Goal: Task Accomplishment & Management: Complete application form

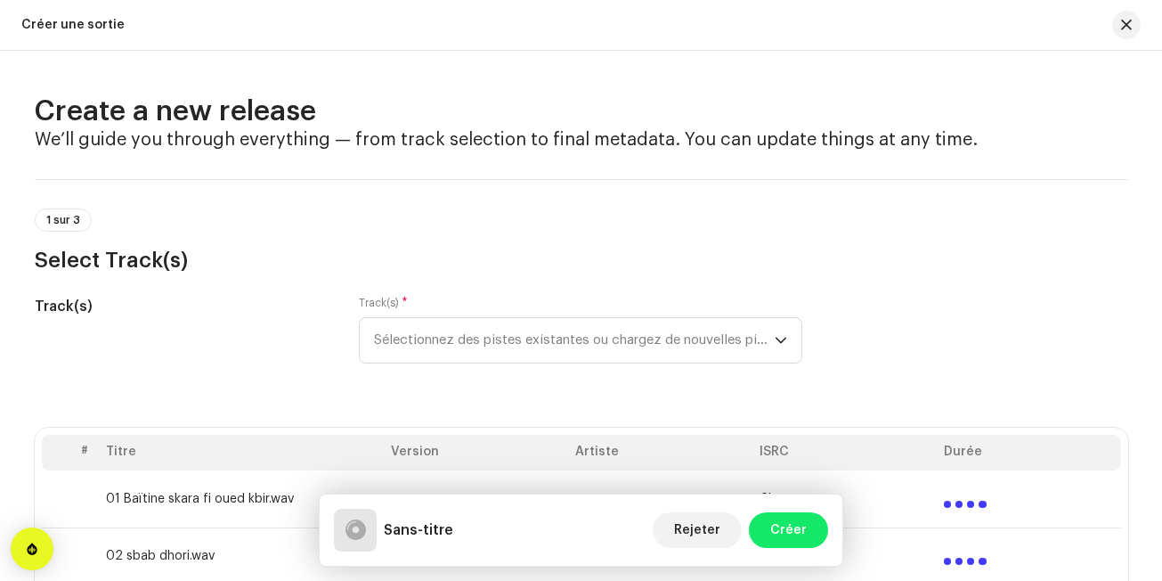
click at [1157, 49] on div "Créer une sortie" at bounding box center [581, 25] width 1162 height 51
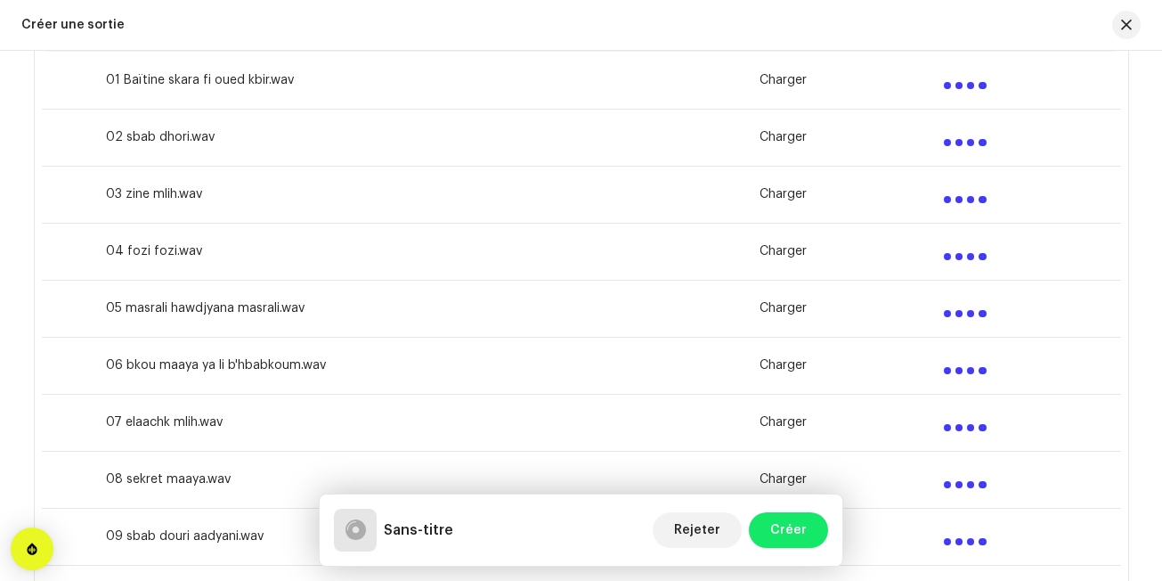
scroll to position [432, 0]
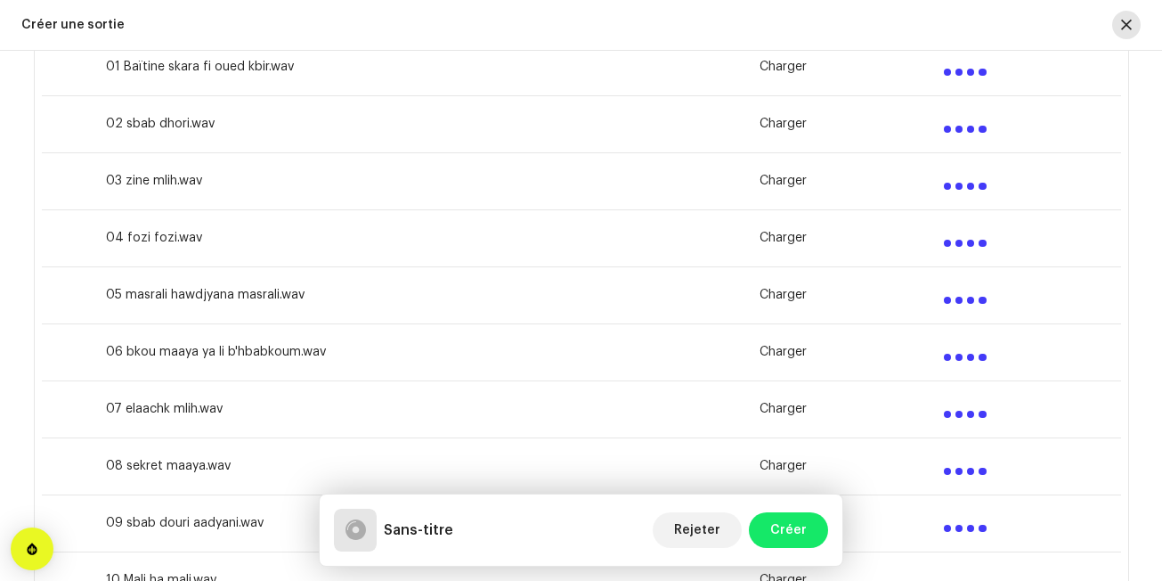
click at [1128, 22] on span "button" at bounding box center [1126, 25] width 11 height 14
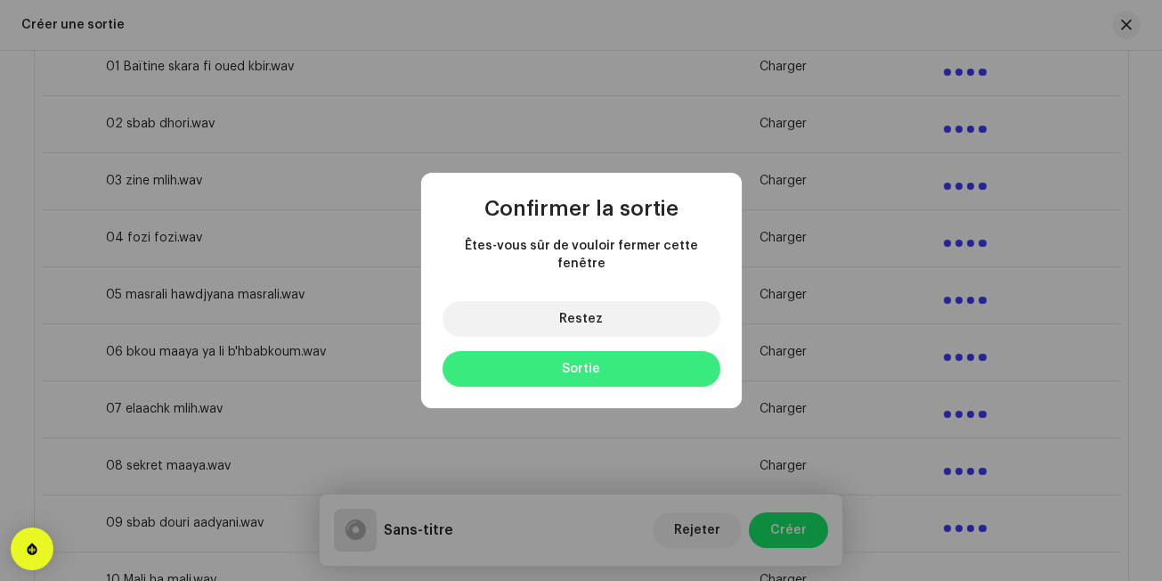
click at [584, 351] on button "Sortie" at bounding box center [582, 369] width 278 height 36
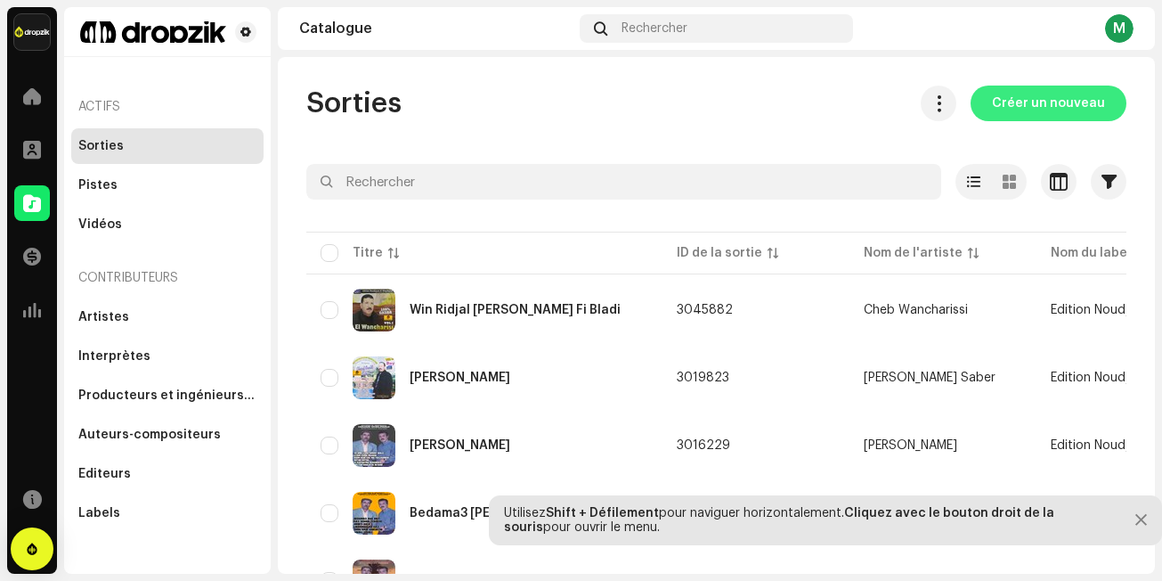
click at [1029, 107] on span "Créer un nouveau" at bounding box center [1048, 104] width 113 height 36
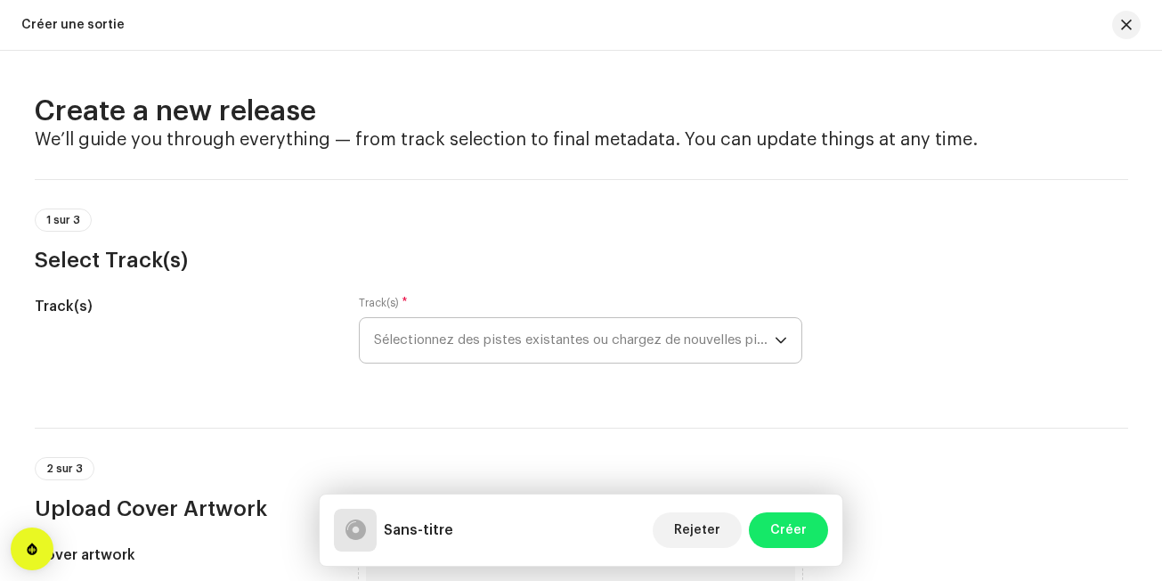
click at [643, 354] on span "Sélectionnez des pistes existantes ou chargez de nouvelles pistes" at bounding box center [574, 340] width 401 height 45
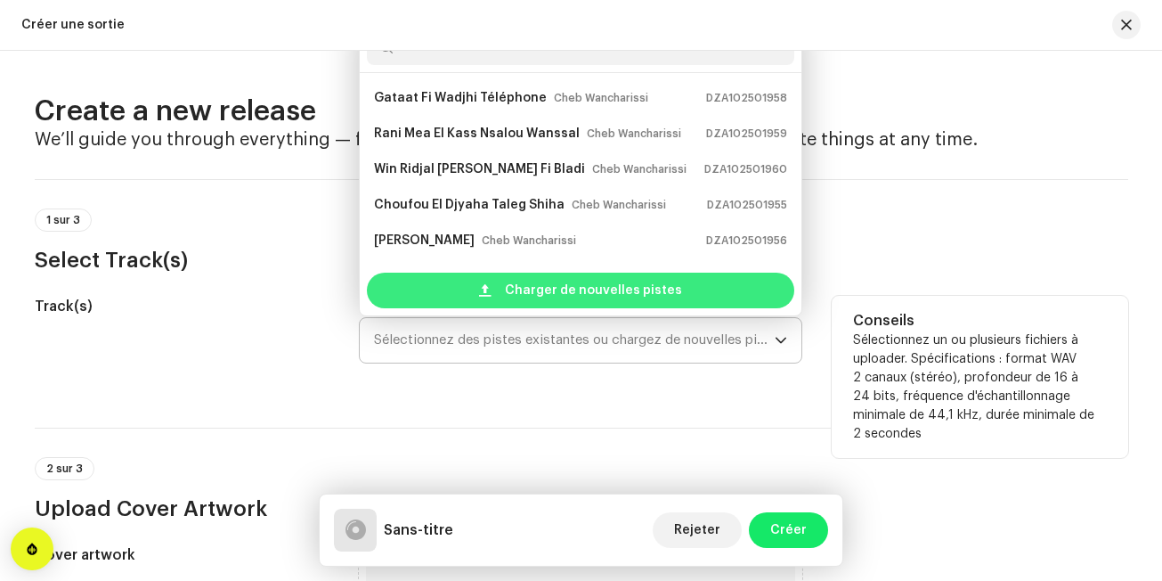
click at [670, 291] on span "Charger de nouvelles pistes" at bounding box center [593, 291] width 177 height 36
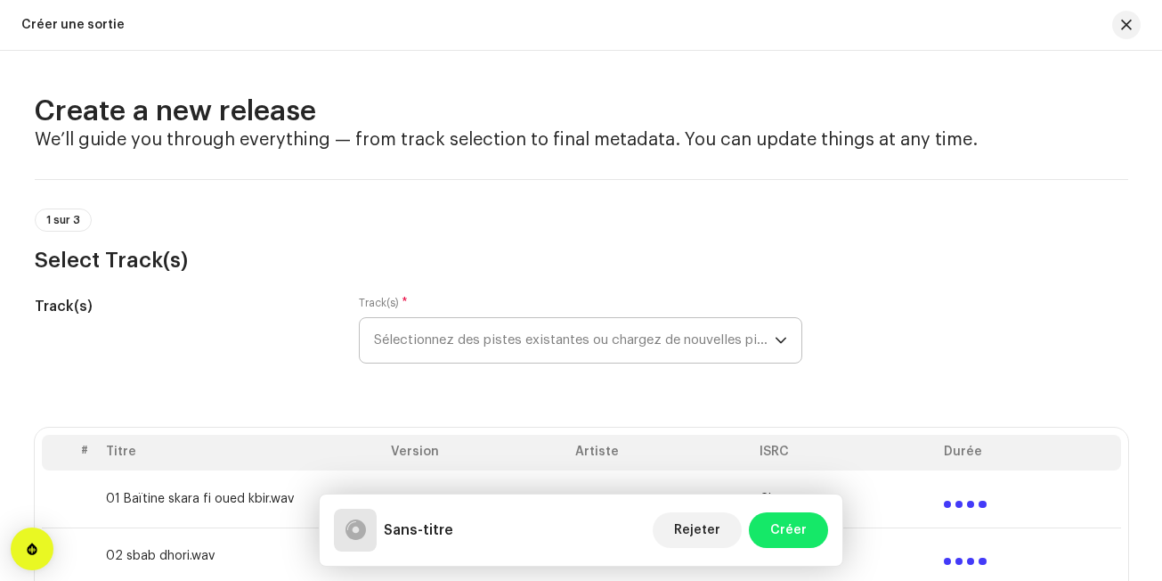
drag, startPoint x: 670, startPoint y: 291, endPoint x: 548, endPoint y: 409, distance: 169.5
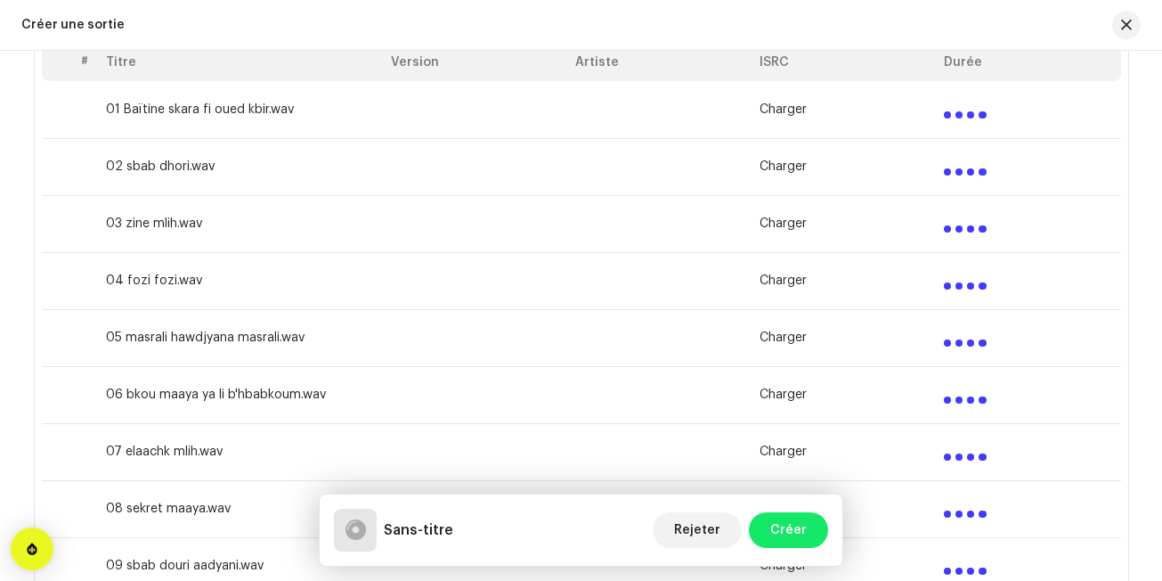
scroll to position [392, 0]
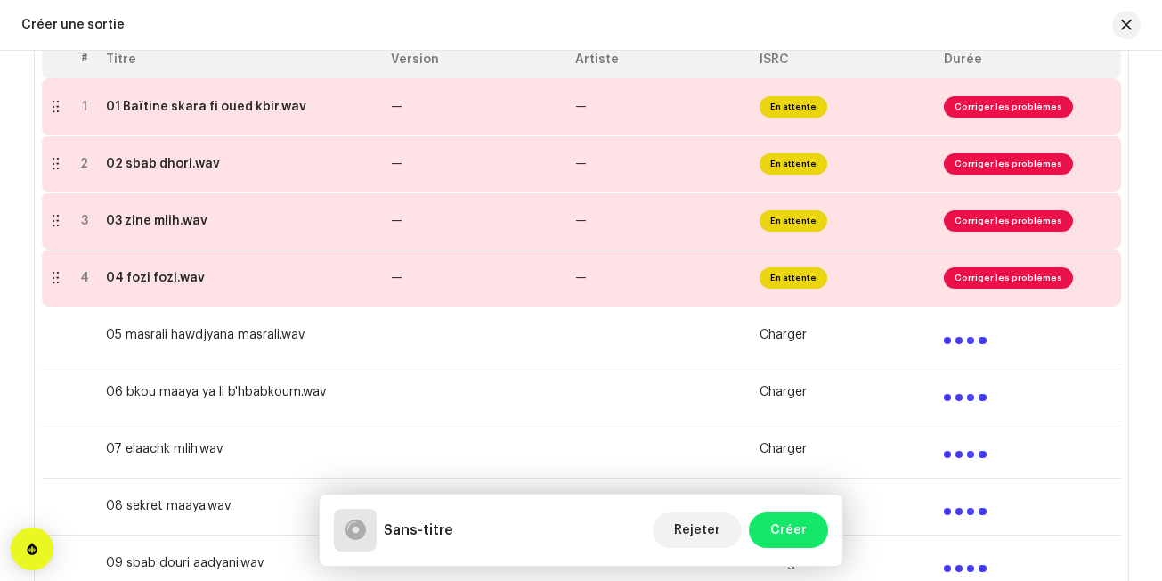
click at [819, 37] on div "Créer une sortie" at bounding box center [581, 25] width 1162 height 51
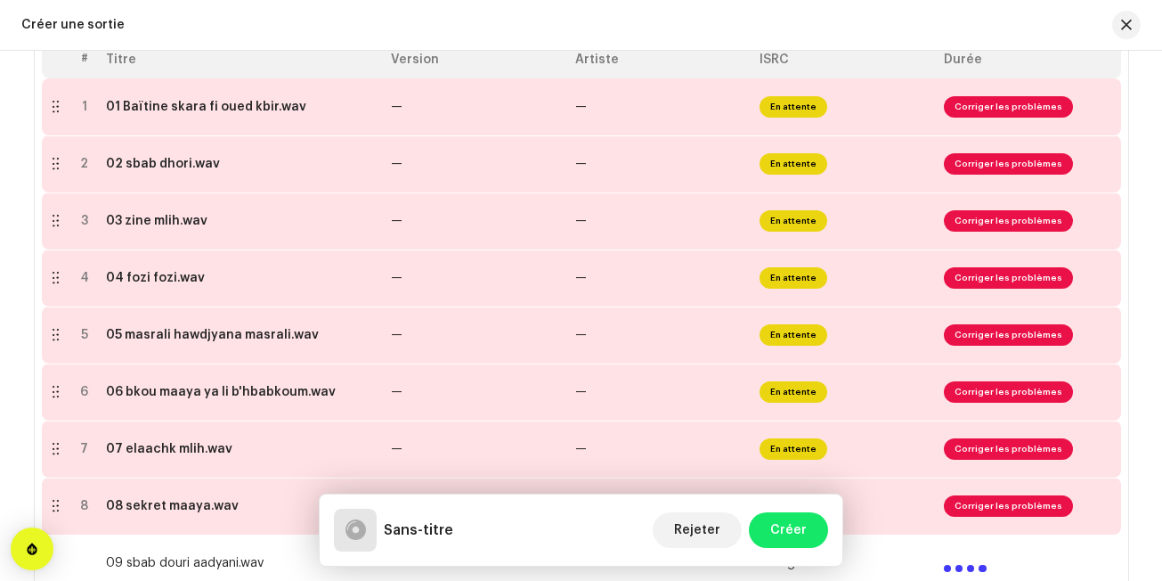
click at [210, 55] on th "Titre" at bounding box center [241, 61] width 285 height 36
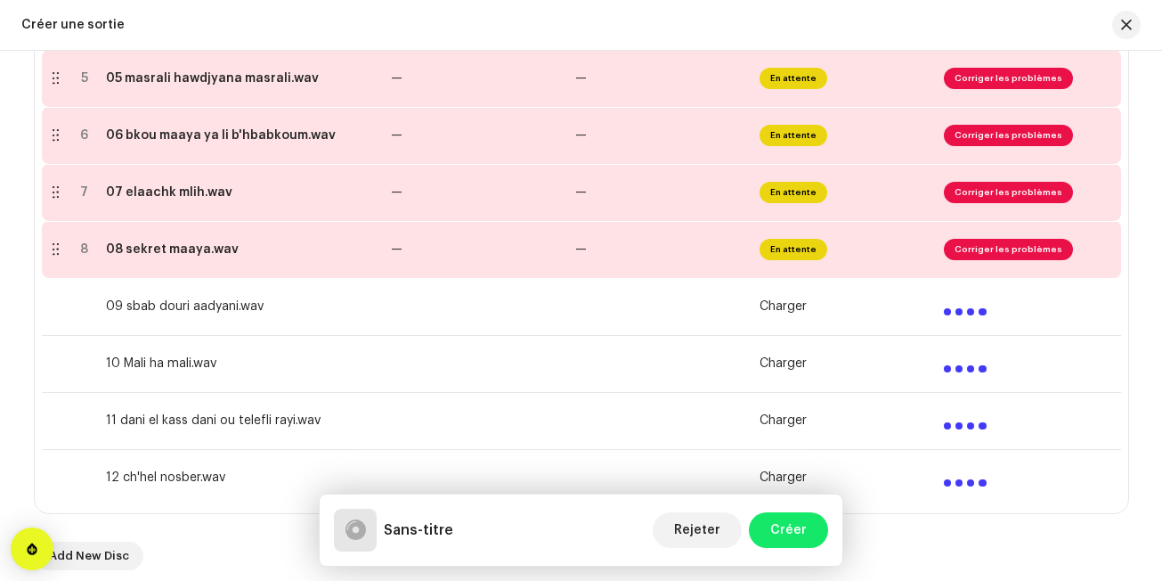
scroll to position [677, 0]
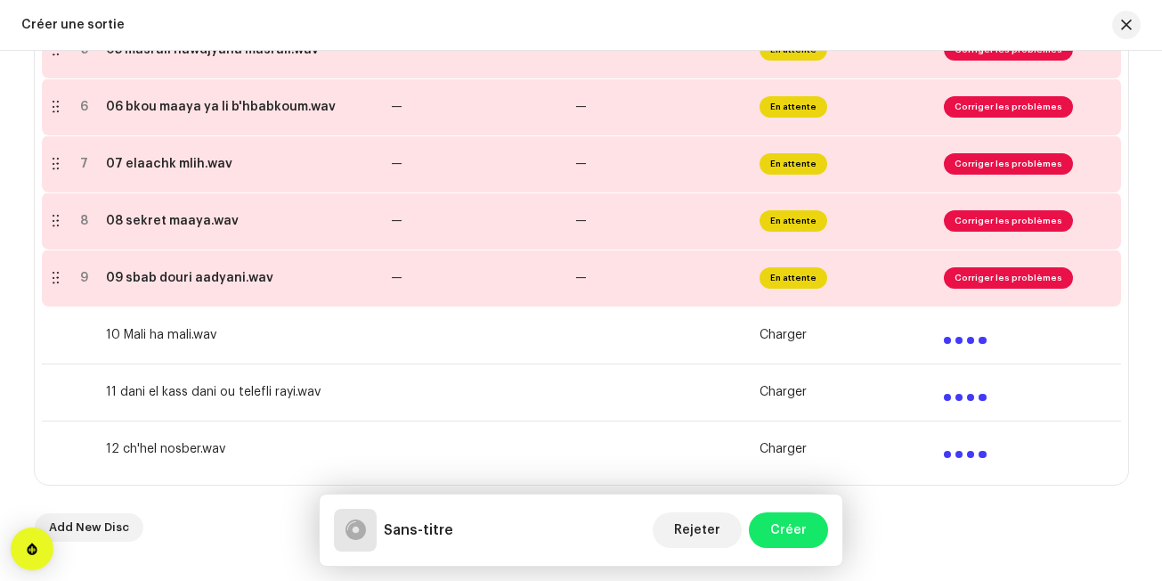
click at [505, 460] on td at bounding box center [476, 448] width 184 height 57
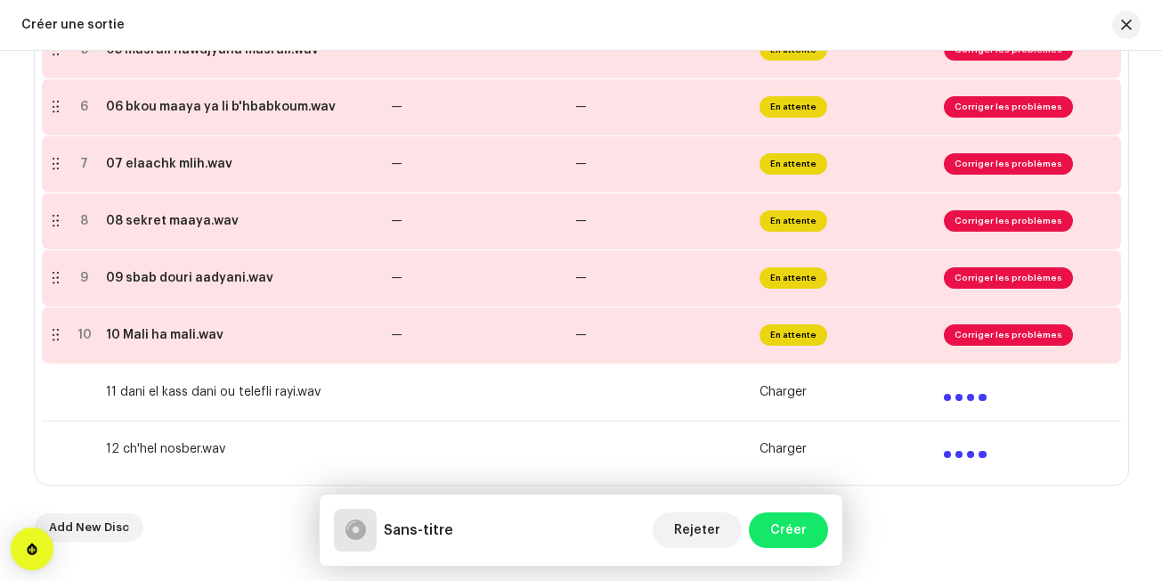
click at [555, 452] on td at bounding box center [476, 448] width 184 height 57
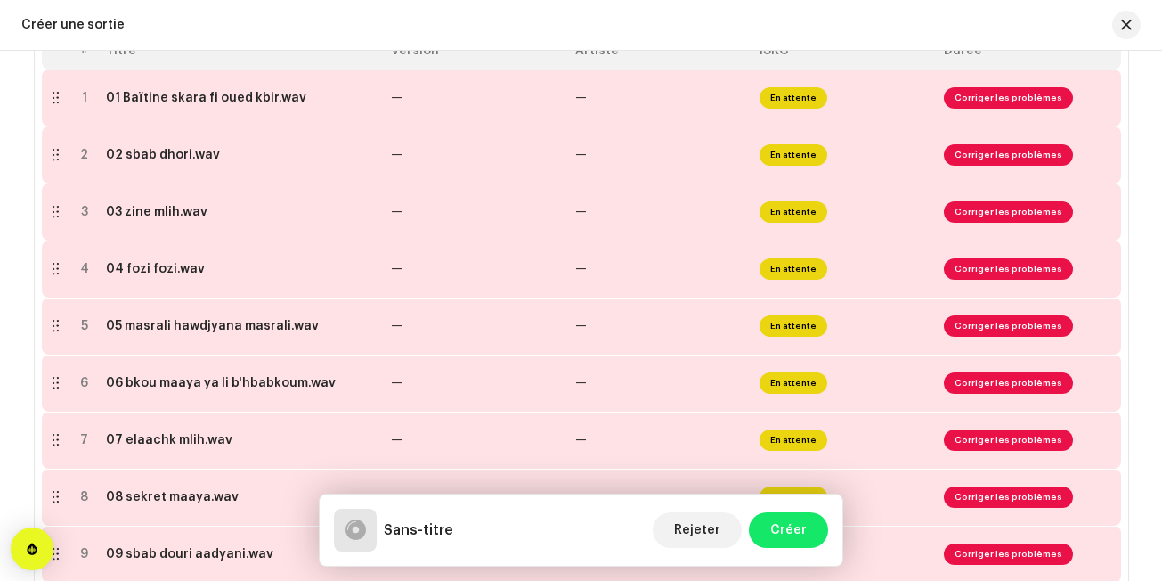
scroll to position [356, 0]
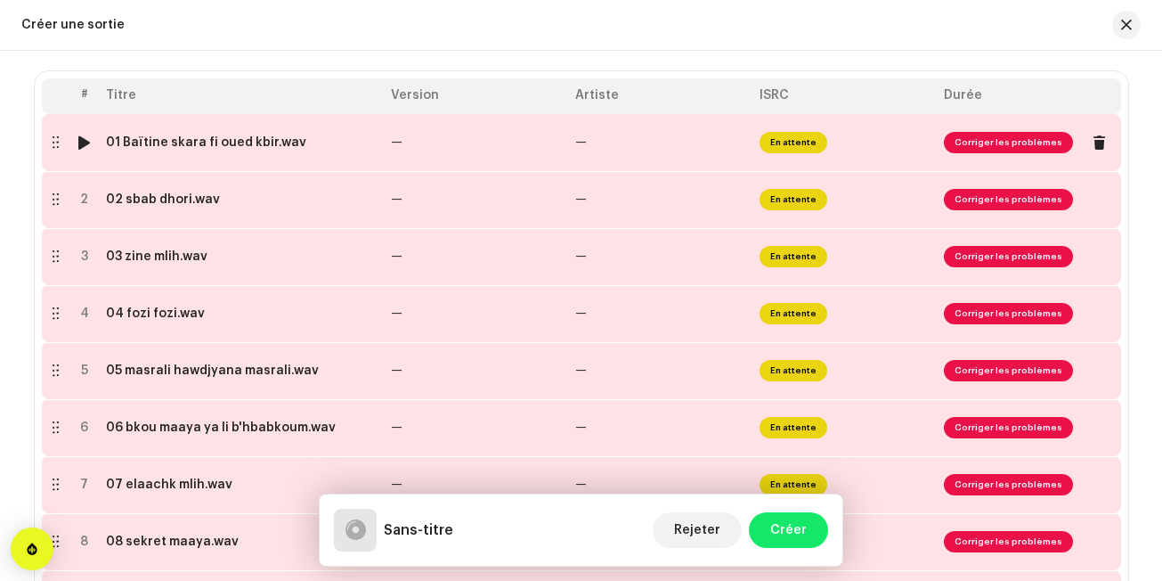
click at [887, 145] on td "En attente" at bounding box center [845, 142] width 184 height 57
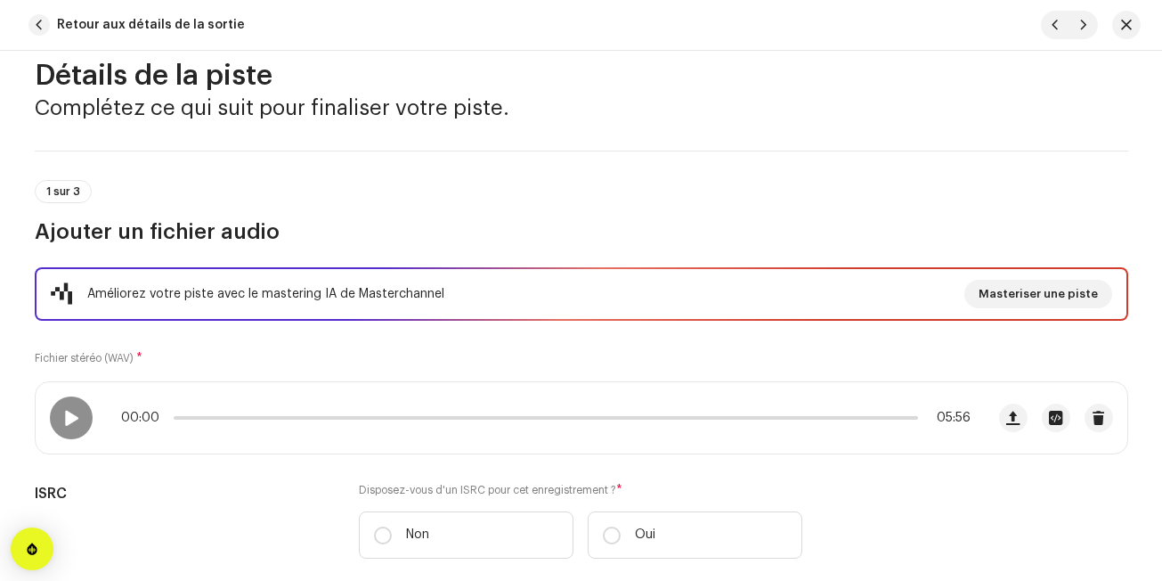
scroll to position [143, 0]
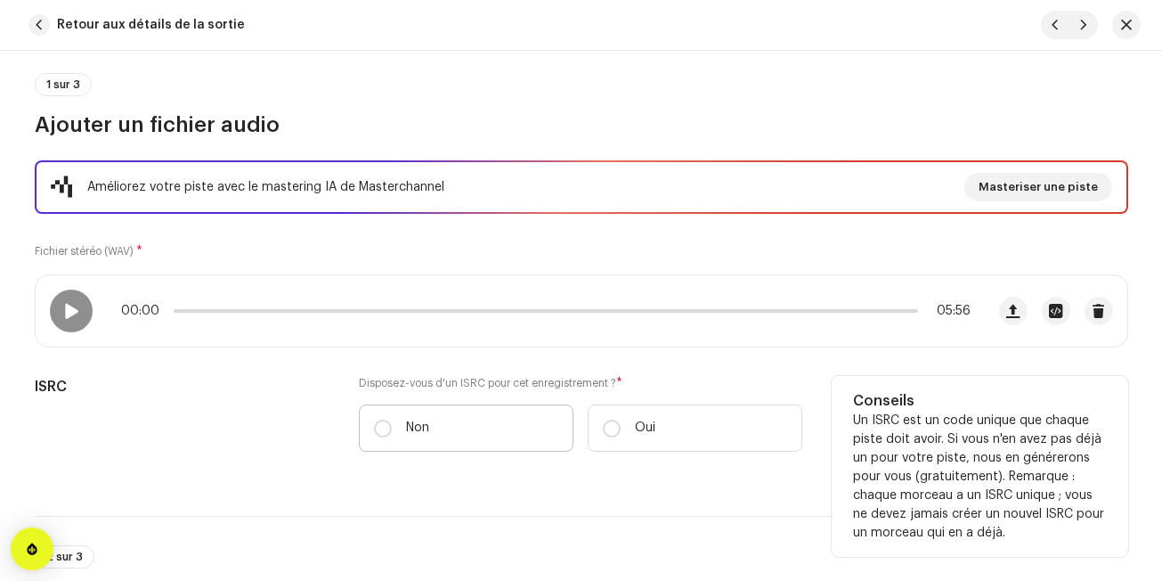
click at [480, 431] on label "Non" at bounding box center [466, 427] width 215 height 47
click at [392, 431] on input "Non" at bounding box center [383, 429] width 18 height 18
radio input "true"
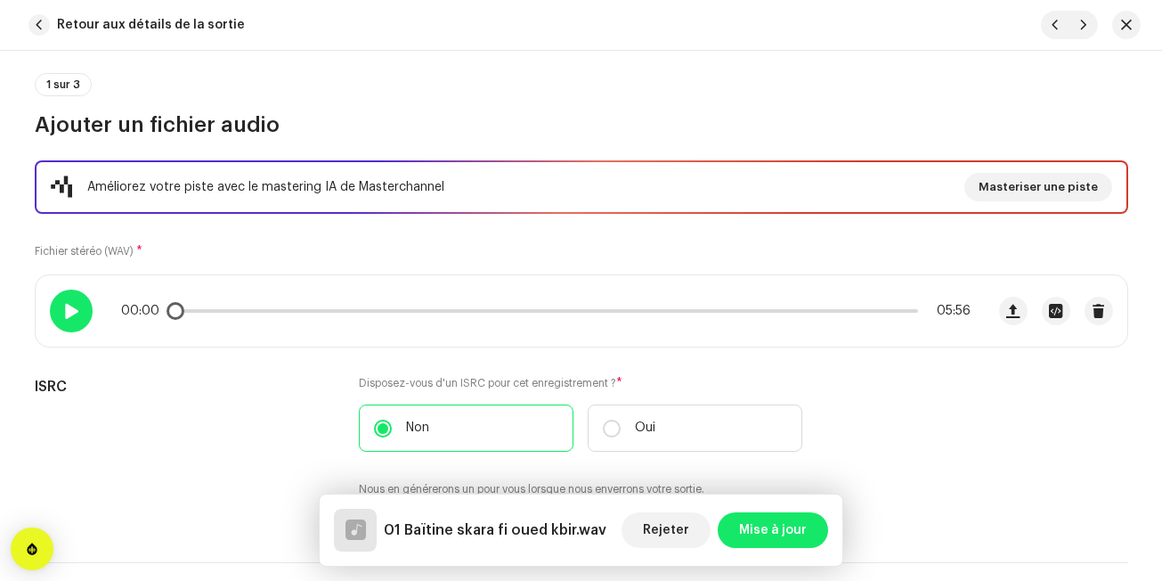
click at [77, 308] on div at bounding box center [71, 310] width 43 height 43
click at [278, 312] on p-slider at bounding box center [546, 311] width 745 height 4
click at [77, 309] on div at bounding box center [71, 310] width 43 height 43
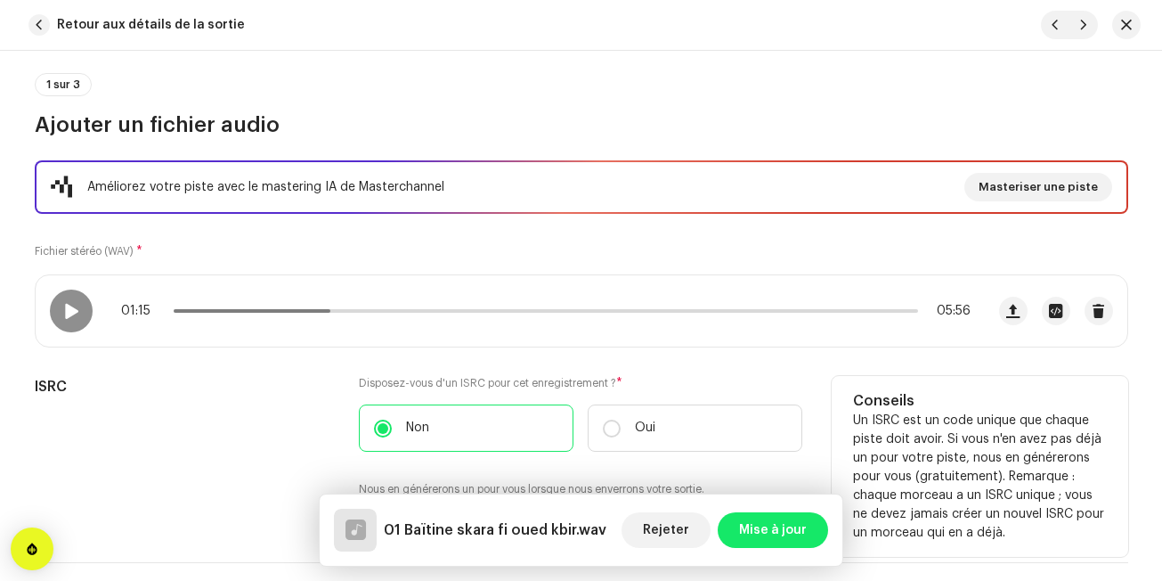
click at [198, 416] on div "ISRC" at bounding box center [183, 447] width 297 height 143
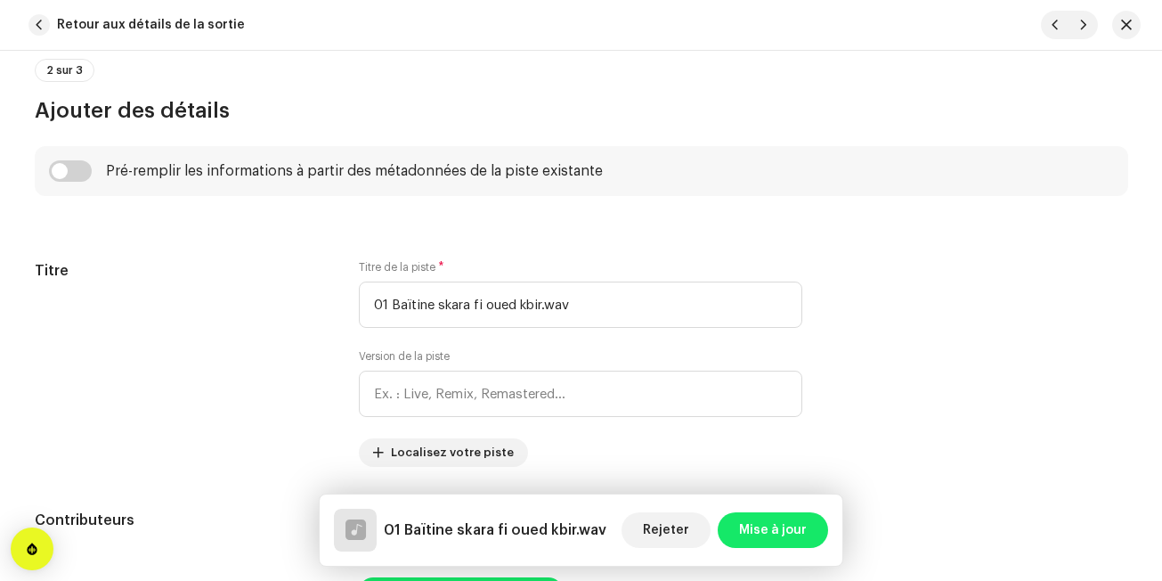
scroll to position [677, 0]
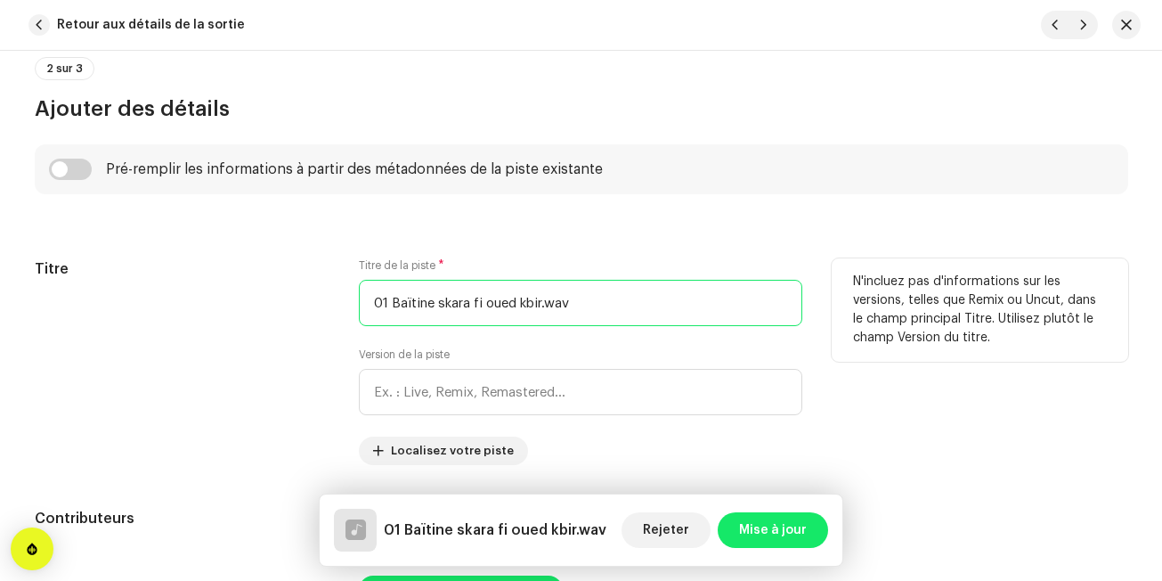
click at [387, 298] on input "01 Baïtine skara fi oued kbir.wav" at bounding box center [581, 303] width 444 height 46
click at [456, 300] on input "Baïtine Skara fi [GEOGRAPHIC_DATA]" at bounding box center [581, 303] width 444 height 46
click at [459, 300] on input "Baïtine Skara fi [GEOGRAPHIC_DATA]" at bounding box center [581, 303] width 444 height 46
type input "Baïtine Skara Fi [GEOGRAPHIC_DATA]"
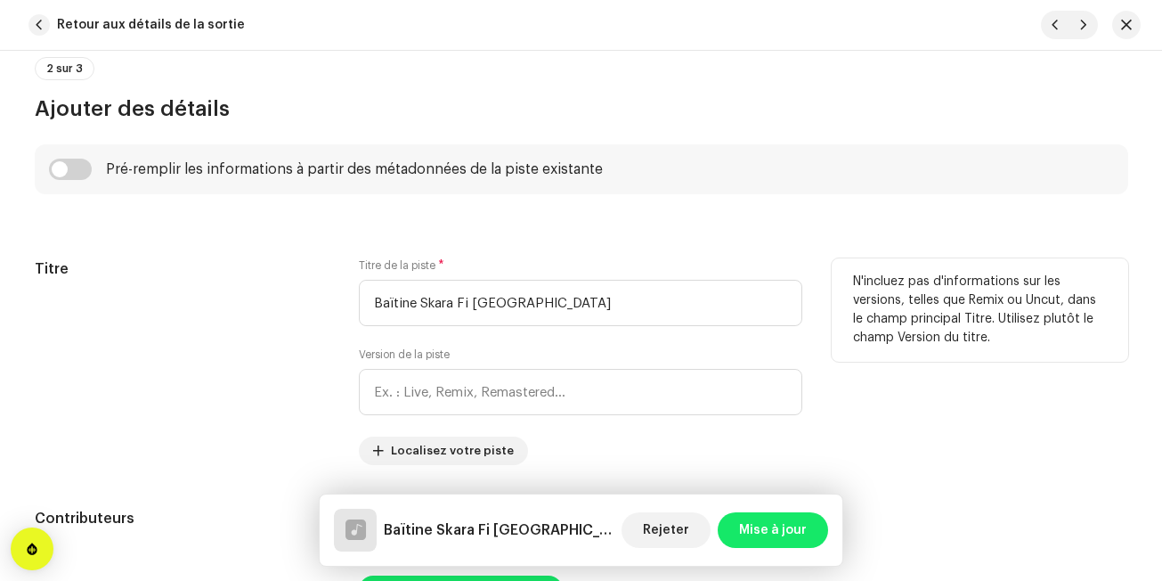
click at [328, 338] on div "Titre Titre de la piste * Baïtine Skara Fi Oued Kbir Version de la piste Locali…" at bounding box center [582, 361] width 1094 height 207
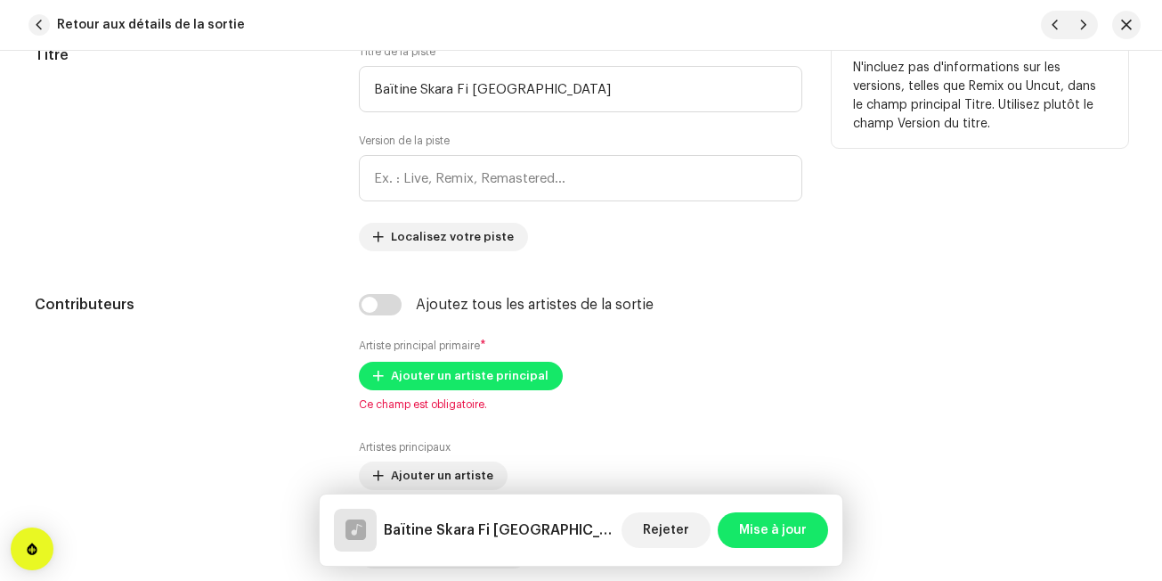
scroll to position [926, 0]
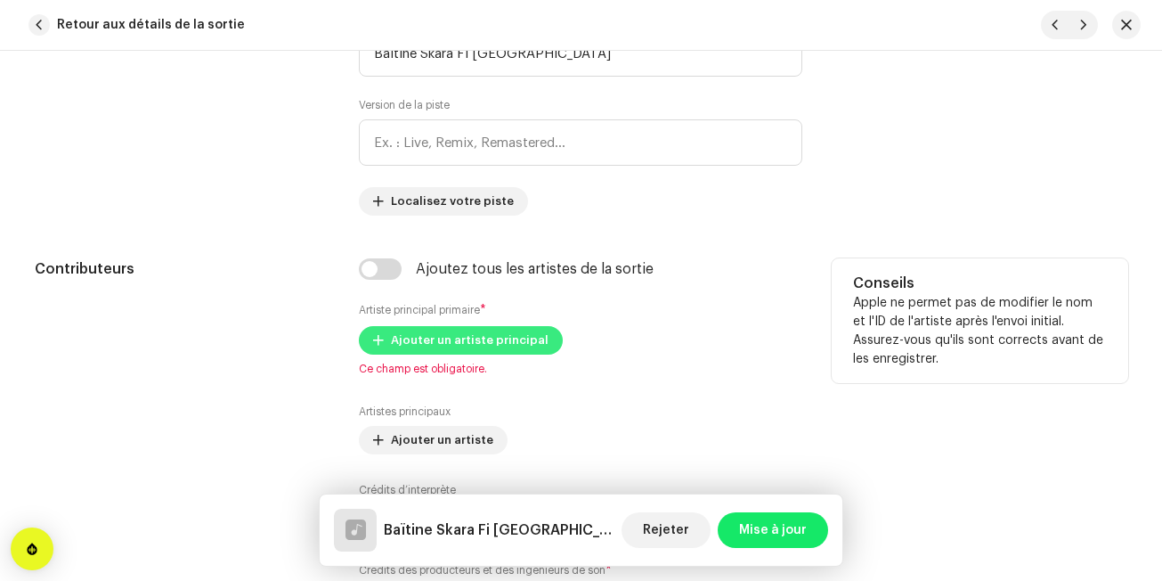
click at [373, 337] on span at bounding box center [378, 340] width 11 height 14
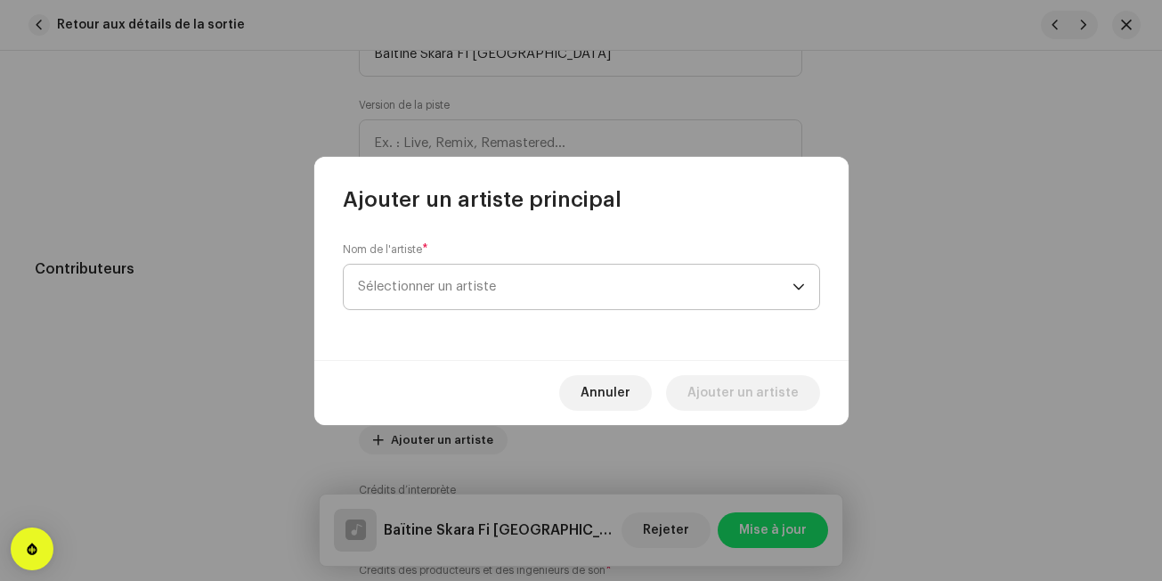
click at [465, 282] on span "Sélectionner un artiste" at bounding box center [427, 286] width 138 height 13
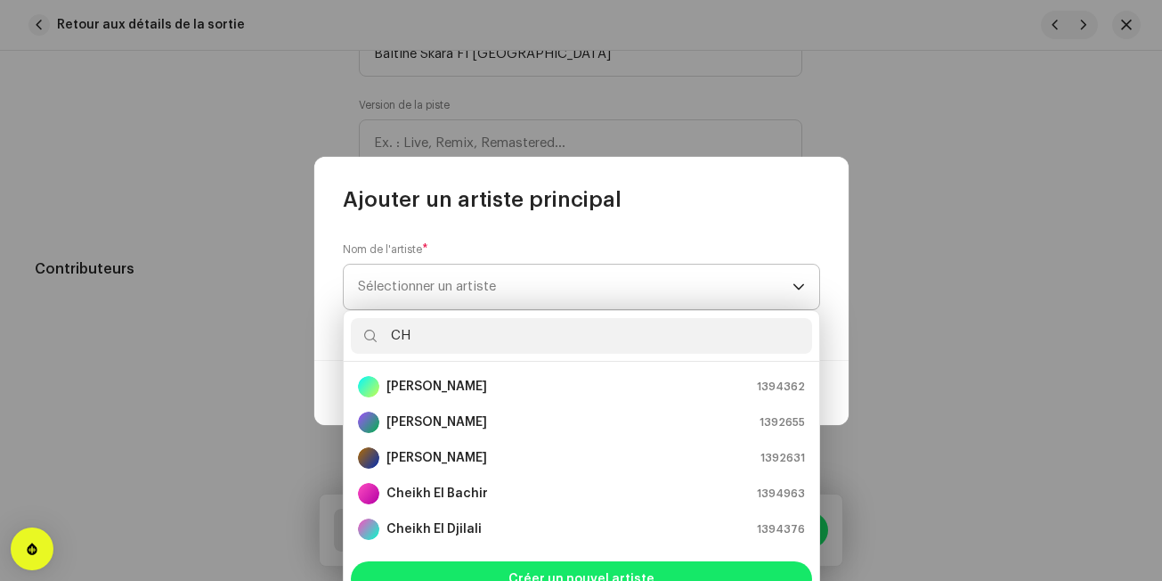
type input "C"
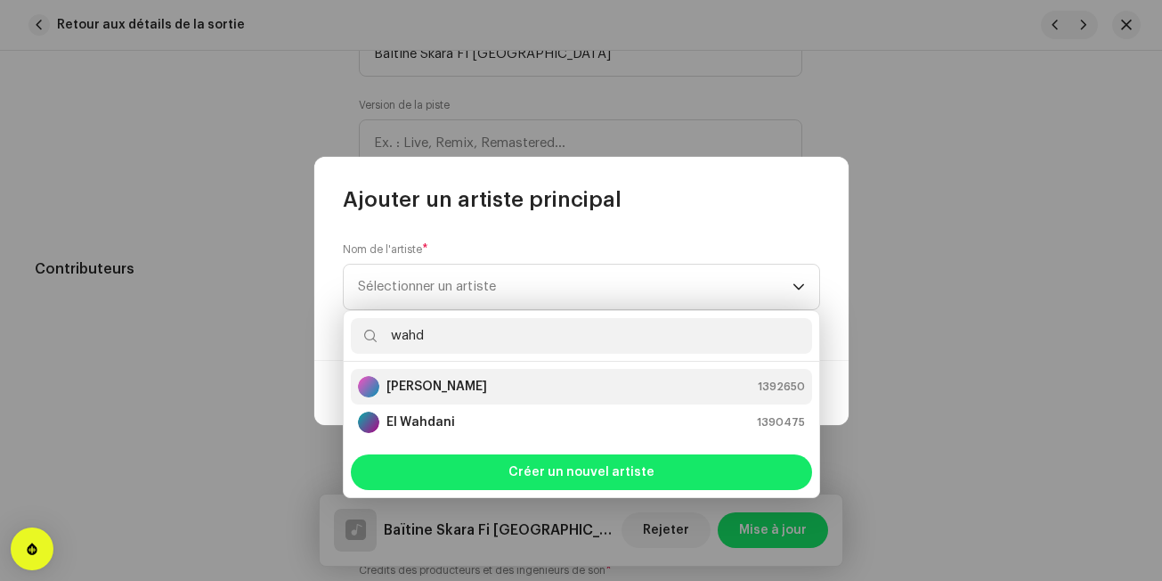
type input "wahd"
click at [483, 392] on strong "[PERSON_NAME]" at bounding box center [437, 387] width 101 height 18
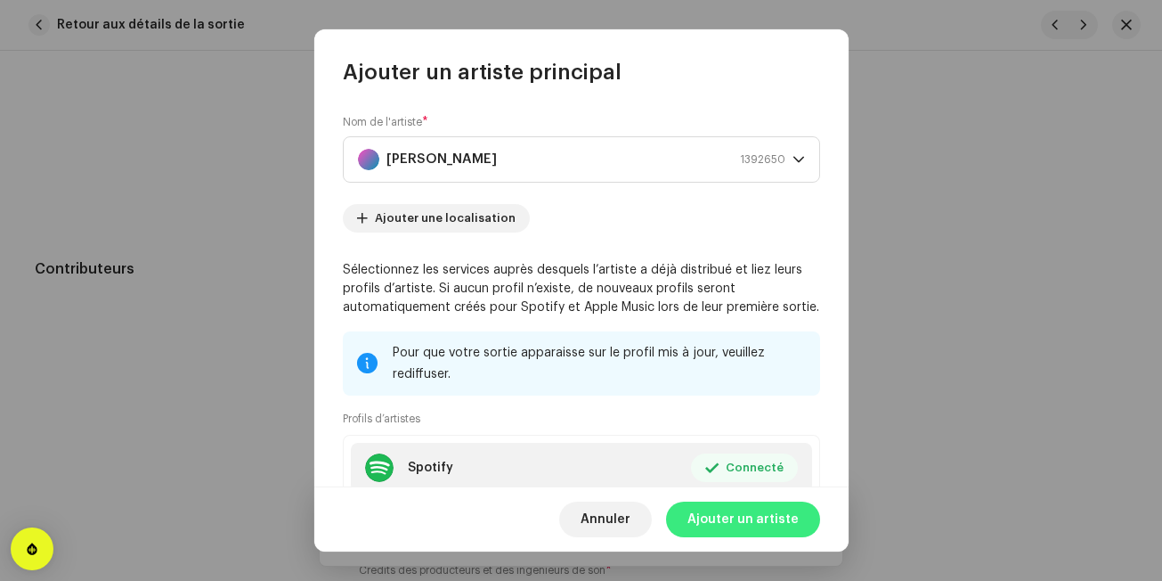
click at [738, 517] on span "Ajouter un artiste" at bounding box center [743, 519] width 111 height 36
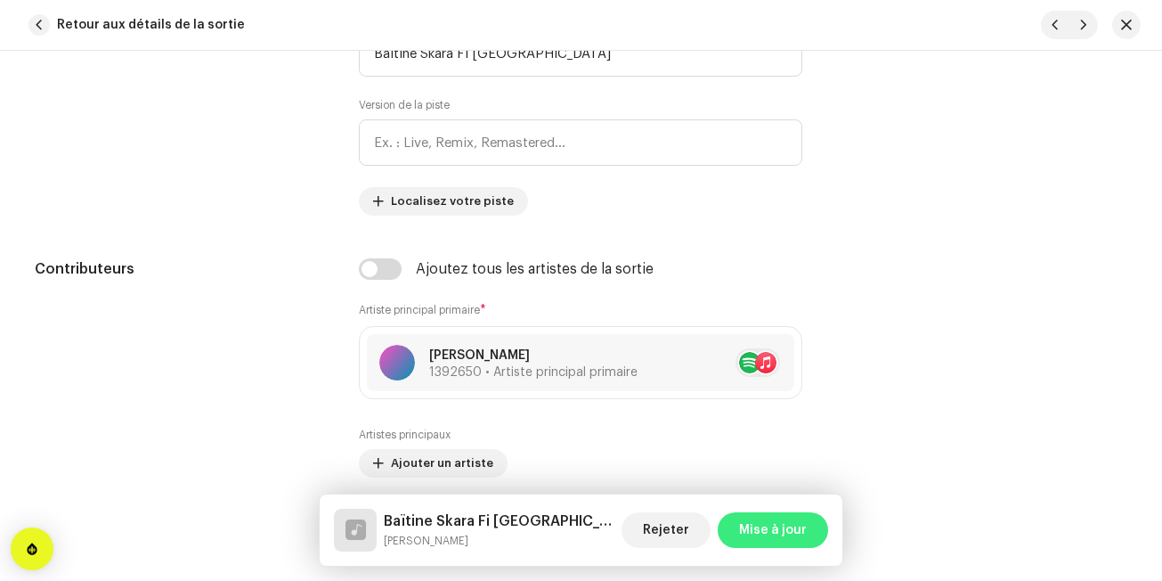
click at [773, 519] on span "Mise à jour" at bounding box center [773, 530] width 68 height 36
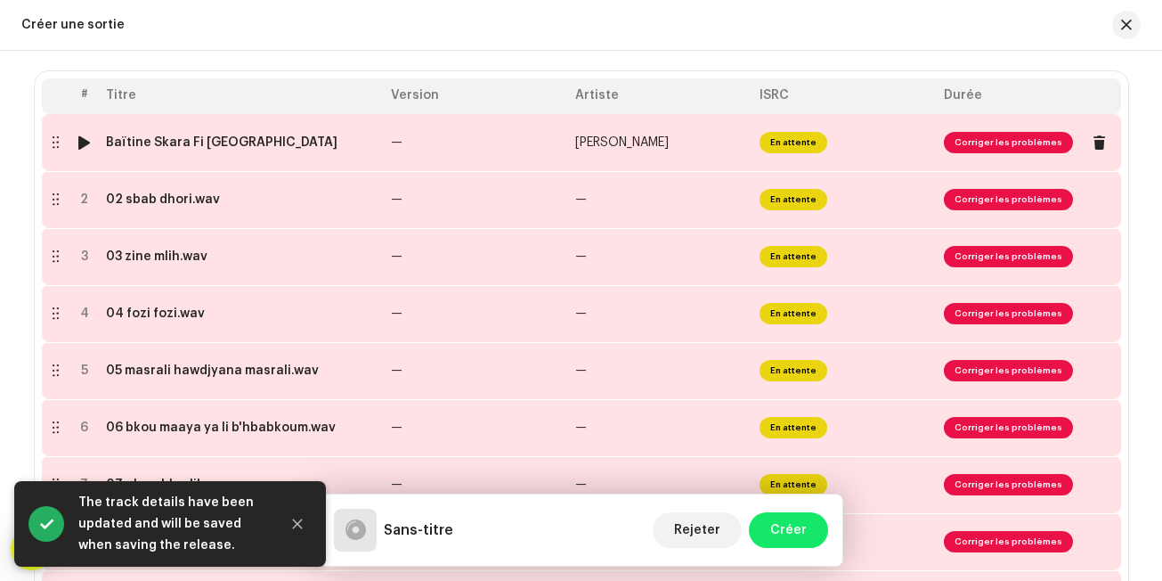
click at [809, 140] on span "En attente" at bounding box center [794, 142] width 68 height 21
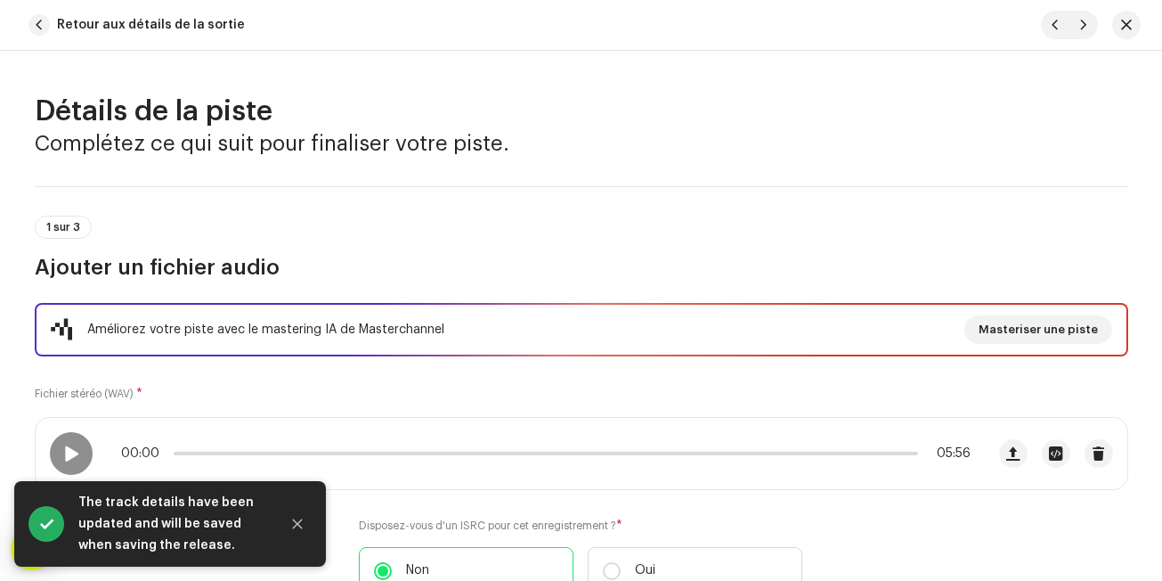
click at [755, 148] on h3 "Complétez ce qui suit pour finaliser votre piste." at bounding box center [582, 143] width 1094 height 29
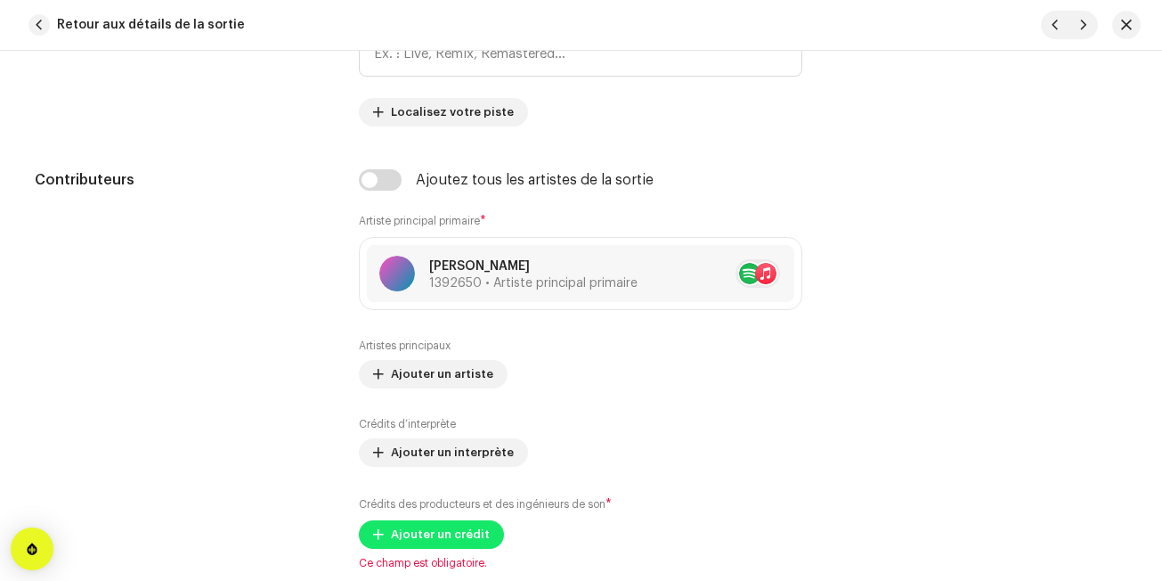
scroll to position [1104, 0]
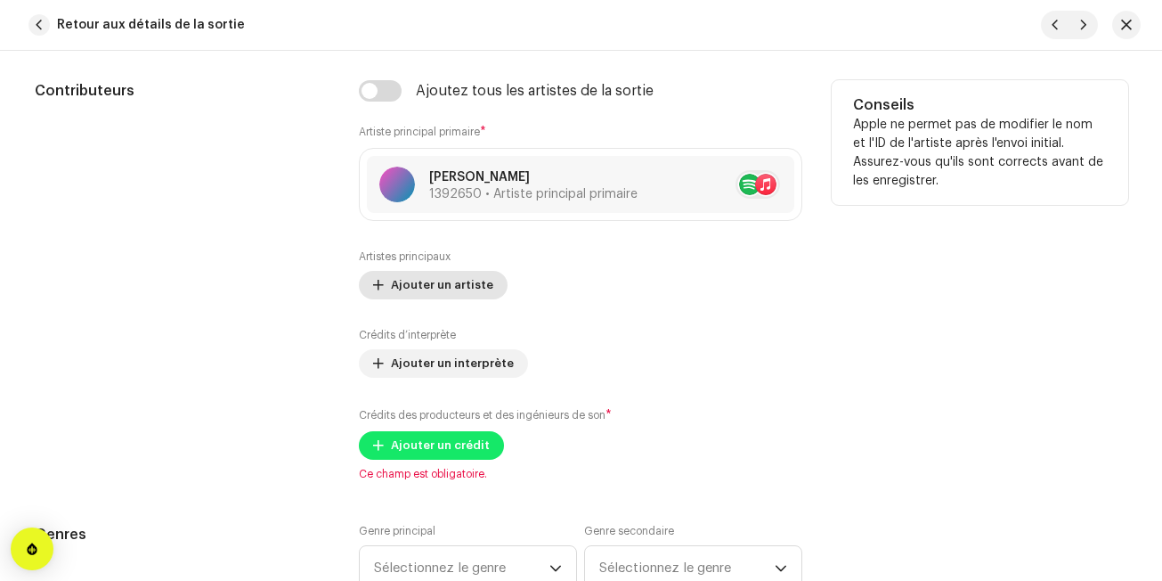
click at [407, 287] on span "Ajouter un artiste" at bounding box center [442, 285] width 102 height 36
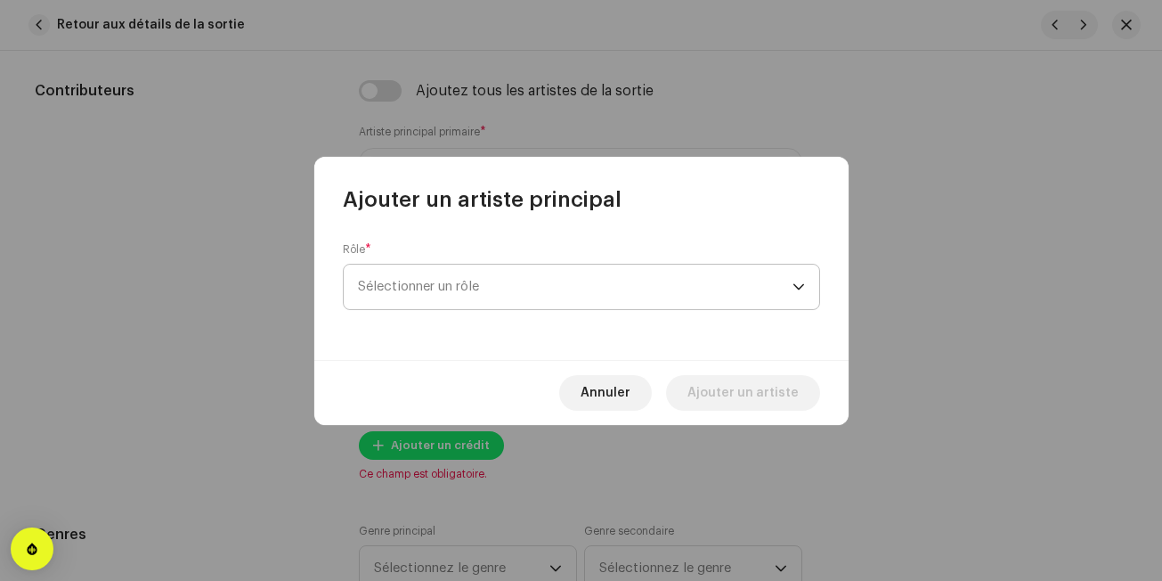
click at [428, 287] on span "Sélectionner un rôle" at bounding box center [575, 287] width 435 height 45
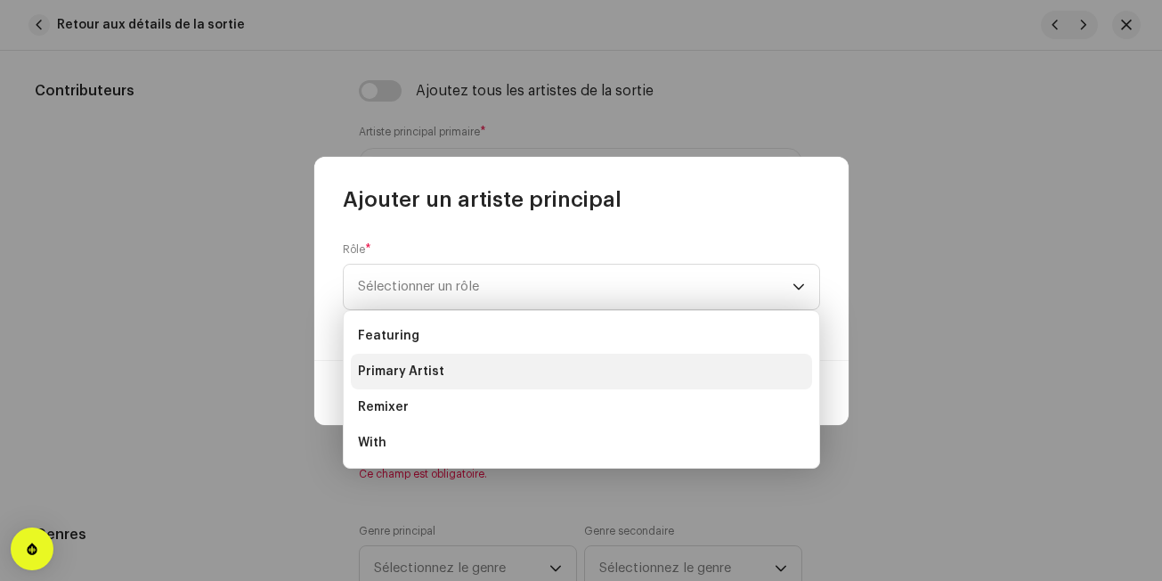
click at [438, 372] on span "Primary Artist" at bounding box center [401, 372] width 86 height 18
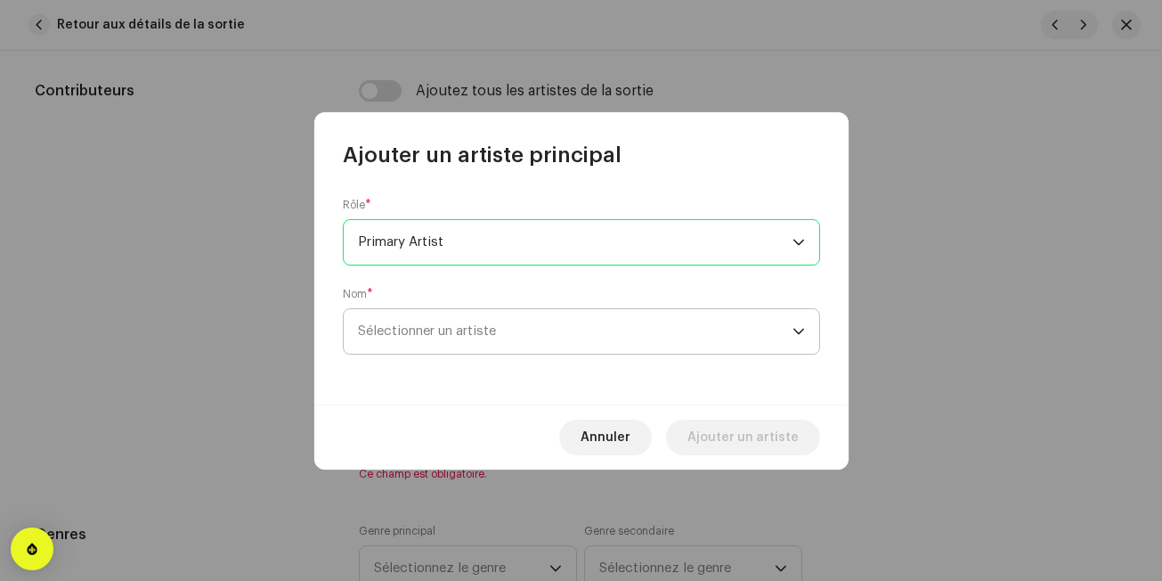
click at [449, 336] on span "Sélectionner un artiste" at bounding box center [427, 330] width 138 height 13
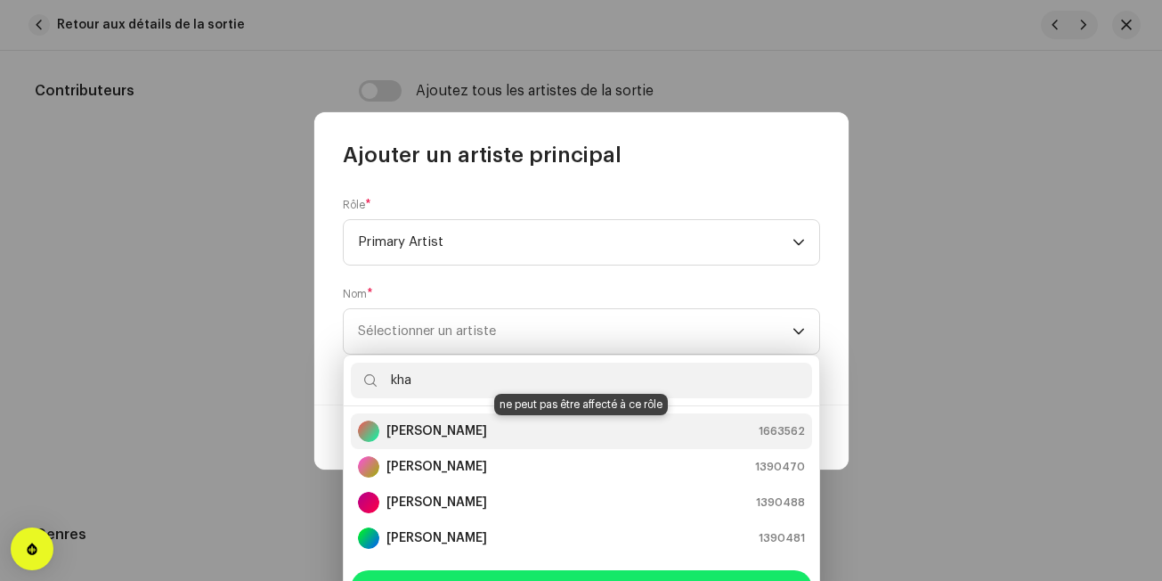
type input "kha"
click at [468, 425] on strong "[PERSON_NAME]" at bounding box center [437, 431] width 101 height 18
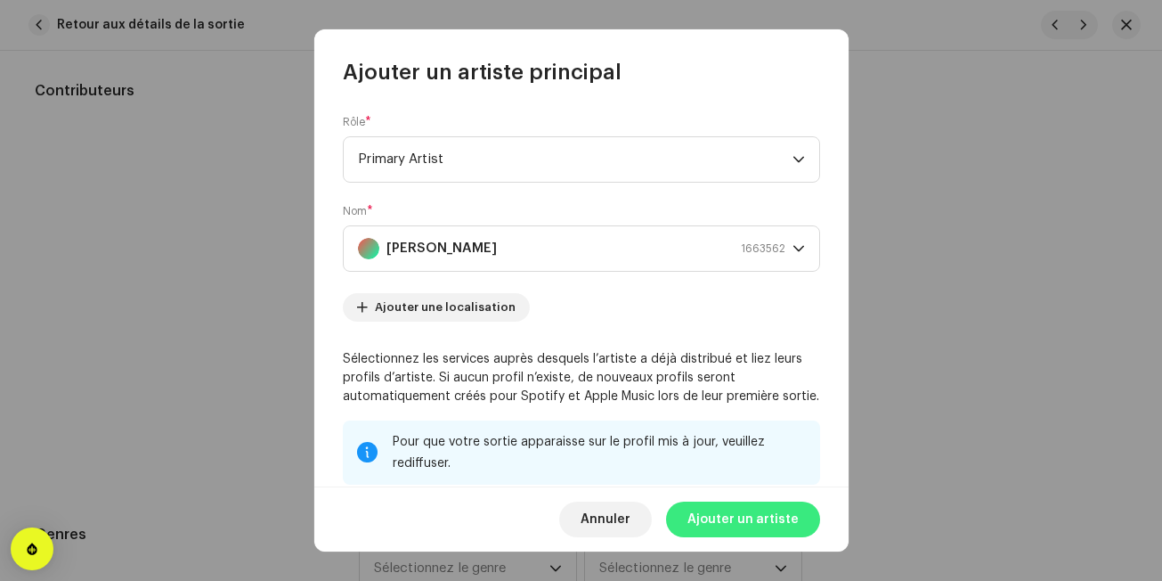
click at [708, 521] on span "Ajouter un artiste" at bounding box center [743, 519] width 111 height 36
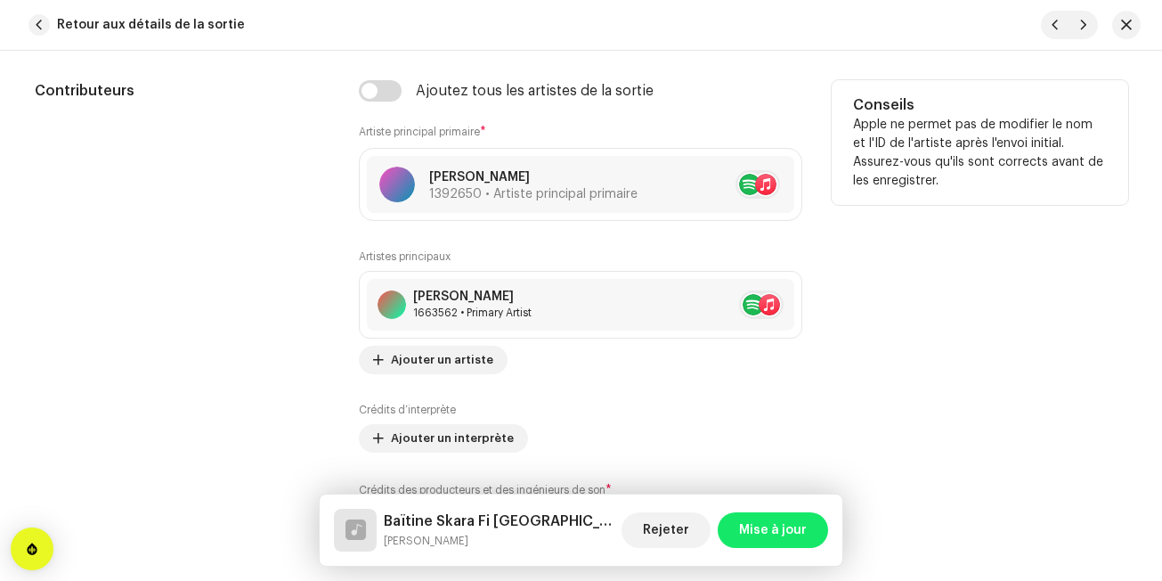
click at [322, 362] on div "Contributeurs" at bounding box center [183, 318] width 297 height 476
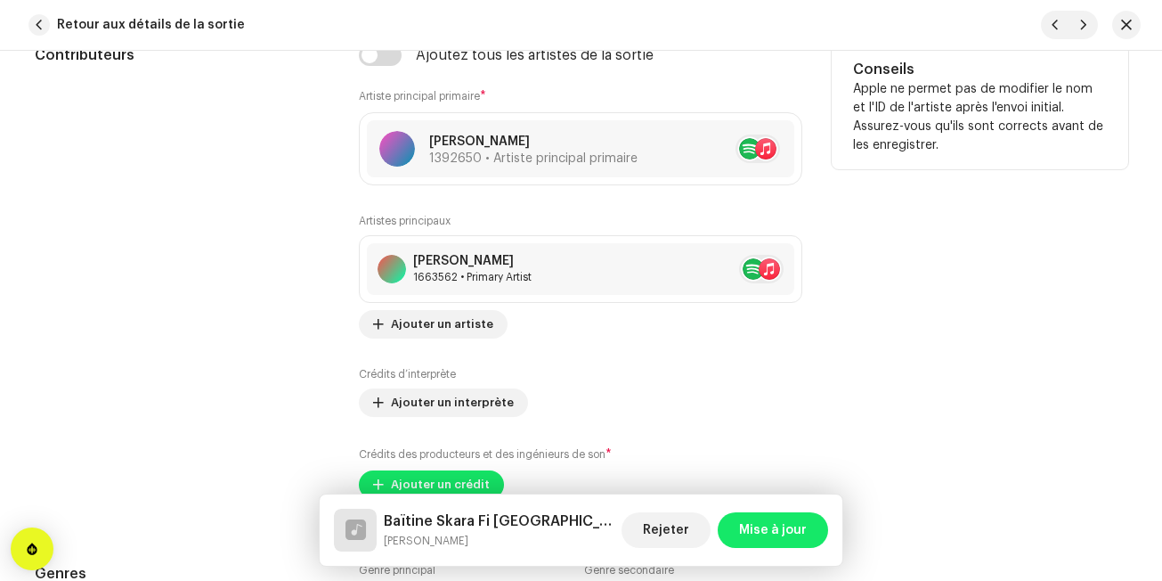
scroll to position [1211, 0]
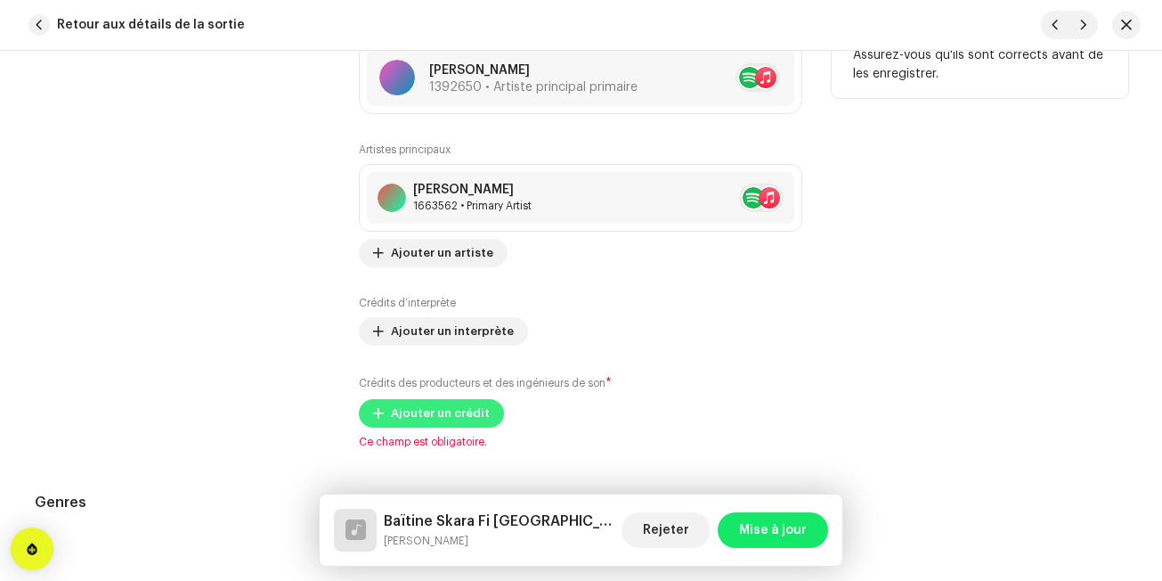
click at [383, 412] on button "Ajouter un crédit" at bounding box center [431, 413] width 145 height 29
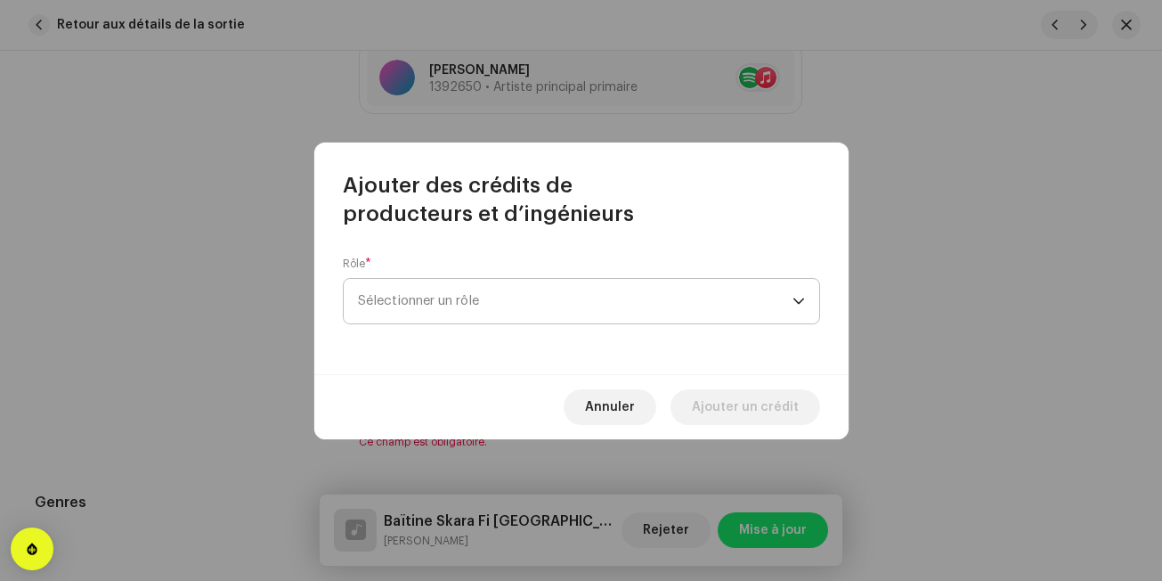
click at [453, 298] on span "Sélectionner un rôle" at bounding box center [575, 301] width 435 height 45
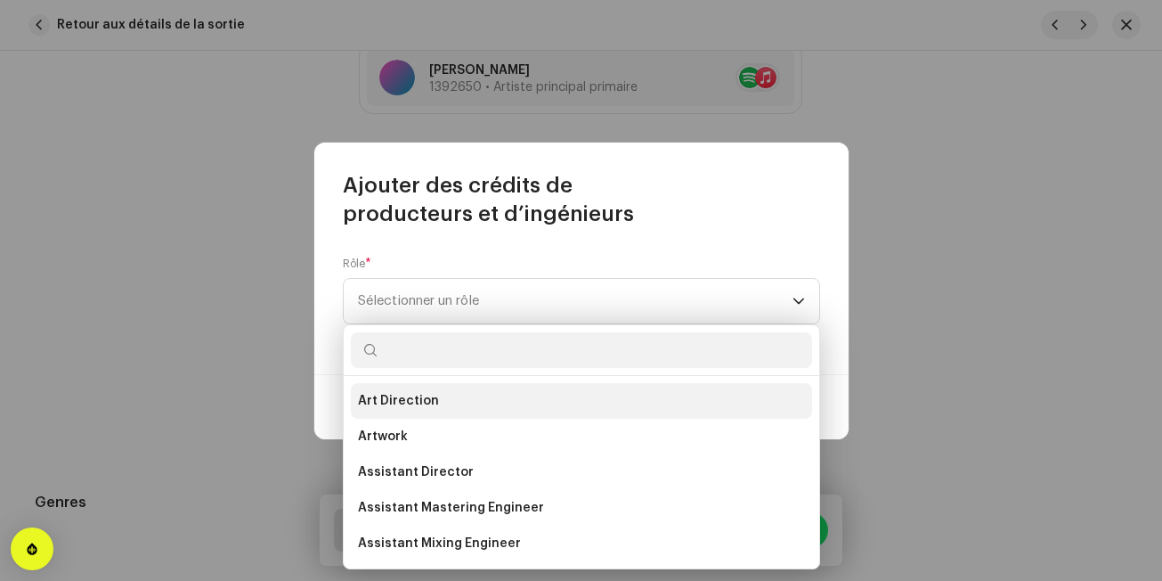
click at [458, 403] on li "Art Direction" at bounding box center [581, 401] width 461 height 36
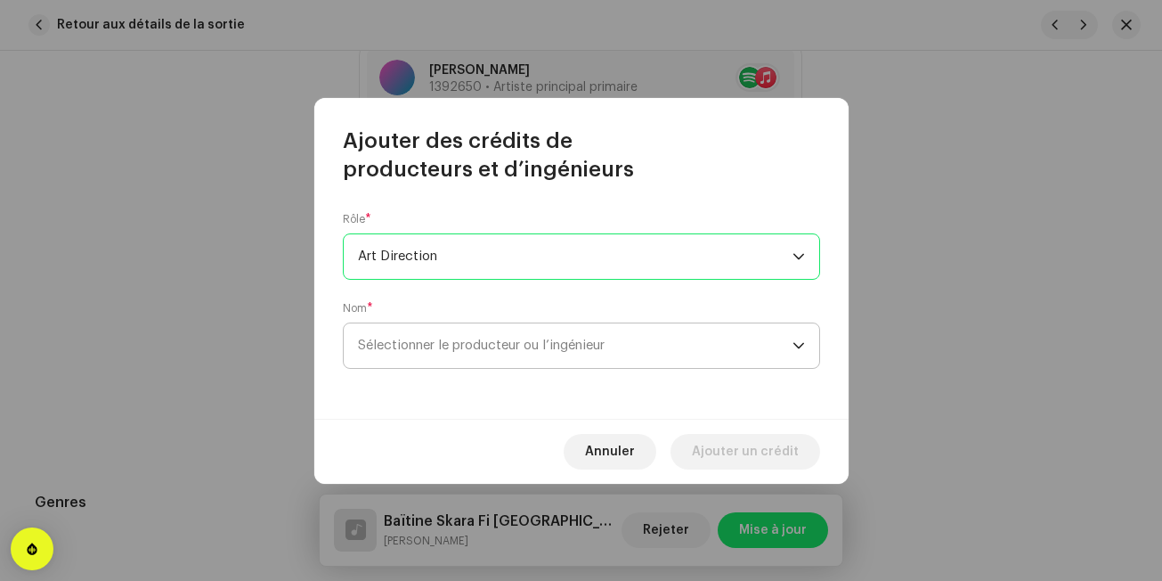
click at [512, 347] on span "Sélectionner le producteur ou l’ingénieur" at bounding box center [481, 344] width 247 height 13
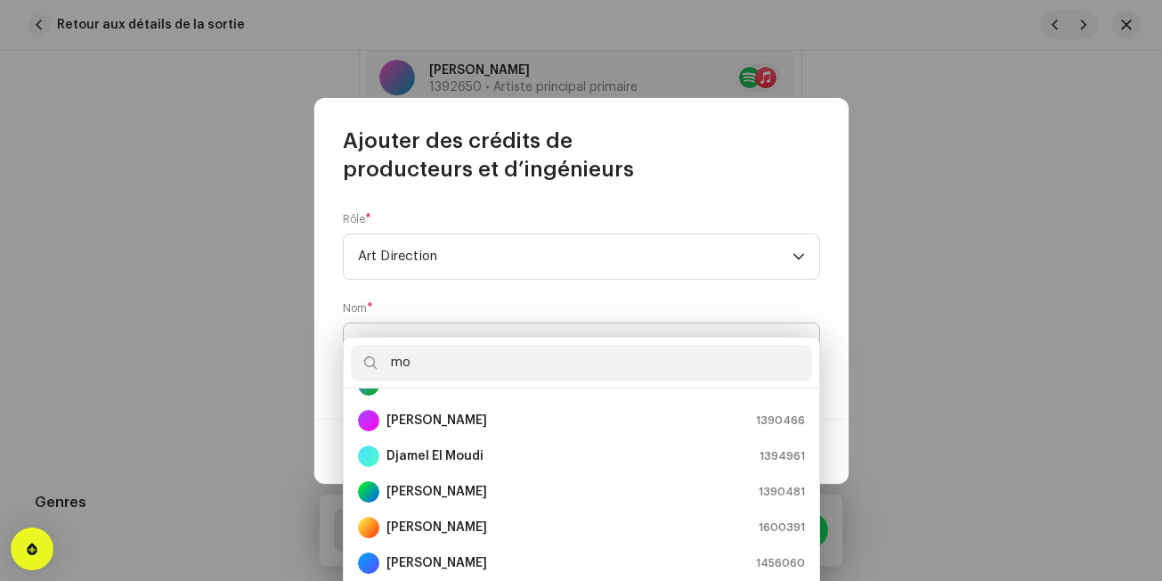
scroll to position [7, 0]
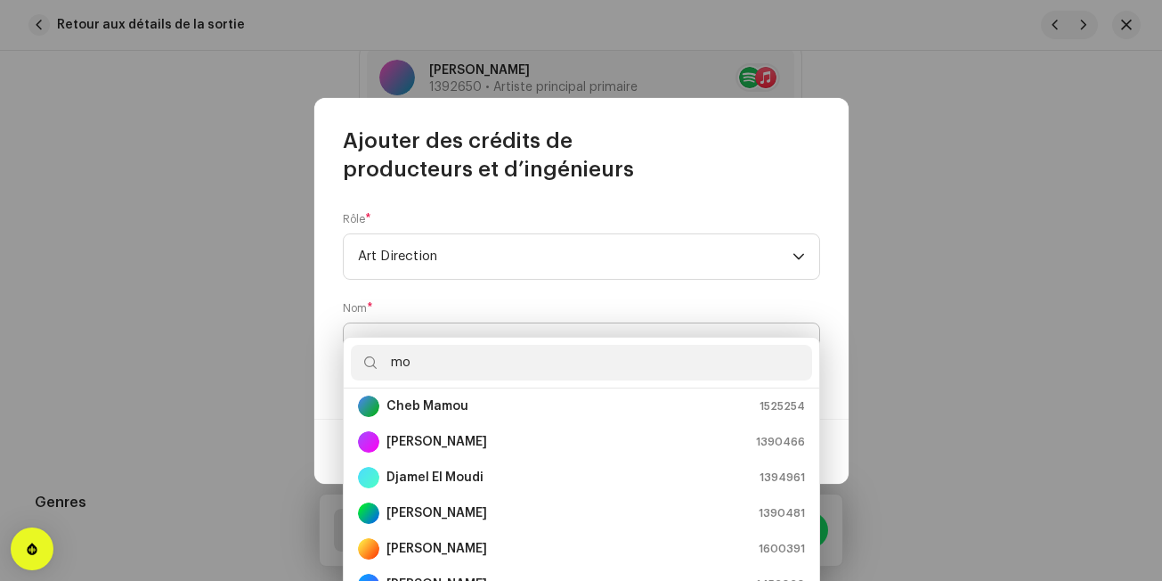
type input "m"
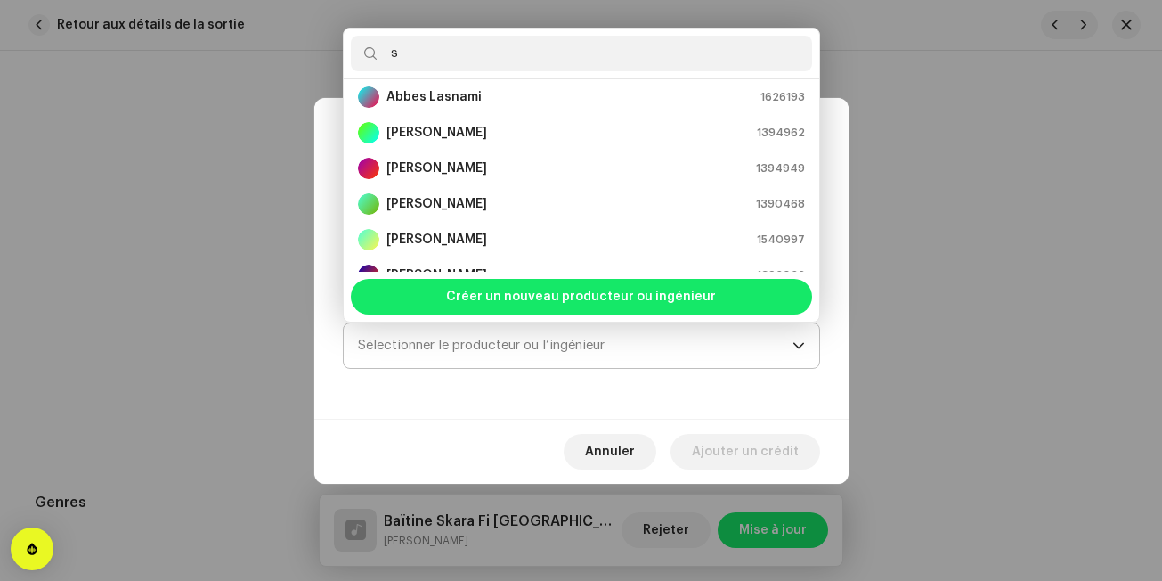
scroll to position [0, 0]
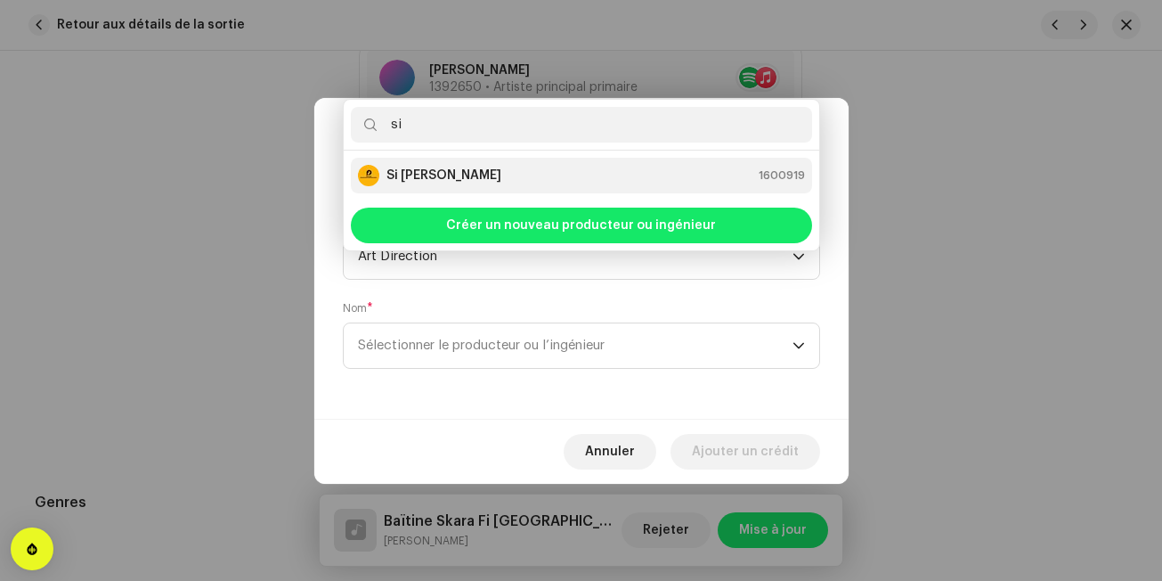
type input "si"
click at [534, 160] on li "Si [PERSON_NAME] 1600919" at bounding box center [581, 176] width 461 height 36
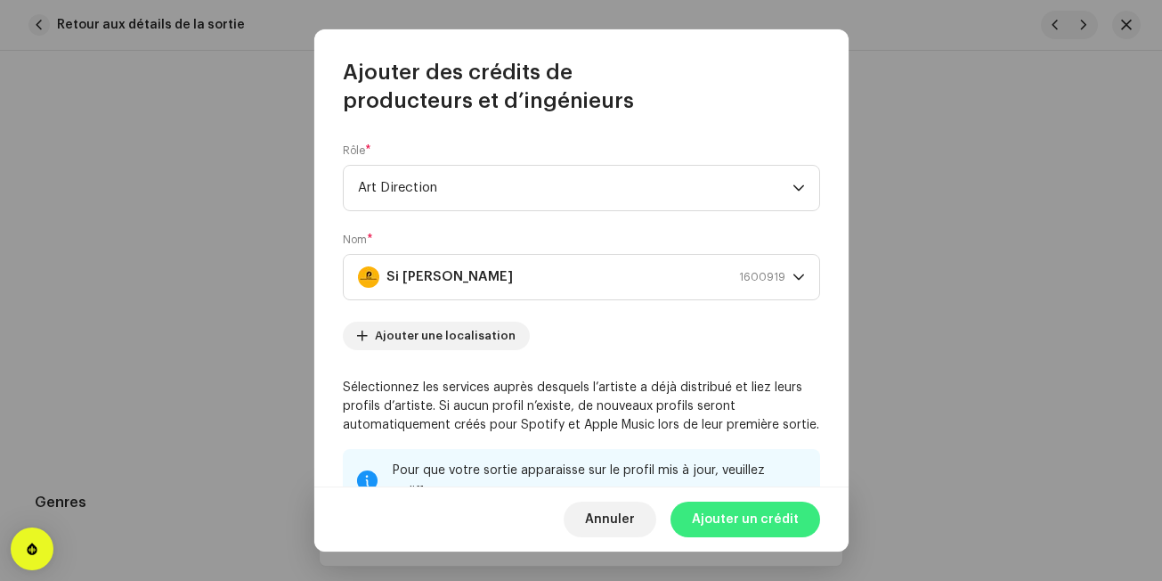
click at [784, 523] on span "Ajouter un crédit" at bounding box center [745, 519] width 107 height 36
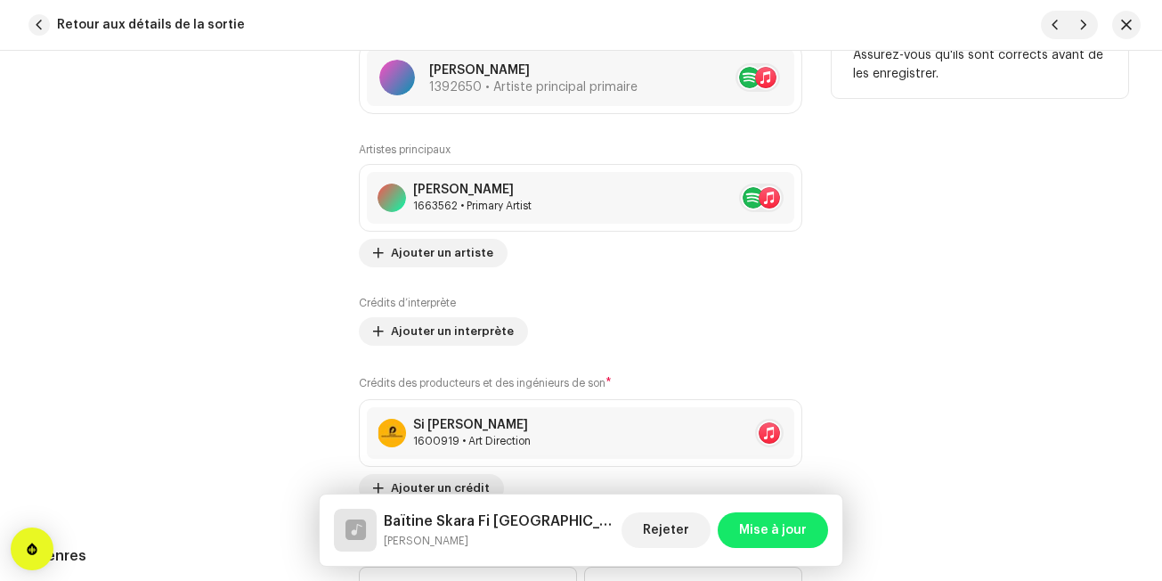
click at [343, 454] on div "Contributeurs Ajoutez tous les artistes de la sortie Artiste principal primaire…" at bounding box center [582, 237] width 1094 height 529
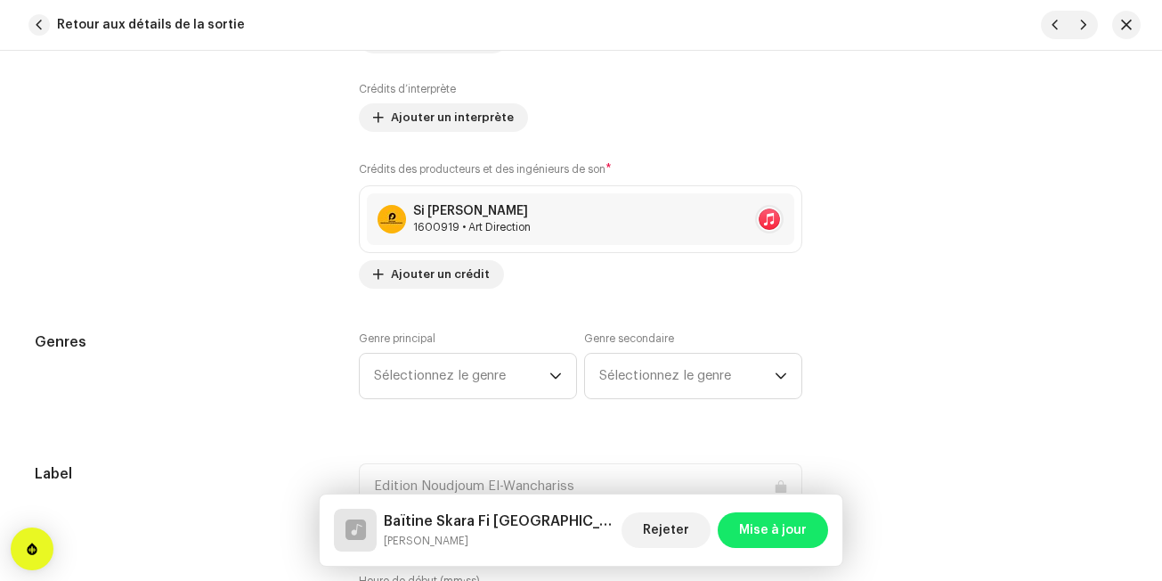
scroll to position [1461, 0]
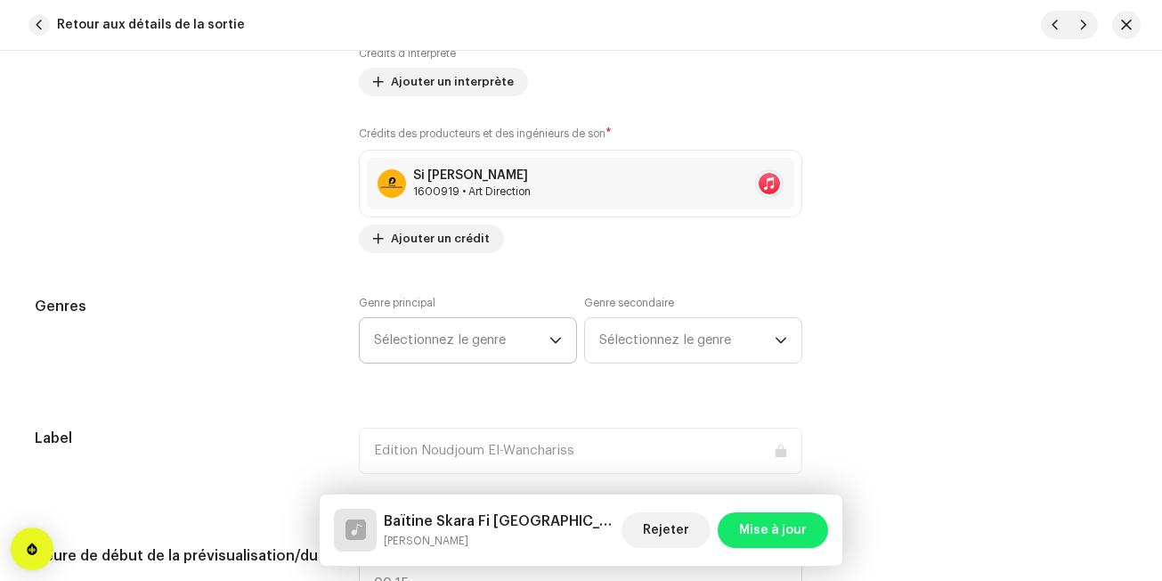
click at [468, 347] on span "Sélectionnez le genre" at bounding box center [461, 340] width 175 height 45
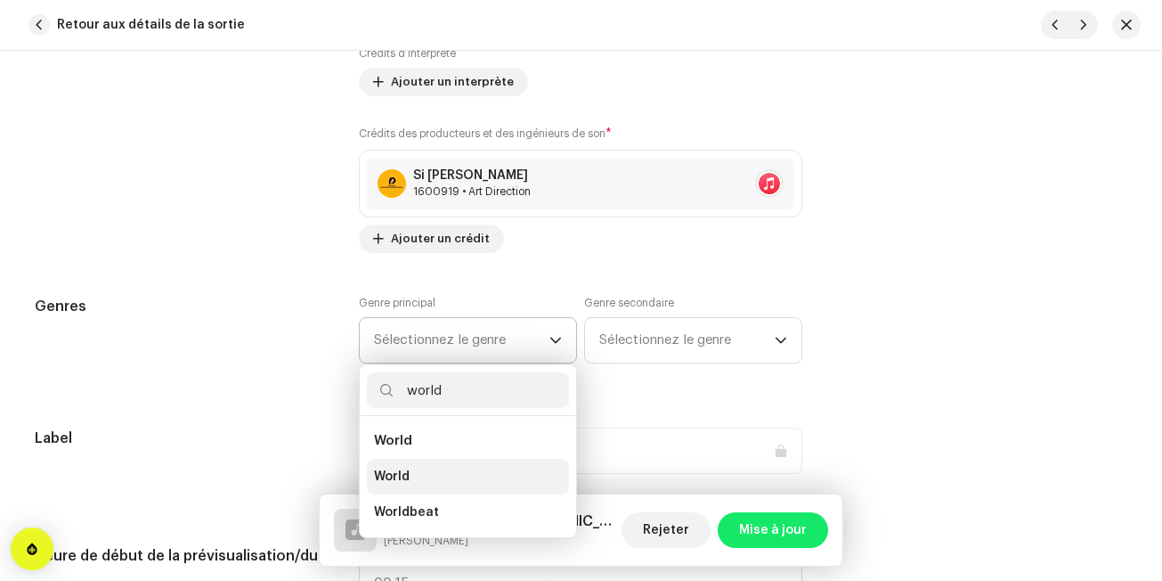
type input "world"
click at [403, 478] on span "World" at bounding box center [392, 477] width 36 height 18
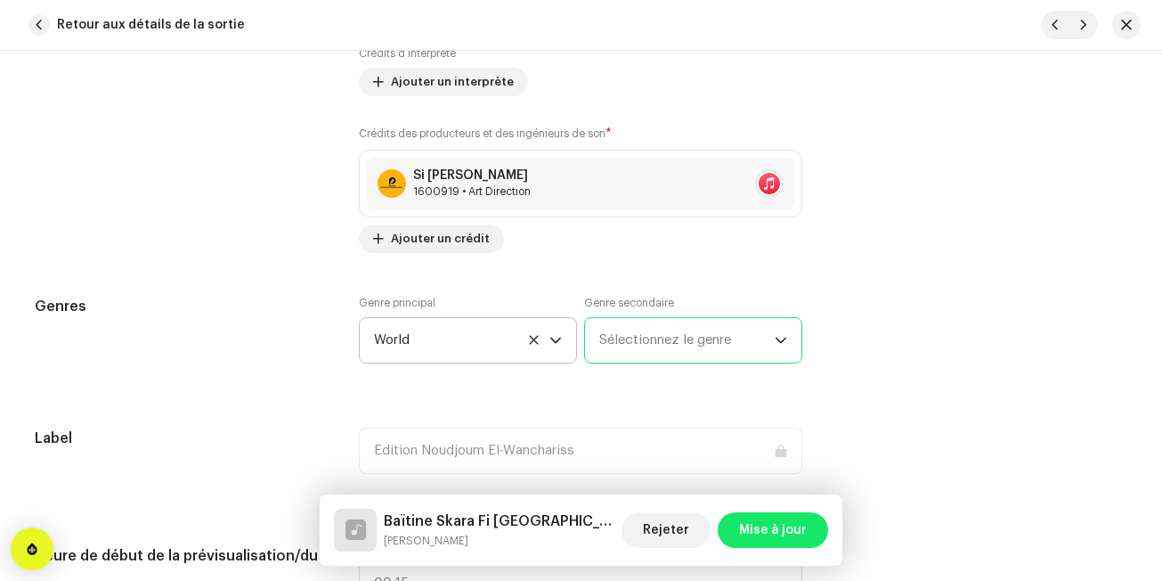
click at [674, 355] on span "Sélectionnez le genre" at bounding box center [686, 340] width 175 height 45
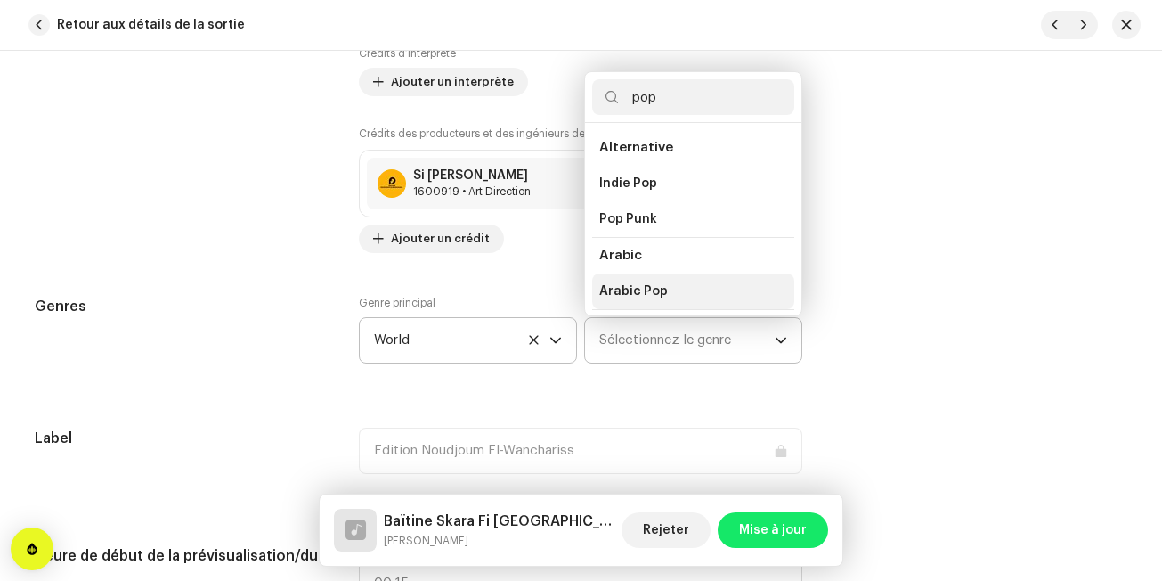
type input "pop"
click at [672, 291] on li "Arabic Pop" at bounding box center [693, 291] width 202 height 36
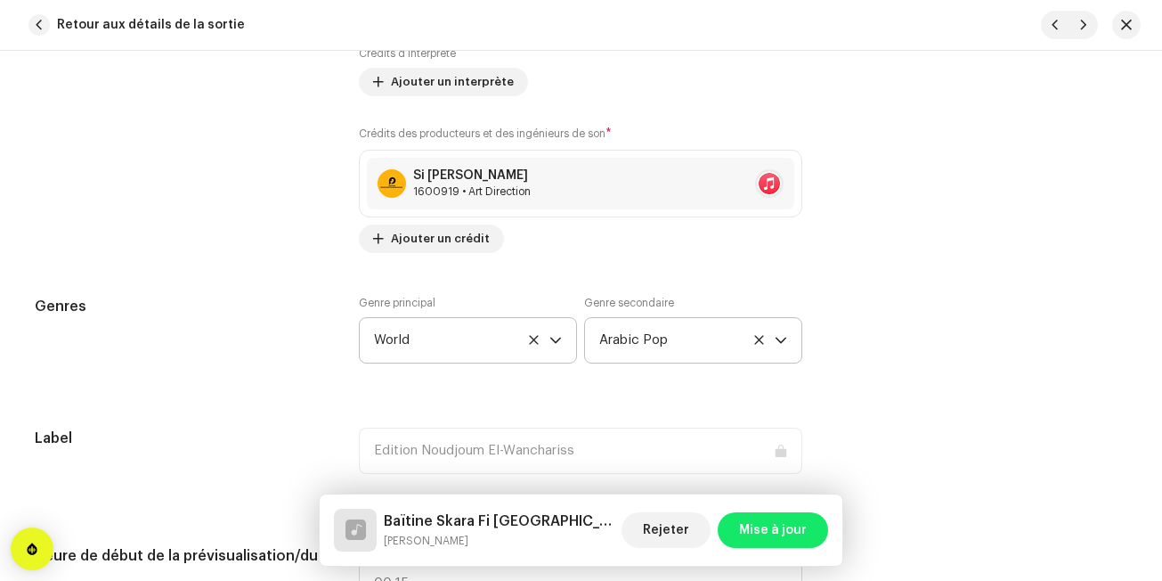
click at [906, 376] on div "Genres Genre principal World Genre secondaire Arabic Pop" at bounding box center [582, 340] width 1094 height 89
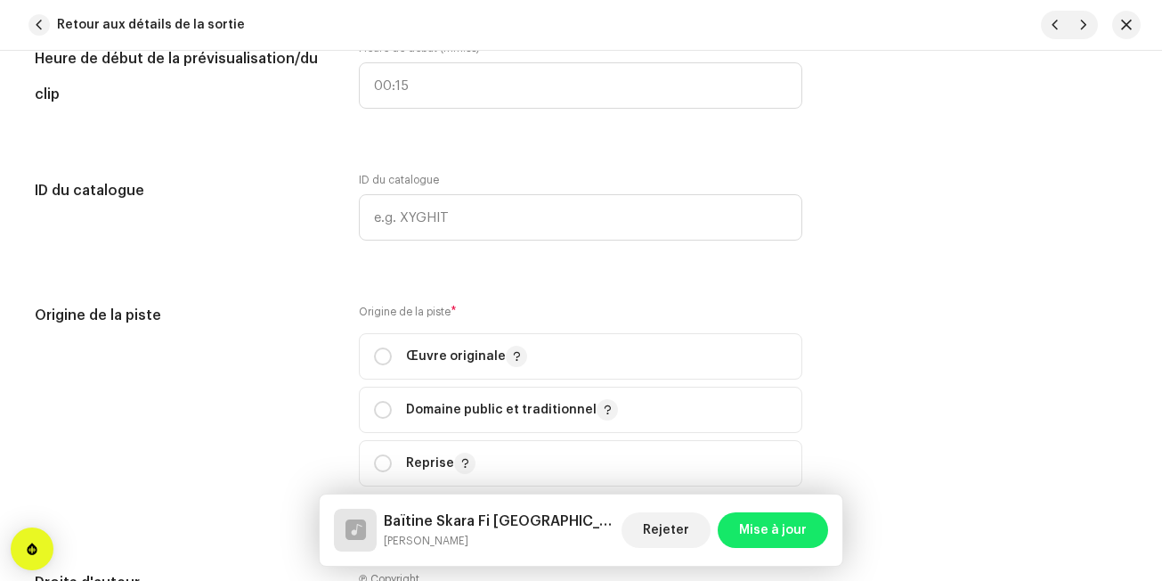
scroll to position [2066, 0]
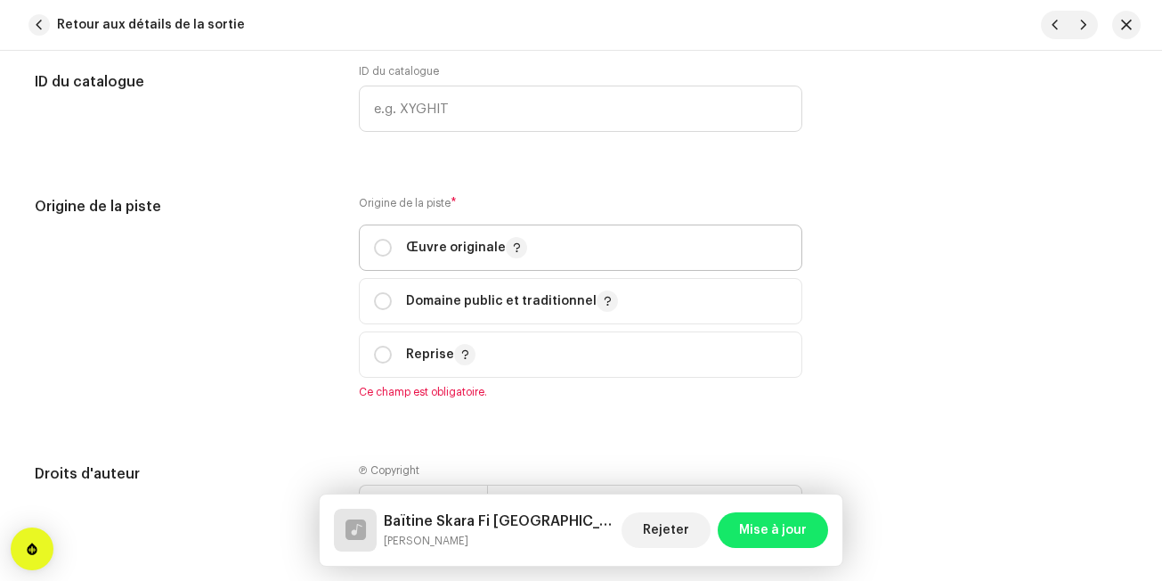
click at [770, 253] on span "Œuvre originale" at bounding box center [580, 247] width 413 height 45
radio input "true"
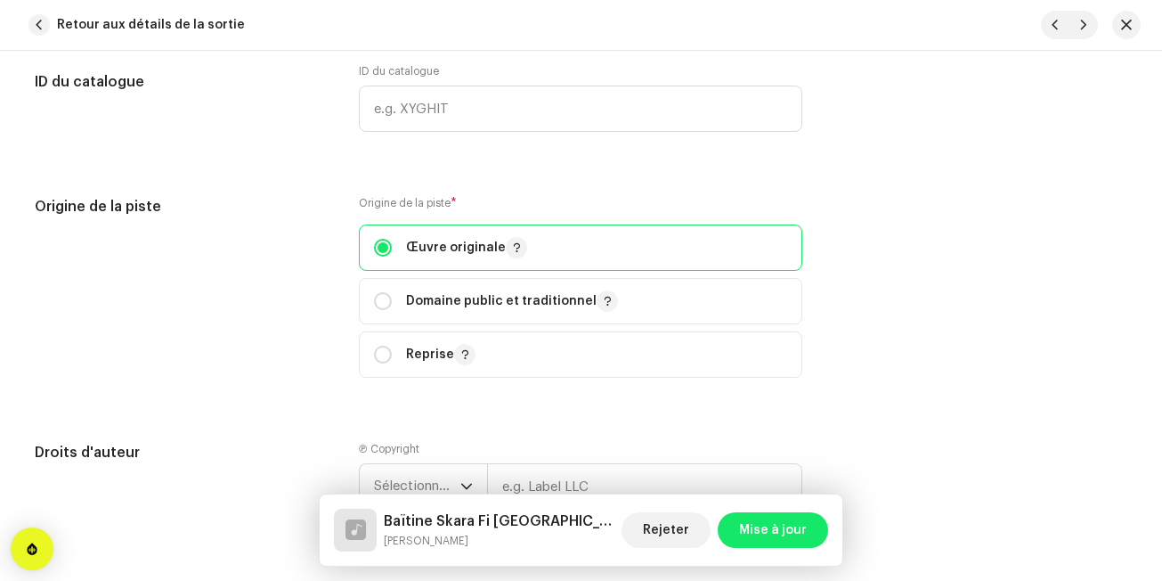
click at [860, 300] on div "Origine de la piste Origine de la piste * Œuvre originale Domaine public et tra…" at bounding box center [582, 297] width 1094 height 203
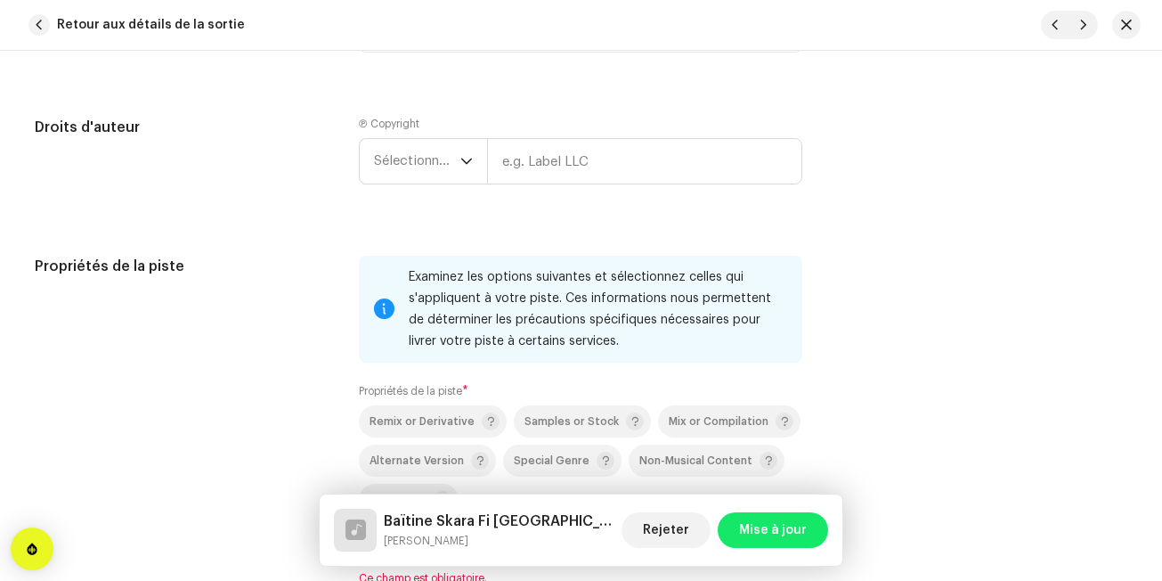
scroll to position [2423, 0]
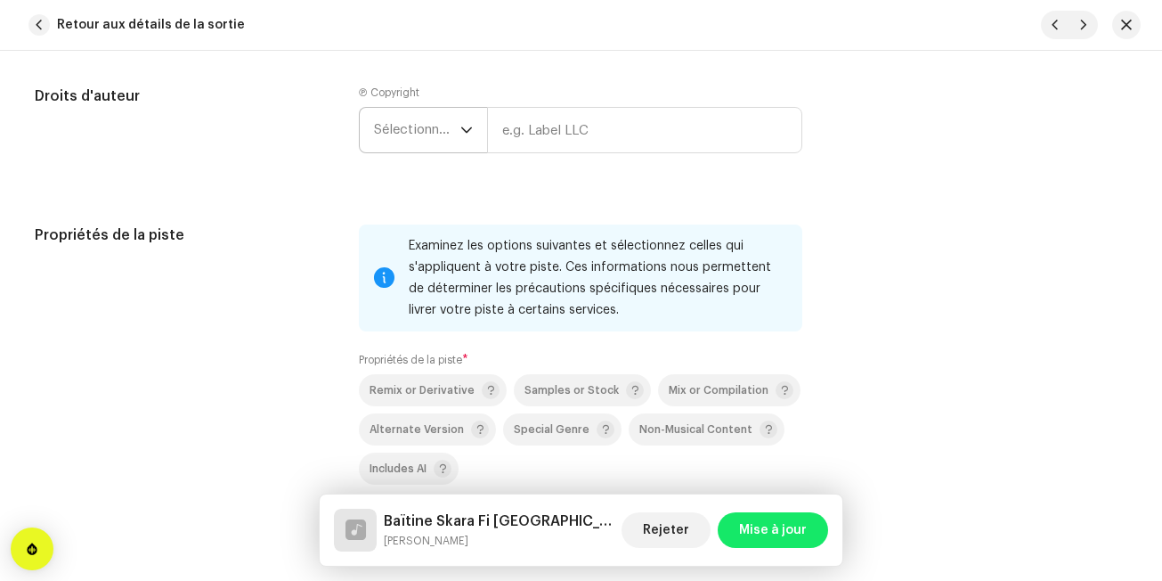
click at [474, 132] on p-select "Sélectionner une année" at bounding box center [423, 130] width 128 height 46
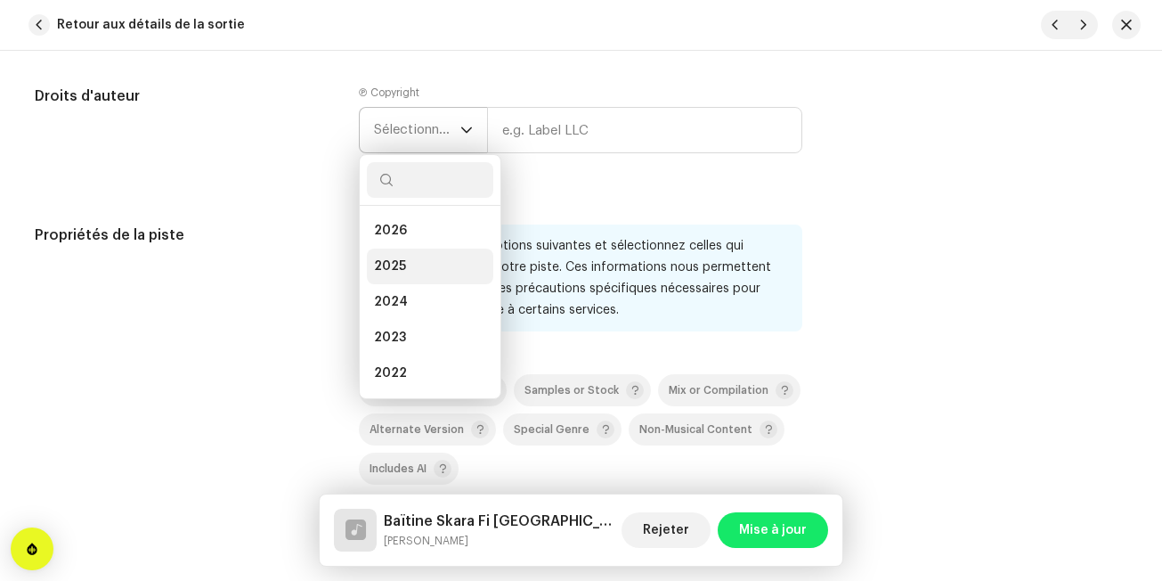
click at [398, 262] on span "2025" at bounding box center [390, 266] width 32 height 18
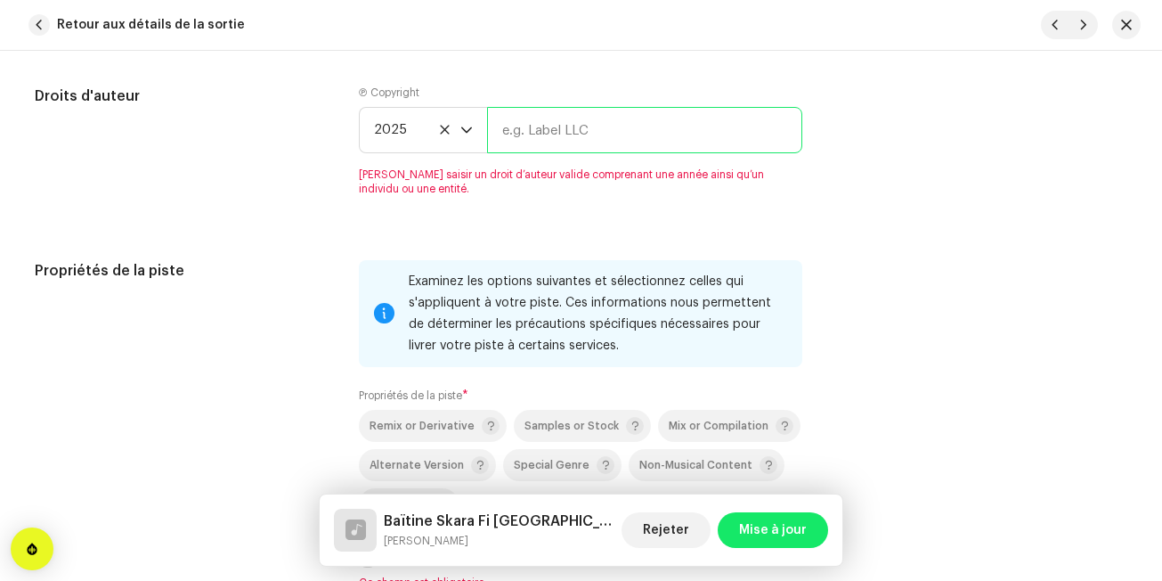
click at [539, 130] on input "text" at bounding box center [644, 130] width 315 height 46
type input "Edition Noudjoum El-Wanchariss"
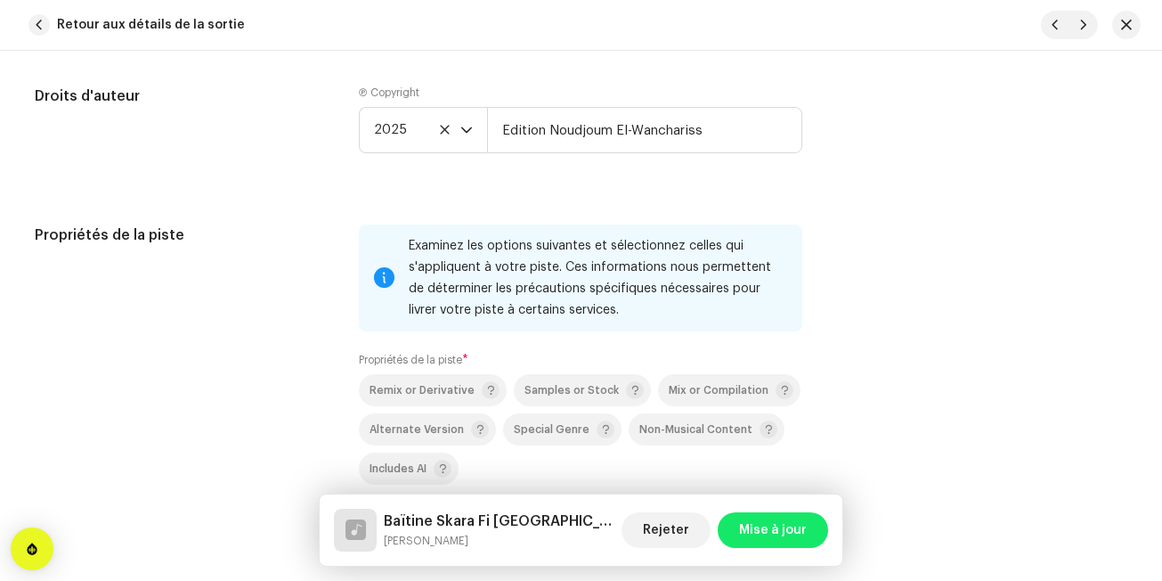
click at [455, 226] on div "Examinez les options suivantes et sélectionnez celles qui s'appliquent à votre …" at bounding box center [581, 277] width 444 height 107
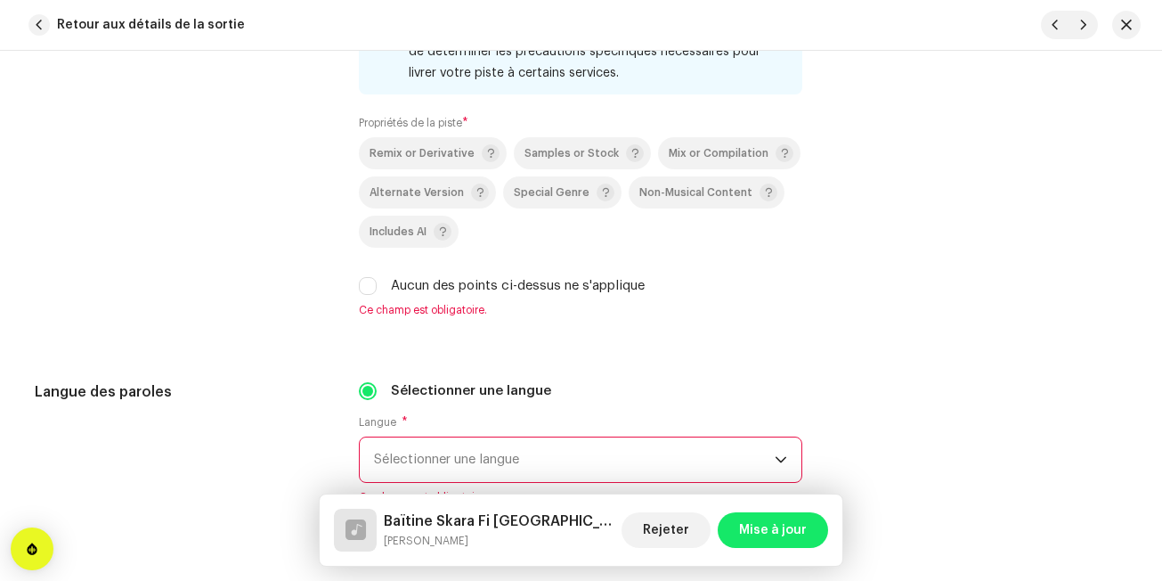
scroll to position [2672, 0]
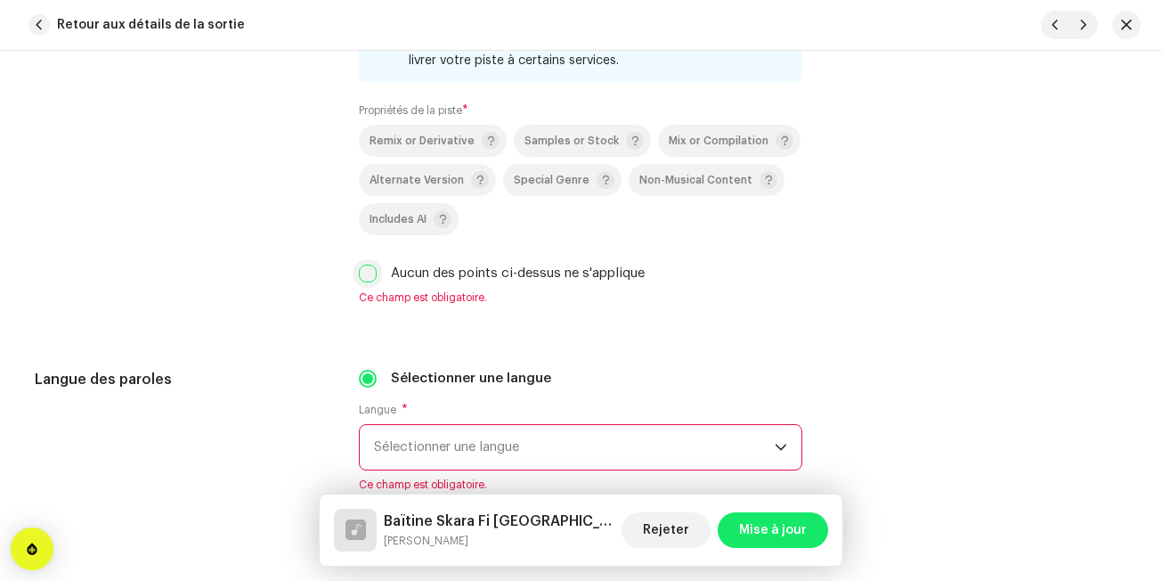
click at [368, 272] on input "Aucun des points ci-dessus ne s'applique" at bounding box center [368, 274] width 18 height 18
checkbox input "true"
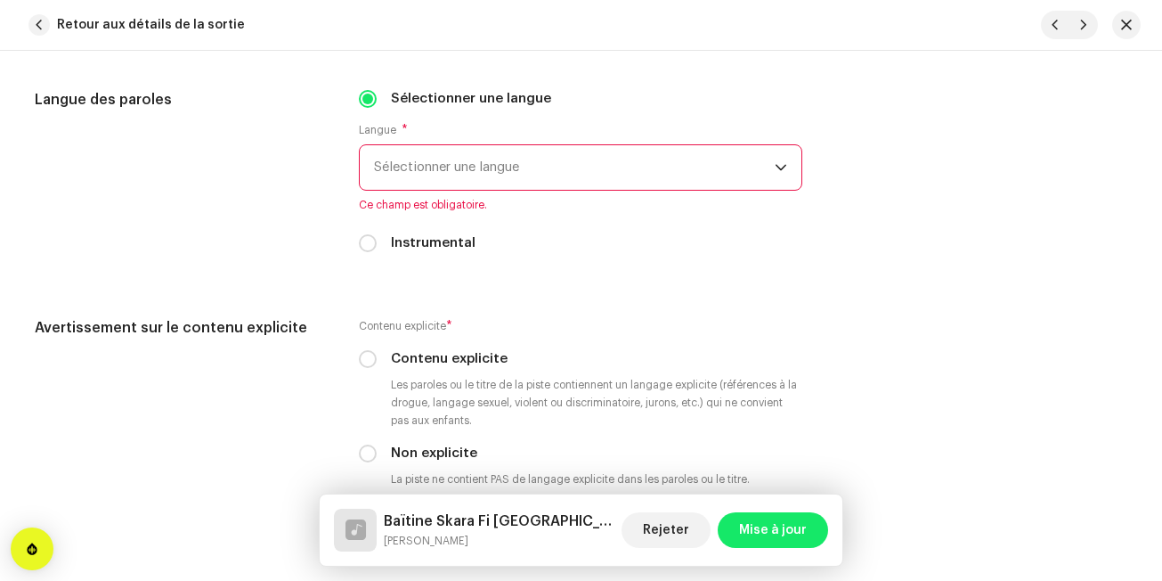
scroll to position [2957, 0]
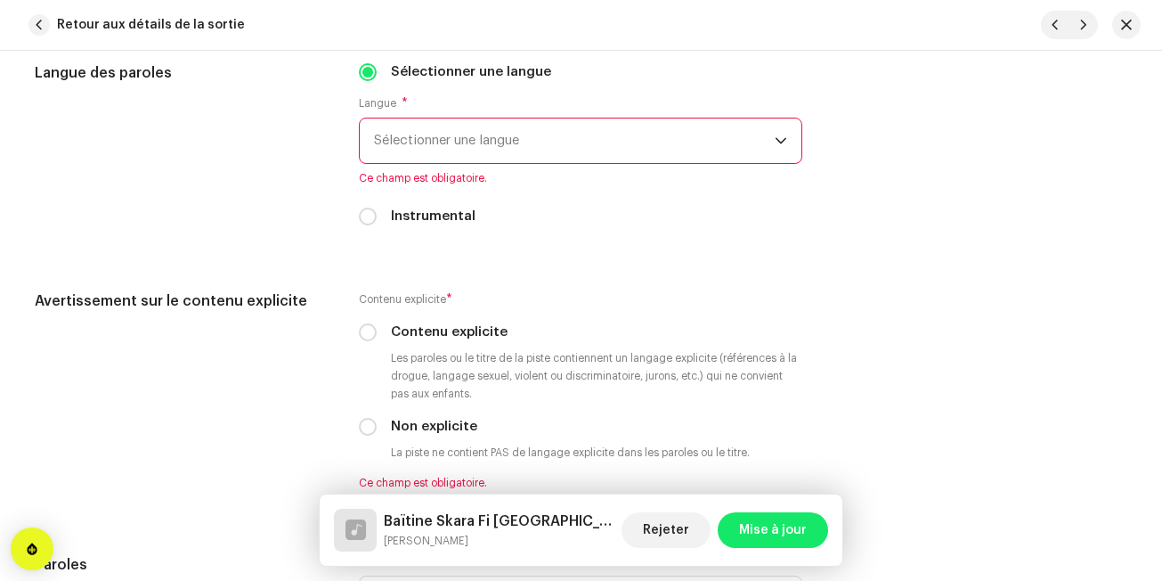
click at [431, 143] on span "Sélectionner une langue" at bounding box center [574, 140] width 401 height 45
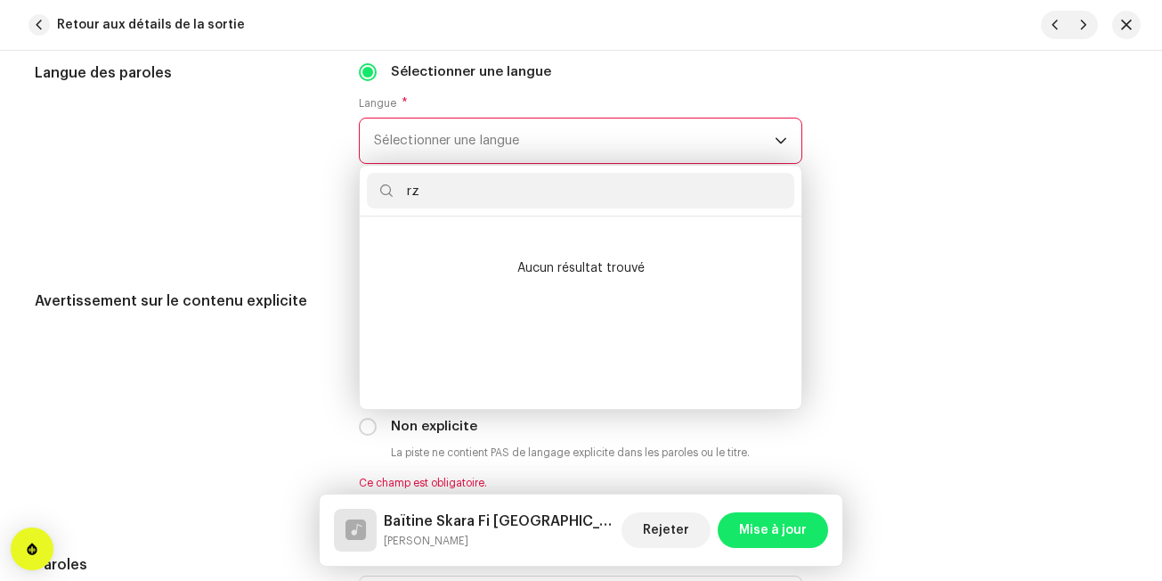
scroll to position [0, 0]
type input "r"
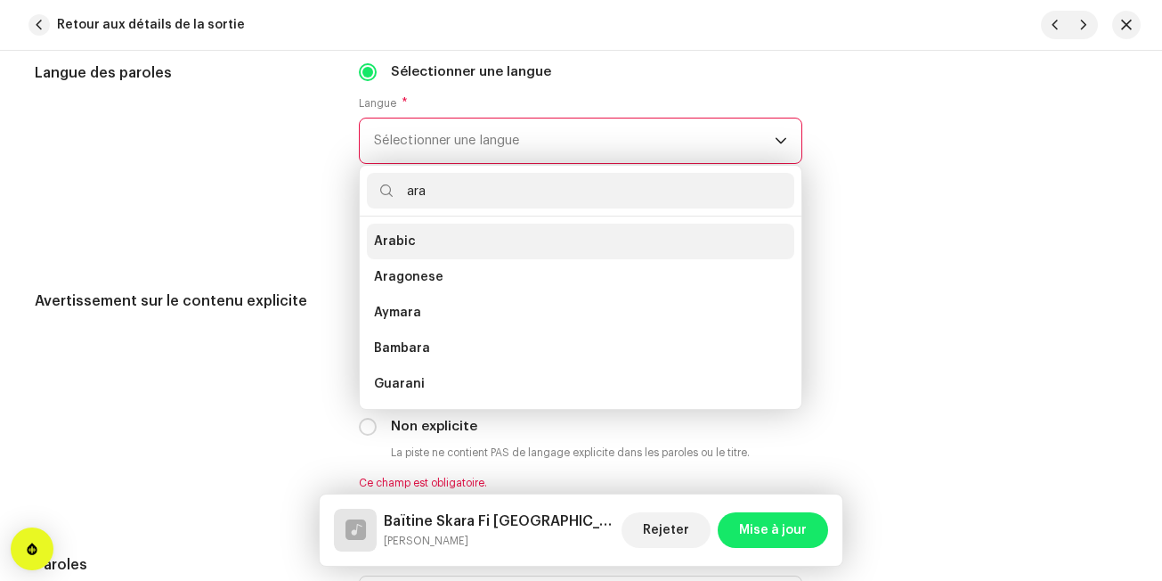
type input "ara"
click at [403, 249] on span "Arabic" at bounding box center [395, 241] width 42 height 18
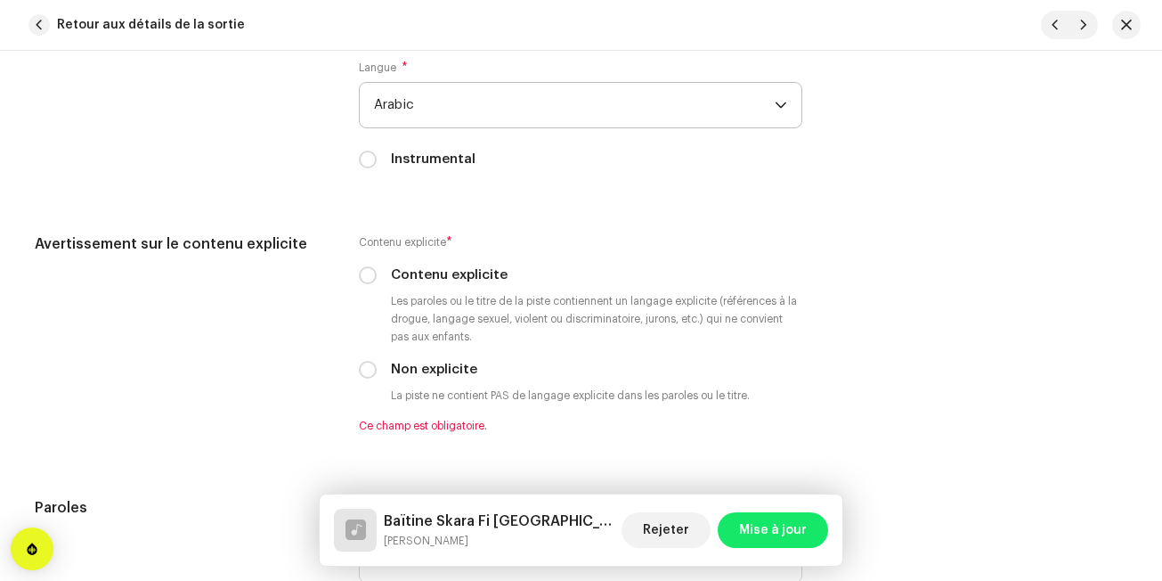
scroll to position [3135, 0]
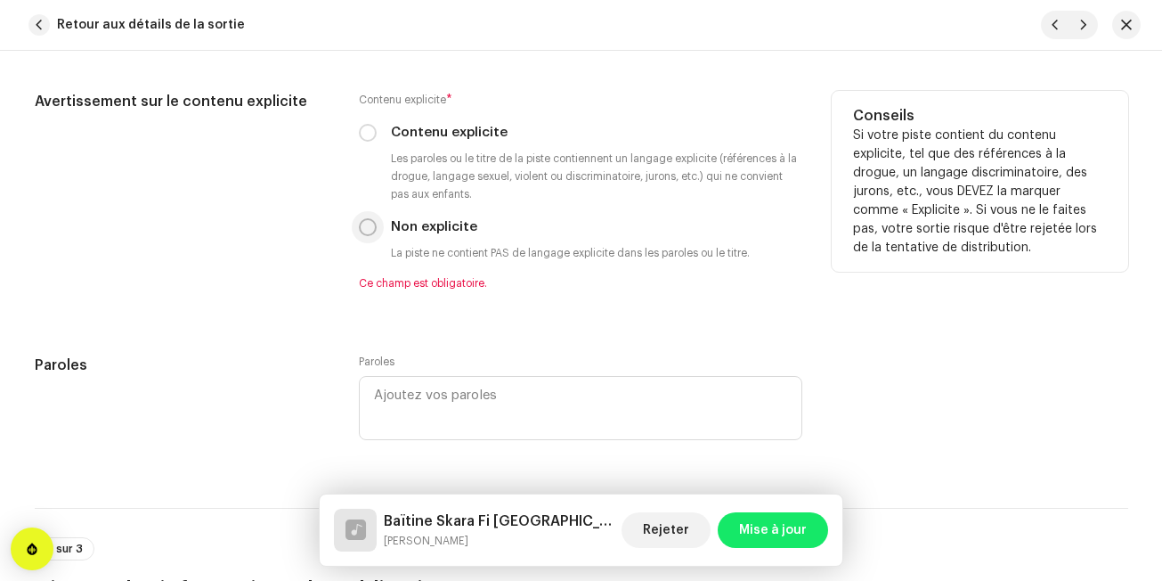
click at [363, 229] on input "Non explicite" at bounding box center [368, 227] width 18 height 18
radio input "true"
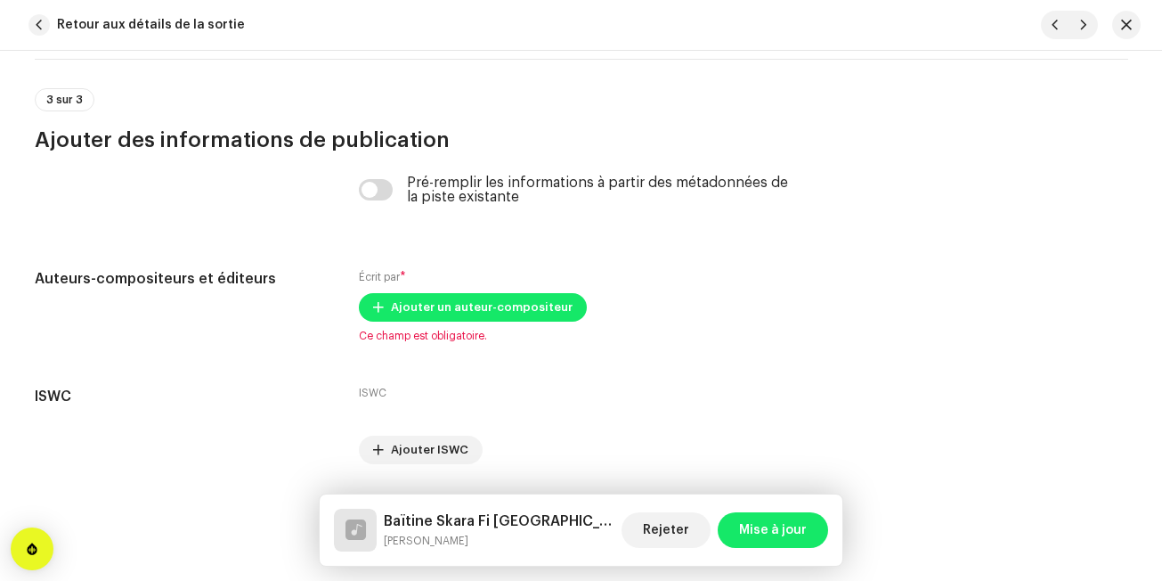
scroll to position [3598, 0]
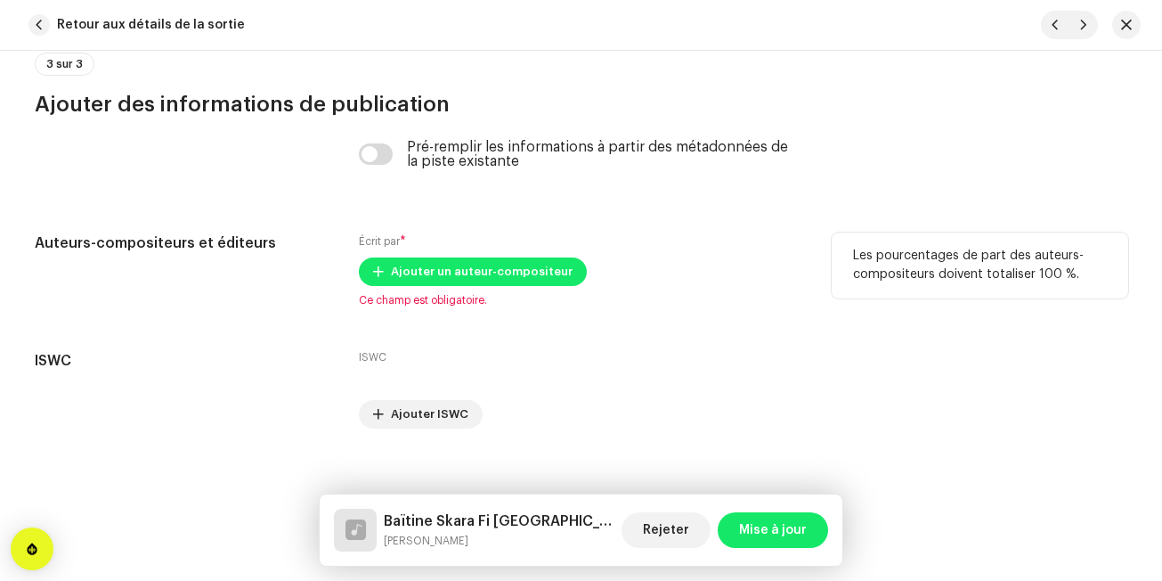
click at [399, 254] on div "Écrit par * Ajouter un auteur-compositeur Ce champ est obligatoire." at bounding box center [581, 269] width 444 height 75
click at [401, 269] on span "Ajouter un auteur-compositeur" at bounding box center [482, 272] width 182 height 36
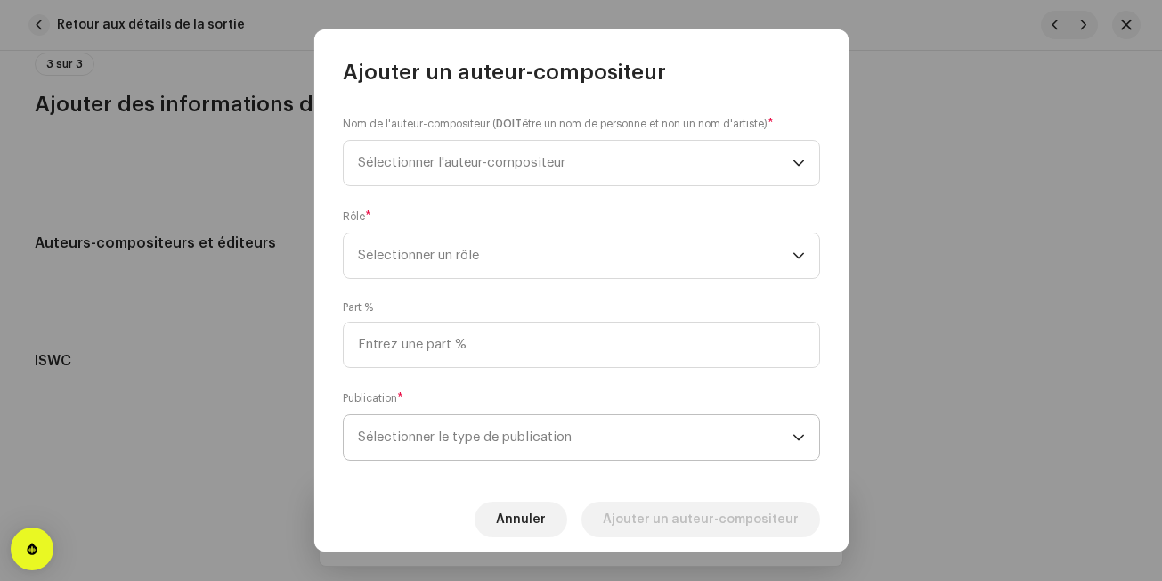
click at [414, 435] on span "Sélectionner le type de publication" at bounding box center [575, 437] width 435 height 45
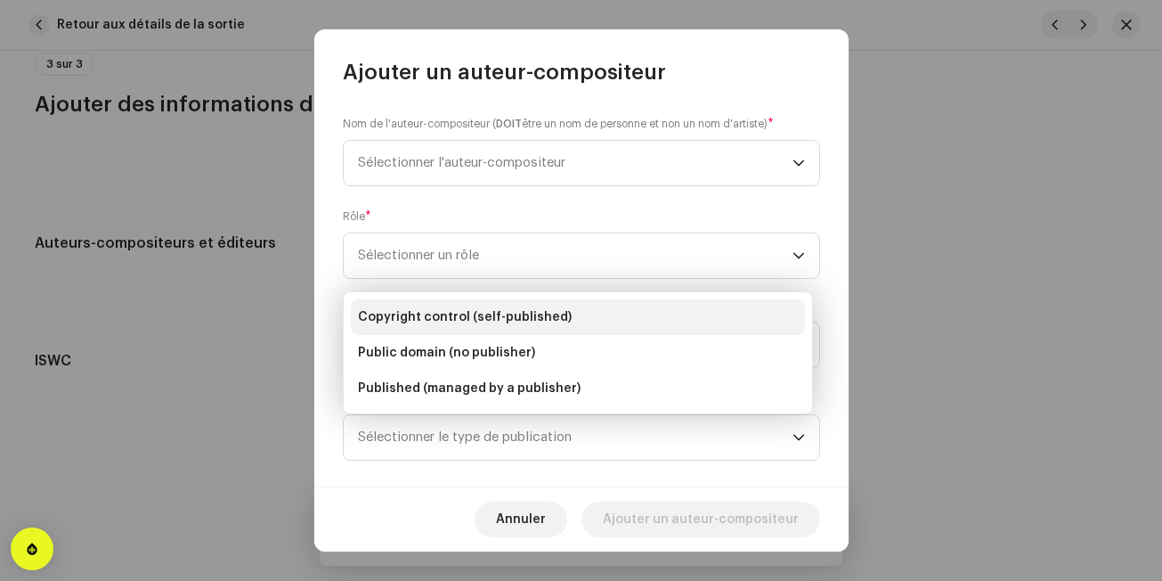
click at [450, 315] on span "Copyright control (self-published)" at bounding box center [465, 317] width 214 height 18
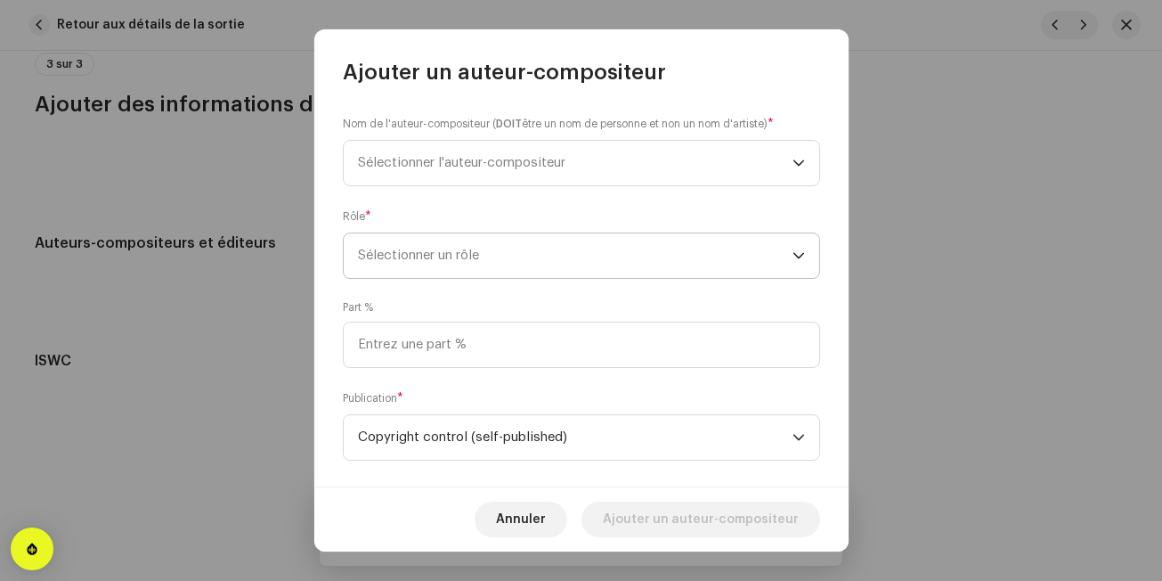
click at [471, 272] on span "Sélectionner un rôle" at bounding box center [575, 255] width 435 height 45
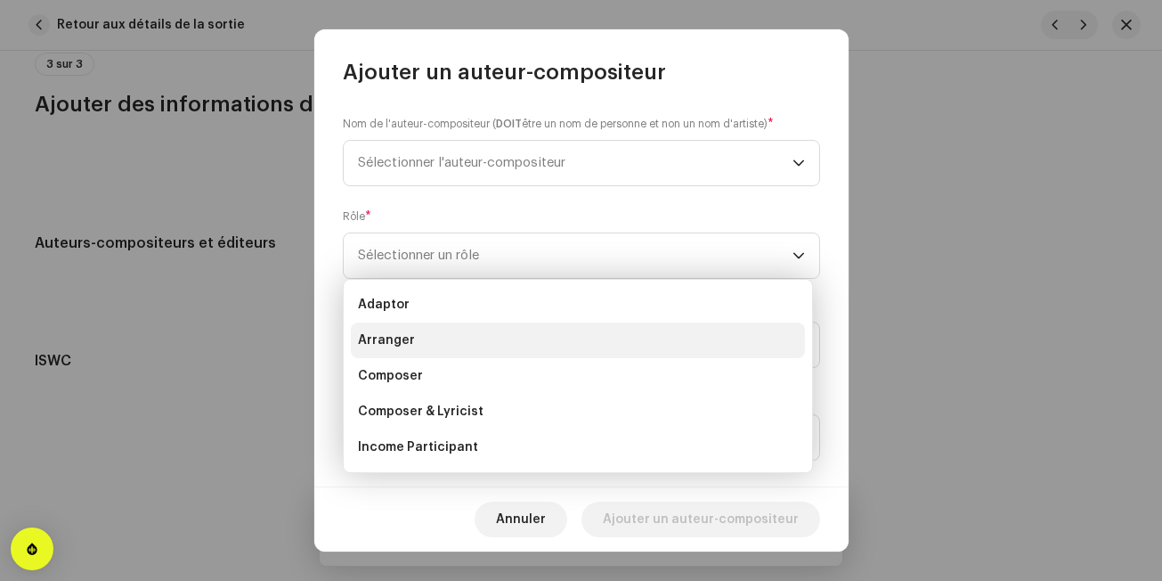
click at [431, 331] on li "Arranger" at bounding box center [578, 340] width 454 height 36
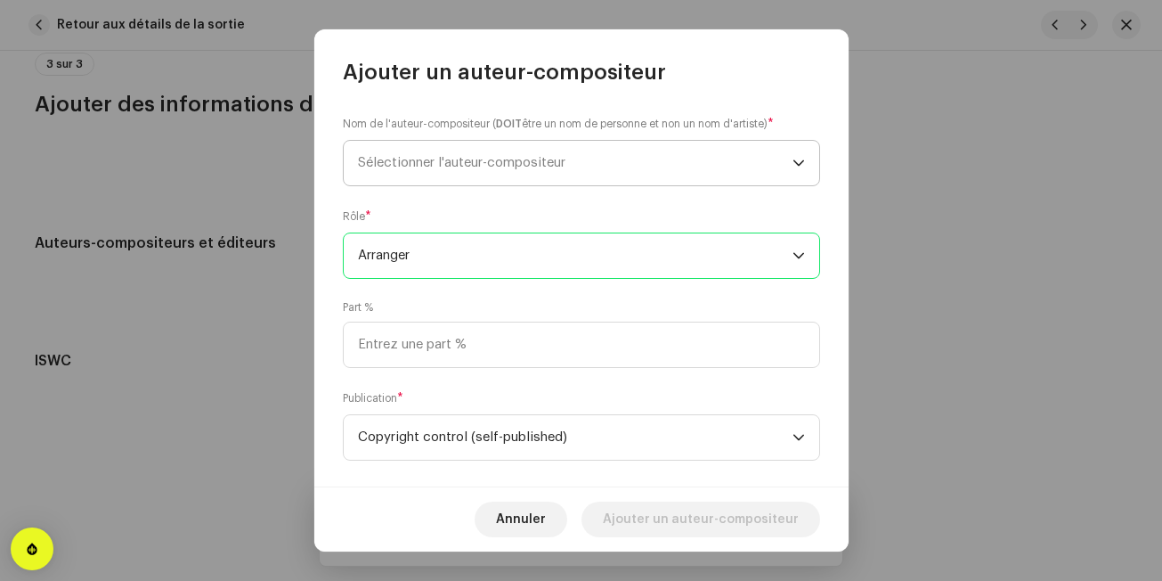
click at [493, 174] on span "Sélectionner l'auteur-compositeur" at bounding box center [575, 163] width 435 height 45
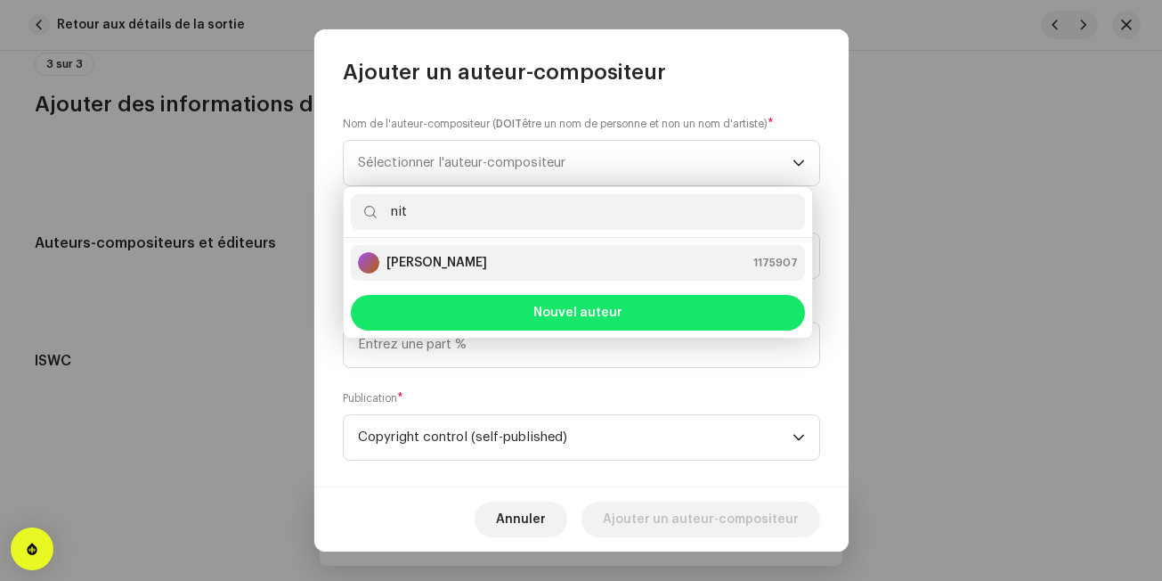
type input "nit"
click at [468, 265] on strong "[PERSON_NAME]" at bounding box center [437, 263] width 101 height 18
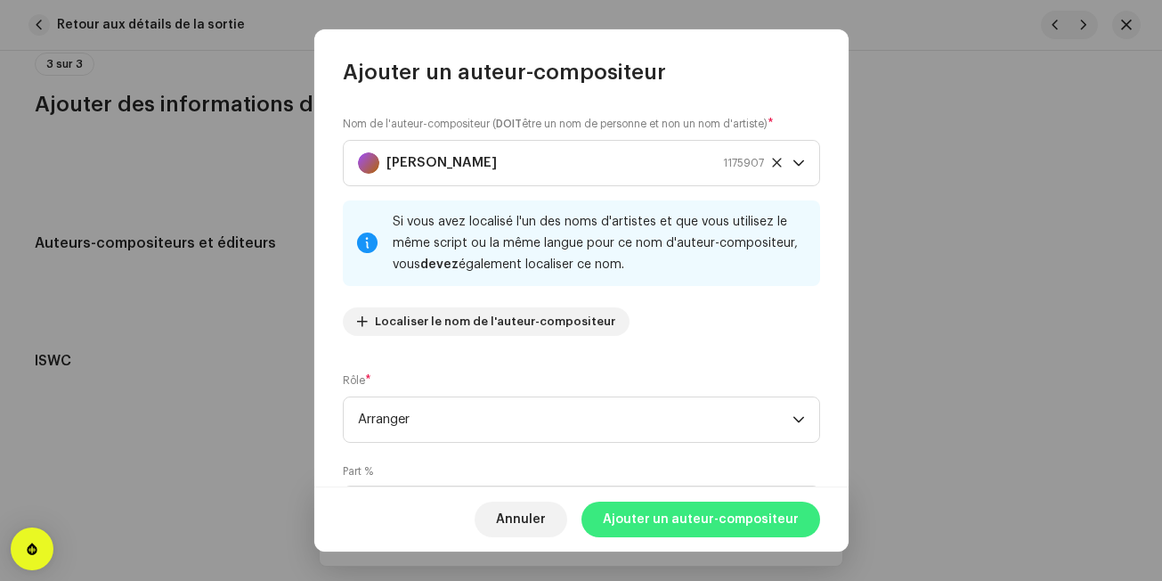
click at [732, 528] on span "Ajouter un auteur-compositeur" at bounding box center [701, 519] width 196 height 36
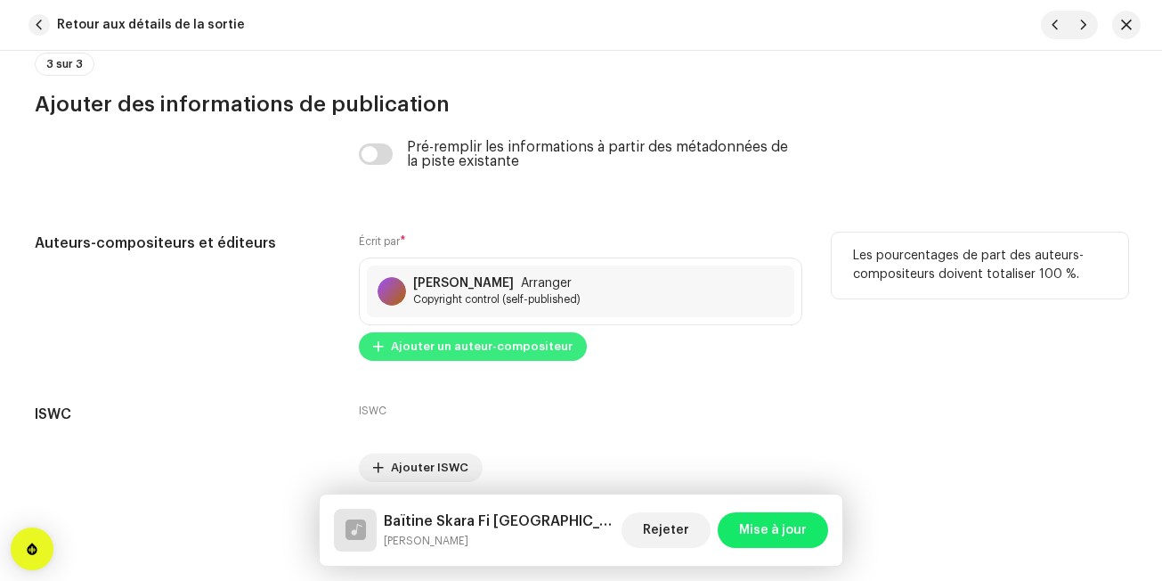
click at [527, 358] on span "Ajouter un auteur-compositeur" at bounding box center [482, 347] width 182 height 36
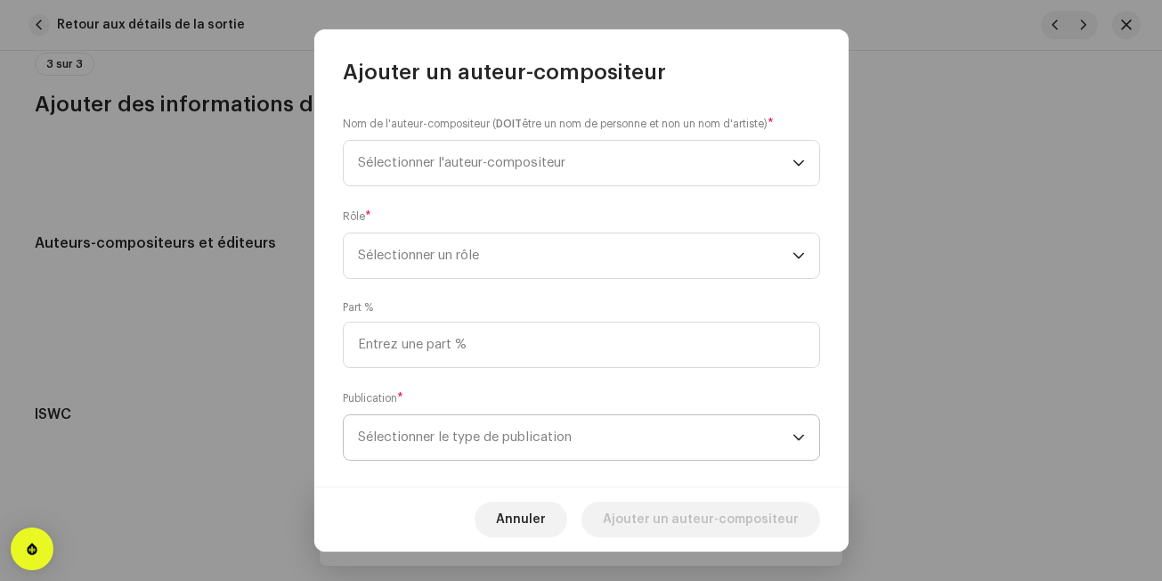
click at [486, 433] on span "Sélectionner le type de publication" at bounding box center [575, 437] width 435 height 45
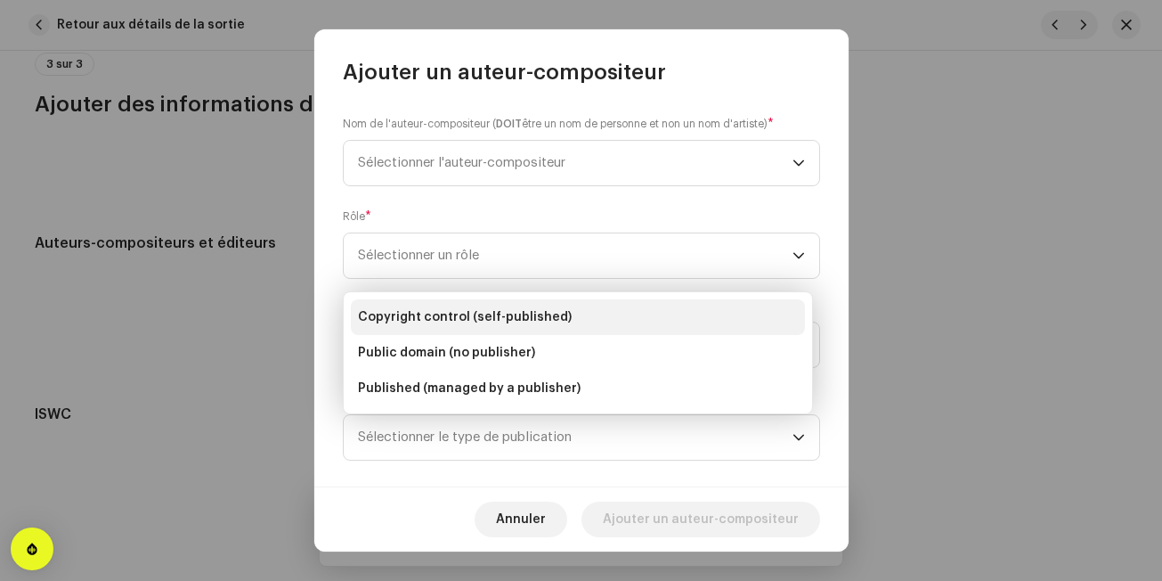
click at [498, 321] on span "Copyright control (self-published)" at bounding box center [465, 317] width 214 height 18
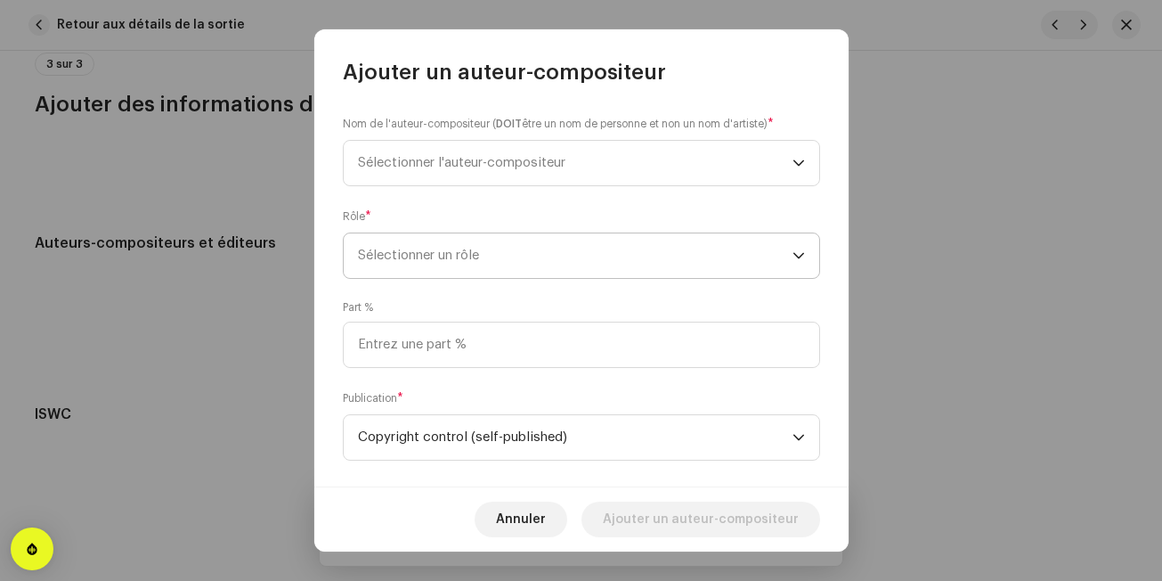
click at [532, 256] on span "Sélectionner un rôle" at bounding box center [575, 255] width 435 height 45
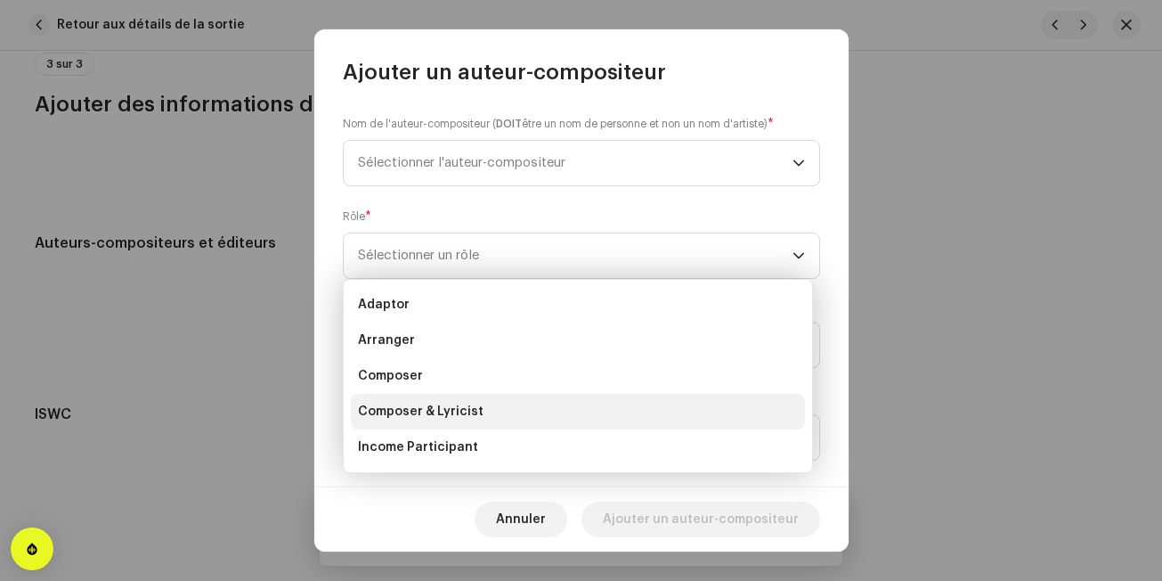
click at [456, 407] on span "Composer & Lyricist" at bounding box center [421, 412] width 126 height 18
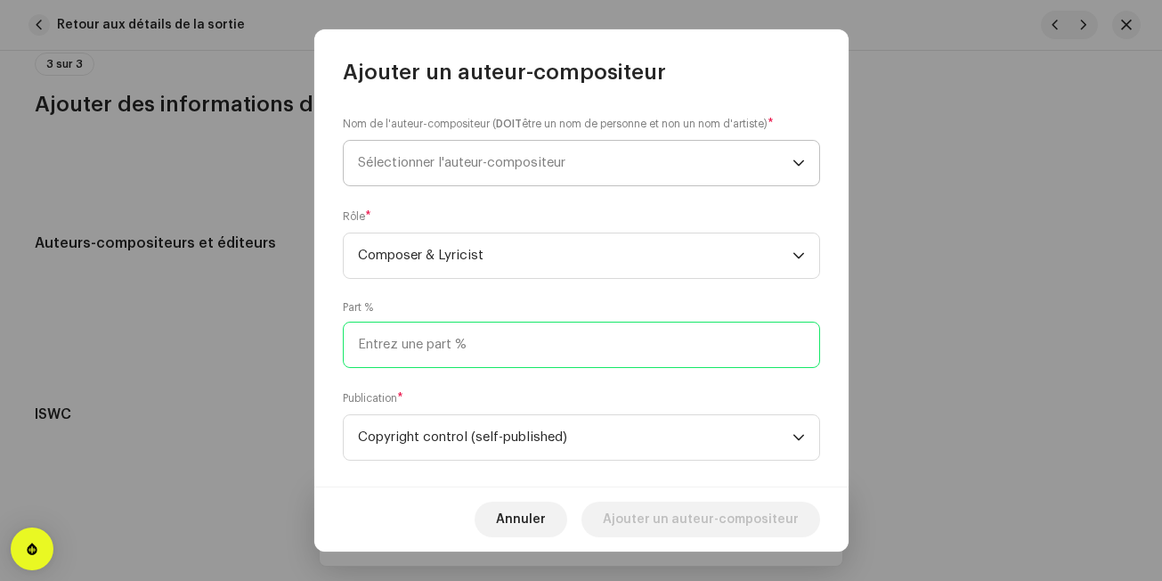
drag, startPoint x: 456, startPoint y: 407, endPoint x: 545, endPoint y: 175, distance: 248.1
click at [545, 175] on div "Nom de l'auteur-compositeur ( DOIT être un nom de personne et non un nom d'arti…" at bounding box center [581, 286] width 534 height 401
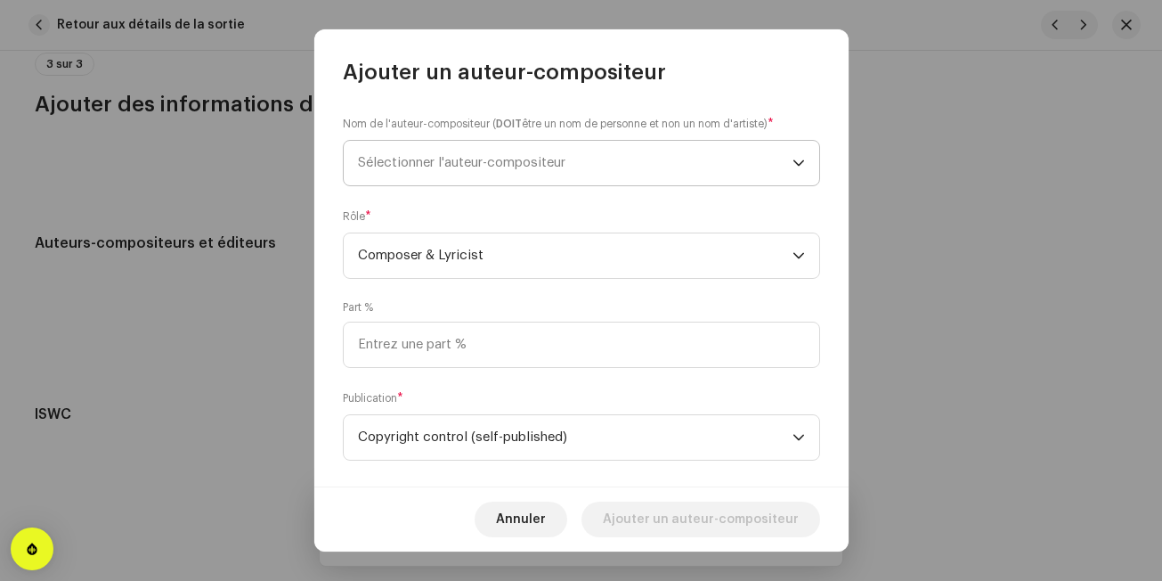
click at [545, 175] on span "Sélectionner l'auteur-compositeur" at bounding box center [575, 163] width 435 height 45
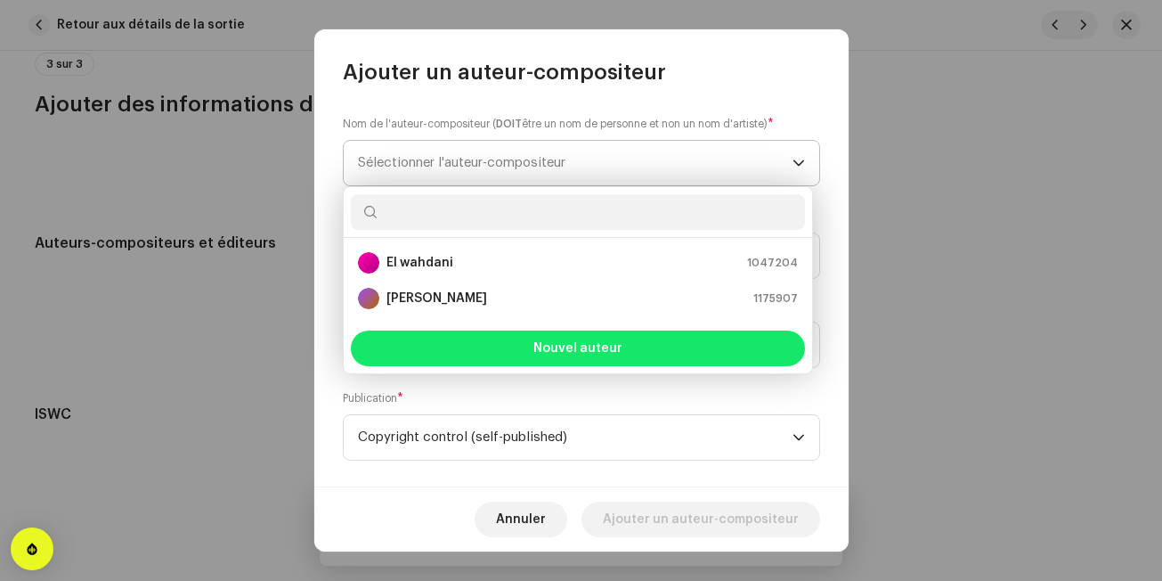
type input "b"
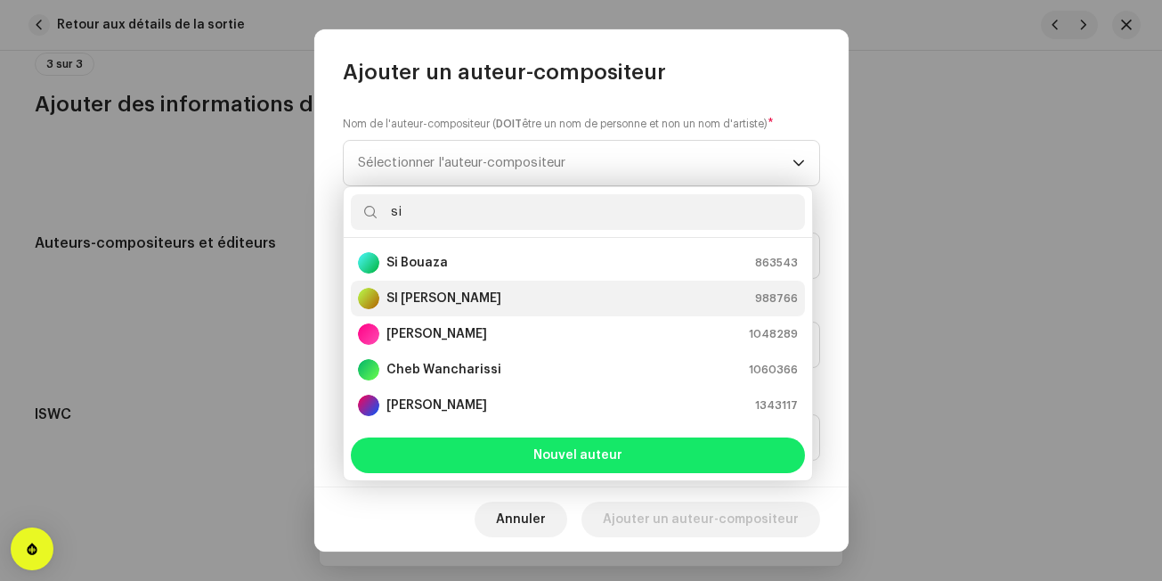
type input "si"
click at [558, 301] on div "SI [PERSON_NAME] 988766" at bounding box center [578, 298] width 440 height 21
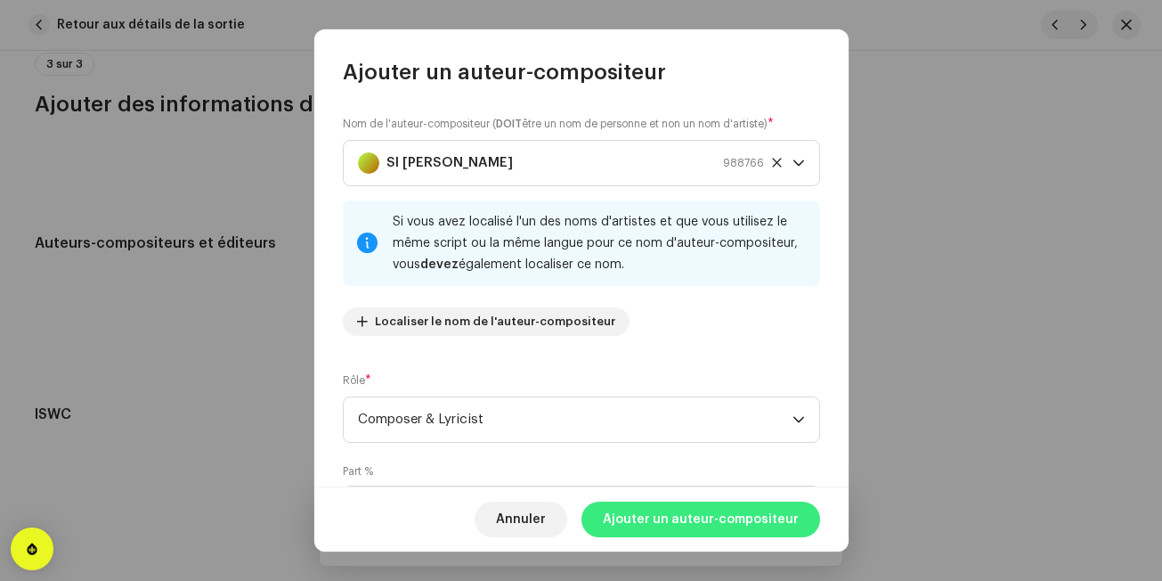
click at [689, 526] on span "Ajouter un auteur-compositeur" at bounding box center [701, 519] width 196 height 36
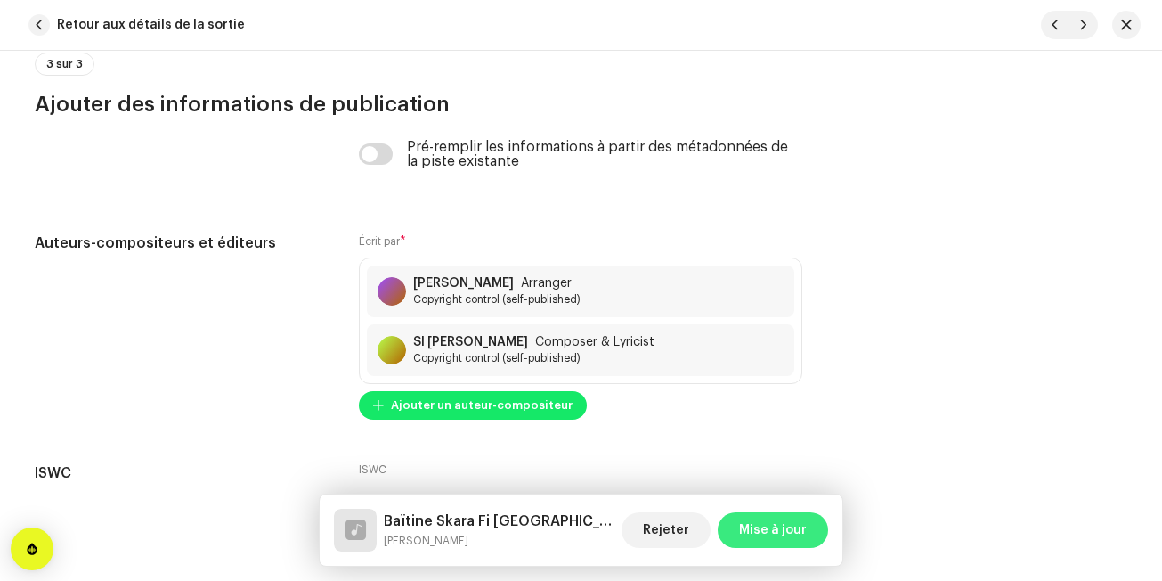
click at [743, 525] on span "Mise à jour" at bounding box center [773, 530] width 68 height 36
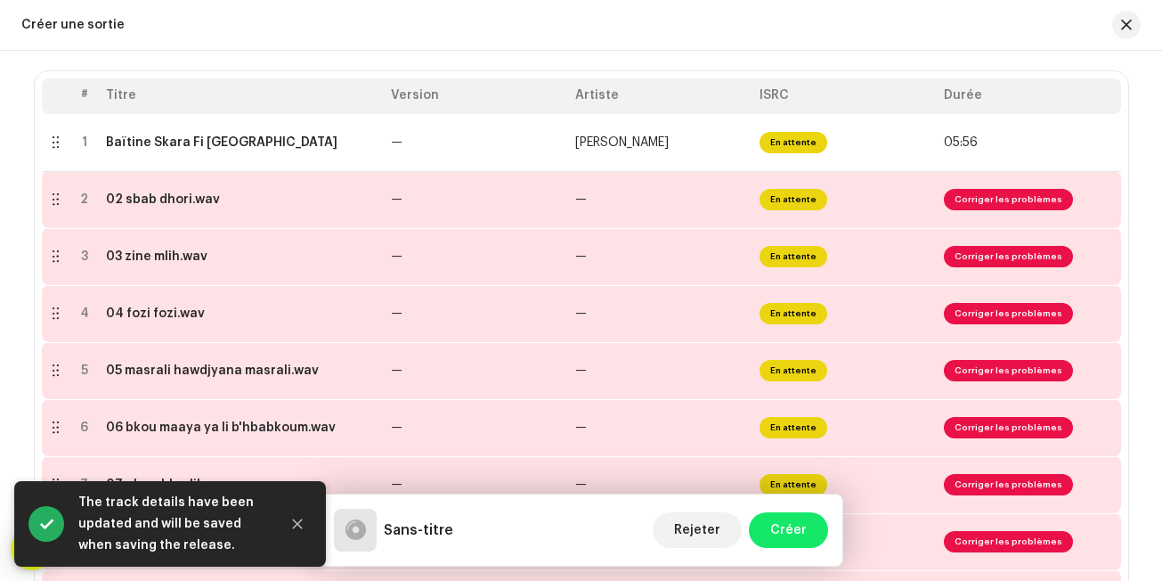
click at [692, 45] on div "Créer une sortie" at bounding box center [581, 25] width 1162 height 51
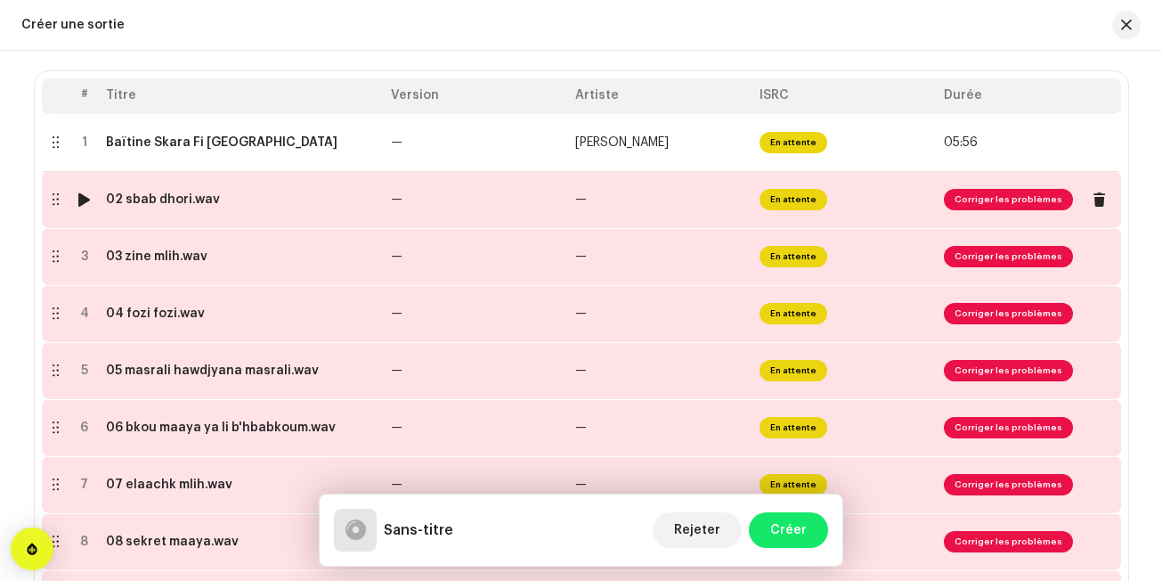
click at [594, 188] on td "—" at bounding box center [660, 199] width 184 height 57
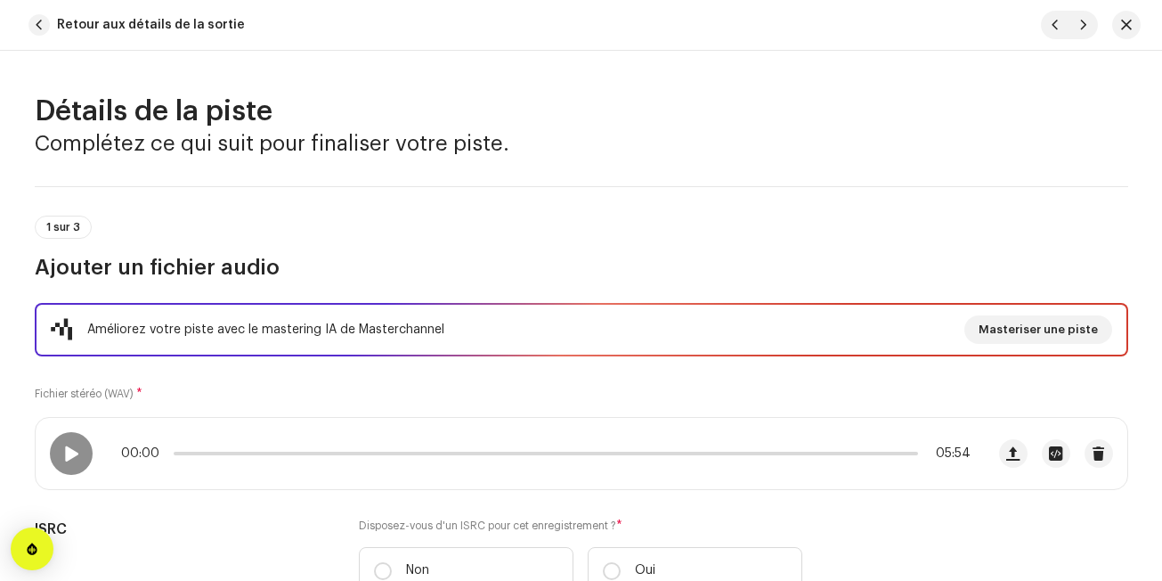
click at [646, 154] on h3 "Complétez ce qui suit pour finaliser votre piste." at bounding box center [582, 143] width 1094 height 29
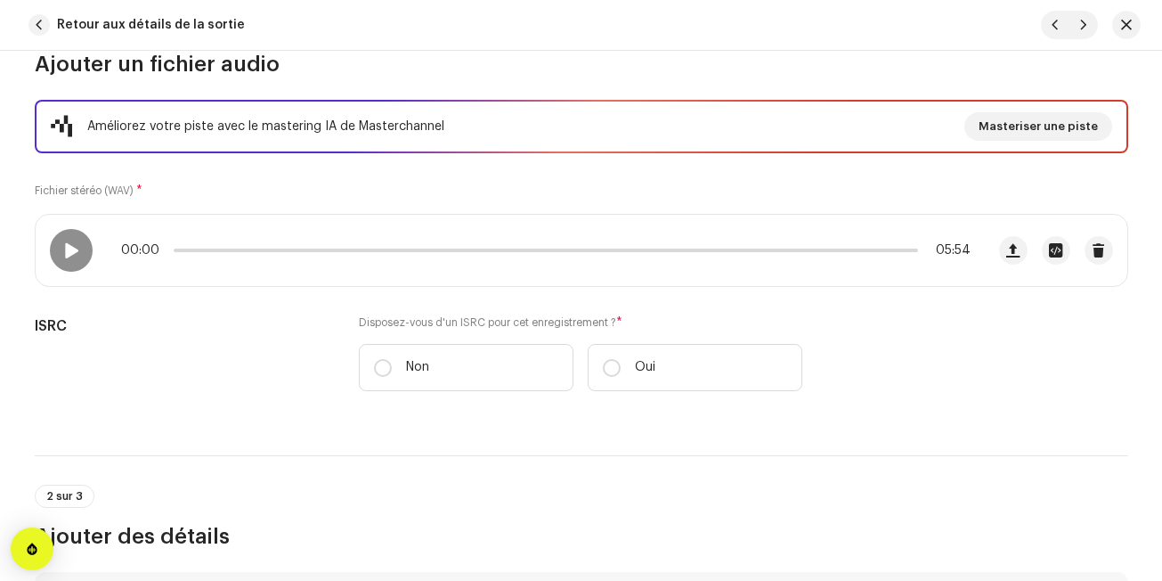
scroll to position [214, 0]
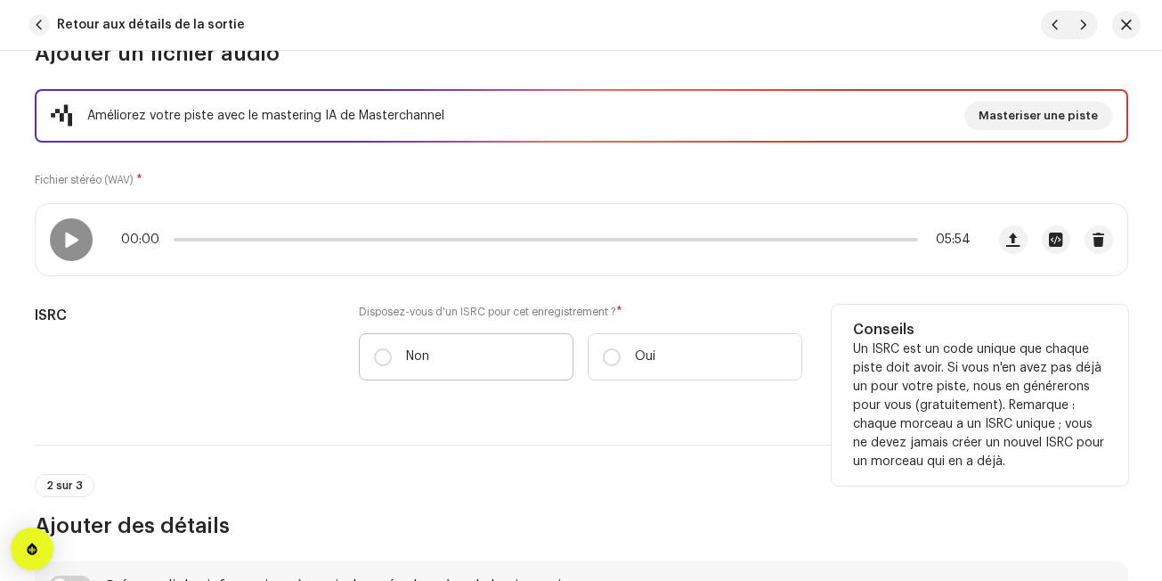
click at [470, 366] on label "Non" at bounding box center [466, 356] width 215 height 47
click at [392, 366] on input "Non" at bounding box center [383, 357] width 18 height 18
radio input "true"
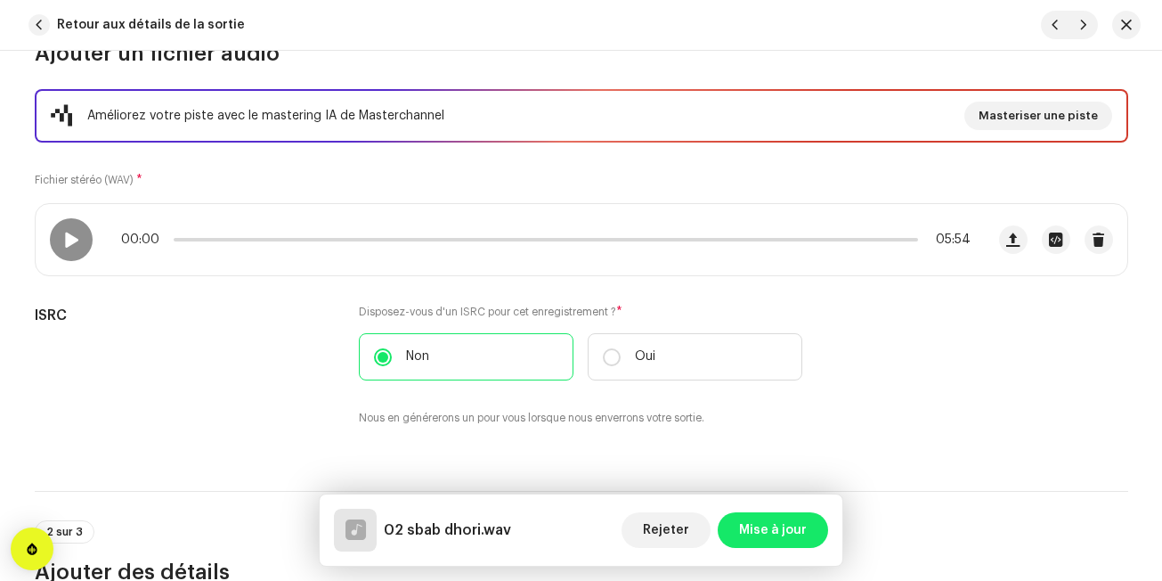
click at [700, 289] on div "Améliorez votre piste avec le mastering IA de Masterchannel Masteriser une pist…" at bounding box center [582, 268] width 1094 height 359
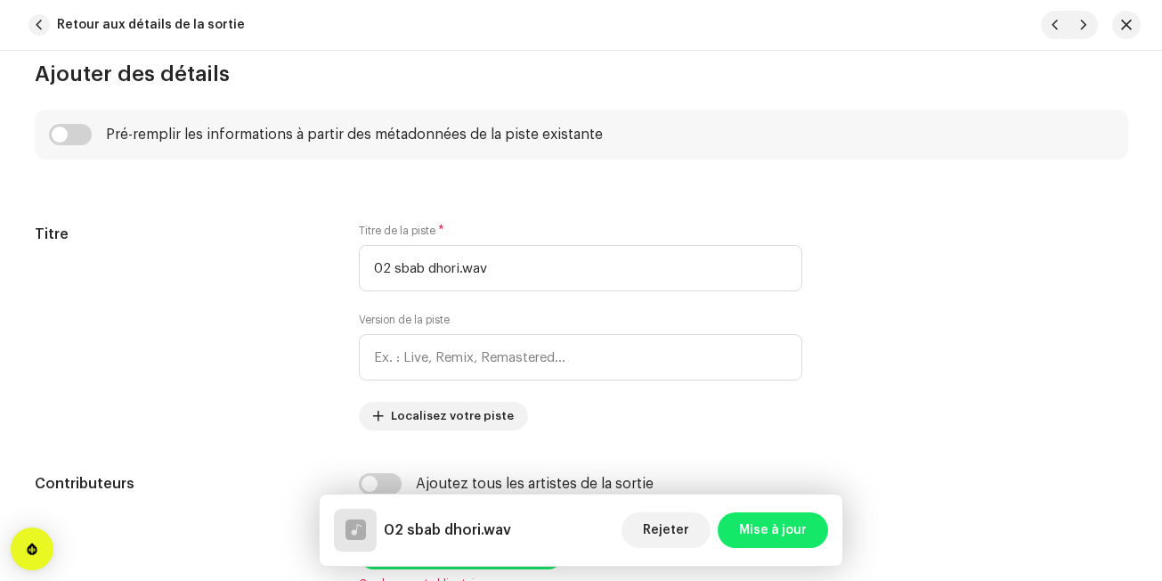
scroll to position [713, 0]
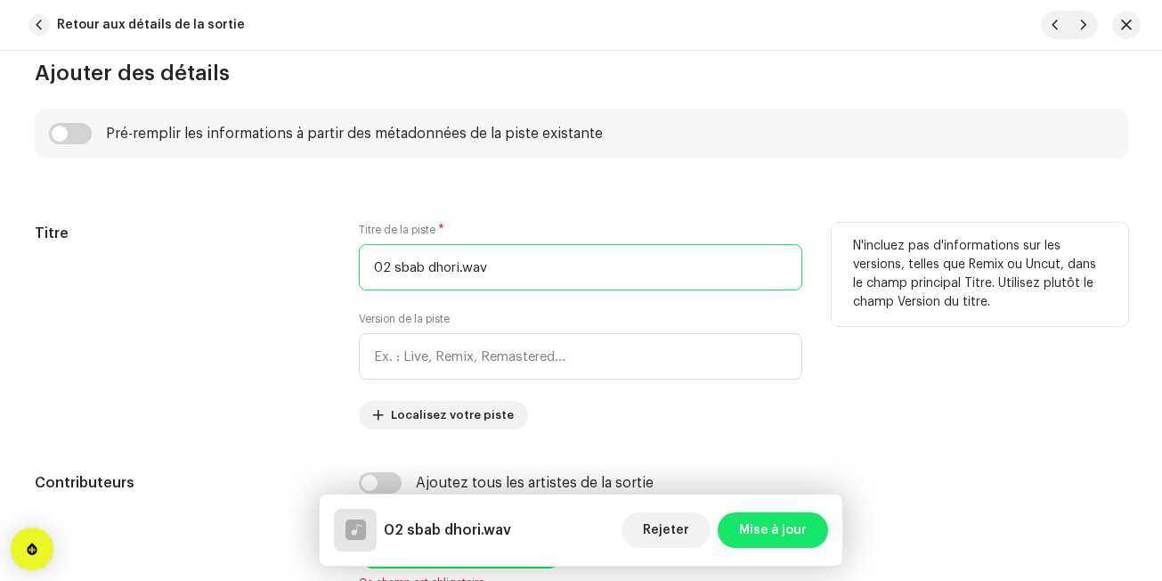
click at [568, 280] on input "02 sbab dhori.wav" at bounding box center [581, 267] width 444 height 46
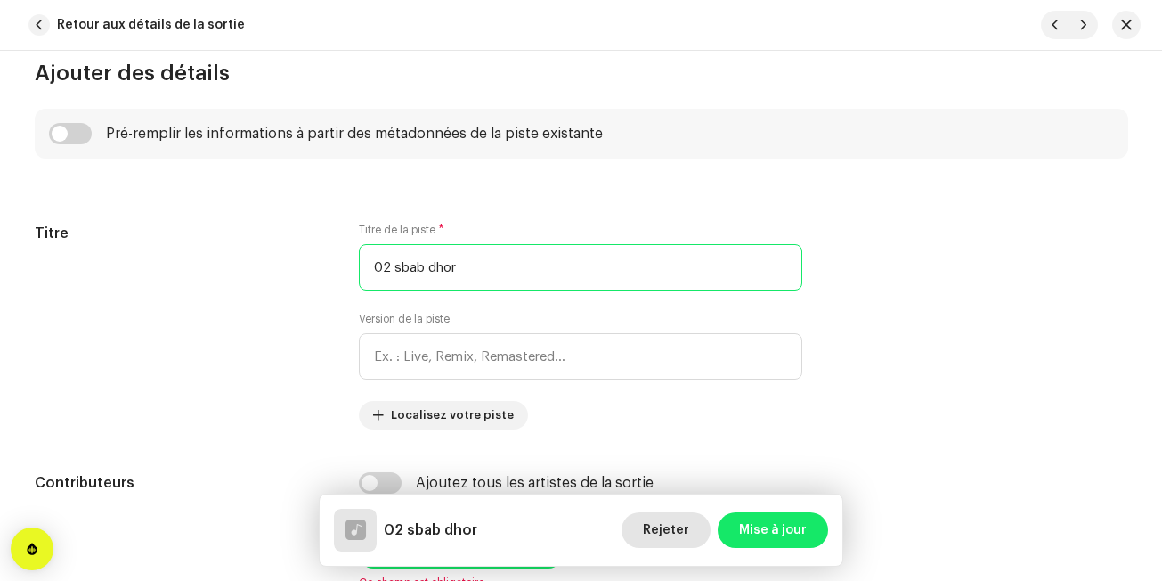
type input "02 sbab dhor"
click at [681, 531] on span "Rejeter" at bounding box center [666, 530] width 46 height 36
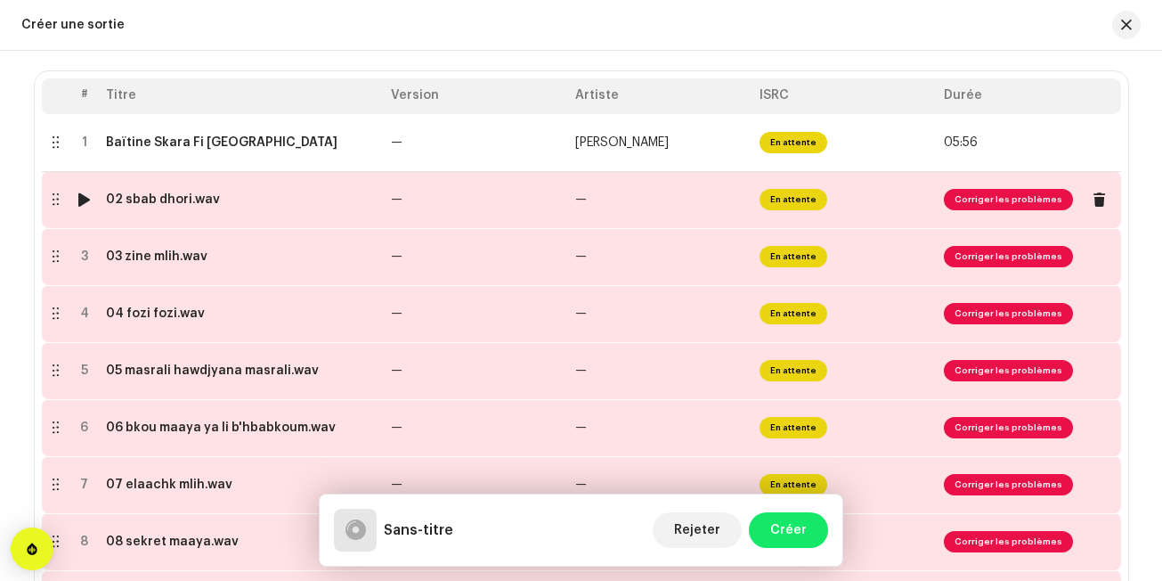
click at [546, 205] on td "—" at bounding box center [476, 199] width 184 height 57
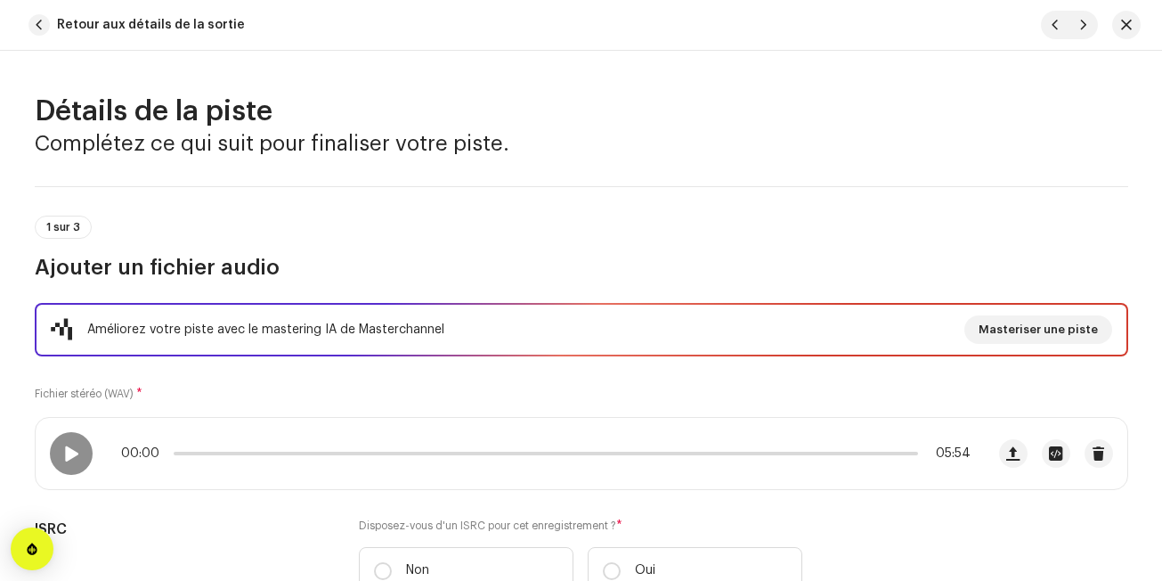
click at [546, 205] on div "1 sur 3 Ajouter un fichier audio" at bounding box center [582, 233] width 1094 height 95
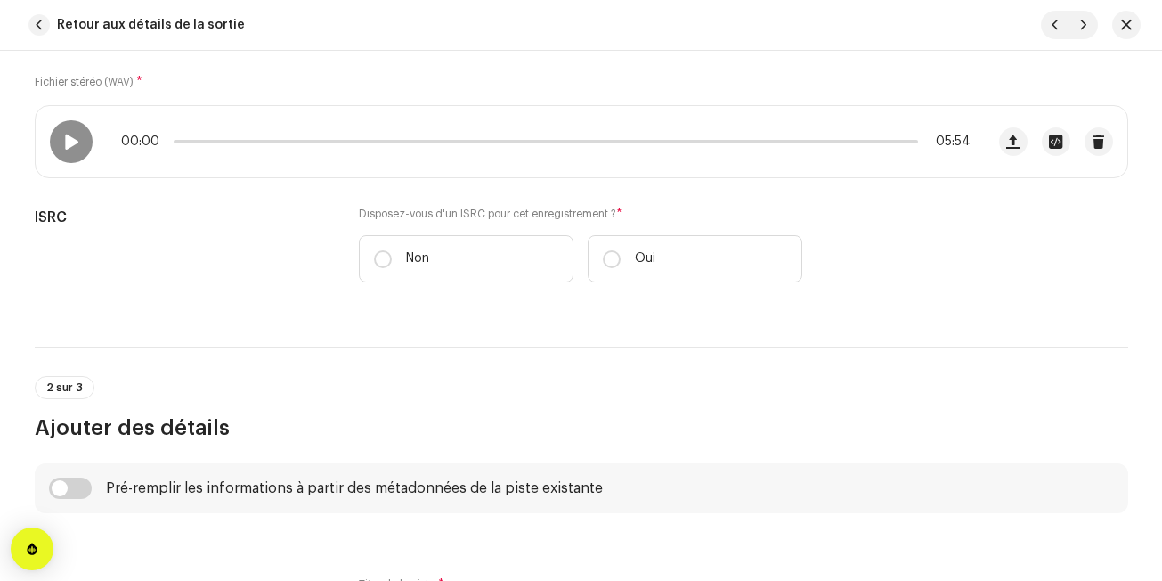
scroll to position [463, 0]
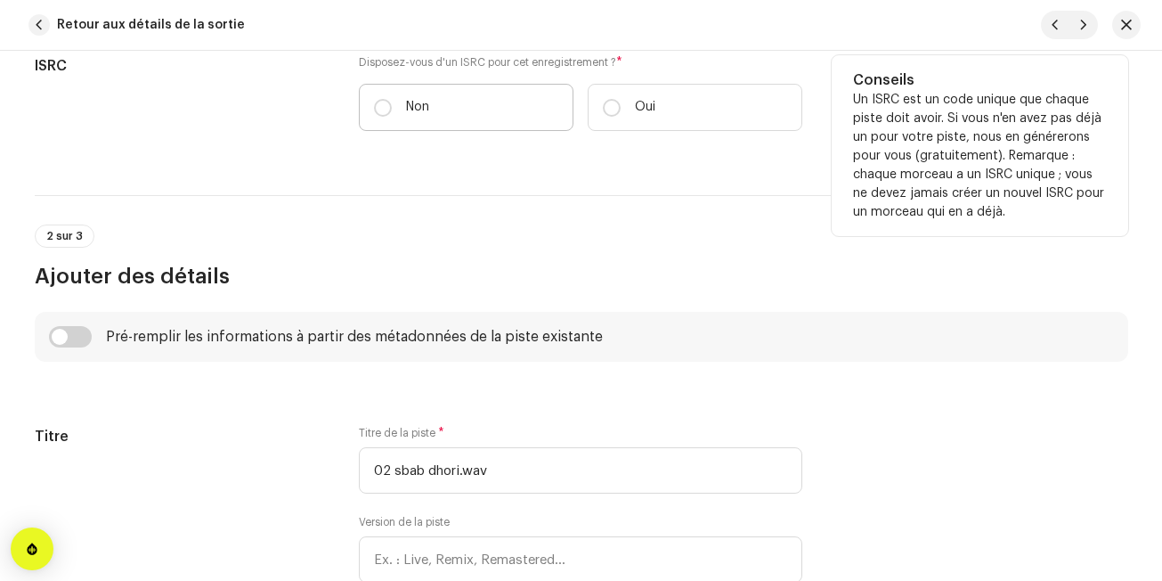
click at [517, 106] on label "Non" at bounding box center [466, 107] width 215 height 47
click at [392, 106] on input "Non" at bounding box center [383, 108] width 18 height 18
radio input "true"
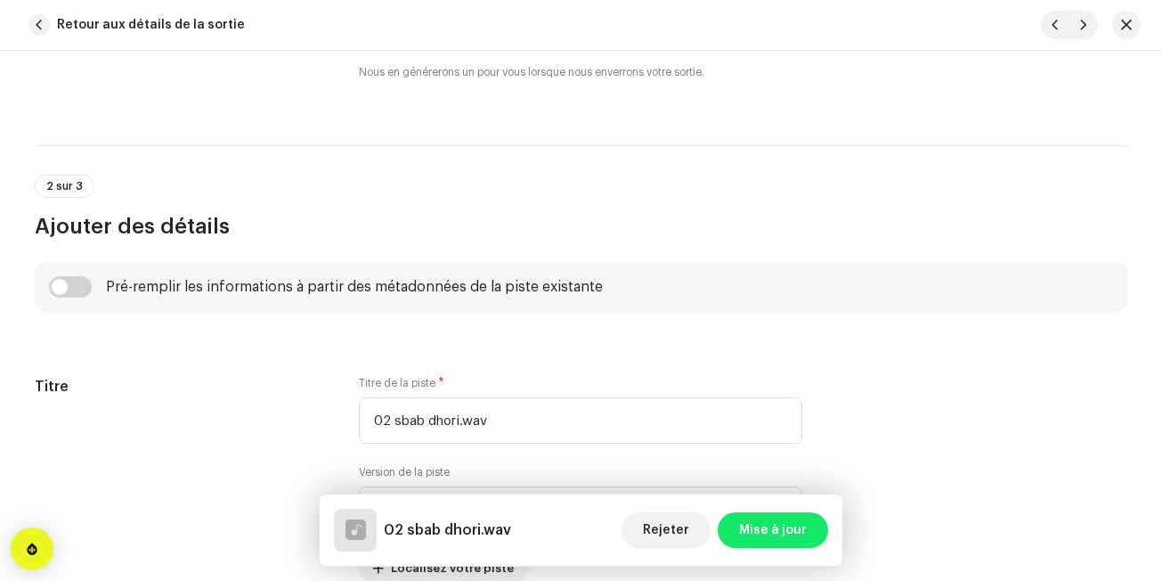
scroll to position [641, 0]
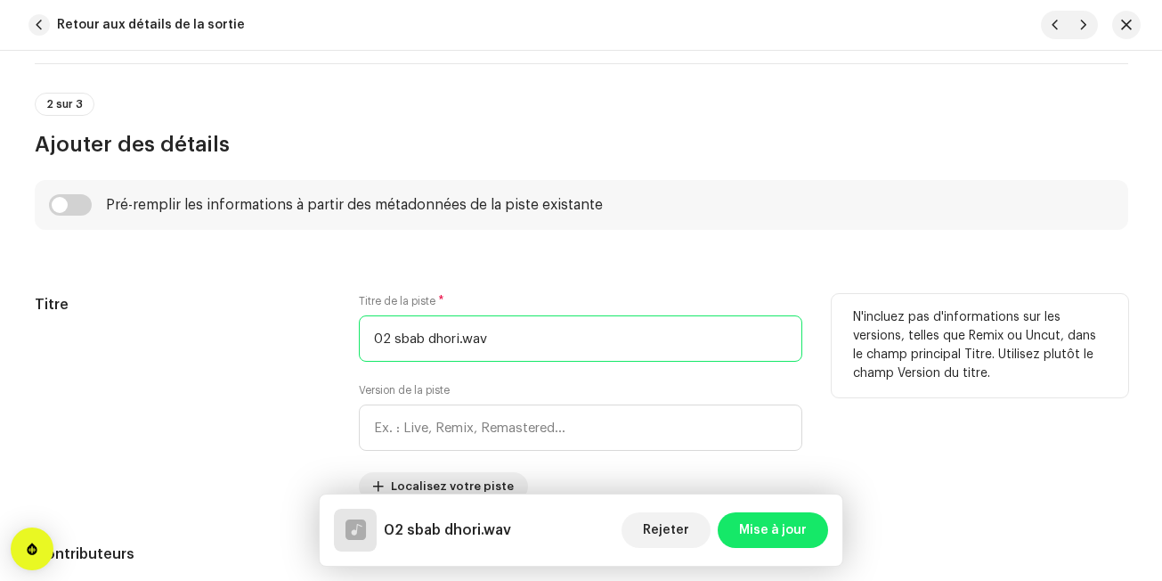
click at [533, 330] on input "02 sbab dhori.wav" at bounding box center [581, 338] width 444 height 46
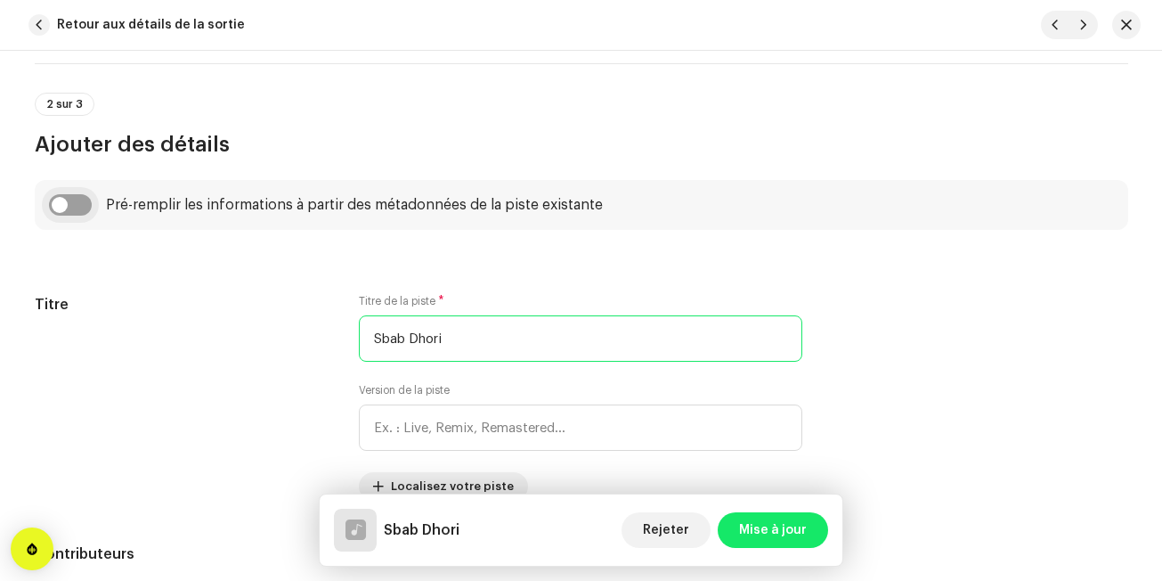
type input "Sbab Dhori"
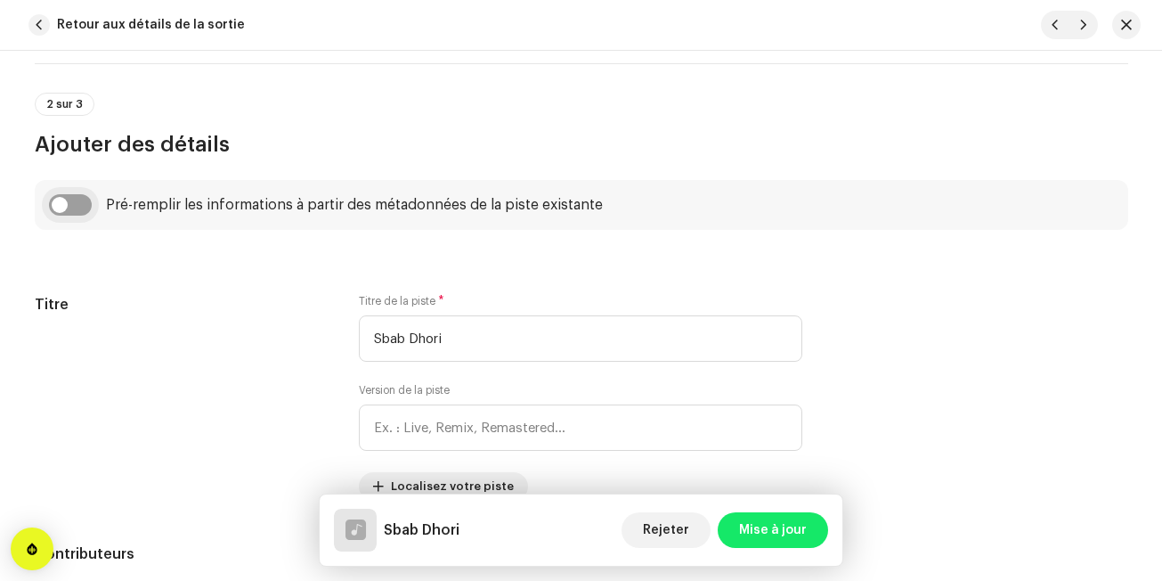
click at [76, 201] on input "checkbox" at bounding box center [70, 204] width 43 height 21
checkbox input "true"
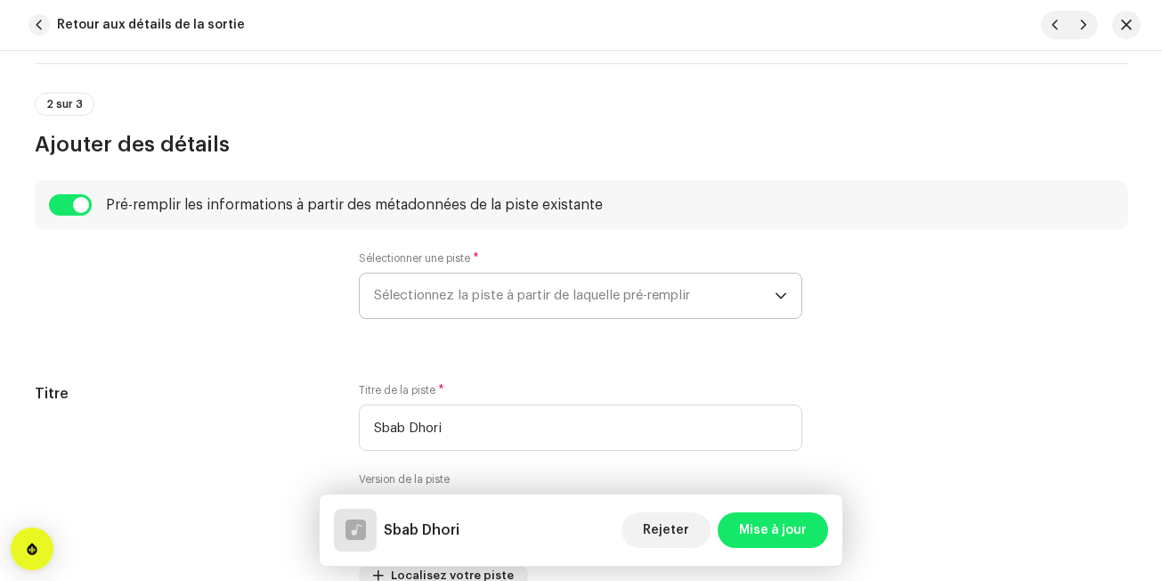
click at [405, 297] on span "Sélectionnez la piste à partir de laquelle pré-remplir" at bounding box center [574, 295] width 401 height 45
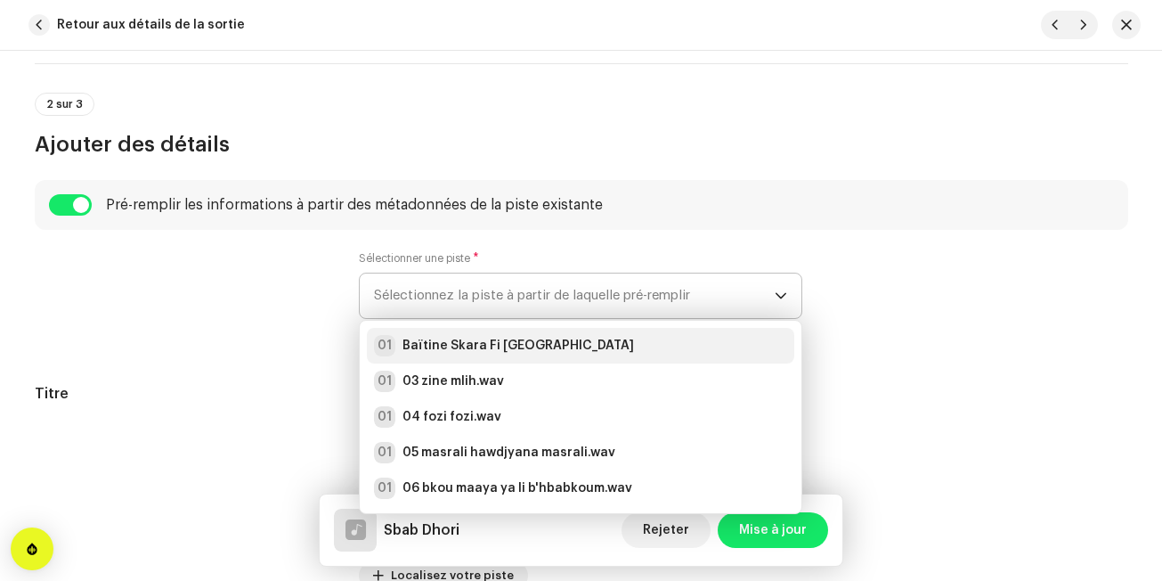
click at [412, 343] on strong "Baïtine Skara Fi [GEOGRAPHIC_DATA]" at bounding box center [519, 346] width 232 height 18
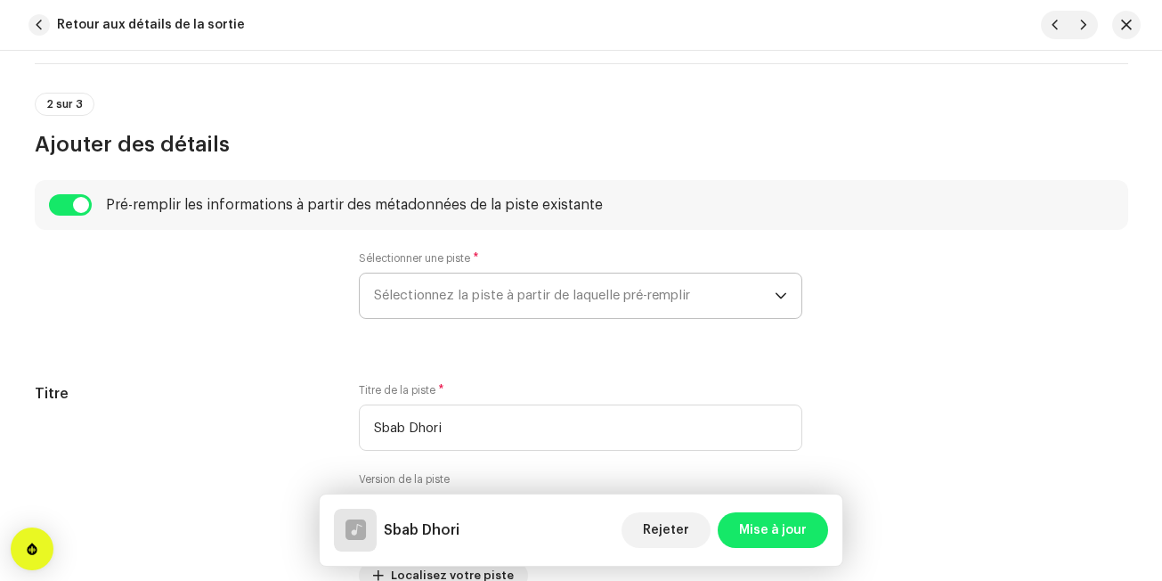
radio input "true"
type input "Edition Noudjoum El-Wanchariss"
checkbox input "true"
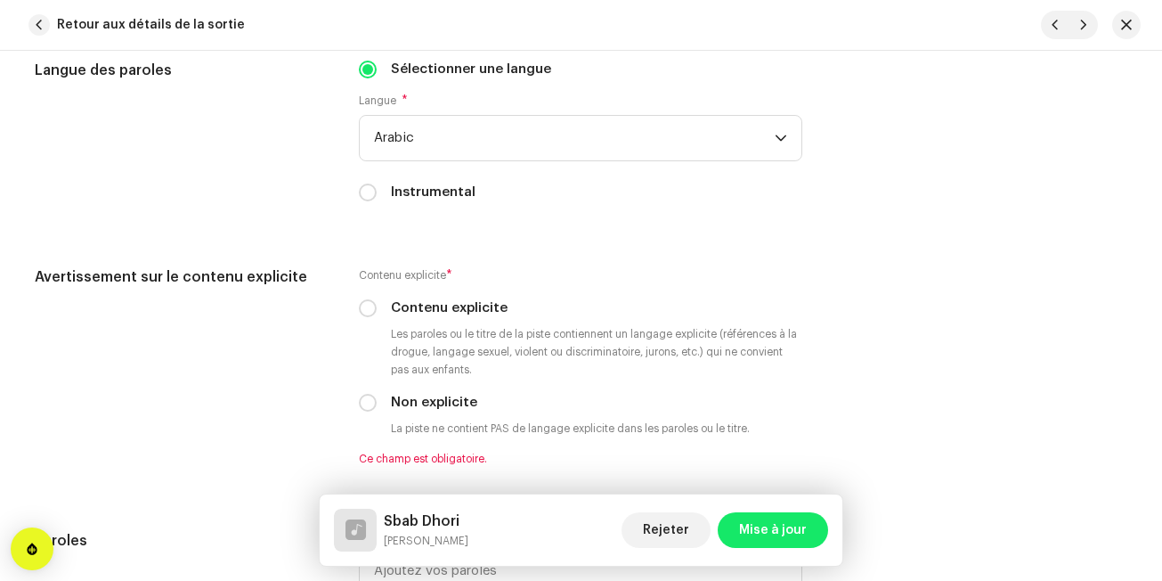
scroll to position [3064, 0]
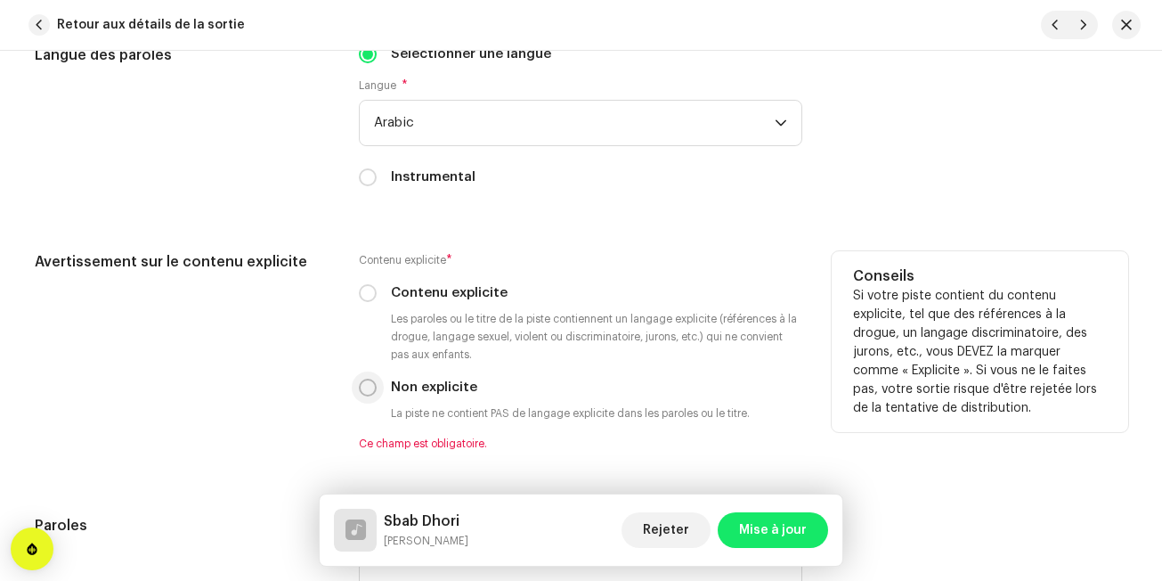
click at [370, 390] on input "Non explicite" at bounding box center [368, 388] width 18 height 18
radio input "true"
click at [279, 415] on div "Avertissement sur le contenu explicite" at bounding box center [183, 351] width 297 height 200
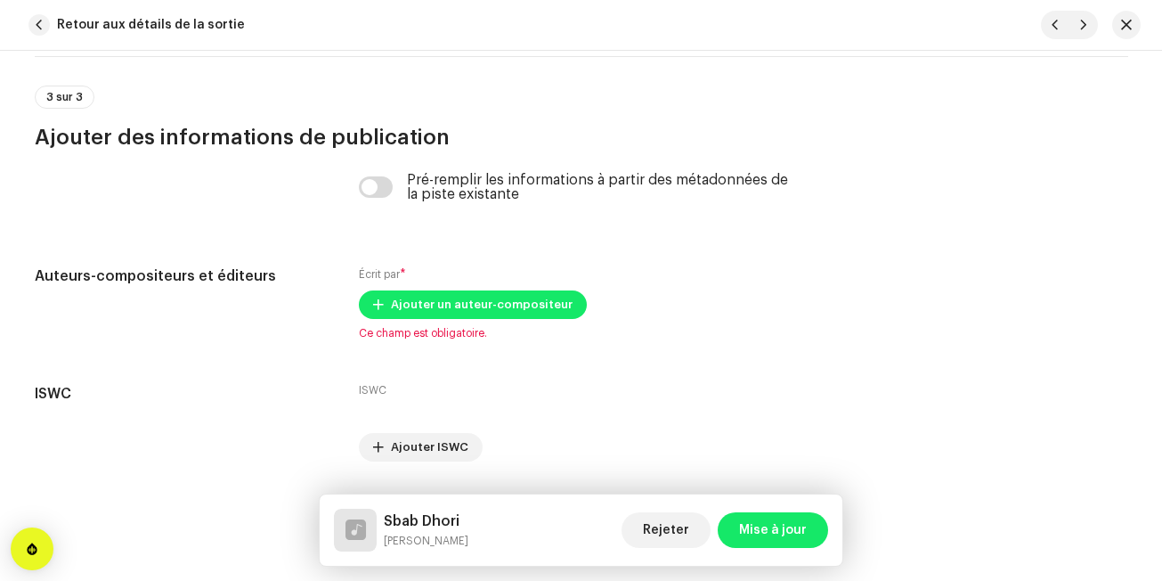
scroll to position [3705, 0]
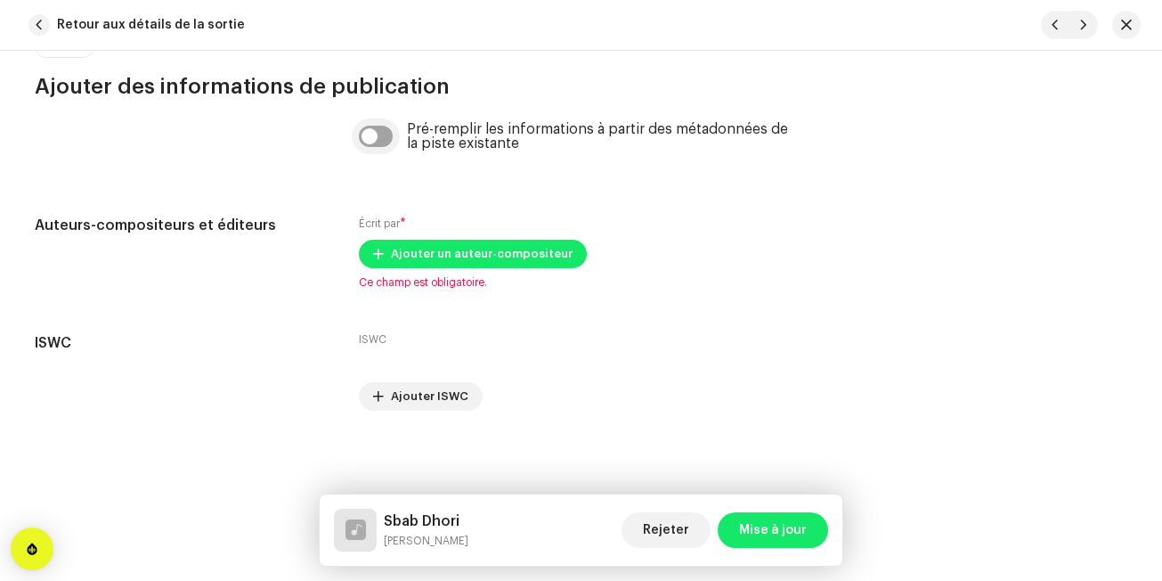
click at [377, 143] on input "checkbox" at bounding box center [376, 136] width 34 height 21
checkbox input "true"
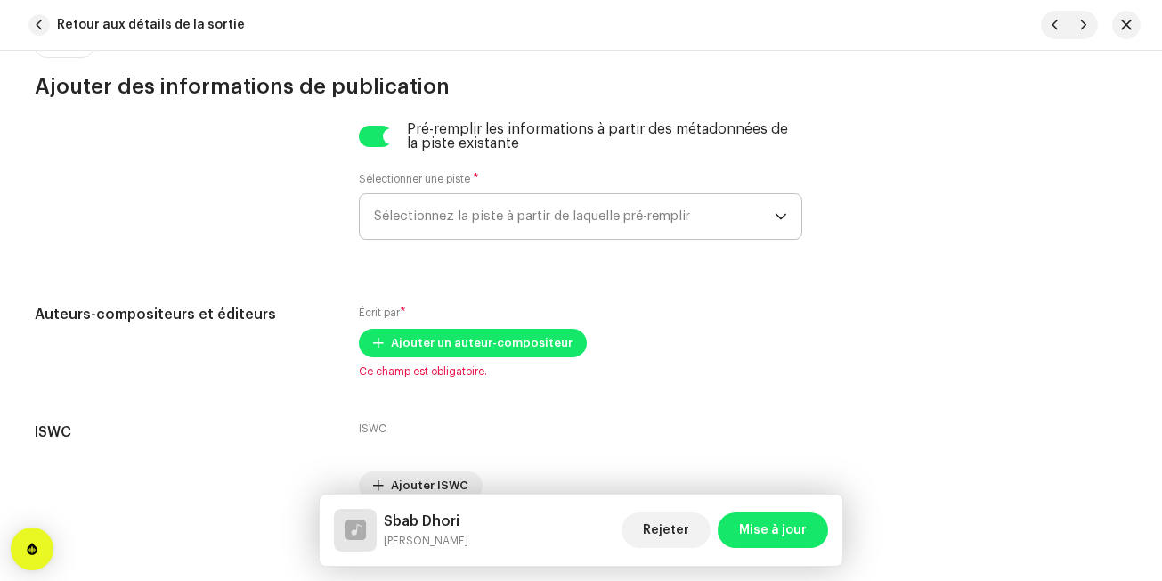
click at [412, 203] on span "Sélectionnez la piste à partir de laquelle pré-remplir" at bounding box center [574, 216] width 401 height 45
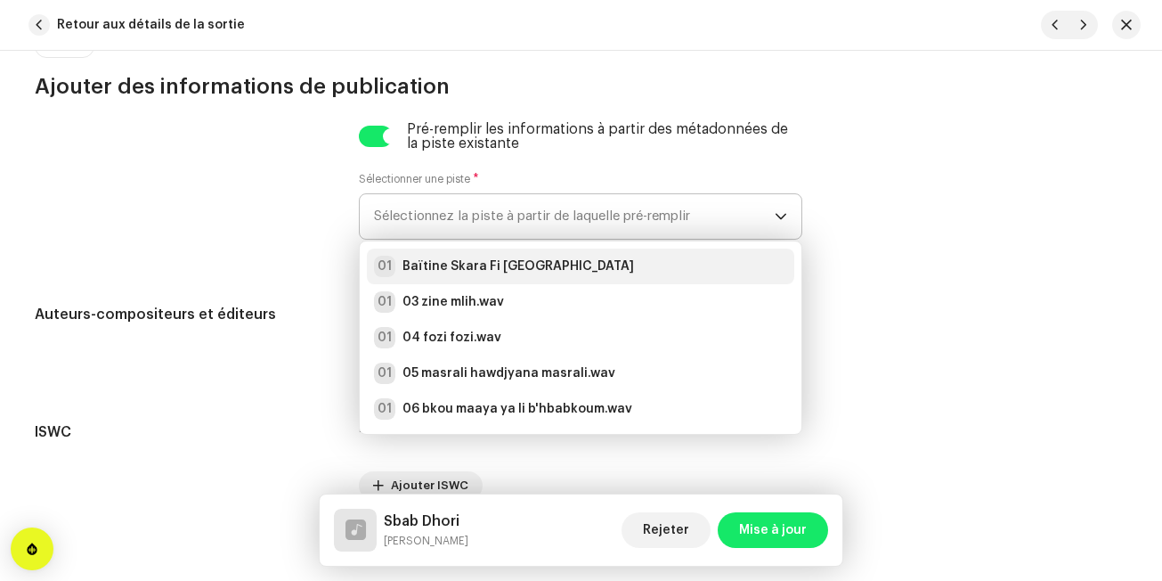
click at [412, 259] on strong "Baïtine Skara Fi [GEOGRAPHIC_DATA]" at bounding box center [519, 266] width 232 height 18
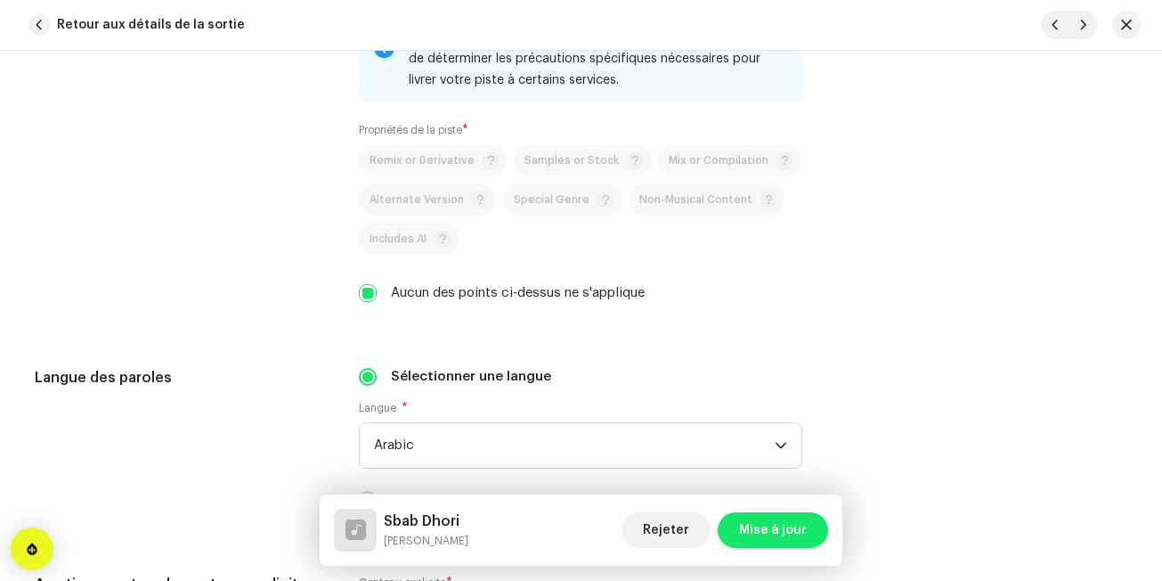
scroll to position [2743, 0]
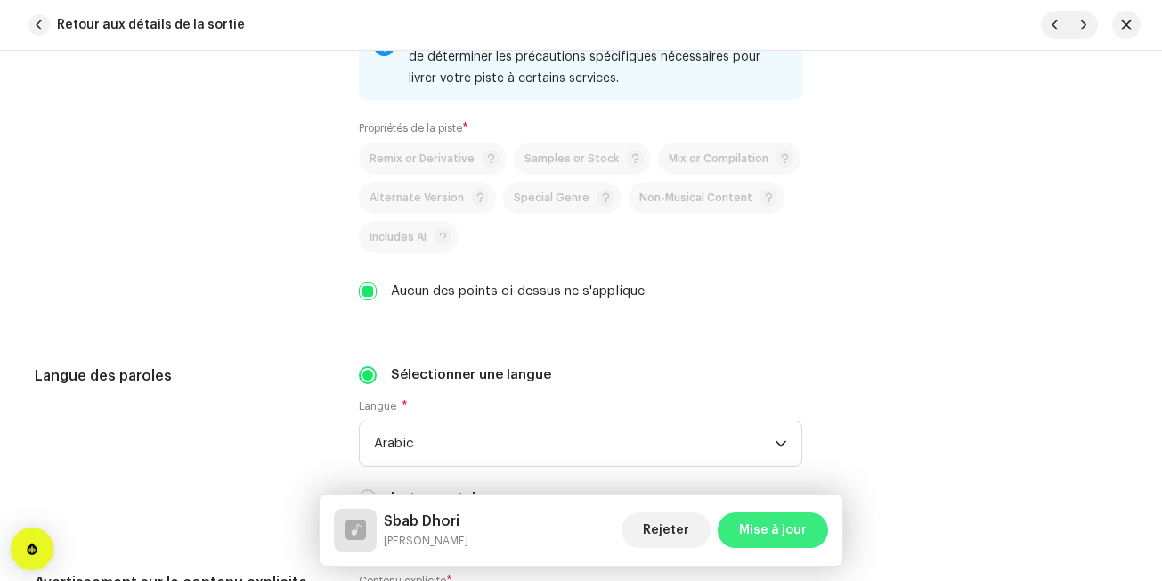
click at [819, 542] on button "Mise à jour" at bounding box center [773, 530] width 110 height 36
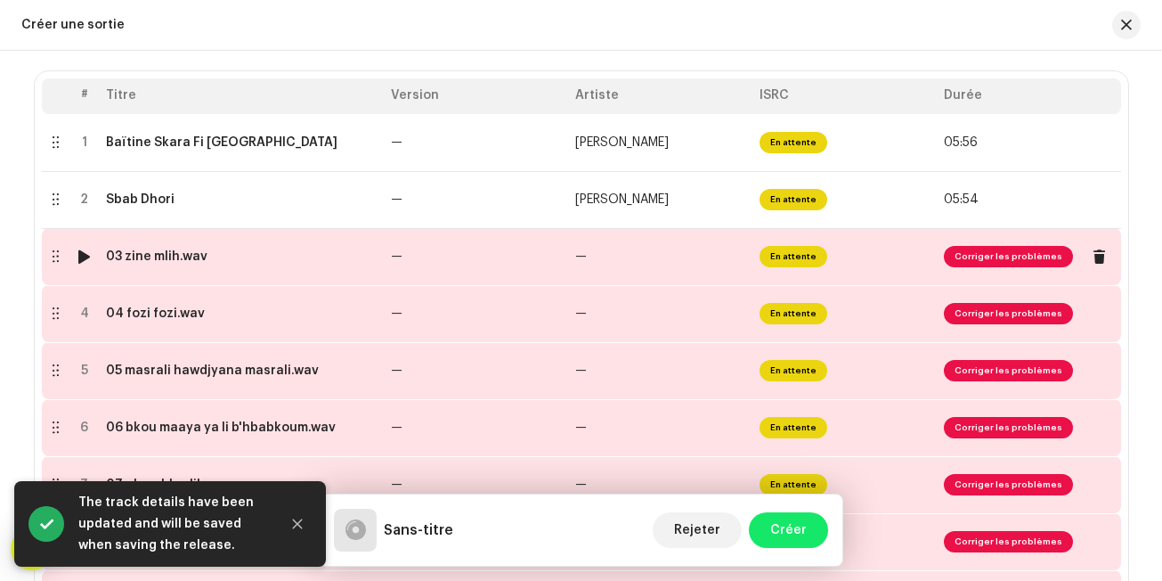
click at [656, 258] on td "—" at bounding box center [660, 256] width 184 height 57
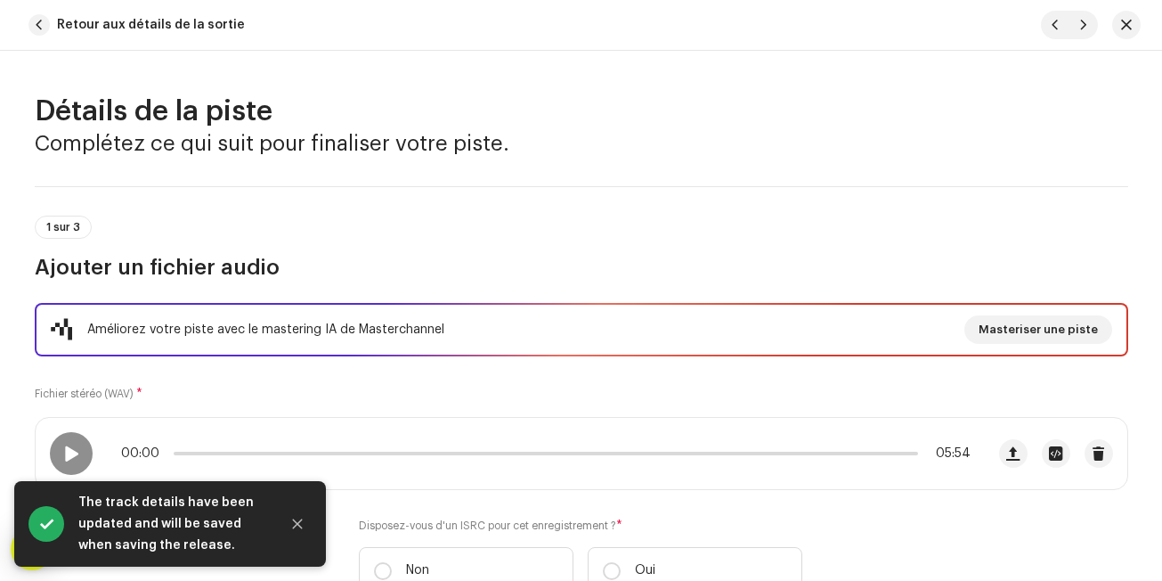
click at [656, 258] on h3 "Ajouter un fichier audio" at bounding box center [582, 267] width 1094 height 29
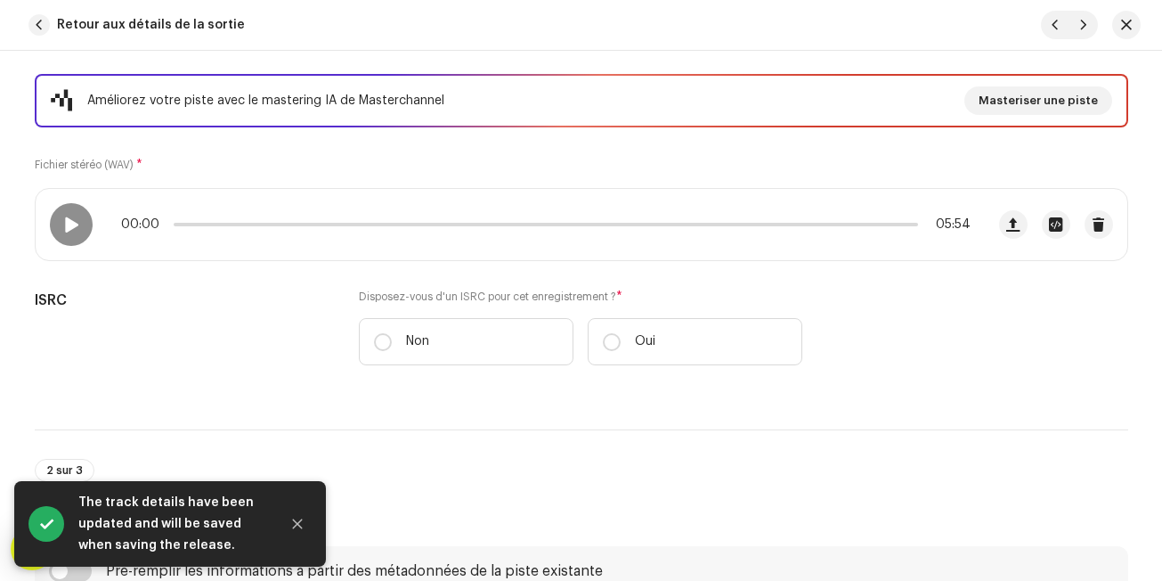
scroll to position [249, 0]
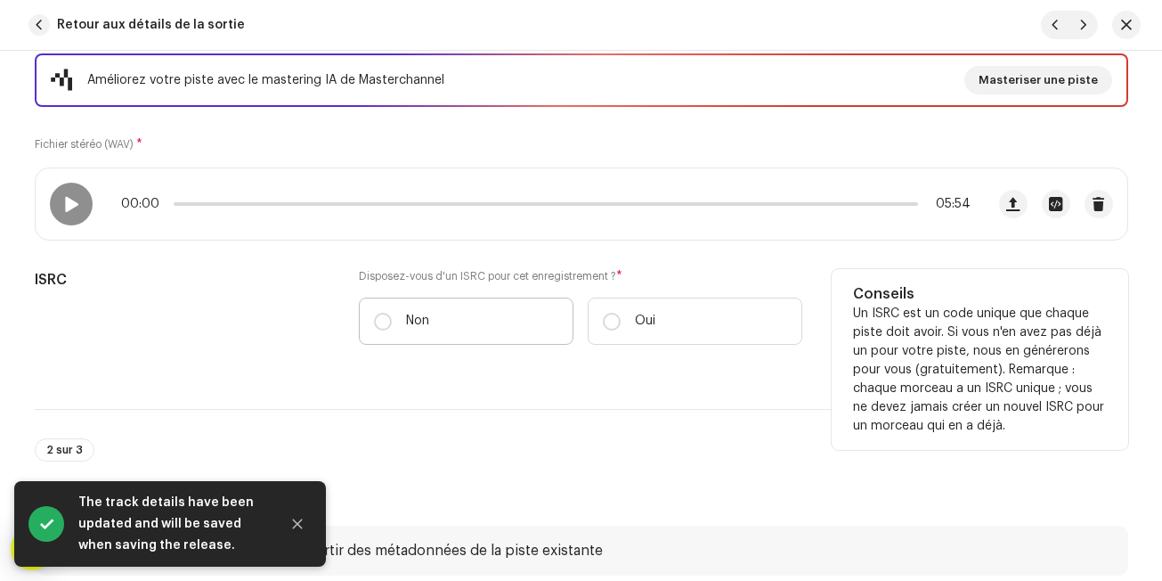
click at [554, 316] on label "Non" at bounding box center [466, 320] width 215 height 47
click at [392, 316] on input "Non" at bounding box center [383, 322] width 18 height 18
radio input "true"
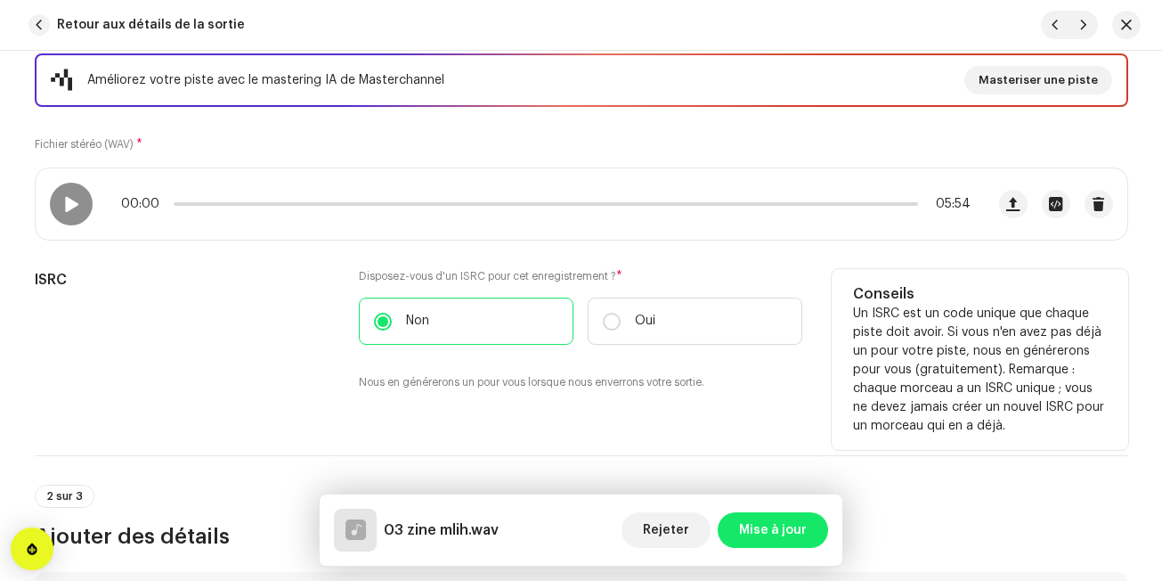
click at [563, 380] on small "Nous en générerons un pour vous lorsque nous enverrons votre sortie." at bounding box center [532, 382] width 346 height 18
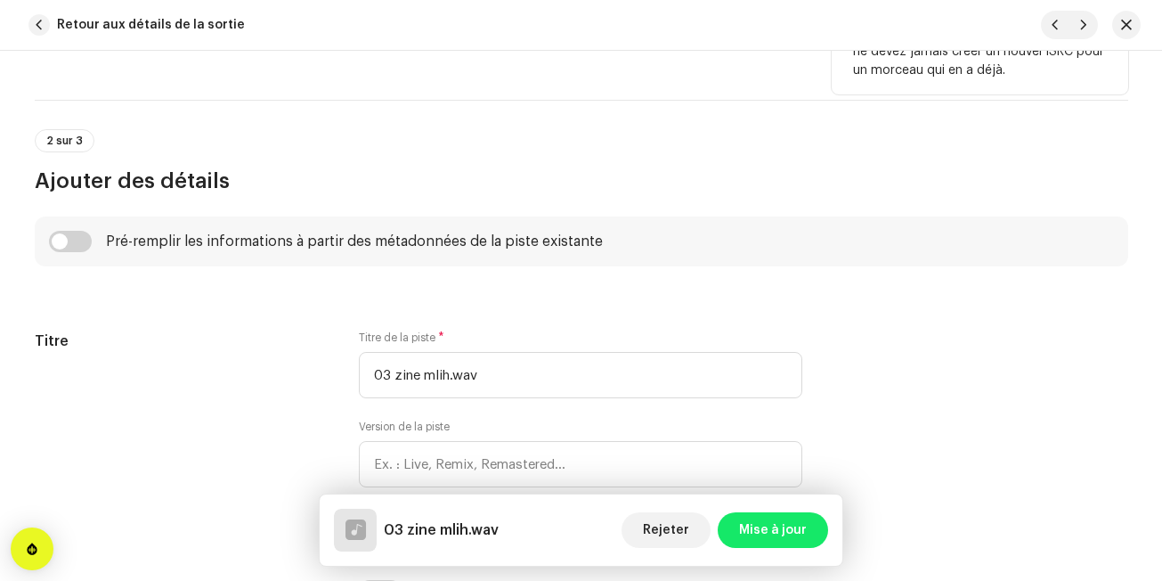
scroll to position [606, 0]
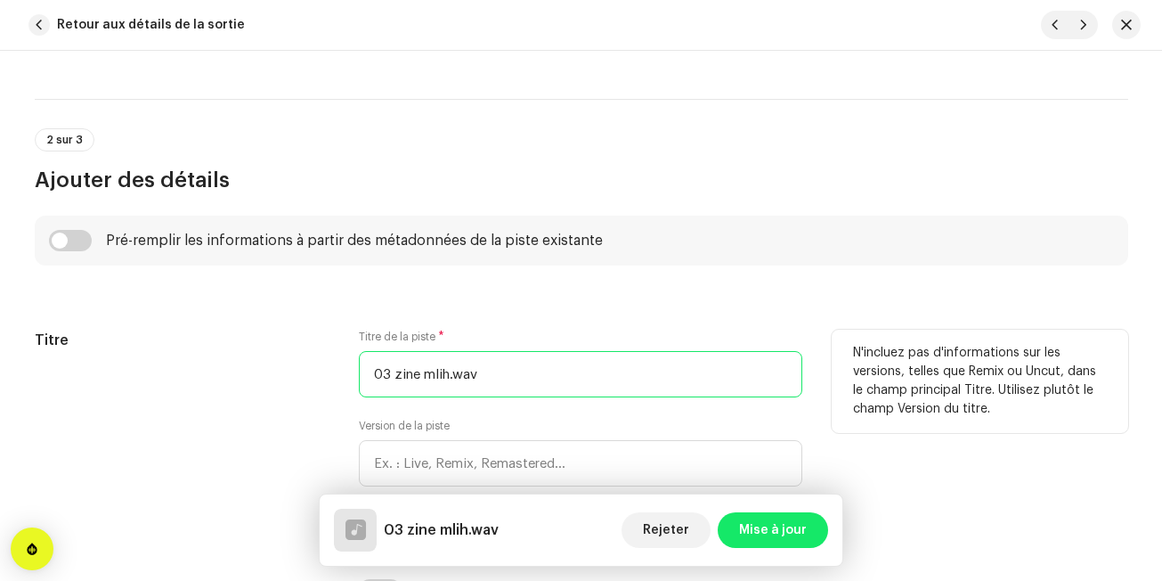
click at [563, 380] on input "03 zine mlih.wav" at bounding box center [581, 374] width 444 height 46
type input "[PERSON_NAME]"
click at [280, 378] on div "Titre" at bounding box center [183, 433] width 297 height 207
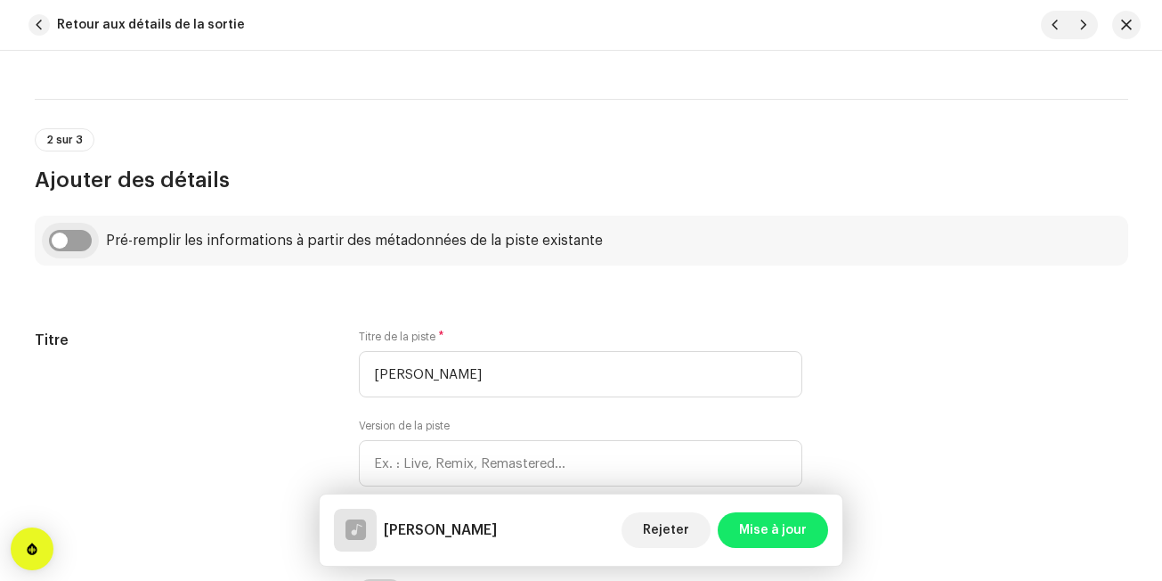
click at [57, 240] on input "checkbox" at bounding box center [70, 240] width 43 height 21
checkbox input "true"
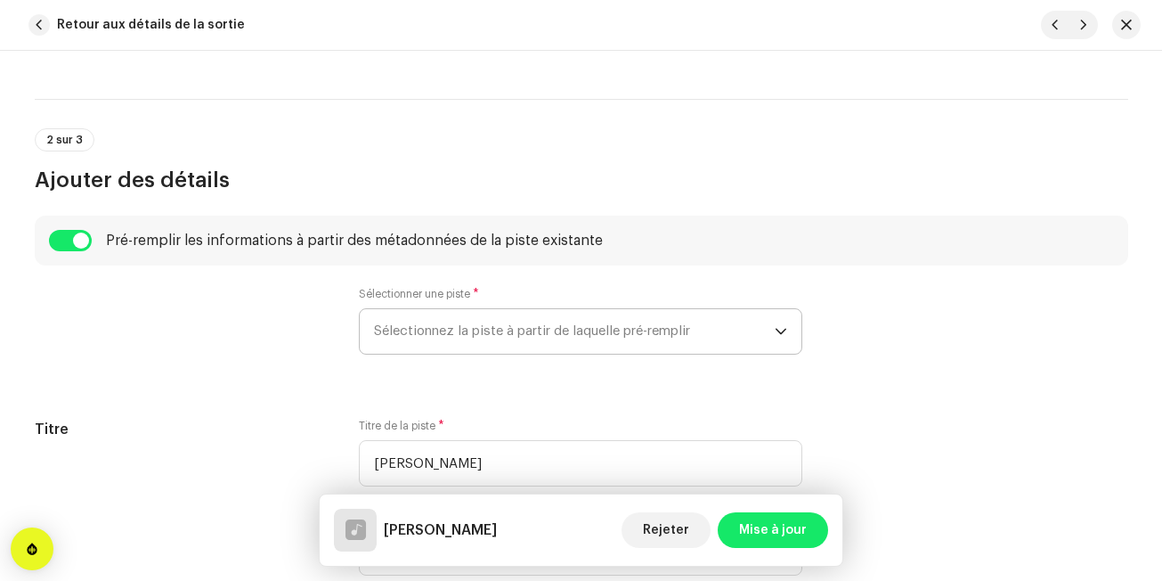
click at [374, 321] on span "Sélectionnez la piste à partir de laquelle pré-remplir" at bounding box center [574, 331] width 401 height 45
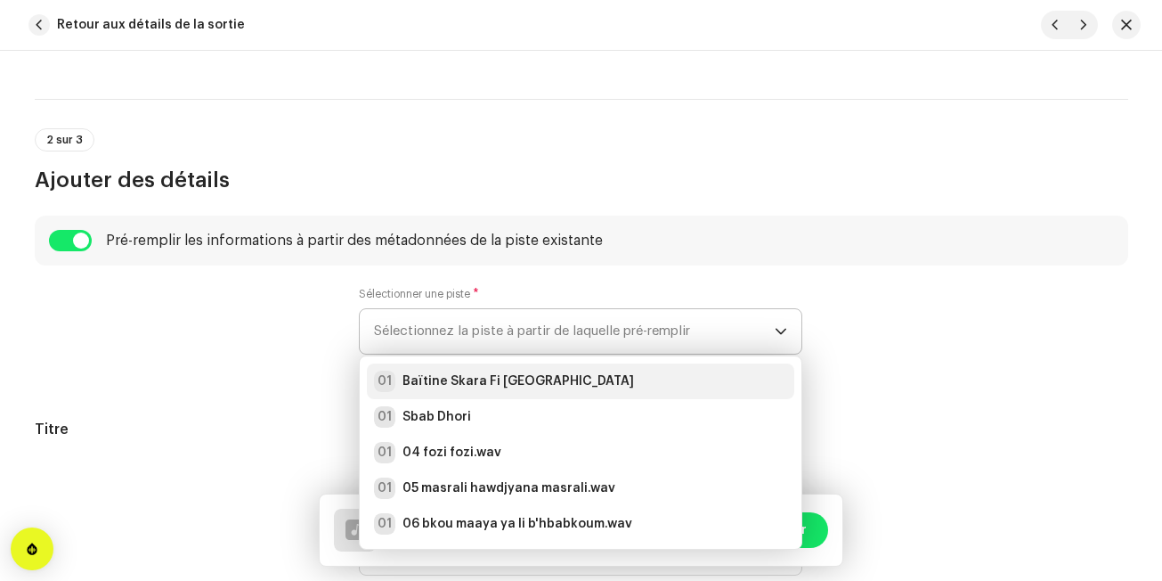
click at [379, 381] on div "01" at bounding box center [384, 381] width 21 height 21
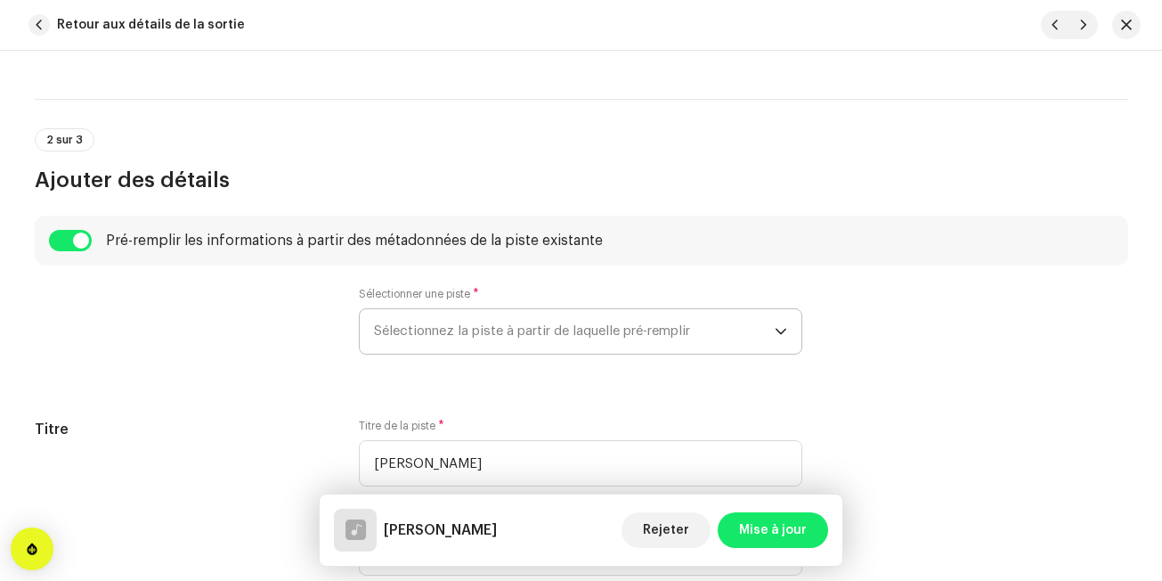
radio input "true"
type input "Edition Noudjoum El-Wanchariss"
checkbox input "true"
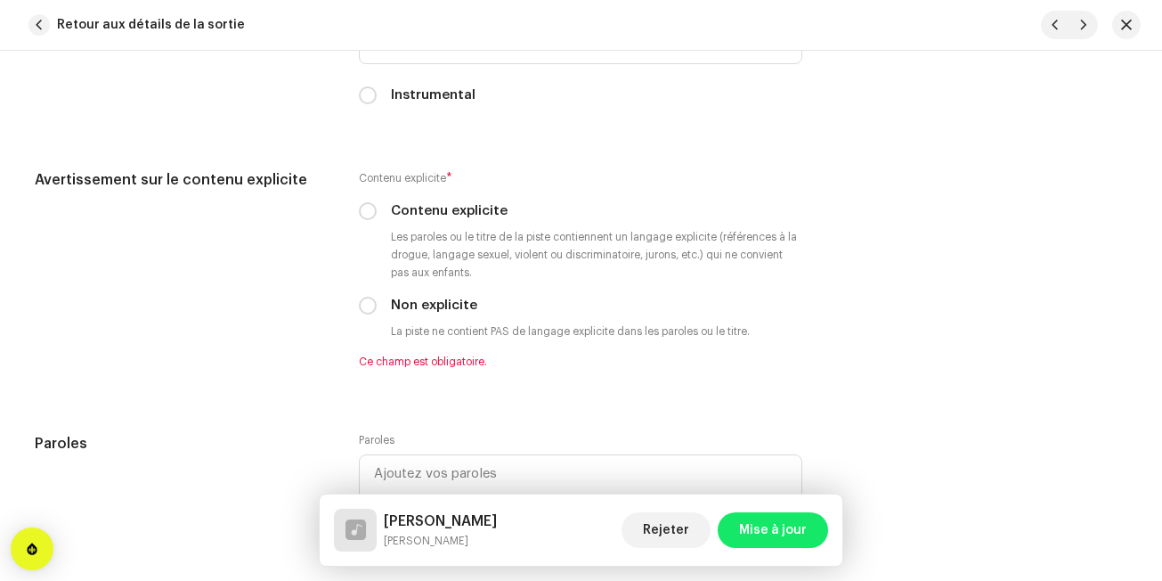
scroll to position [3313, 0]
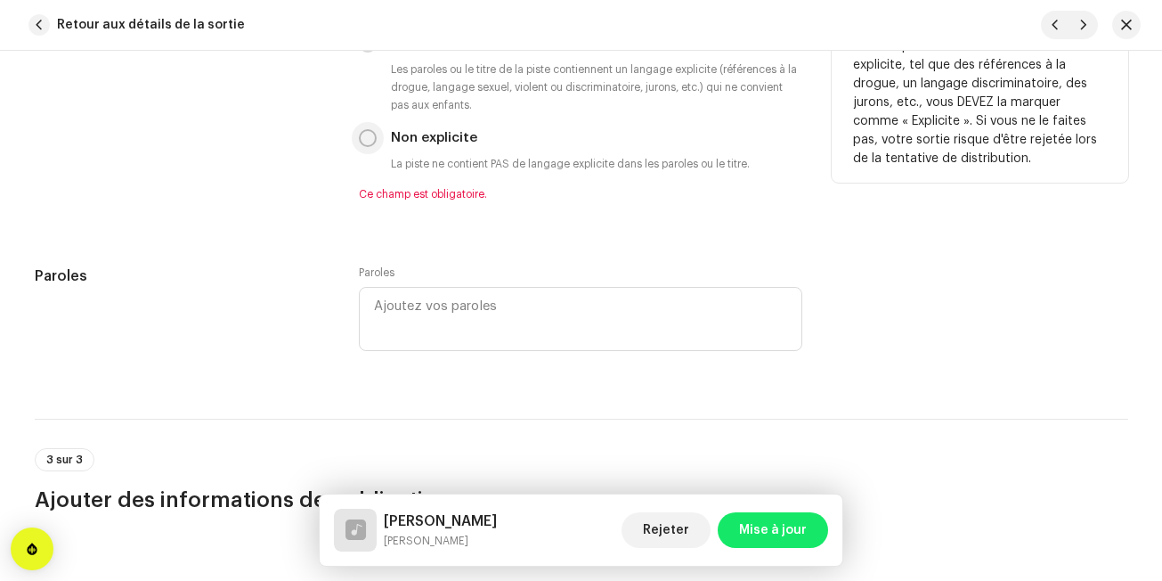
click at [369, 141] on input "Non explicite" at bounding box center [368, 138] width 18 height 18
radio input "true"
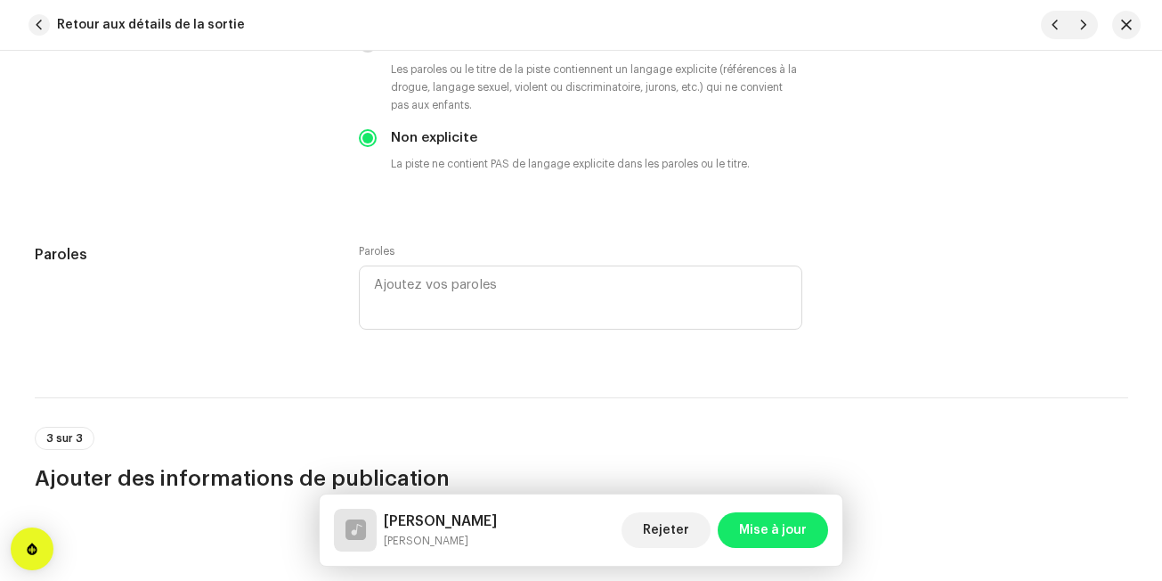
click at [309, 245] on h5 "Paroles" at bounding box center [183, 254] width 297 height 21
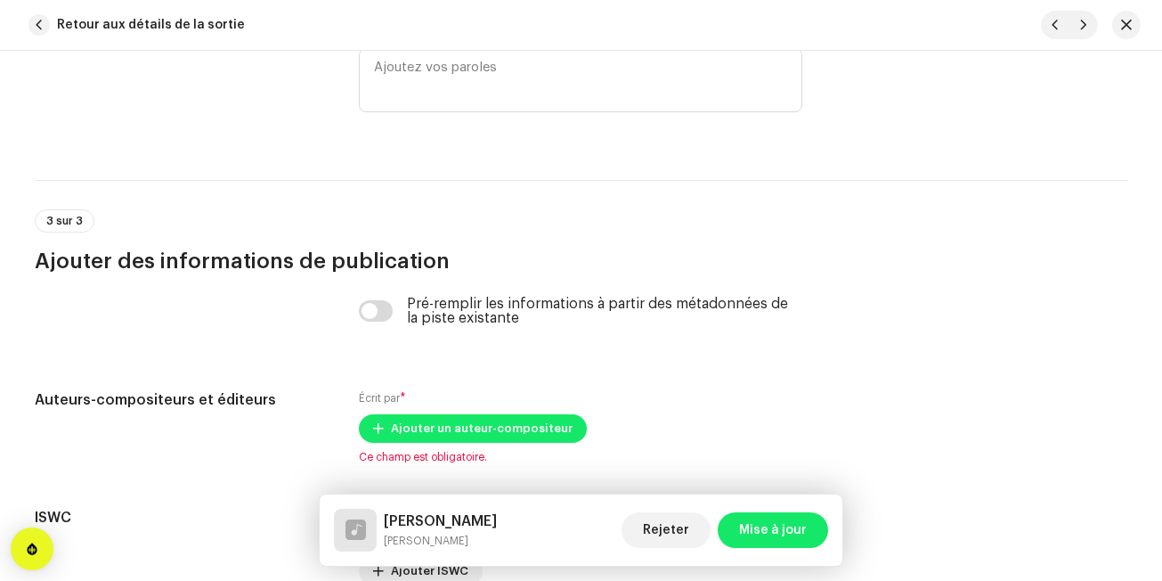
scroll to position [3706, 0]
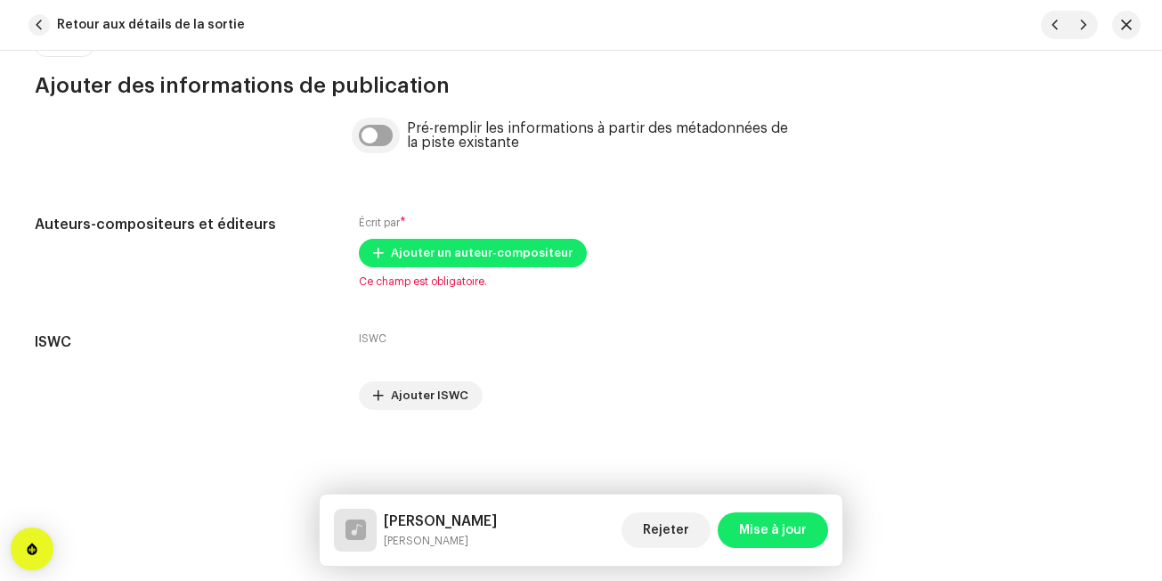
click at [387, 128] on input "checkbox" at bounding box center [376, 135] width 34 height 21
checkbox input "true"
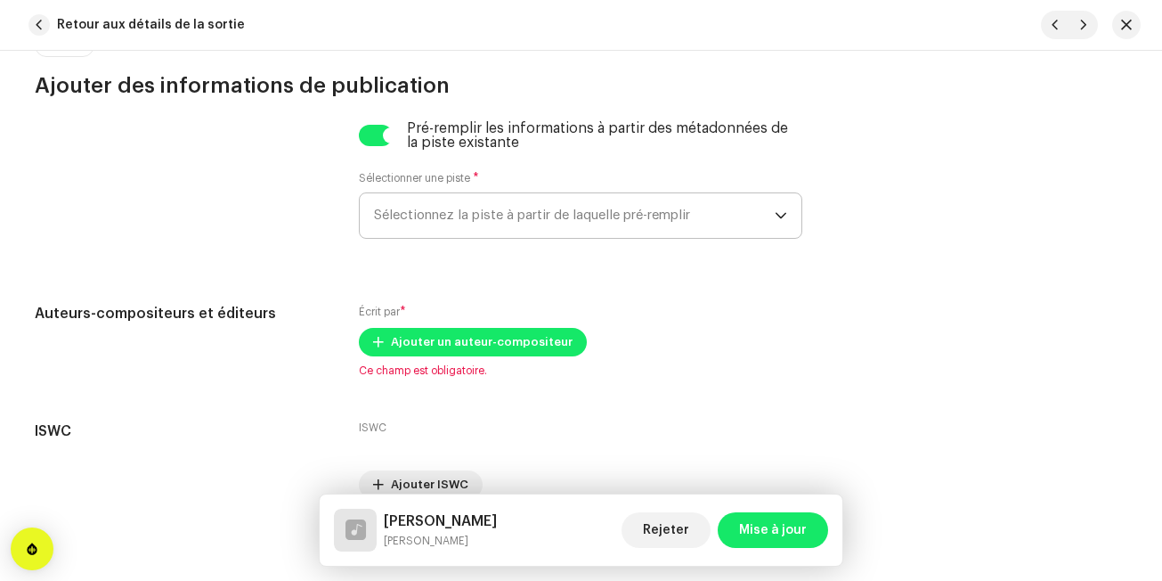
click at [407, 199] on span "Sélectionnez la piste à partir de laquelle pré-remplir" at bounding box center [574, 215] width 401 height 45
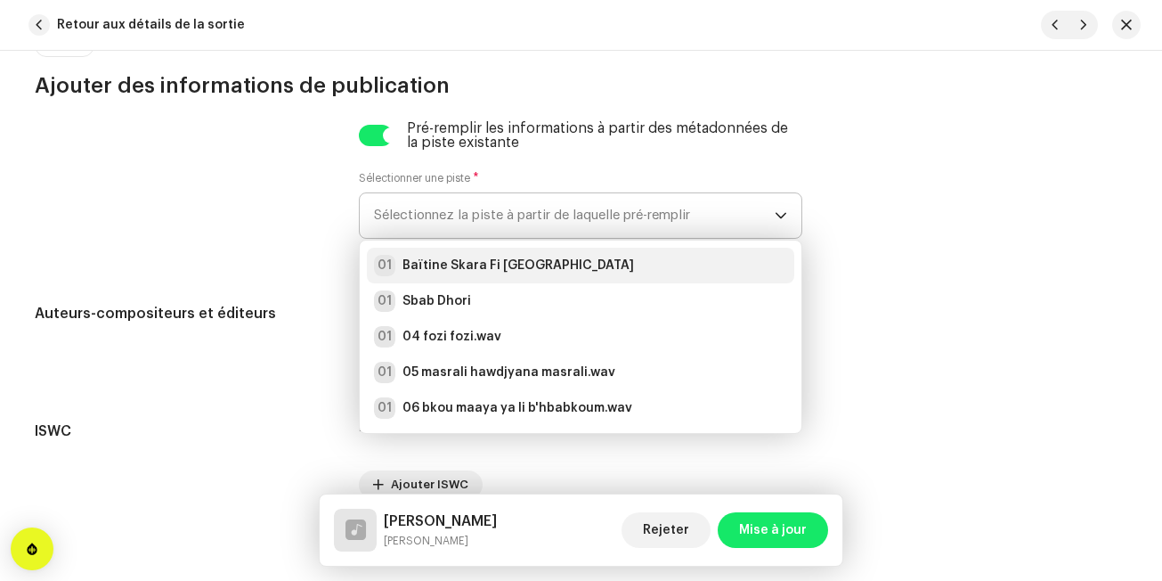
click at [404, 266] on strong "Baïtine Skara Fi [GEOGRAPHIC_DATA]" at bounding box center [519, 266] width 232 height 18
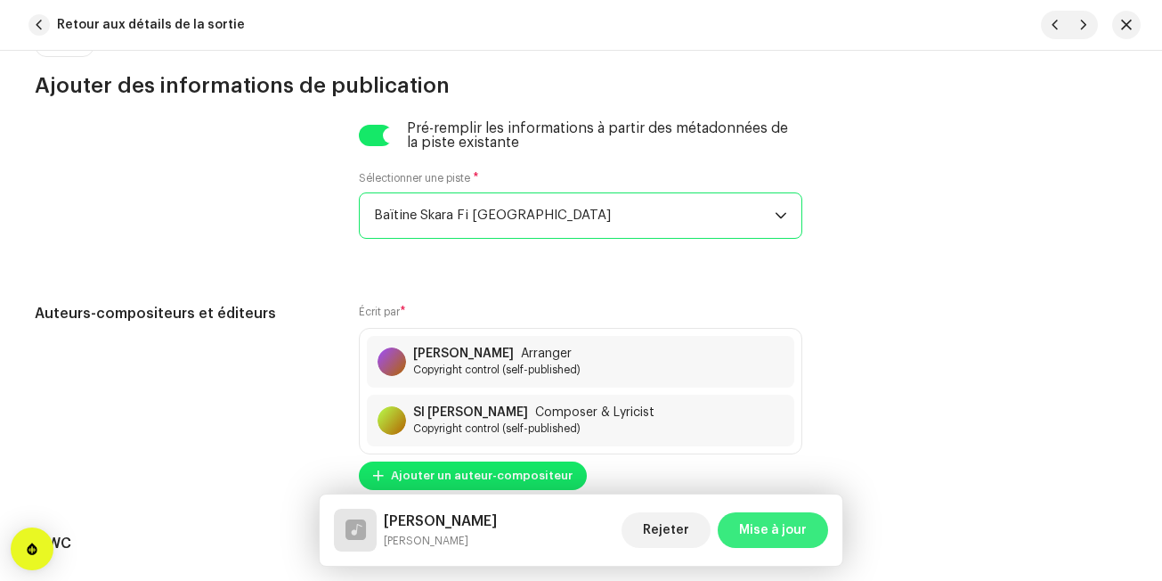
click at [752, 523] on span "Mise à jour" at bounding box center [773, 530] width 68 height 36
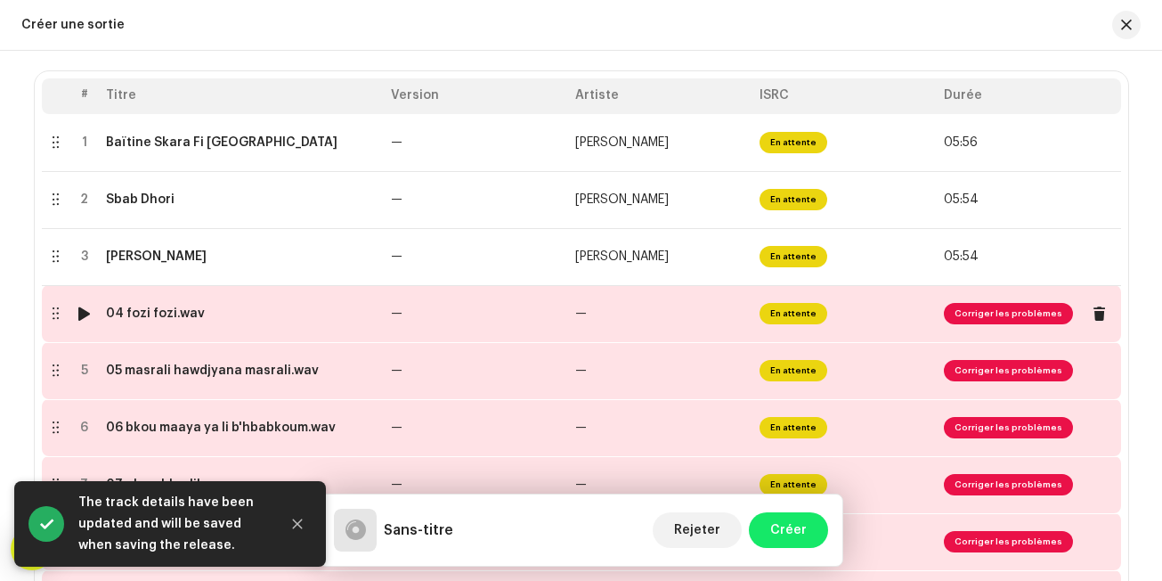
click at [693, 315] on td "—" at bounding box center [660, 313] width 184 height 57
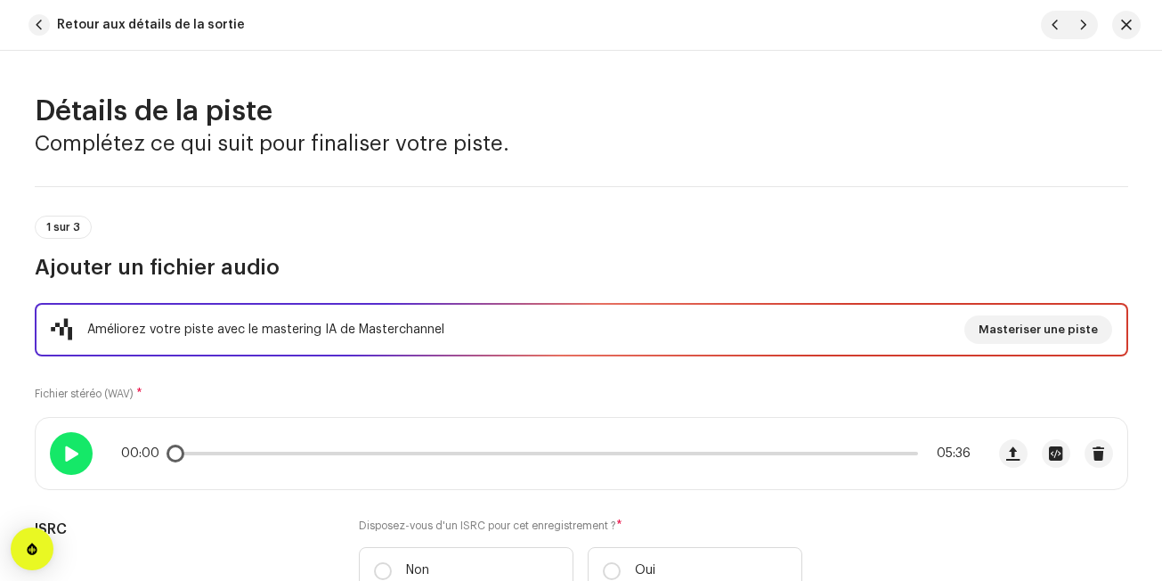
click at [74, 458] on span at bounding box center [70, 453] width 15 height 14
click at [151, 511] on div "Améliorez votre piste avec le mastering IA de Masterchannel Masteriser une pist…" at bounding box center [582, 459] width 1094 height 313
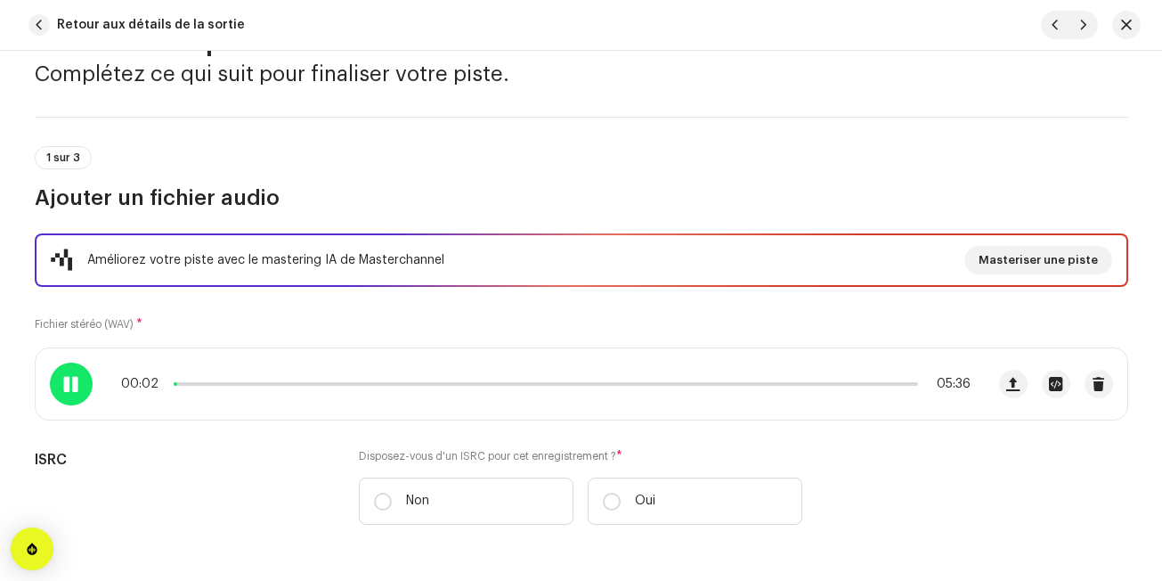
scroll to position [71, 0]
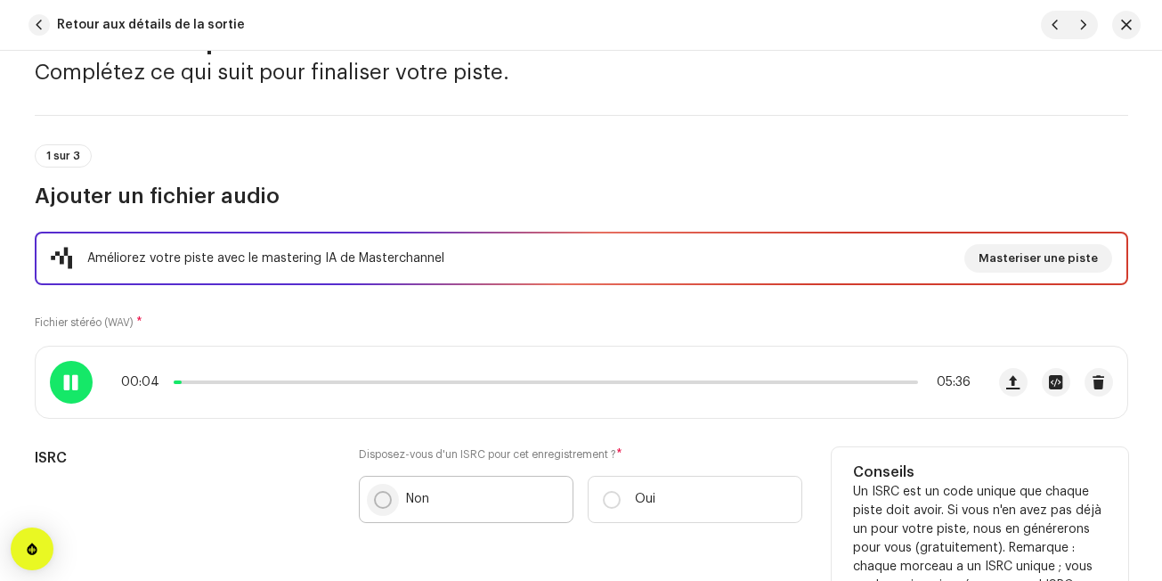
click at [374, 500] on input "Non" at bounding box center [383, 500] width 18 height 18
radio input "true"
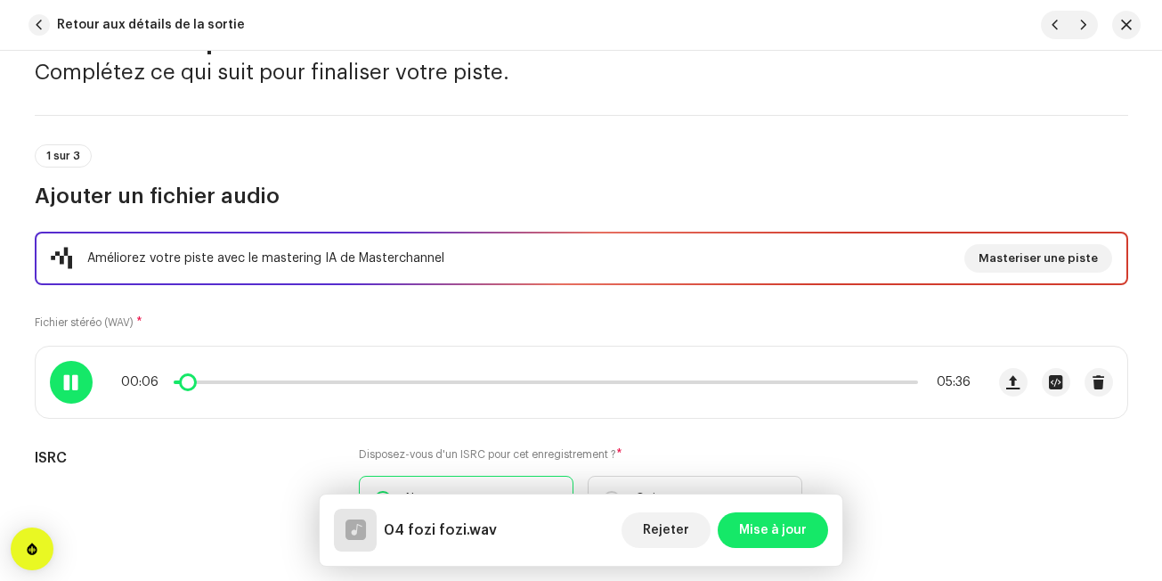
click at [198, 384] on div "00:06 05:36" at bounding box center [546, 382] width 850 height 14
click at [199, 383] on p-slider at bounding box center [546, 382] width 745 height 4
click at [197, 383] on span at bounding box center [188, 382] width 18 height 18
click at [231, 383] on div "00:19 05:36" at bounding box center [546, 382] width 850 height 14
click at [231, 383] on p-slider at bounding box center [546, 382] width 745 height 4
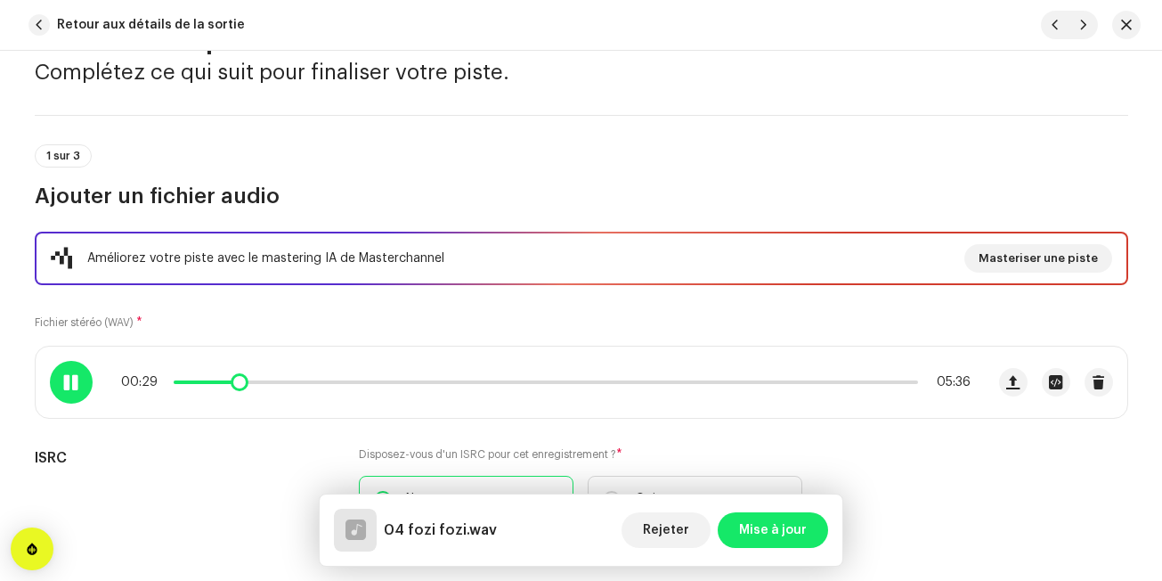
click at [256, 381] on p-slider at bounding box center [546, 382] width 745 height 4
click at [73, 378] on span at bounding box center [70, 382] width 15 height 14
click at [115, 428] on div "Améliorez votre piste avec le mastering IA de Masterchannel Masteriser une pist…" at bounding box center [582, 411] width 1094 height 359
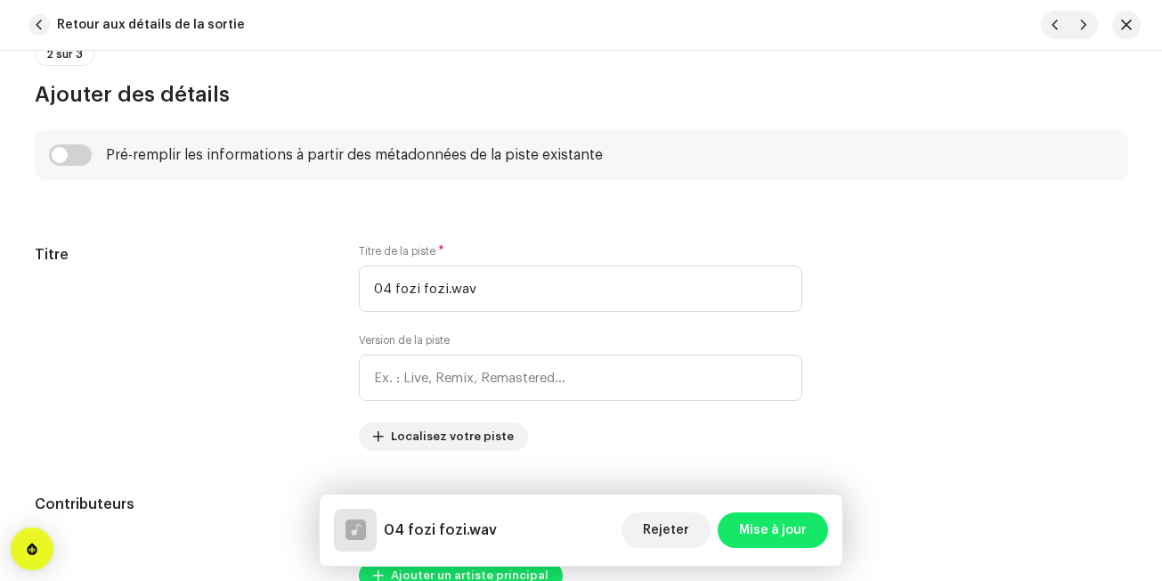
scroll to position [713, 0]
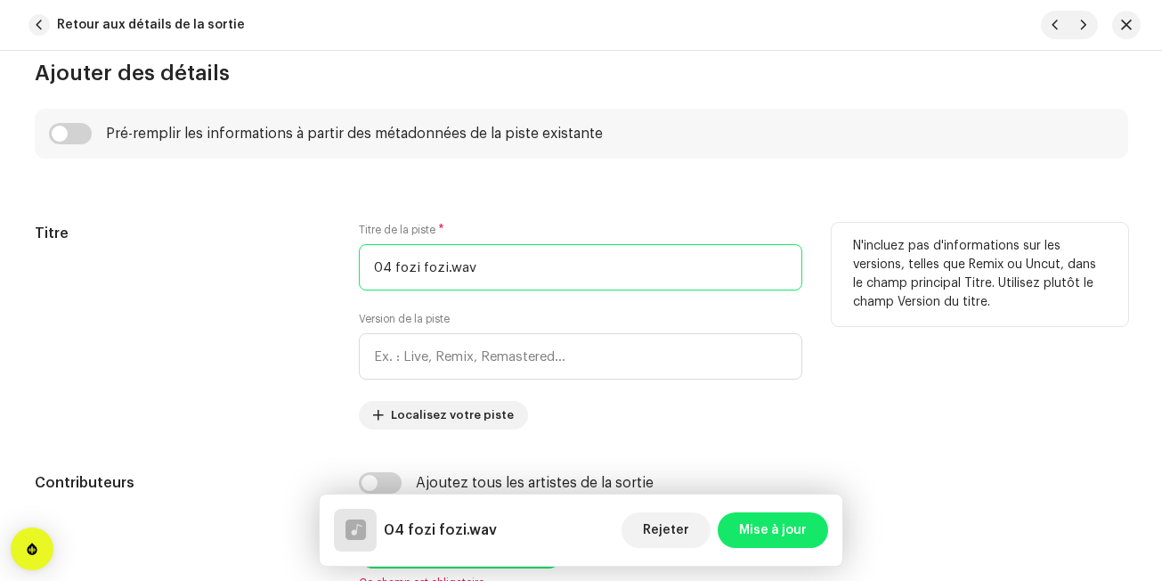
click at [507, 267] on input "04 fozi fozi.wav" at bounding box center [581, 267] width 444 height 46
type input "0"
type input "o"
type input "F"
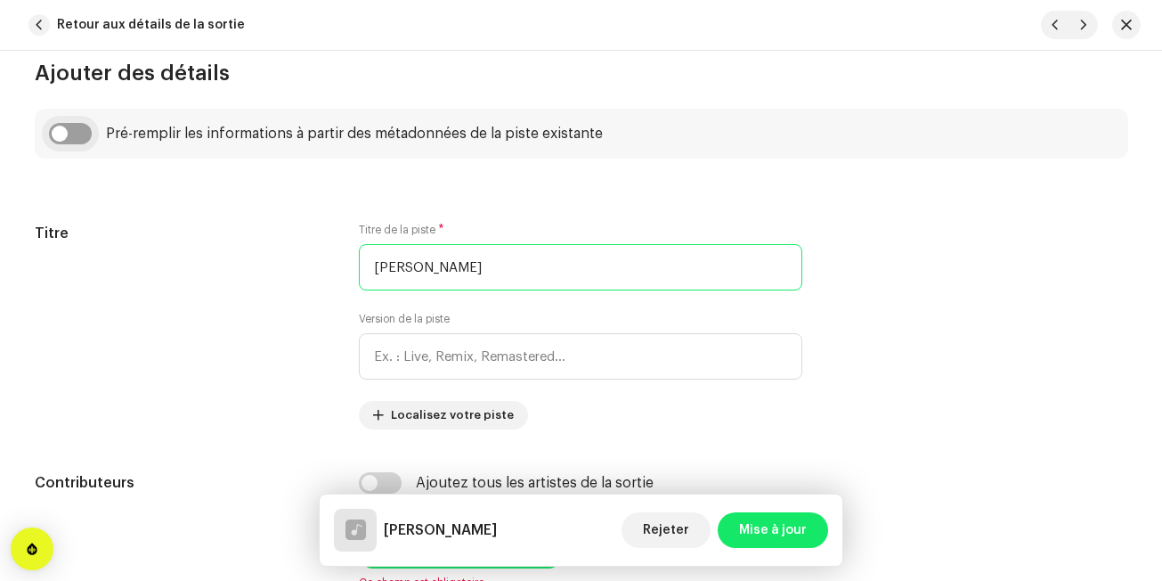
type input "[PERSON_NAME]"
click at [63, 126] on input "checkbox" at bounding box center [70, 133] width 43 height 21
checkbox input "true"
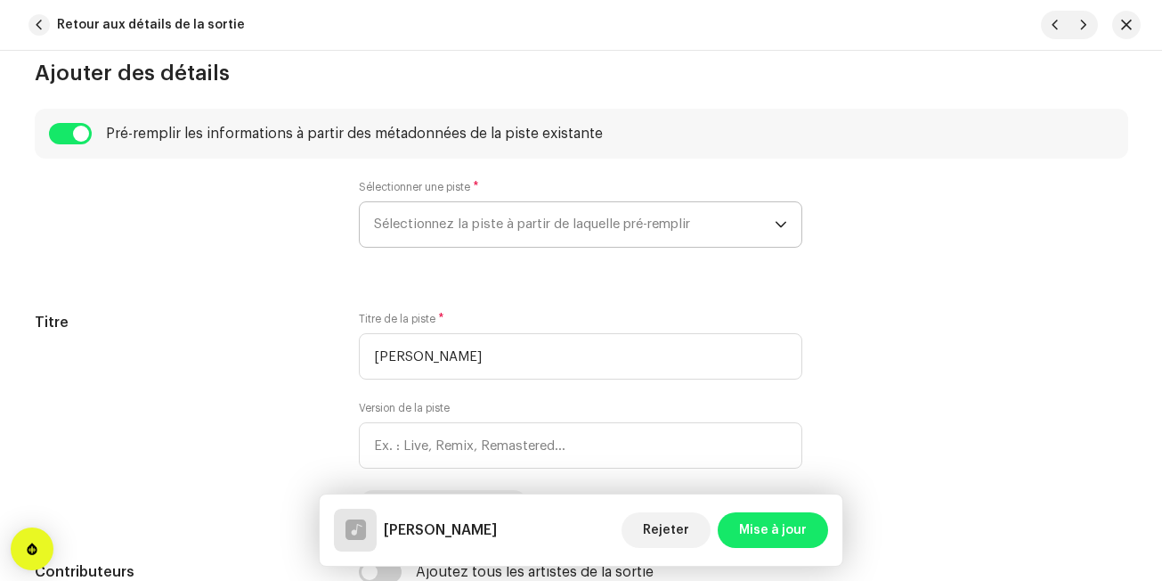
click at [359, 208] on p-select "Sélectionnez la piste à partir de laquelle pré-remplir" at bounding box center [581, 224] width 444 height 46
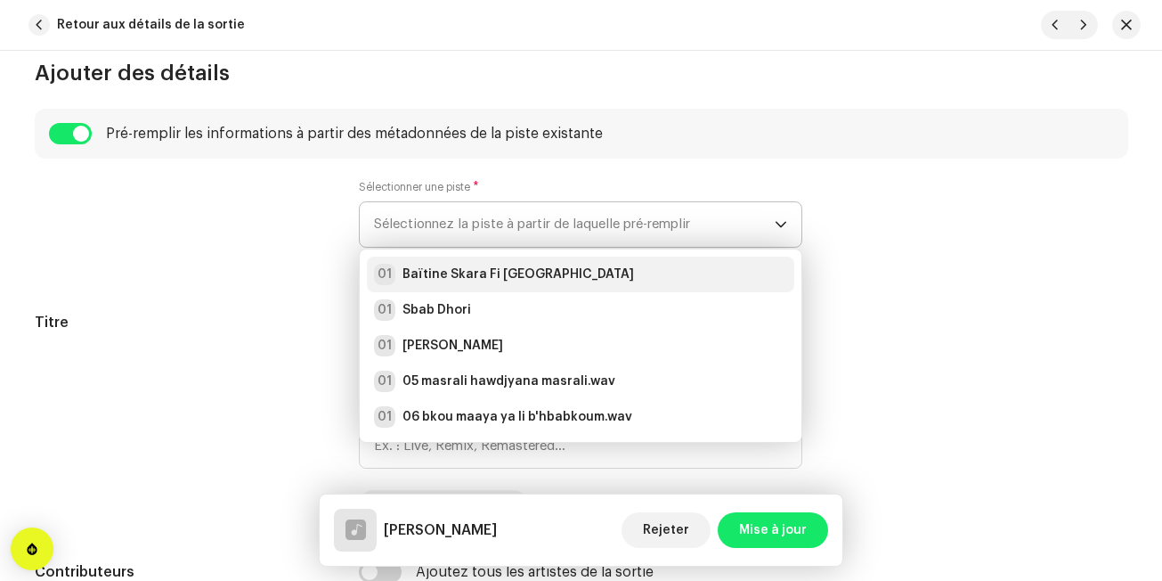
click at [403, 275] on strong "Baïtine Skara Fi [GEOGRAPHIC_DATA]" at bounding box center [519, 274] width 232 height 18
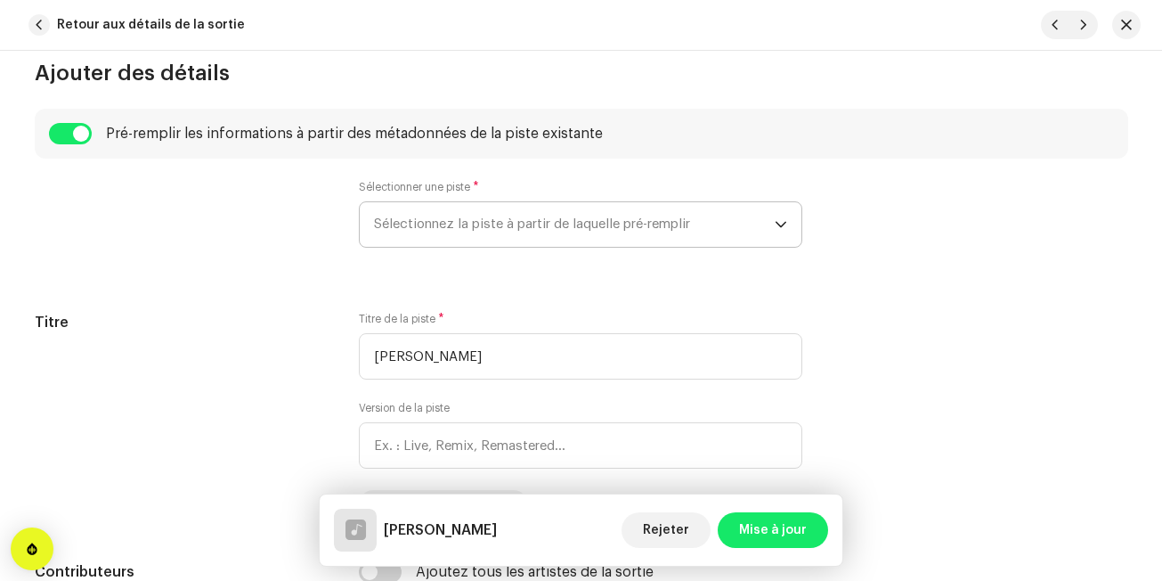
radio input "true"
type input "Edition Noudjoum El-Wanchariss"
checkbox input "true"
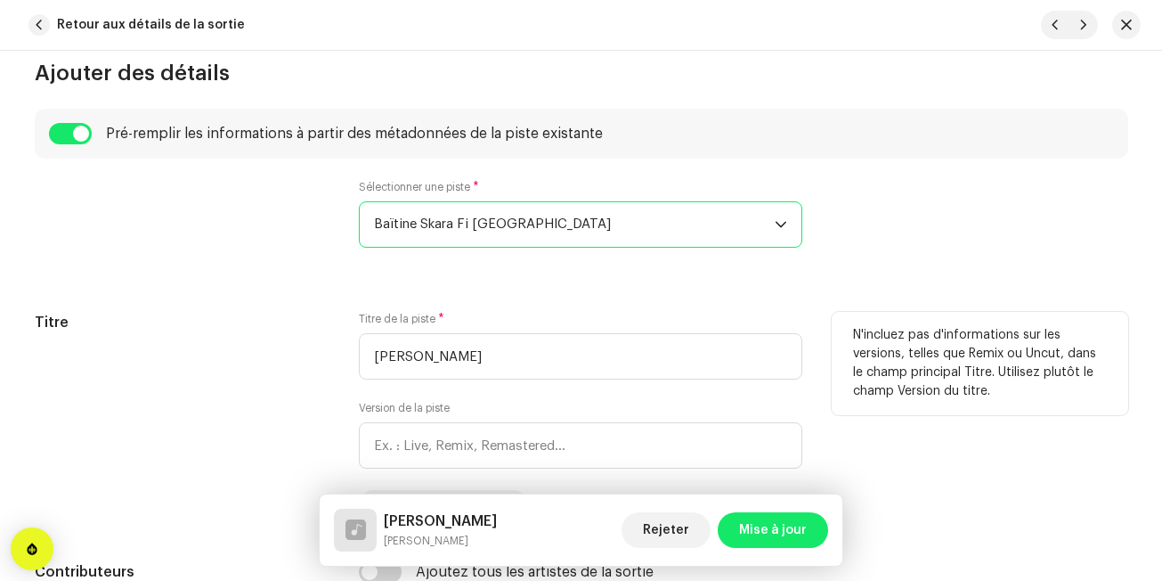
click at [265, 317] on h5 "Titre" at bounding box center [183, 322] width 297 height 21
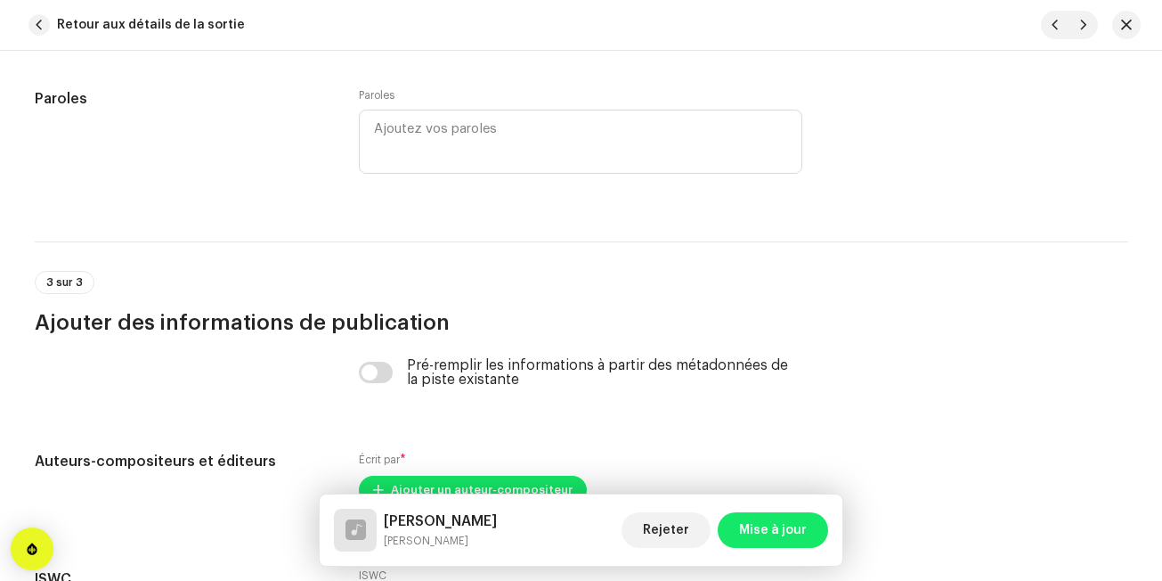
scroll to position [3371, 0]
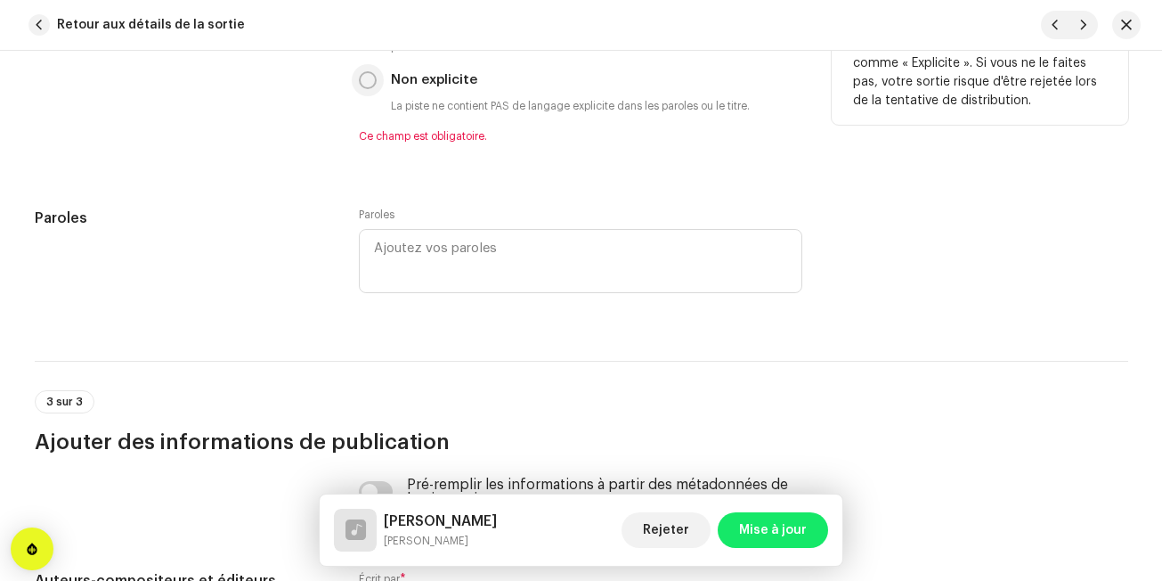
click at [364, 86] on input "Non explicite" at bounding box center [368, 80] width 18 height 18
radio input "true"
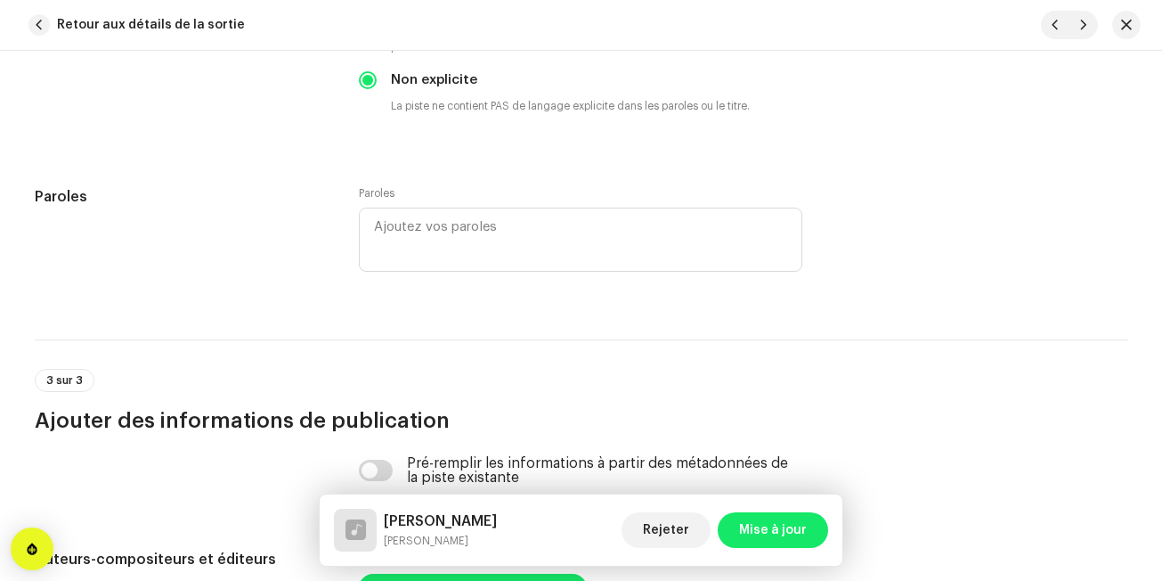
click at [288, 209] on div "Paroles" at bounding box center [183, 241] width 297 height 110
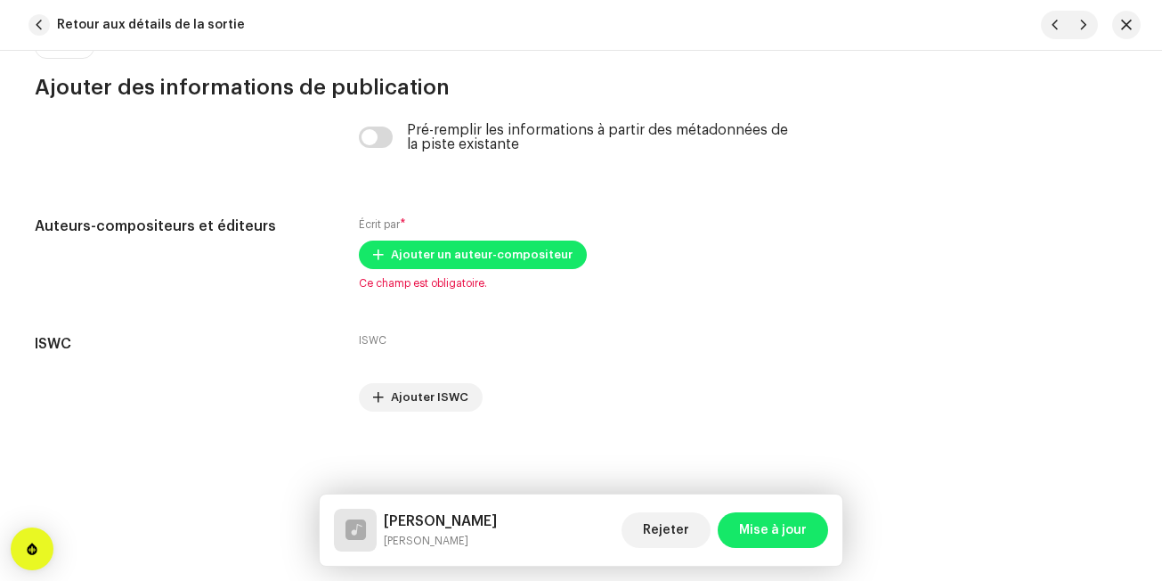
scroll to position [3706, 0]
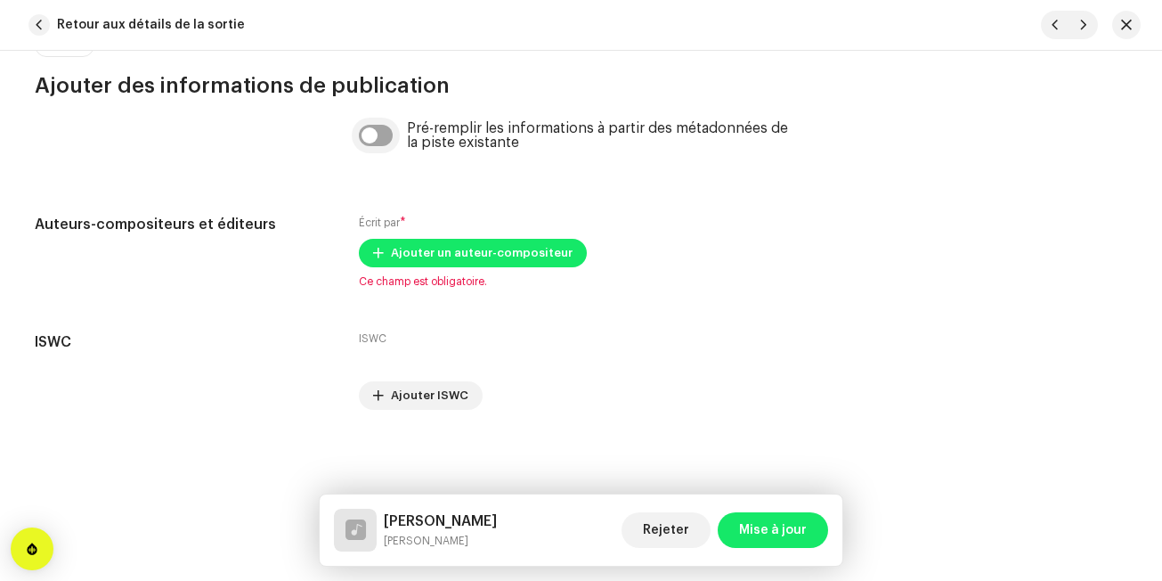
click at [369, 143] on input "checkbox" at bounding box center [376, 135] width 34 height 21
checkbox input "true"
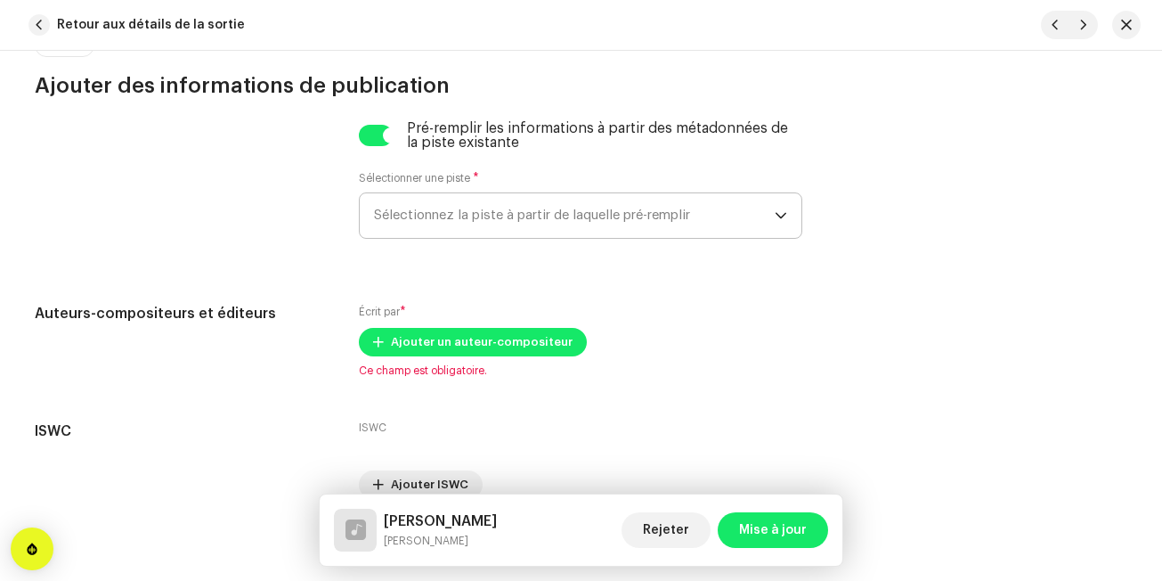
click at [409, 198] on span "Sélectionnez la piste à partir de laquelle pré-remplir" at bounding box center [574, 215] width 401 height 45
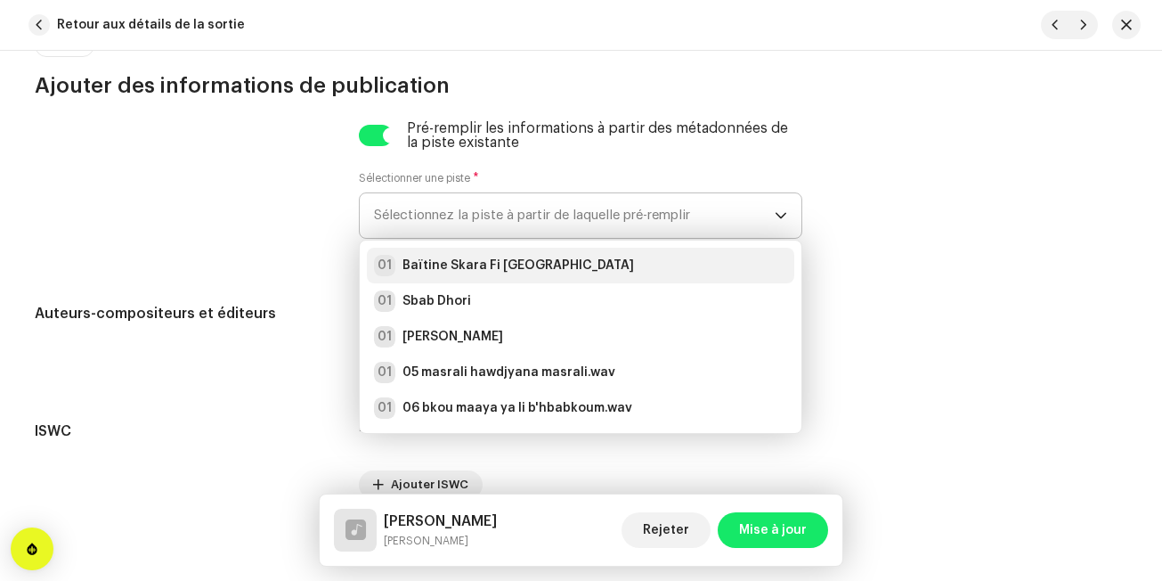
click at [406, 253] on li "01 Baïtine Skara Fi [GEOGRAPHIC_DATA]" at bounding box center [581, 266] width 428 height 36
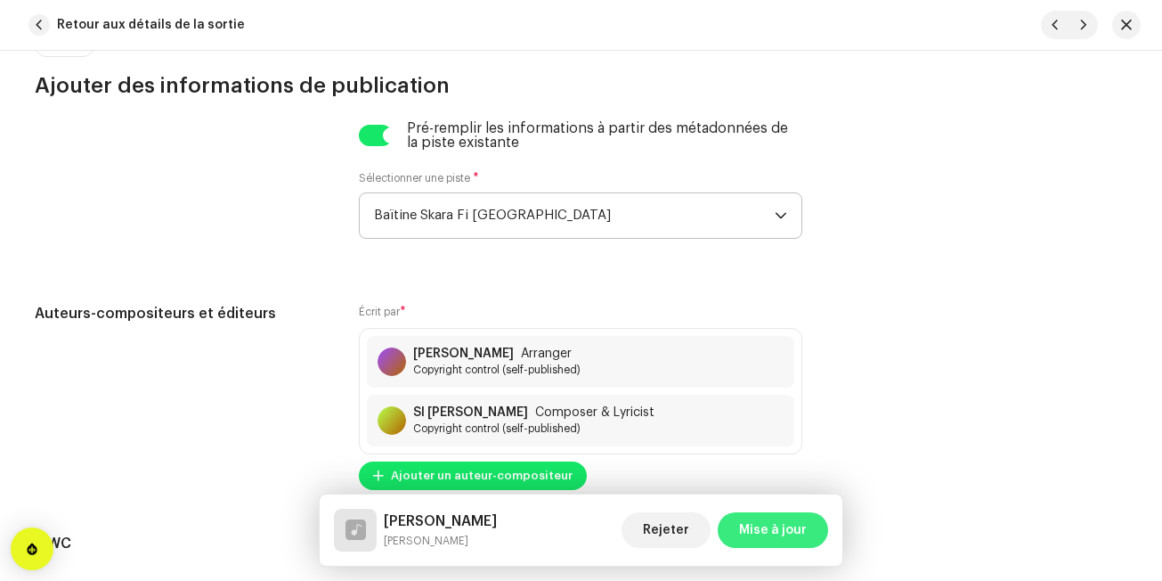
click at [786, 528] on span "Mise à jour" at bounding box center [773, 530] width 68 height 36
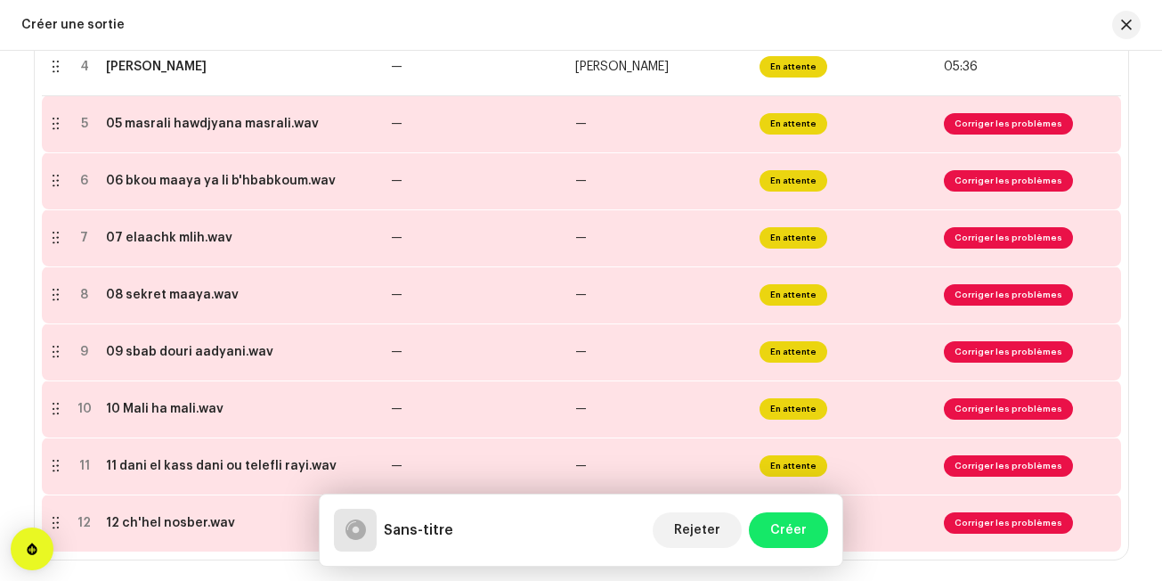
scroll to position [606, 0]
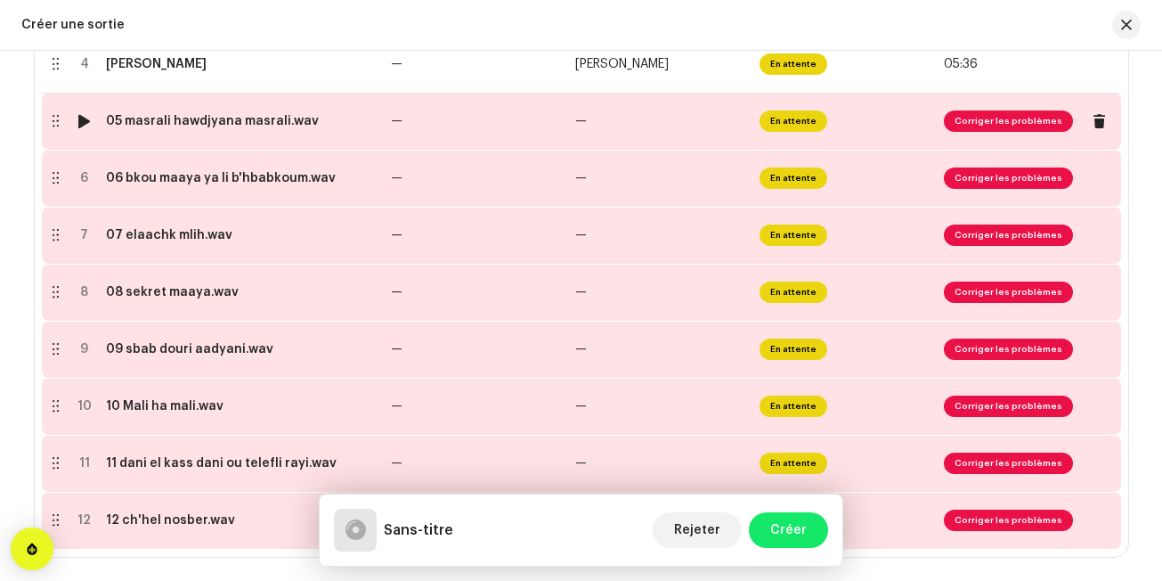
click at [155, 118] on div "05 masrali hawdjyana masrali.wav" at bounding box center [212, 121] width 213 height 14
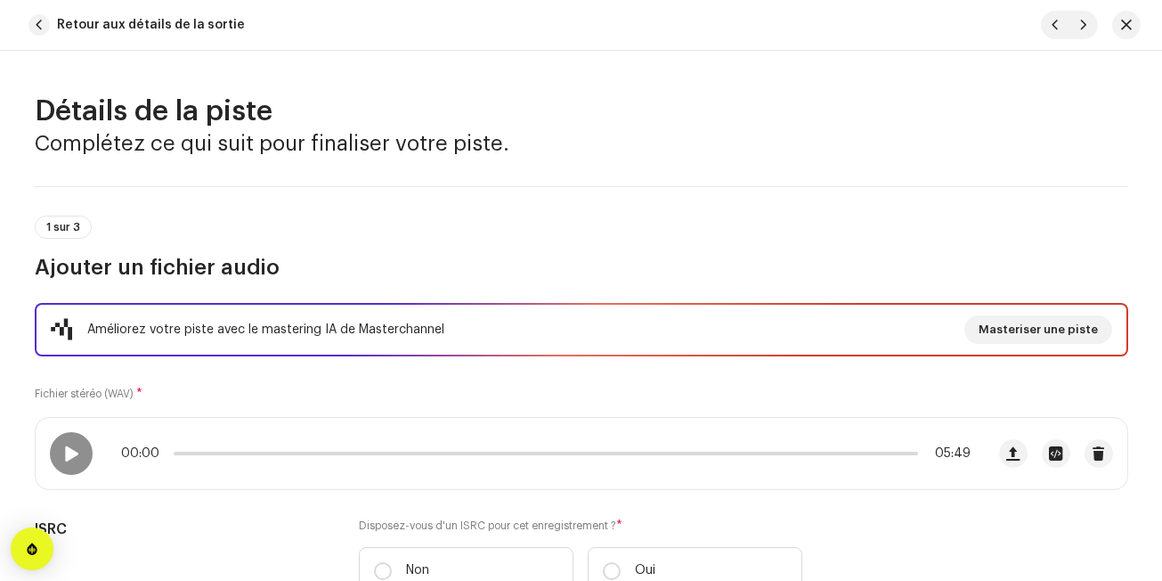
click at [300, 206] on div "1 sur 3 Ajouter un fichier audio" at bounding box center [582, 233] width 1094 height 95
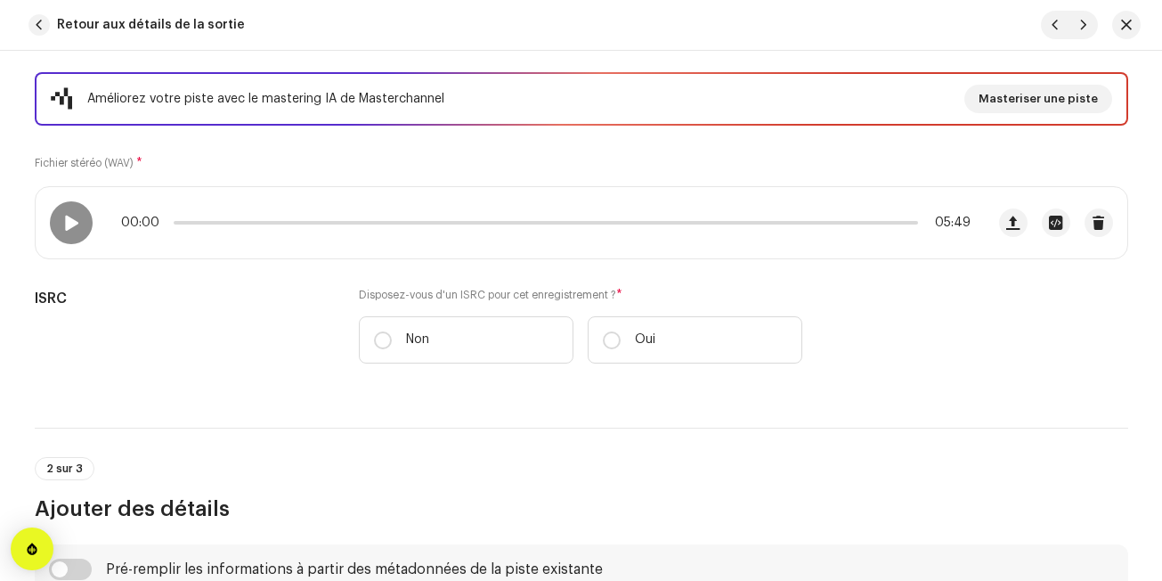
scroll to position [249, 0]
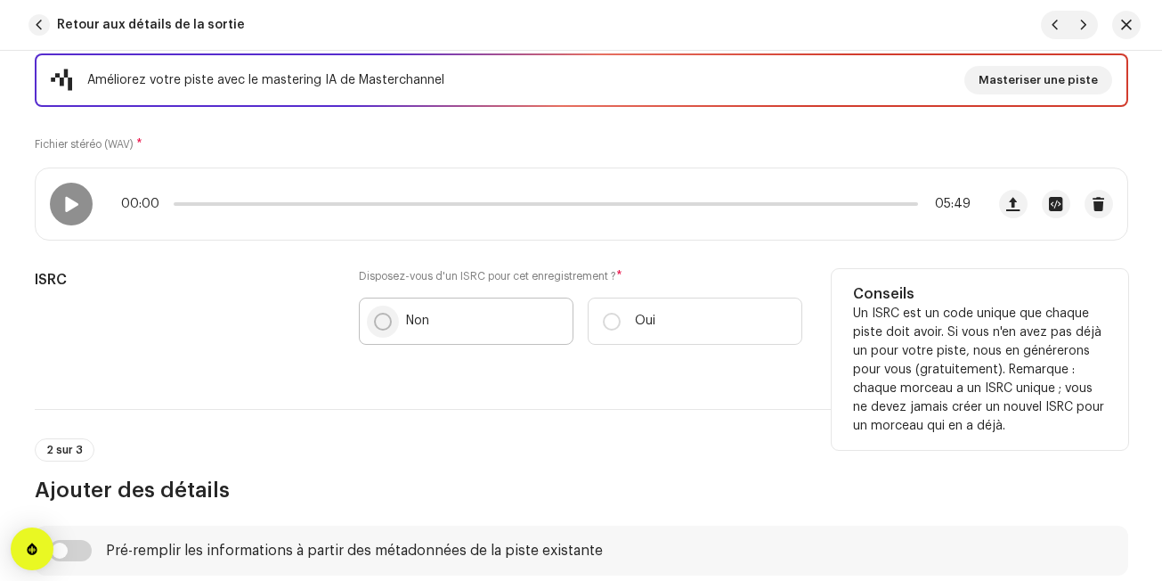
click at [375, 321] on input "Non" at bounding box center [383, 322] width 18 height 18
radio input "true"
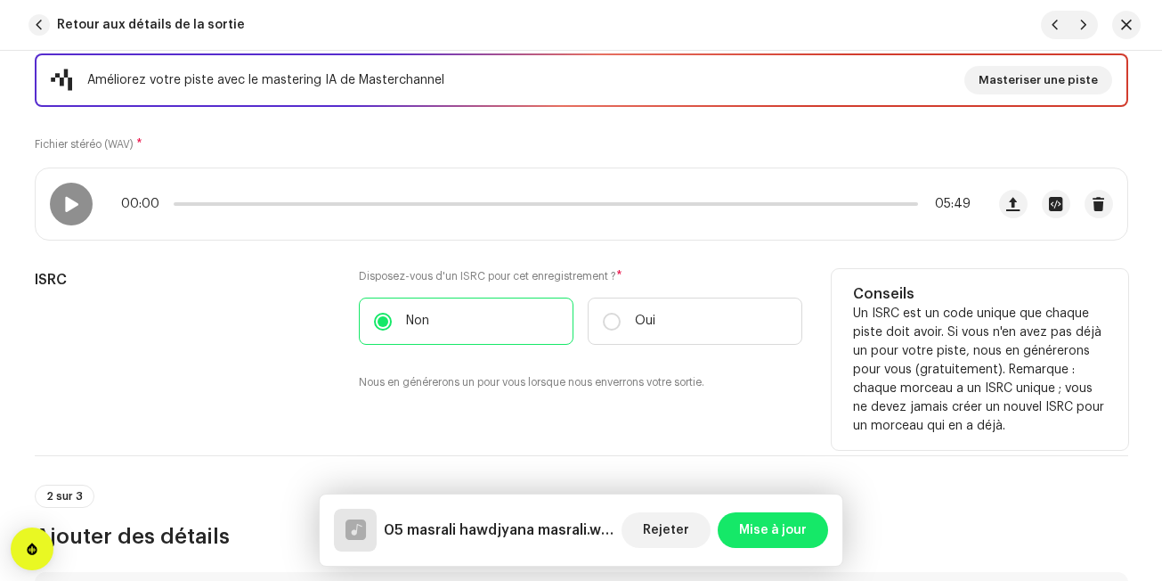
click at [291, 349] on div "ISRC" at bounding box center [183, 340] width 297 height 143
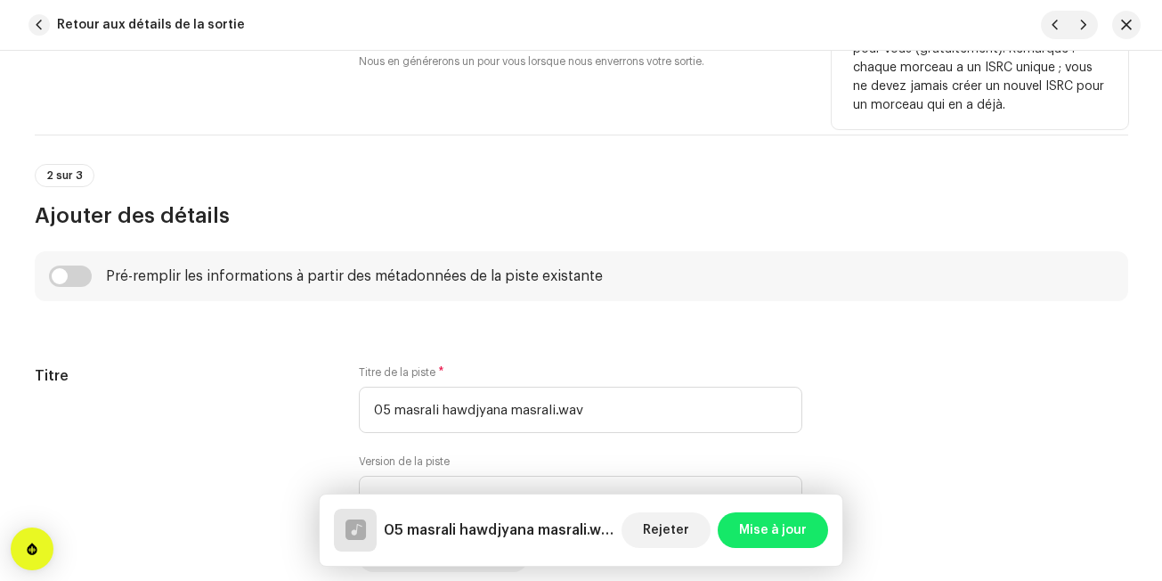
scroll to position [606, 0]
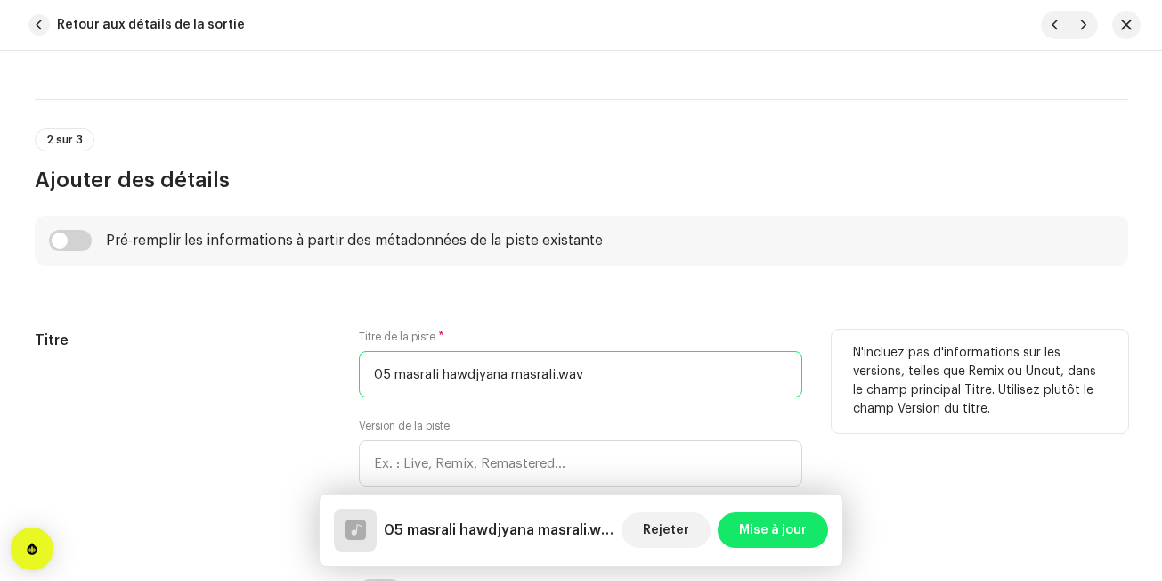
click at [389, 384] on input "05 masrali hawdjyana masrali.wav" at bounding box center [581, 374] width 444 height 46
click at [585, 365] on input "masrali hawdjyana masrali.wav" at bounding box center [581, 374] width 444 height 46
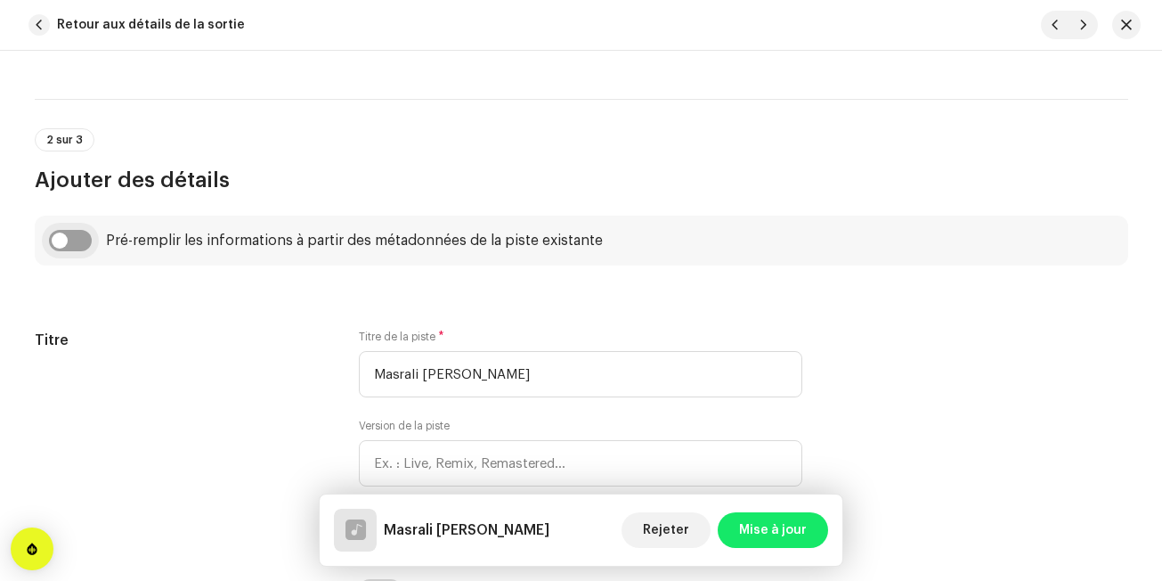
type input "Masrali [PERSON_NAME]"
click at [75, 249] on input "checkbox" at bounding box center [70, 240] width 43 height 21
checkbox input "true"
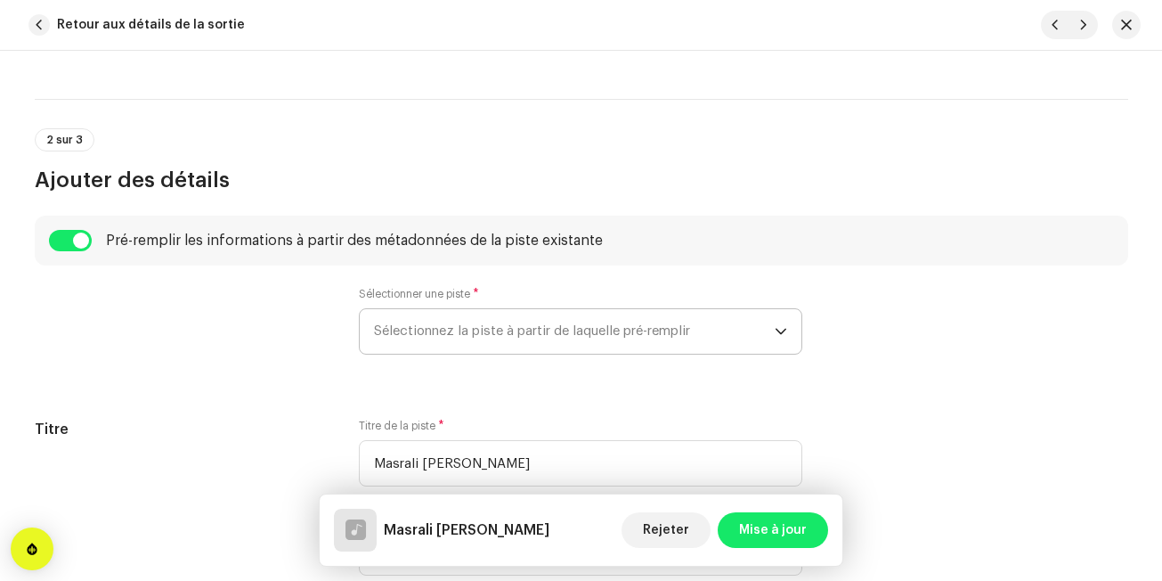
click at [398, 311] on span "Sélectionnez la piste à partir de laquelle pré-remplir" at bounding box center [574, 331] width 401 height 45
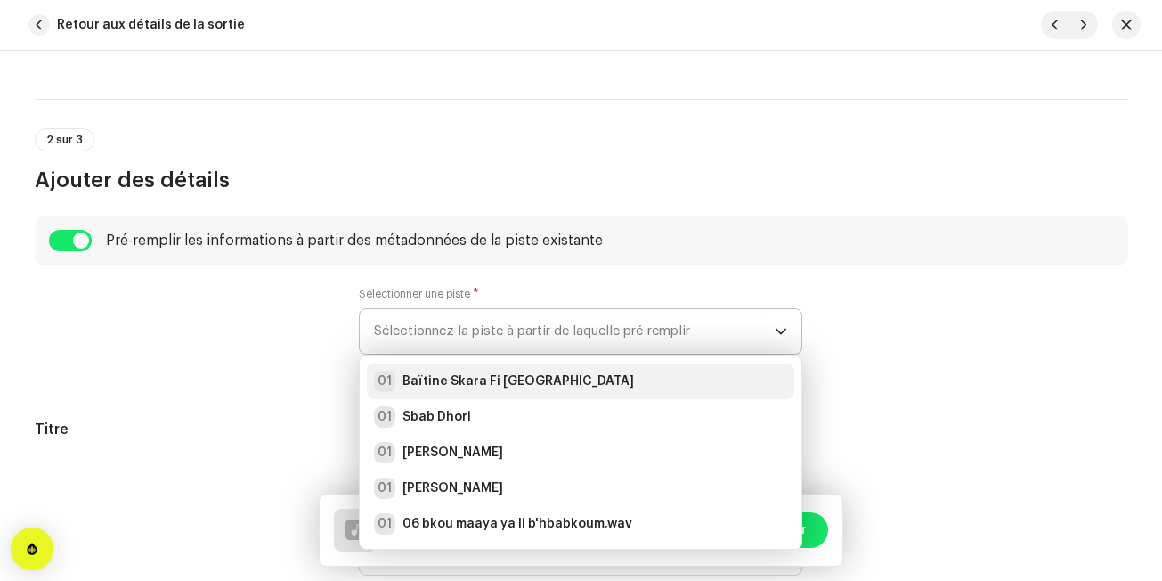
click at [401, 395] on li "01 Baïtine Skara Fi [GEOGRAPHIC_DATA]" at bounding box center [581, 381] width 428 height 36
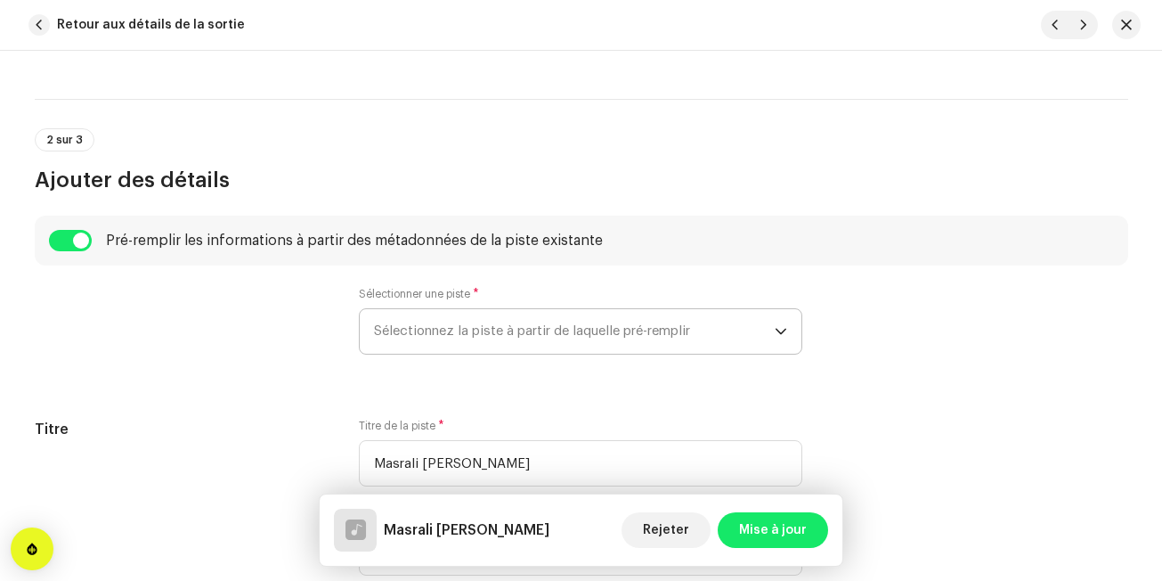
radio input "true"
type input "Edition Noudjoum El-Wanchariss"
checkbox input "true"
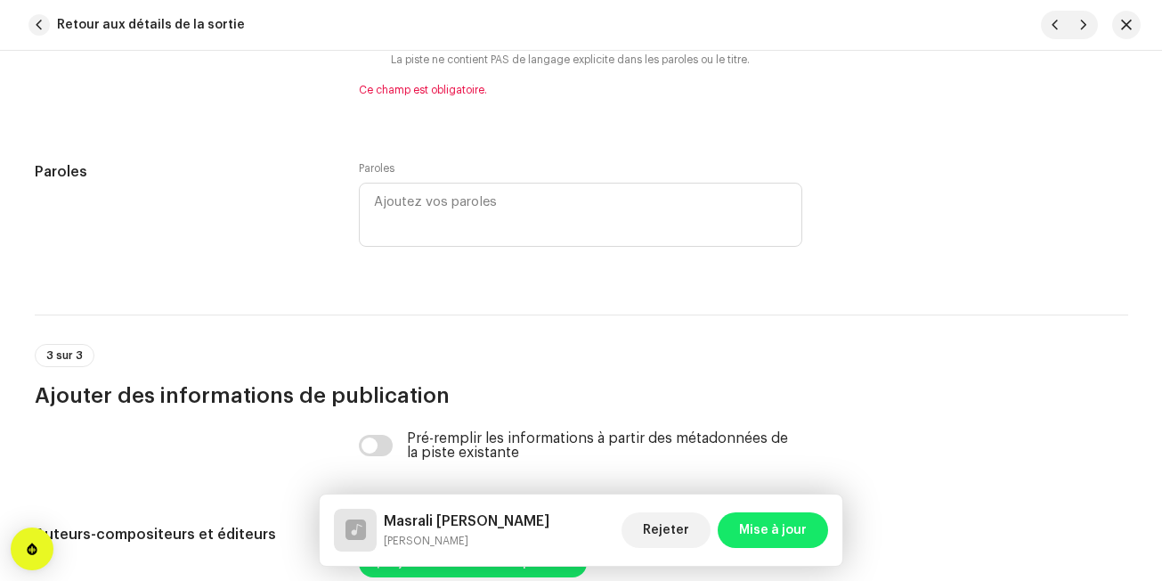
scroll to position [3371, 0]
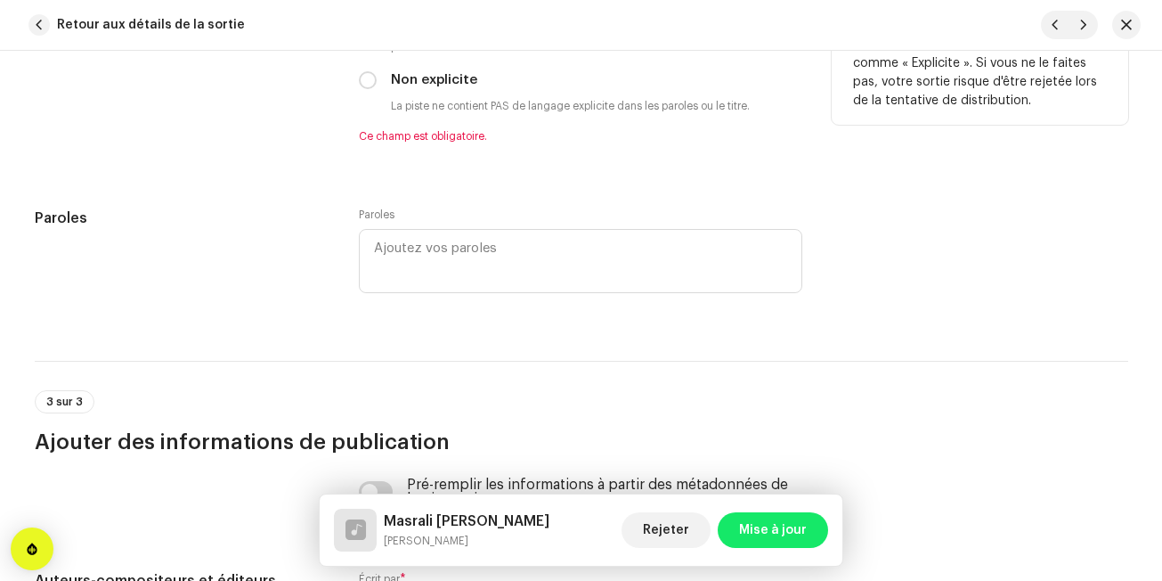
click at [364, 89] on div "Non explicite" at bounding box center [581, 80] width 444 height 20
click at [366, 82] on input "Non explicite" at bounding box center [368, 80] width 18 height 18
radio input "true"
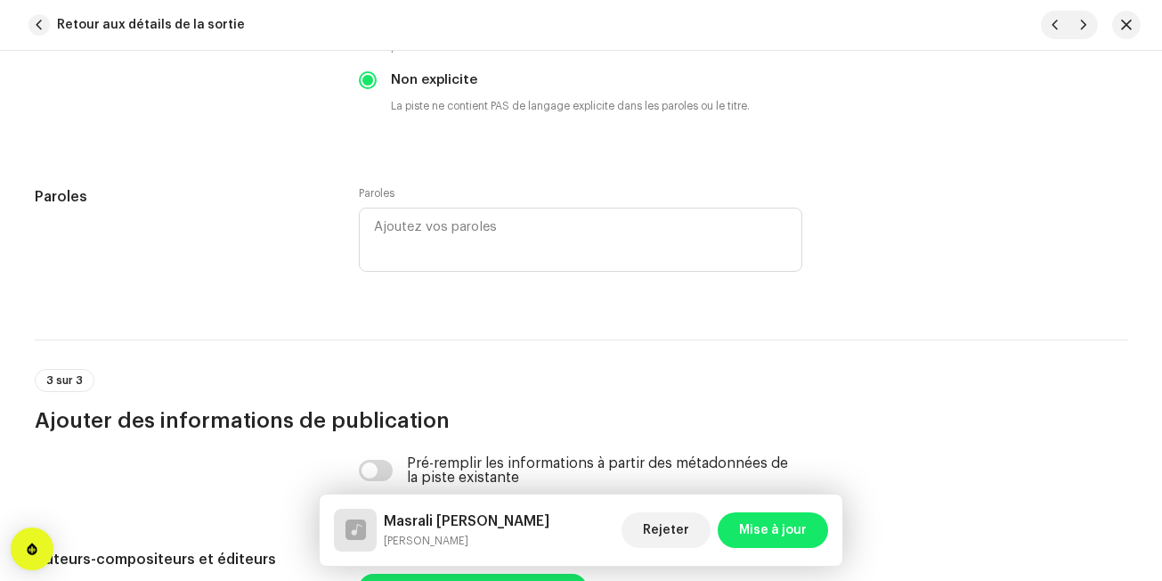
click at [273, 234] on div "Paroles" at bounding box center [183, 241] width 297 height 110
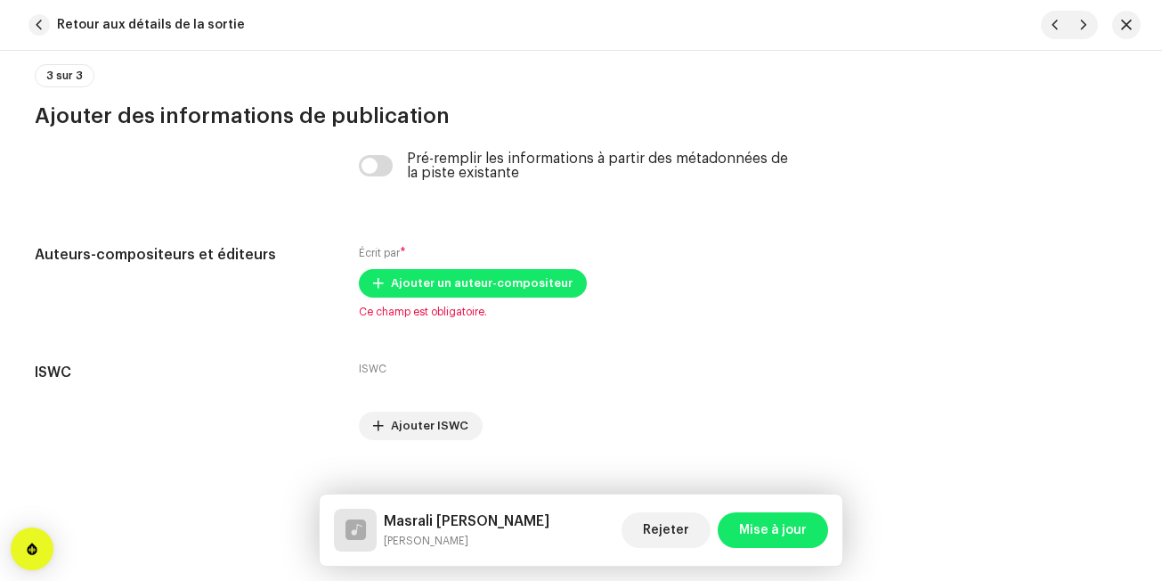
scroll to position [3706, 0]
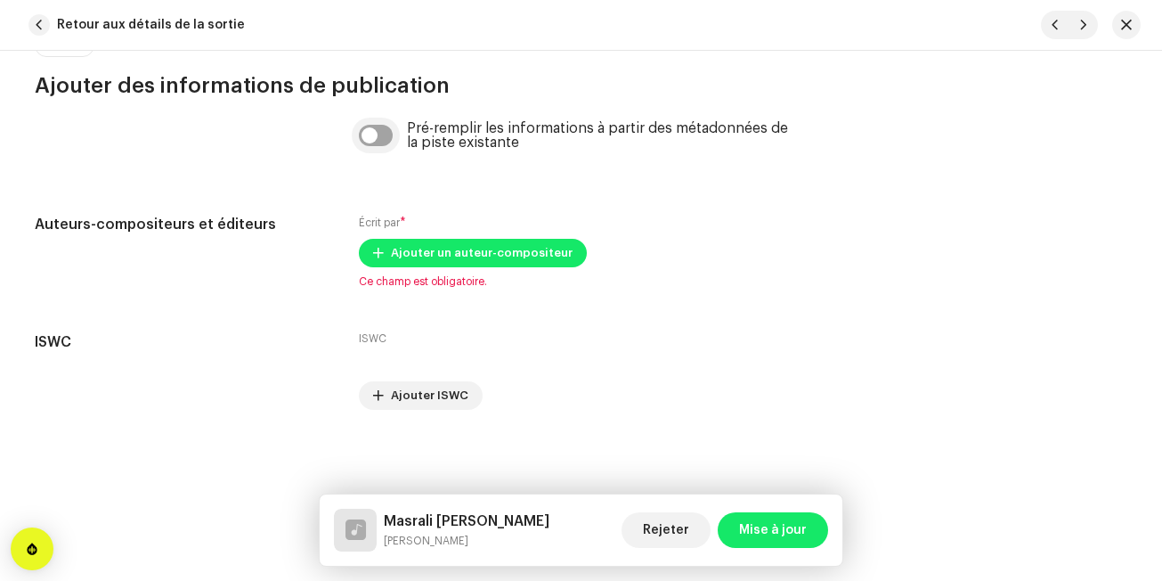
click at [376, 142] on input "checkbox" at bounding box center [376, 135] width 34 height 21
checkbox input "true"
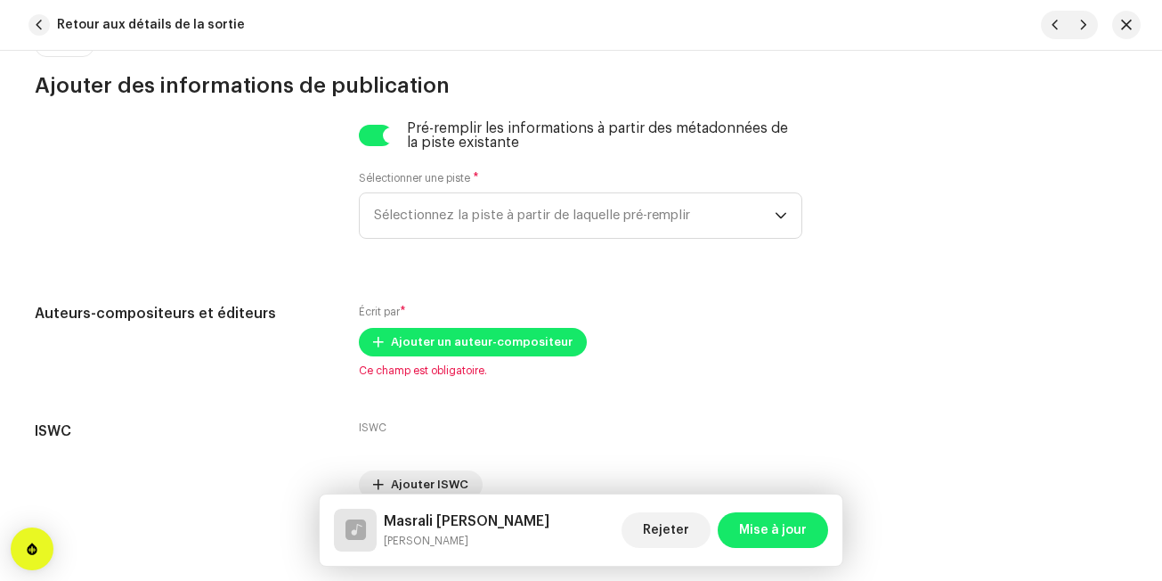
click at [403, 191] on div "Sélectionner une piste * Sélectionnez la piste à partir de laquelle pré-remplir" at bounding box center [581, 205] width 444 height 68
click at [403, 224] on span "Sélectionnez la piste à partir de laquelle pré-remplir" at bounding box center [574, 215] width 401 height 45
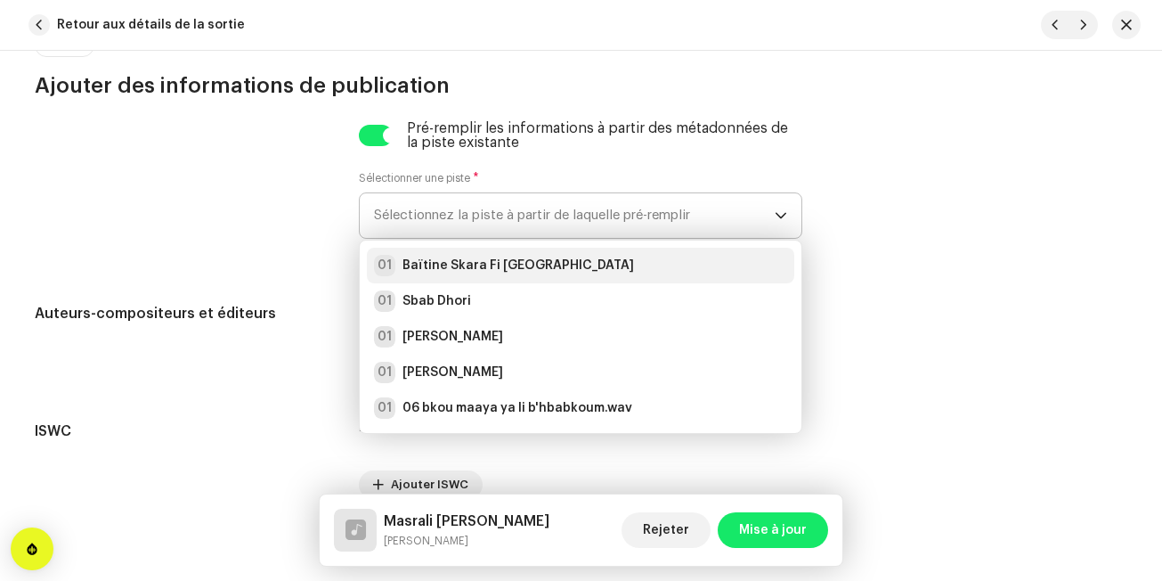
click at [387, 274] on div "01" at bounding box center [384, 265] width 21 height 21
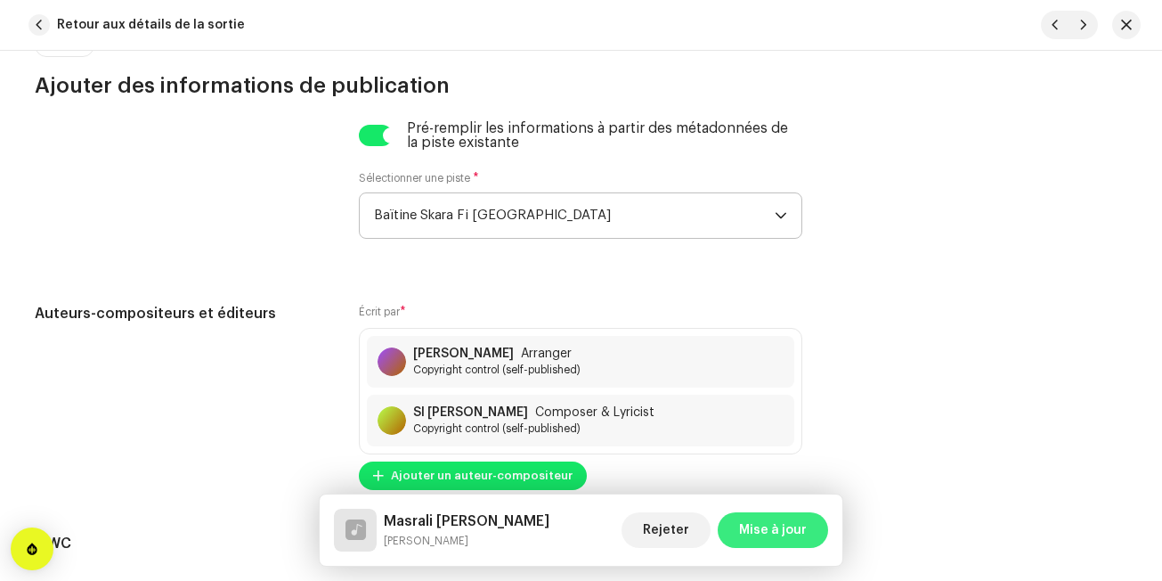
click at [737, 526] on button "Mise à jour" at bounding box center [773, 530] width 110 height 36
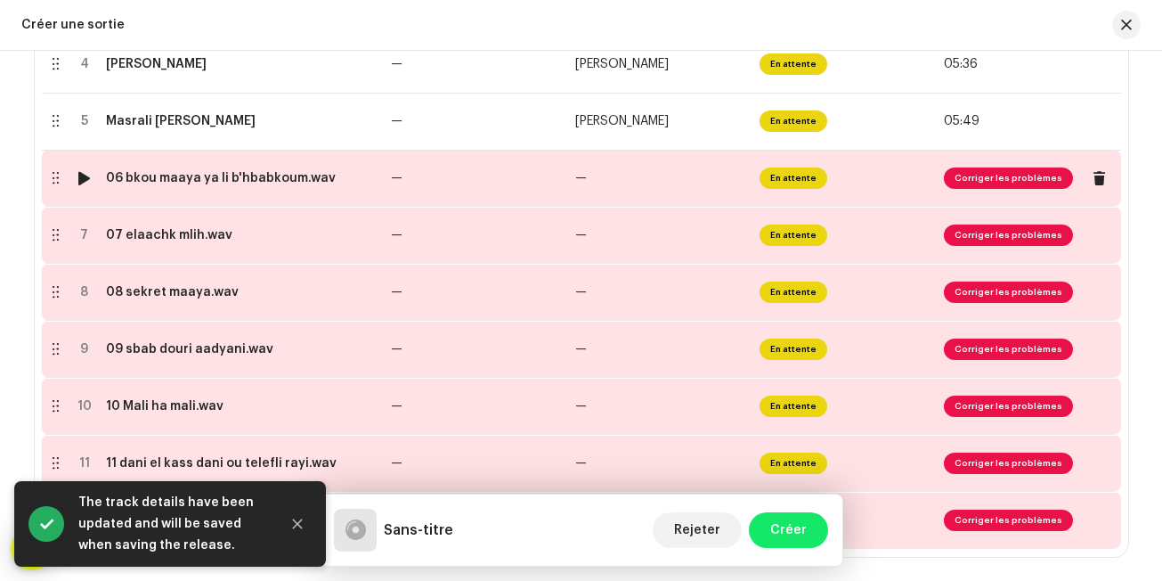
click at [551, 171] on td "—" at bounding box center [476, 178] width 184 height 57
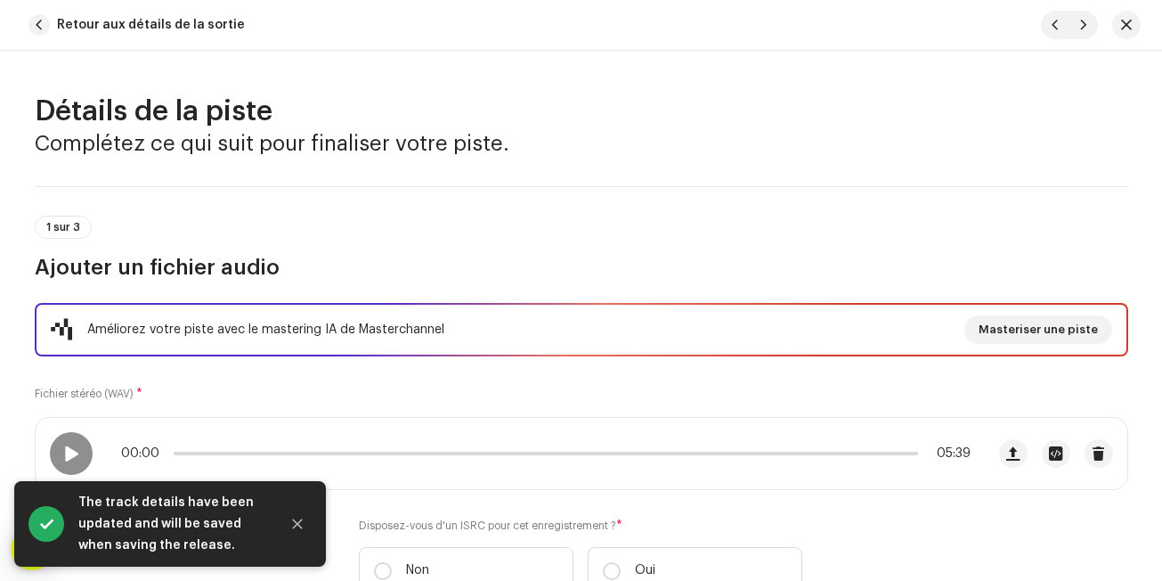
click at [550, 200] on div "1 sur 3 Ajouter un fichier audio" at bounding box center [582, 233] width 1094 height 95
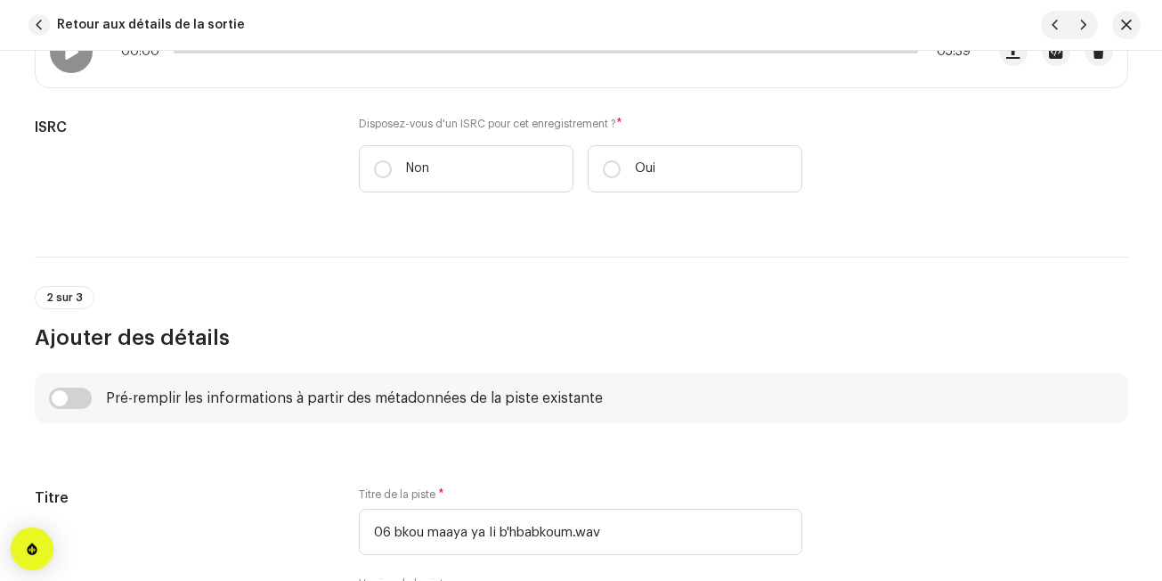
scroll to position [428, 0]
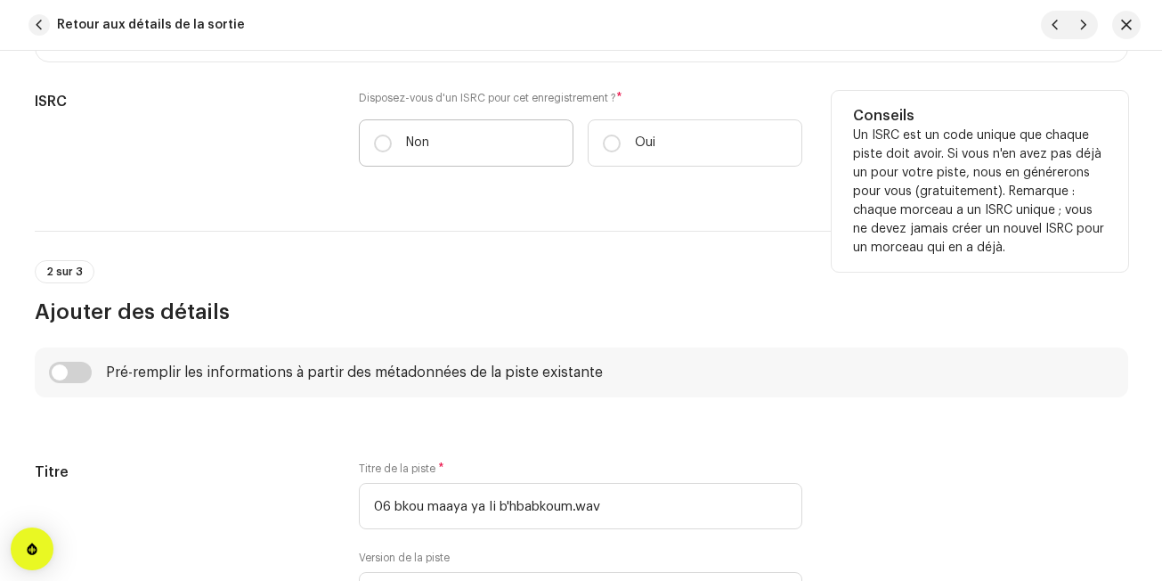
click at [528, 121] on label "Non" at bounding box center [466, 142] width 215 height 47
click at [392, 134] on input "Non" at bounding box center [383, 143] width 18 height 18
radio input "true"
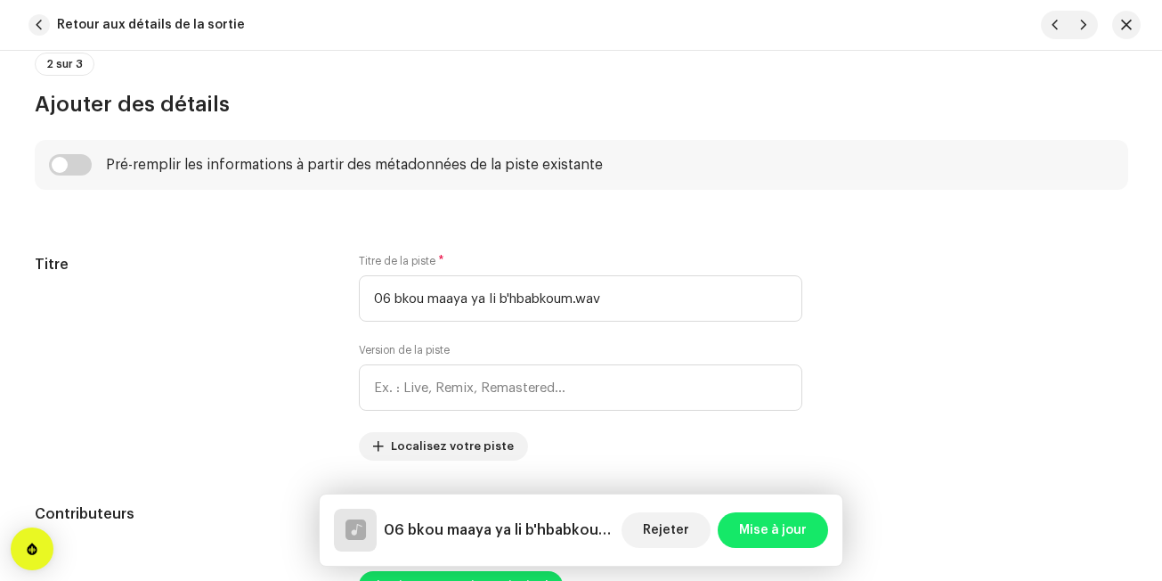
scroll to position [713, 0]
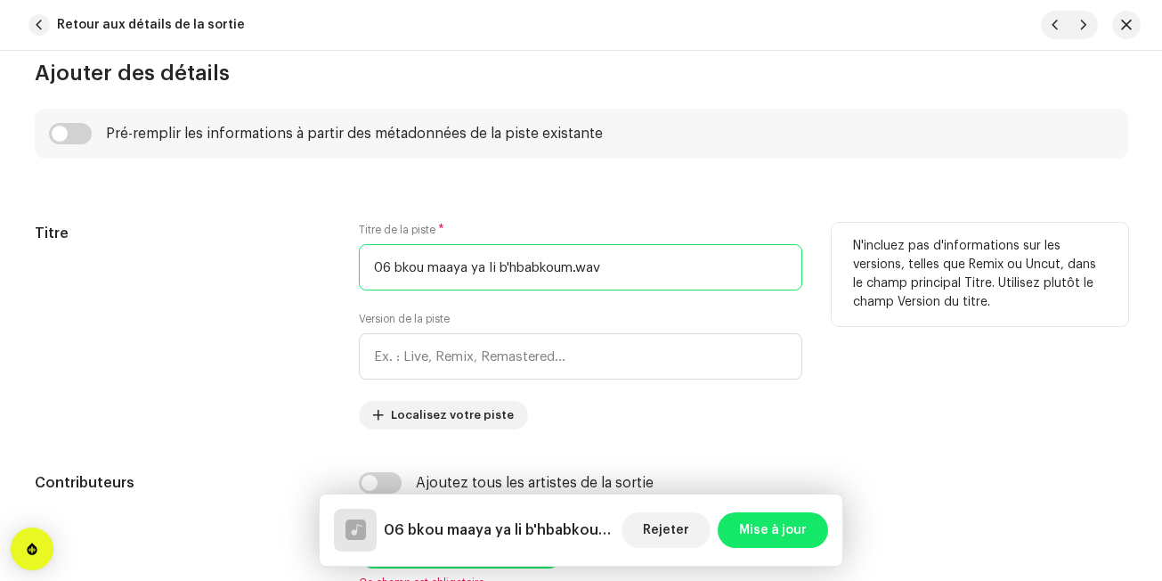
click at [387, 274] on input "06 bkou maaya ya li b'hbabkoum.wav" at bounding box center [581, 267] width 444 height 46
click at [381, 265] on input "bkou maaya ya li b'hbabkoum.wav" at bounding box center [581, 267] width 444 height 46
click at [420, 267] on input "Bkou maaya ya li b'hbabkoum.wav" at bounding box center [581, 267] width 444 height 46
click at [470, 267] on input "Bkou Maaya ya li b'hbabkoum.wav" at bounding box center [581, 267] width 444 height 46
click at [472, 267] on input "Bkou Maaya ya li b'hbabkoum.wav" at bounding box center [581, 267] width 444 height 46
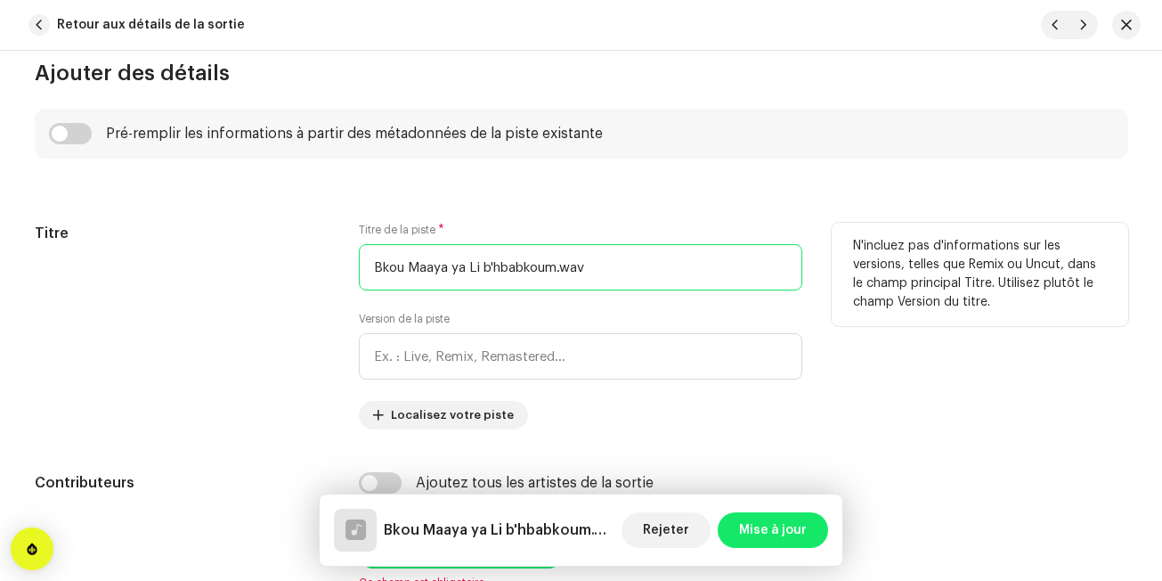
click at [491, 266] on input "Bkou Maaya ya Li b'hbabkoum.wav" at bounding box center [581, 267] width 444 height 46
click at [601, 279] on input "Bkou Maaya ya Li B'hbabkoum.wav" at bounding box center [581, 267] width 444 height 46
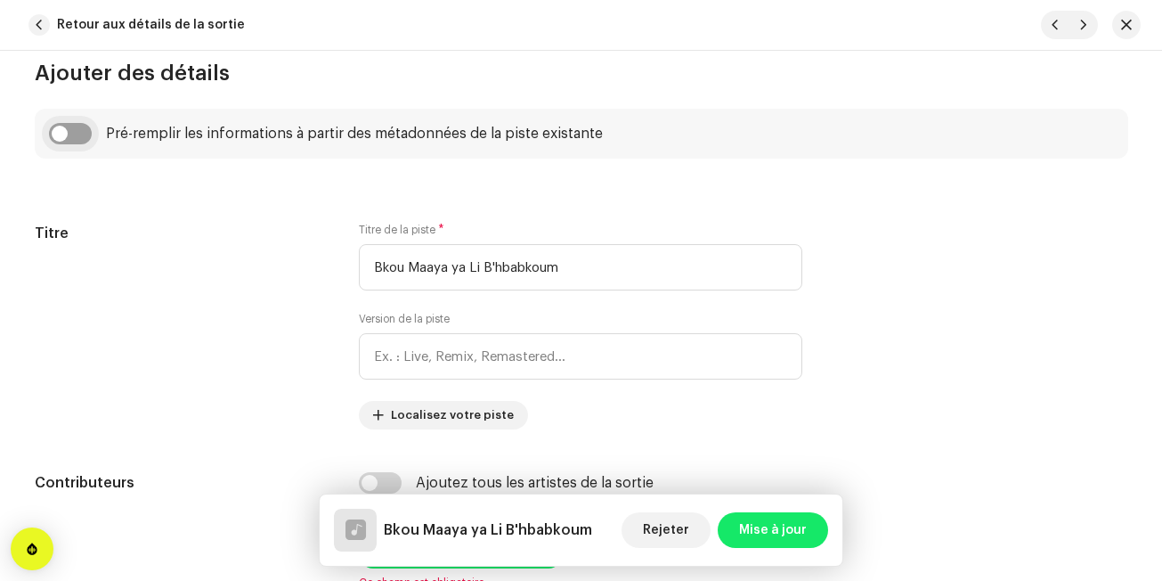
type input "Bkou Maaya ya Li B'hbabkoum"
click at [87, 142] on input "checkbox" at bounding box center [70, 133] width 43 height 21
checkbox input "true"
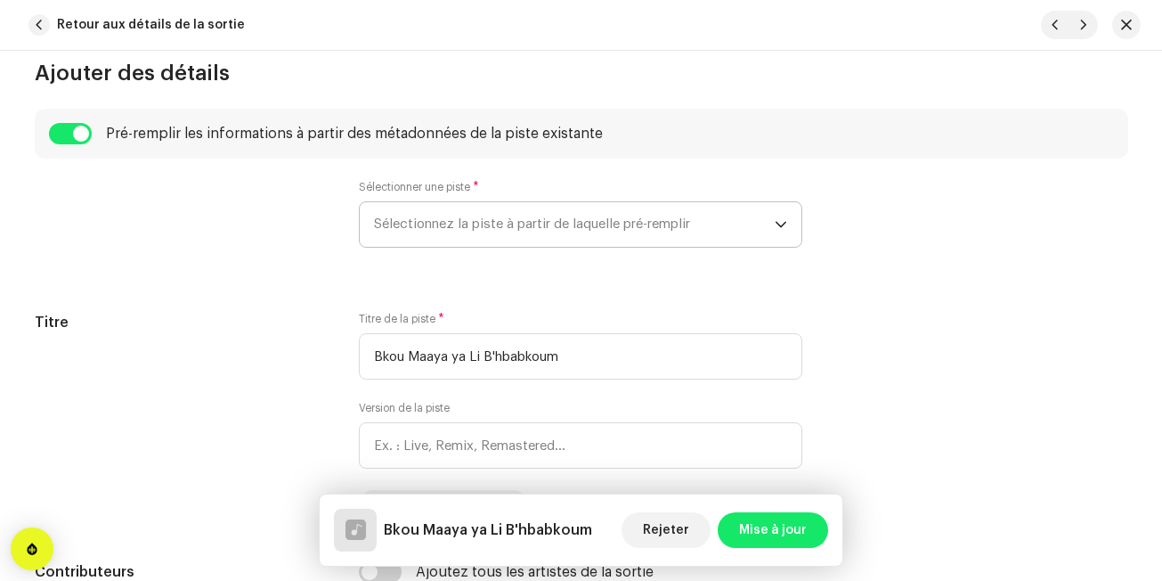
click at [374, 232] on span "Sélectionnez la piste à partir de laquelle pré-remplir" at bounding box center [574, 224] width 401 height 45
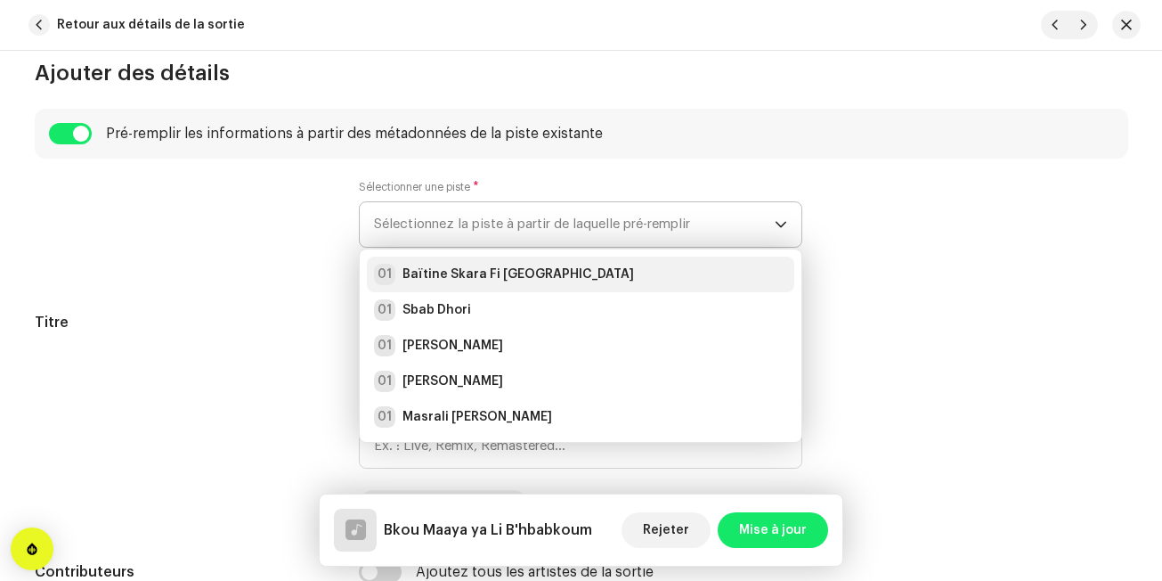
click at [379, 262] on li "01 Baïtine Skara Fi [GEOGRAPHIC_DATA]" at bounding box center [581, 275] width 428 height 36
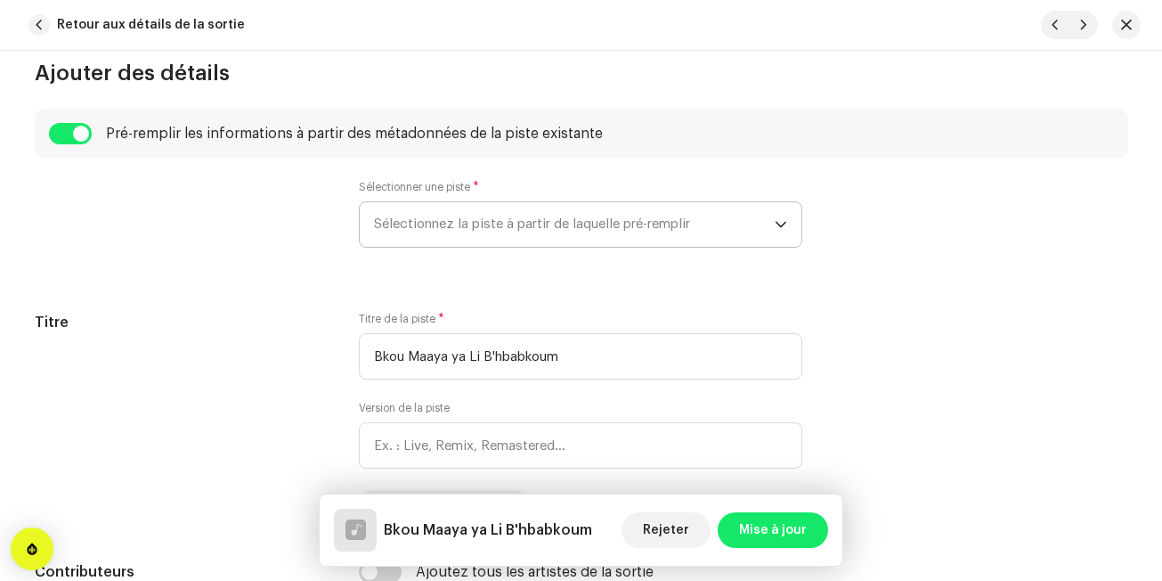
radio input "true"
type input "Edition Noudjoum El-Wanchariss"
checkbox input "true"
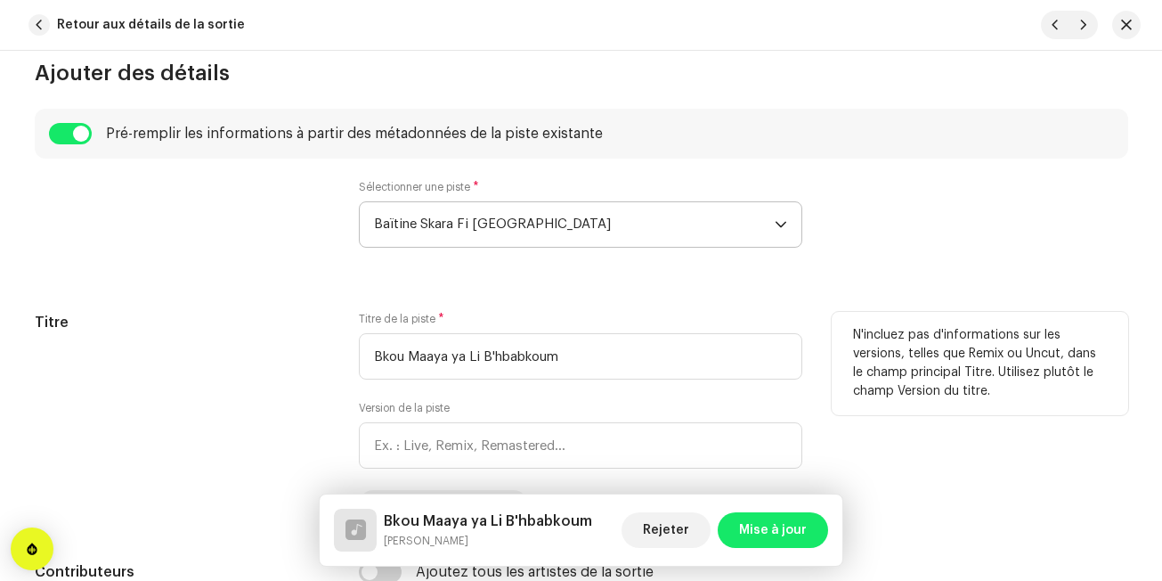
click at [270, 352] on div "Titre" at bounding box center [183, 415] width 297 height 207
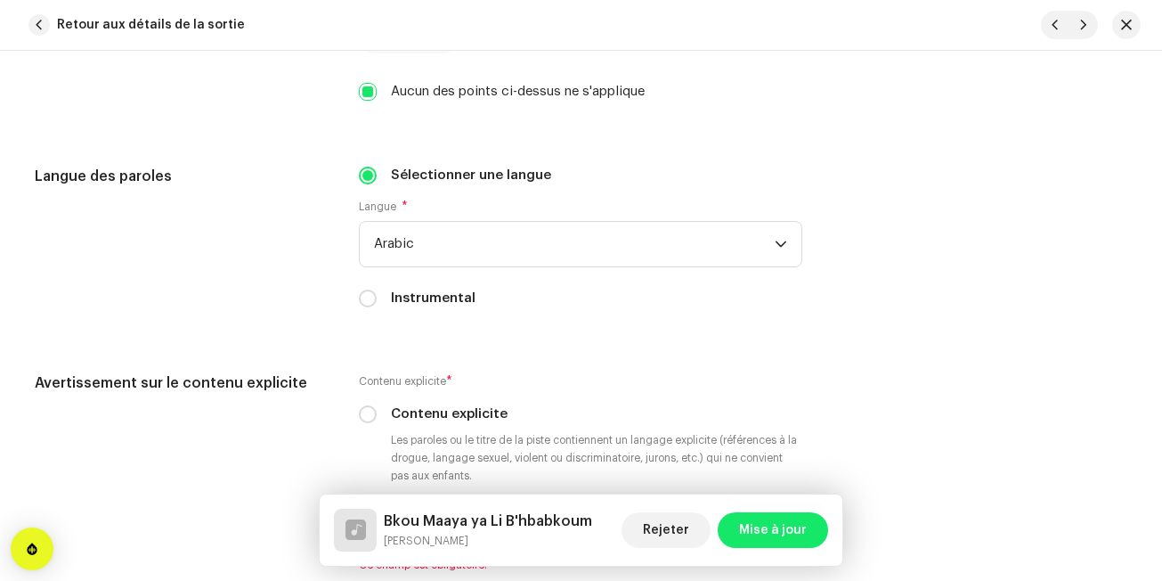
scroll to position [2957, 0]
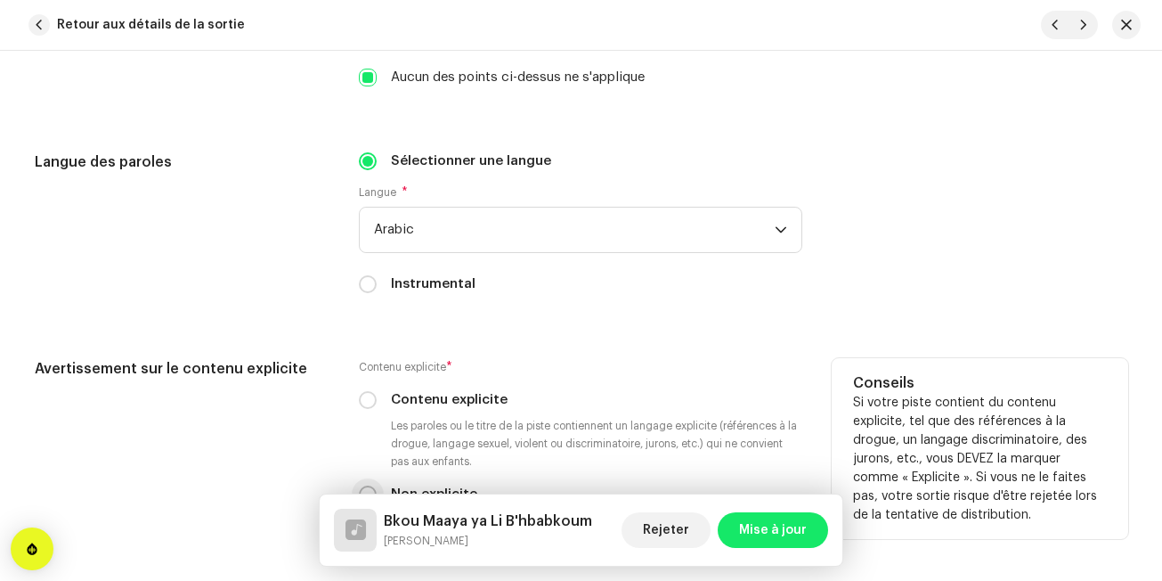
click at [363, 487] on input "Non explicite" at bounding box center [368, 494] width 18 height 18
radio input "true"
click at [289, 436] on div "Avertissement sur le contenu explicite" at bounding box center [183, 458] width 297 height 200
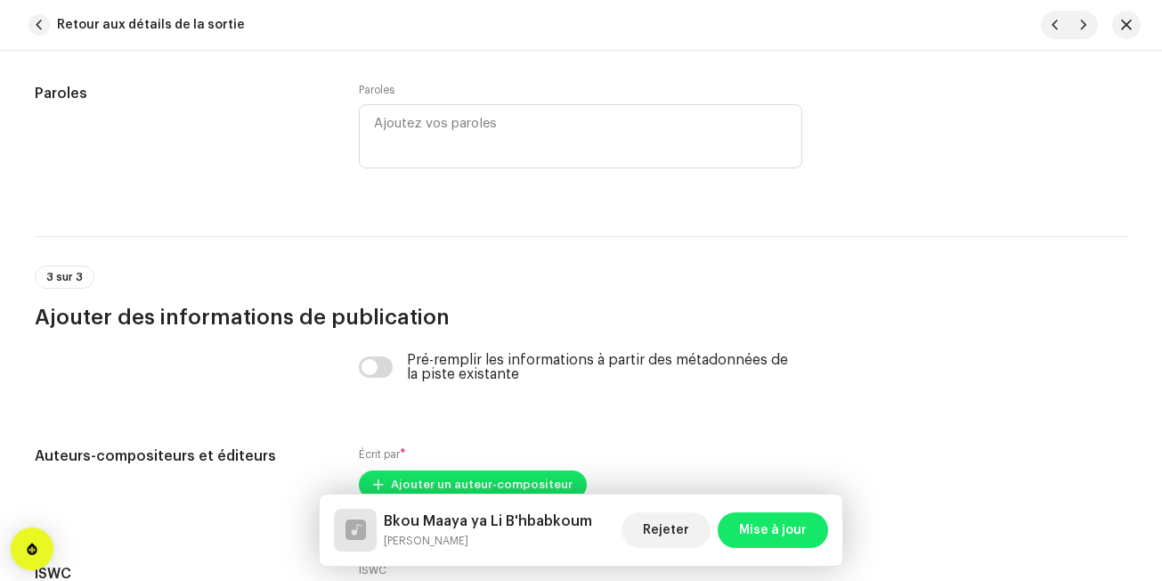
scroll to position [3492, 0]
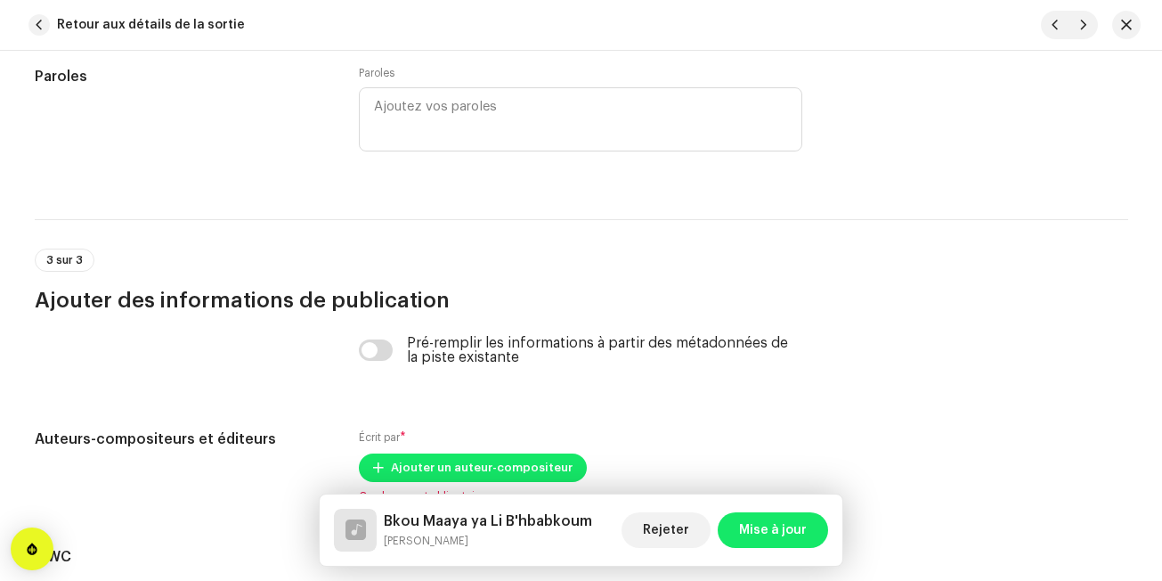
click at [365, 362] on div "Pré-remplir les informations à partir des métadonnées de la piste existante" at bounding box center [581, 350] width 444 height 29
click at [370, 356] on input "checkbox" at bounding box center [376, 349] width 34 height 21
click at [377, 347] on input "checkbox" at bounding box center [376, 349] width 34 height 21
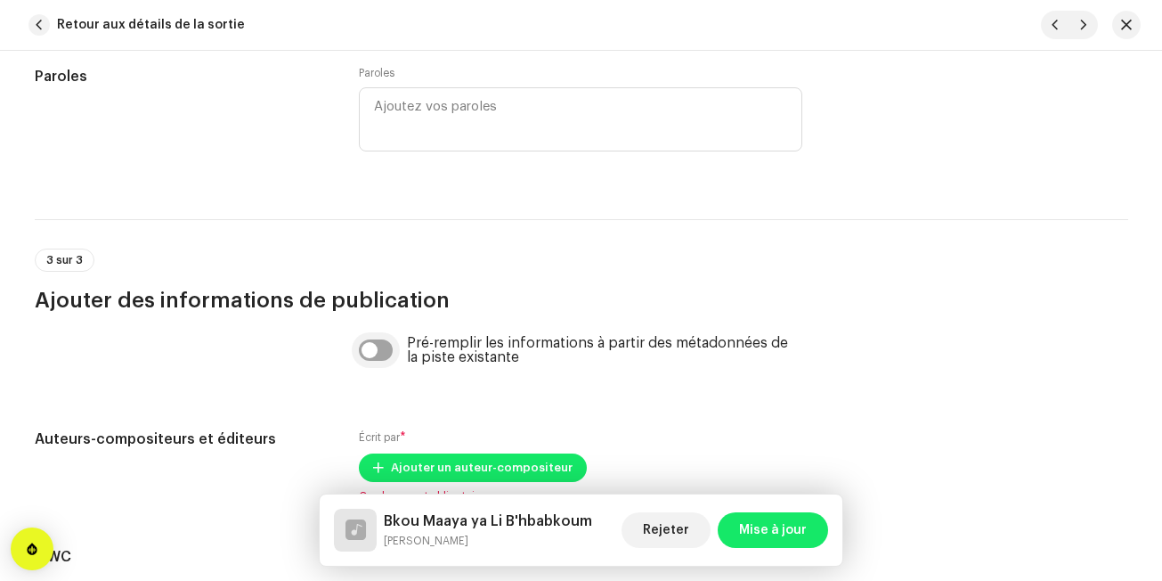
checkbox input "true"
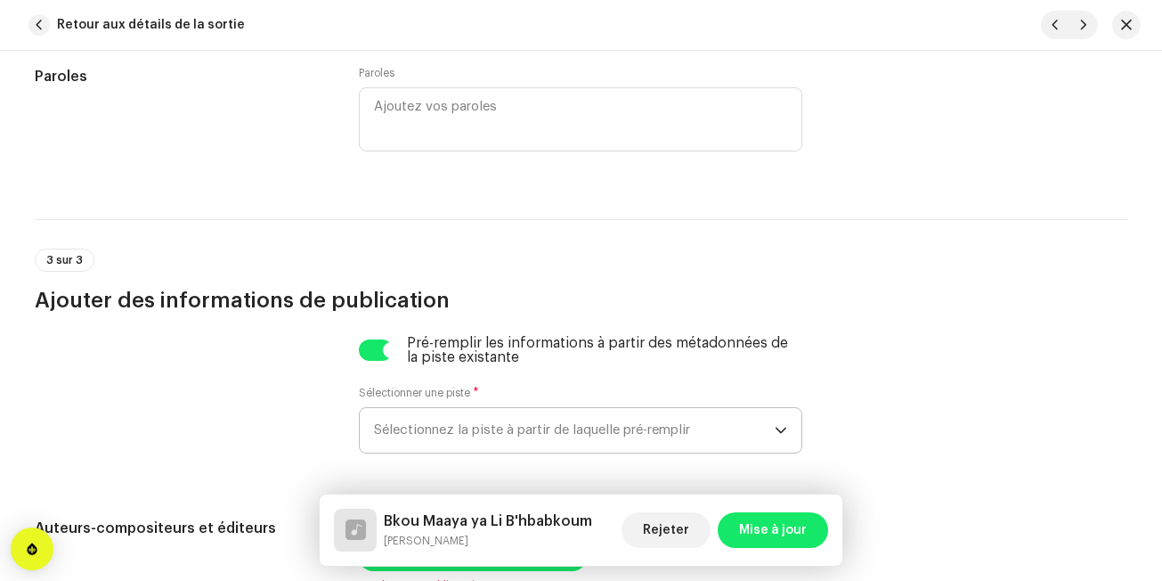
click at [391, 420] on span "Sélectionnez la piste à partir de laquelle pré-remplir" at bounding box center [574, 430] width 401 height 45
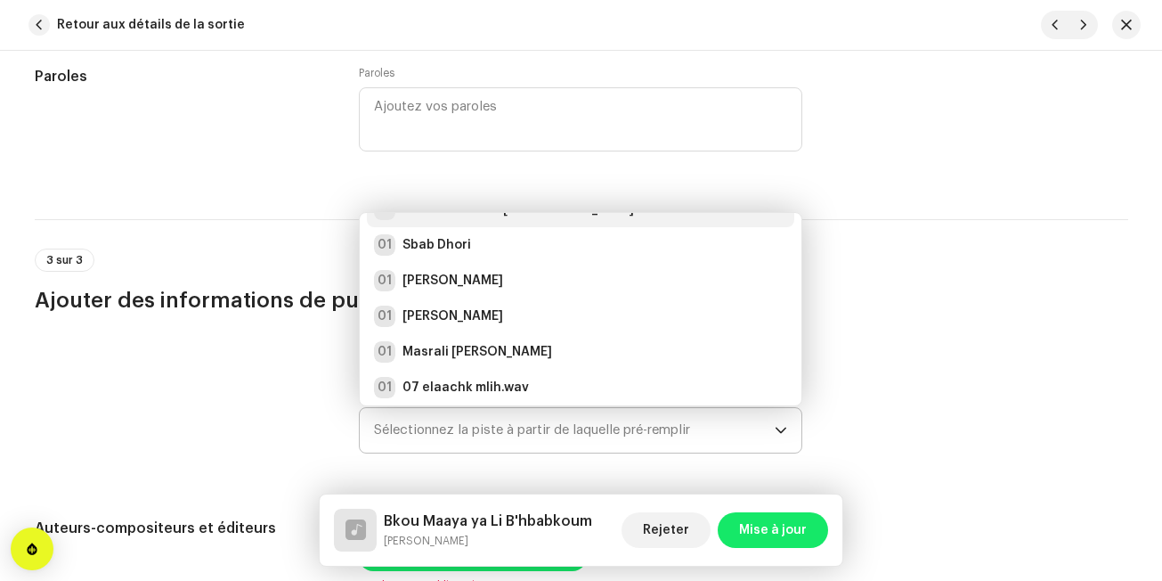
scroll to position [7, 0]
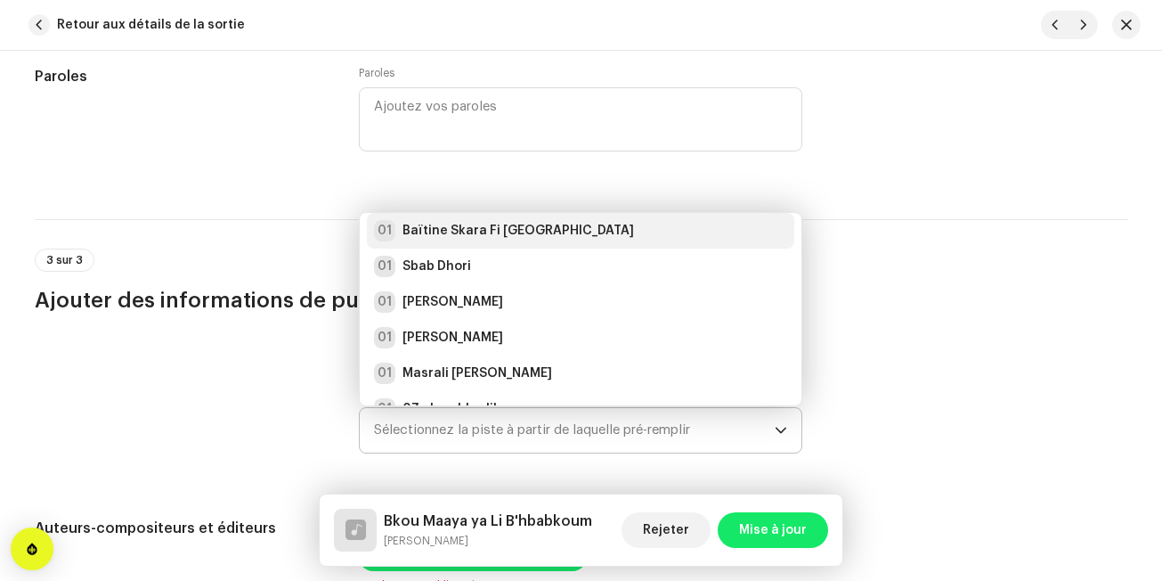
click at [501, 222] on strong "Baïtine Skara Fi [GEOGRAPHIC_DATA]" at bounding box center [519, 231] width 232 height 18
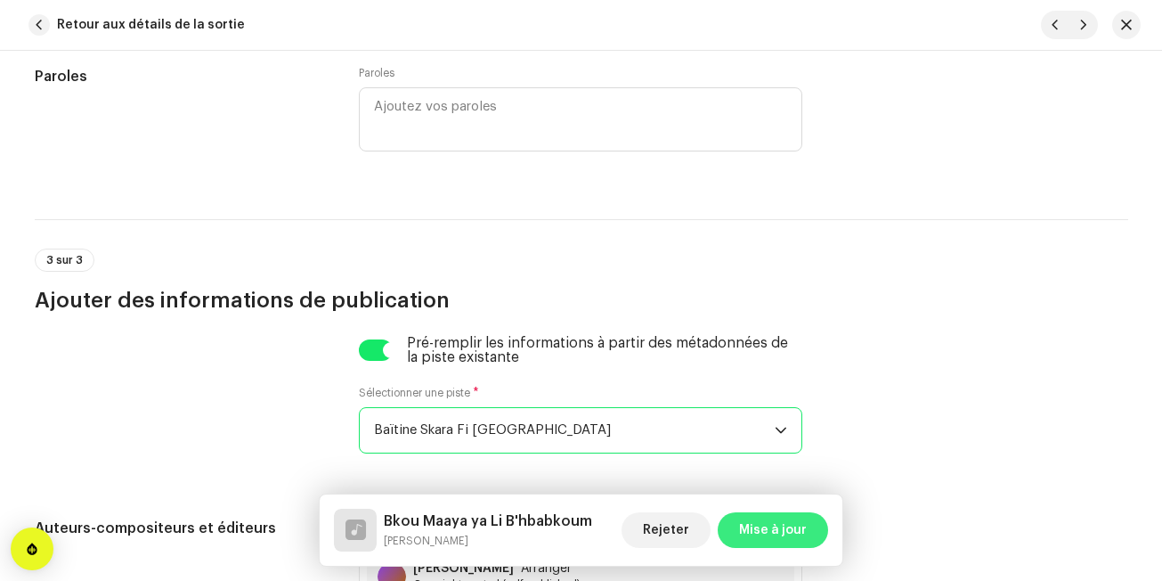
click at [752, 529] on span "Mise à jour" at bounding box center [773, 530] width 68 height 36
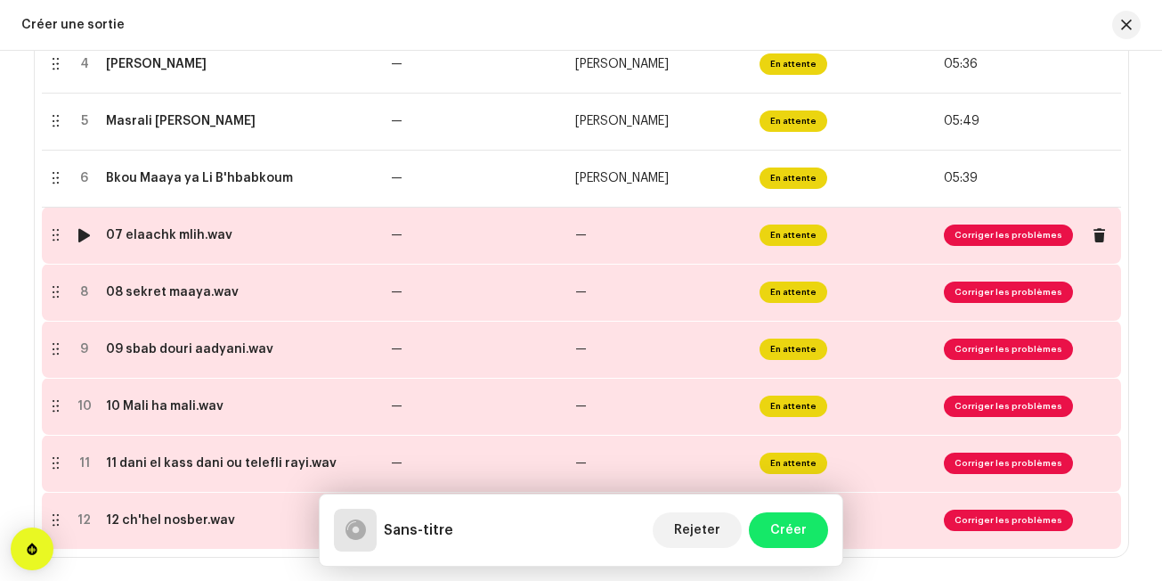
click at [271, 242] on td "07 elaachk mlih.wav" at bounding box center [241, 235] width 285 height 57
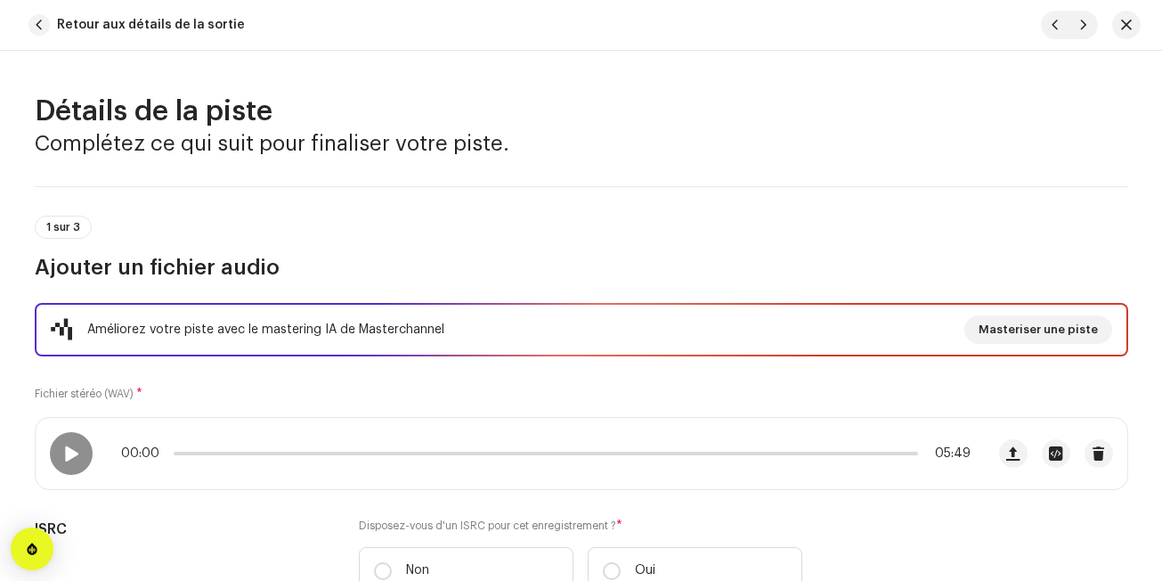
click at [303, 231] on div "1 sur 3 Ajouter un fichier audio" at bounding box center [582, 249] width 1094 height 66
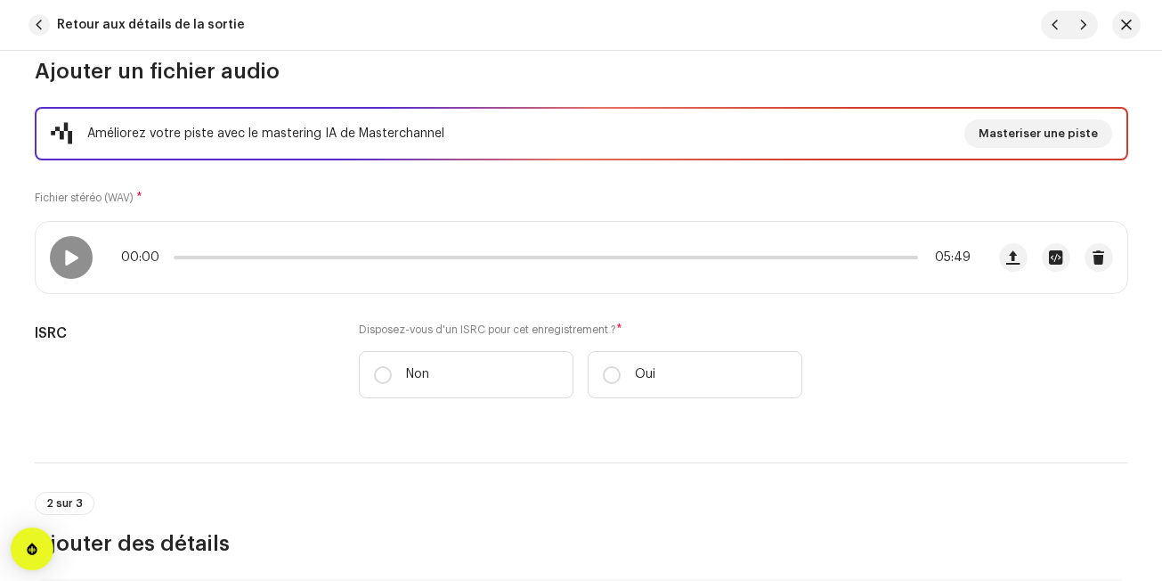
scroll to position [214, 0]
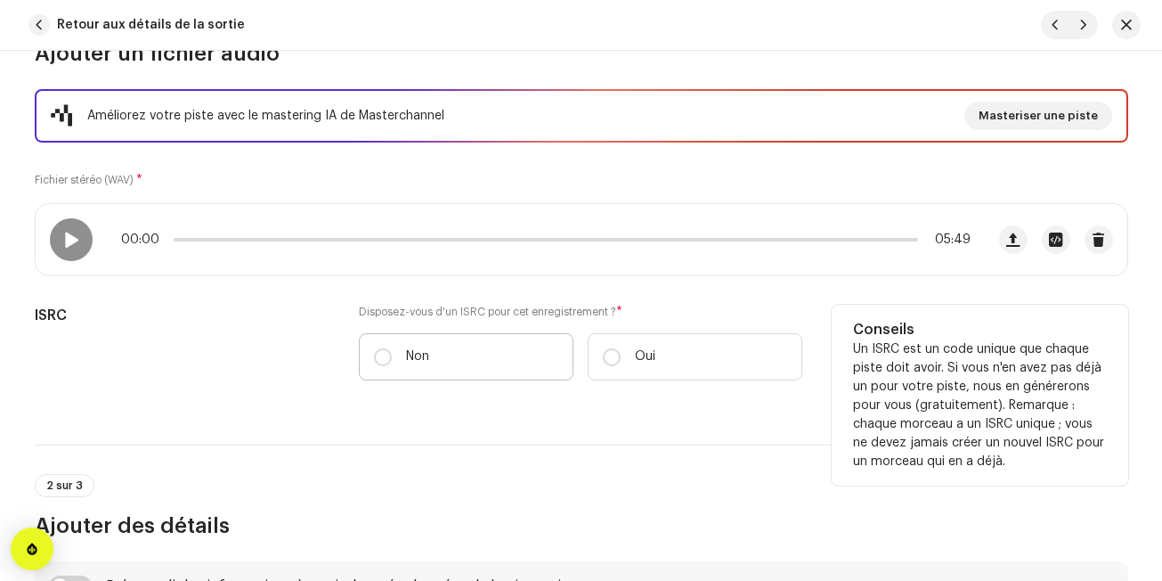
click at [429, 374] on label "Non" at bounding box center [466, 356] width 215 height 47
click at [392, 366] on input "Non" at bounding box center [383, 357] width 18 height 18
radio input "true"
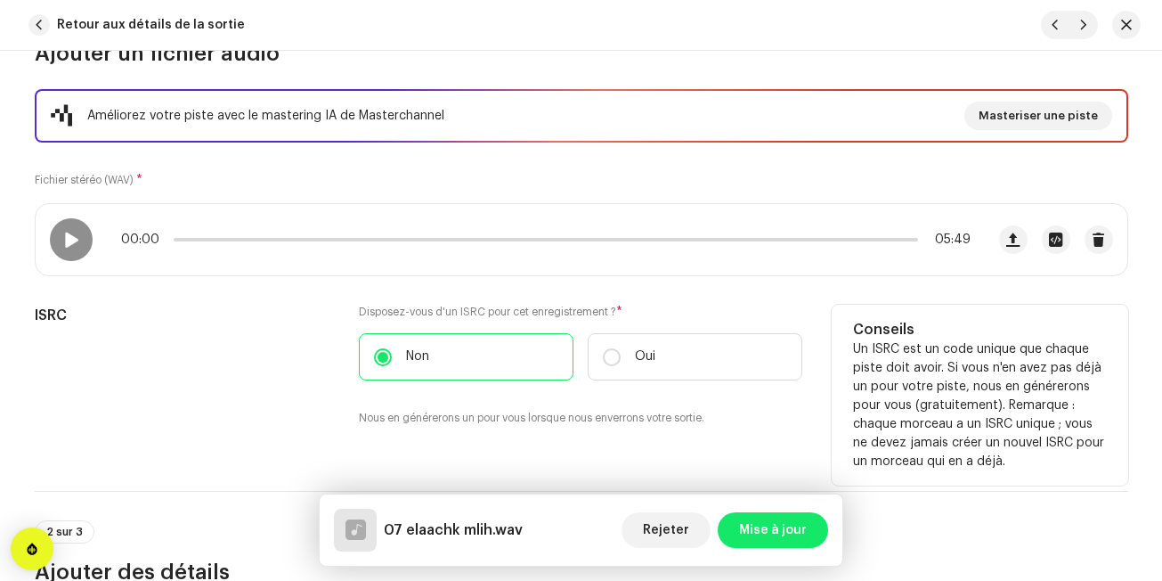
click at [743, 313] on label "Disposez-vous d'un ISRC pour cet enregistrement ? *" at bounding box center [581, 312] width 444 height 14
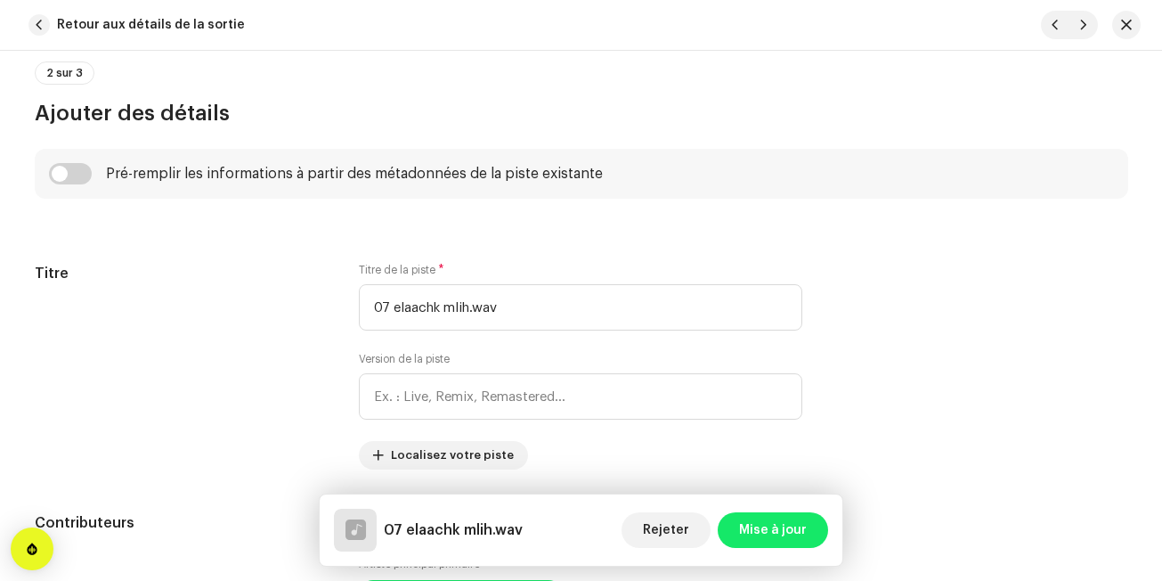
scroll to position [677, 0]
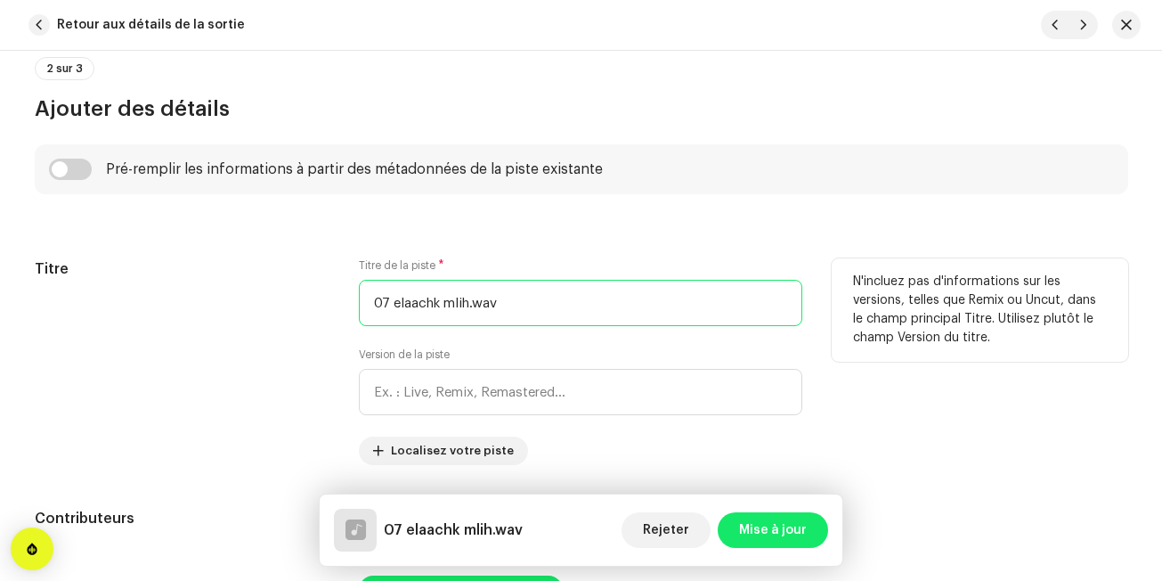
click at [498, 307] on input "07 elaachk mlih.wav" at bounding box center [581, 303] width 444 height 46
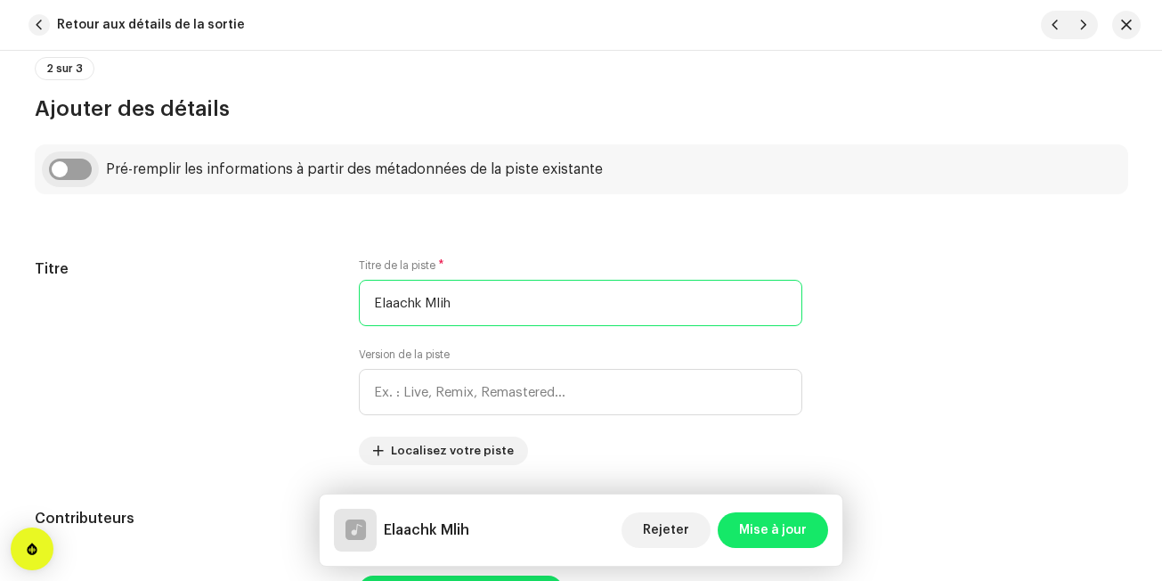
type input "Elaachk Mlih"
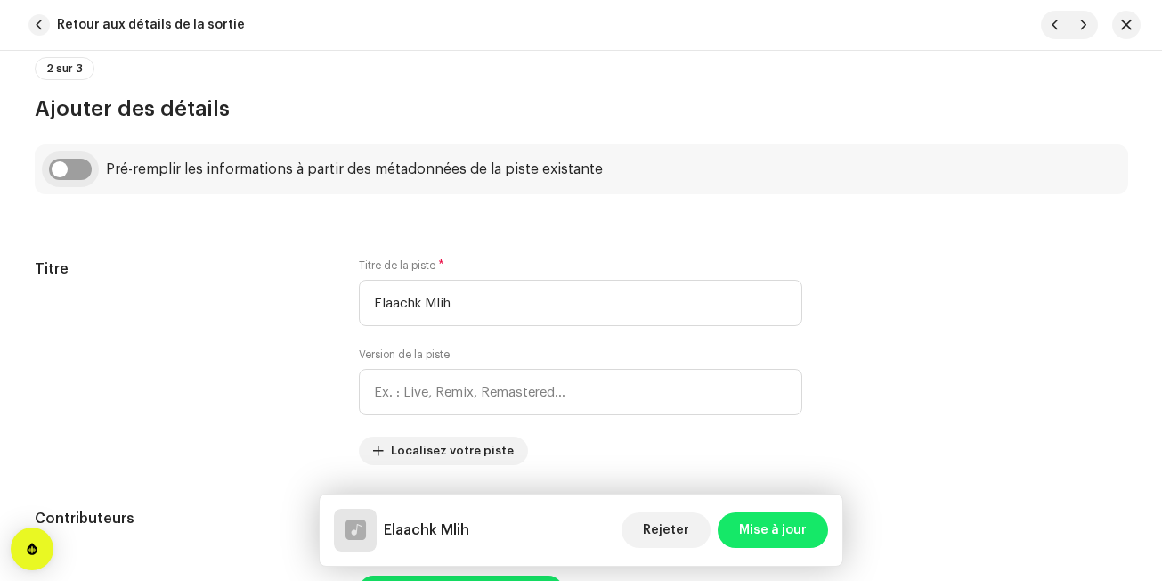
click at [58, 169] on input "checkbox" at bounding box center [70, 169] width 43 height 21
checkbox input "true"
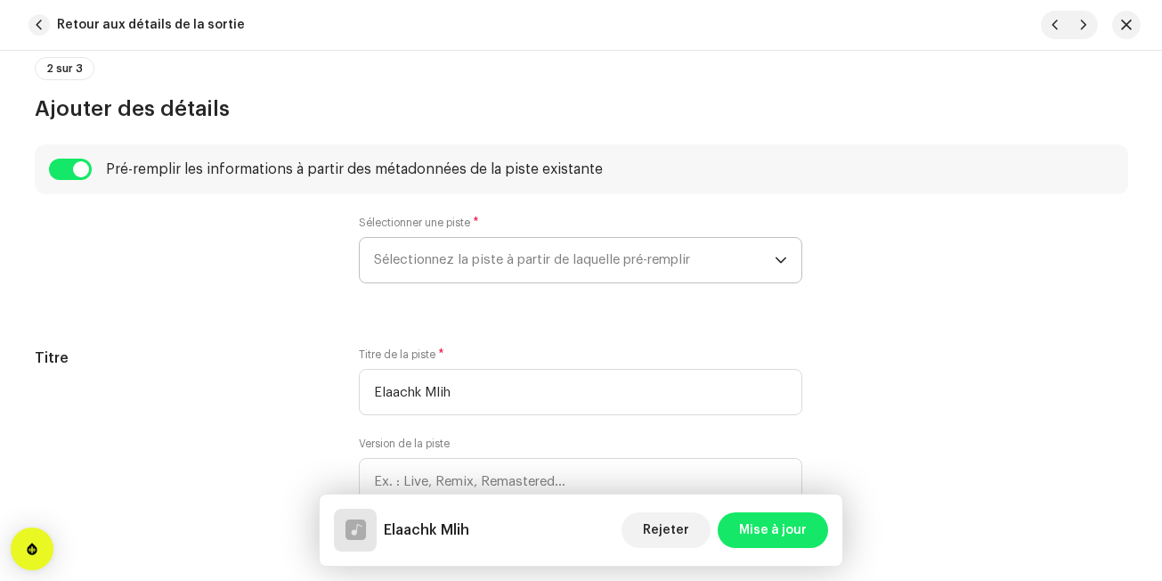
click at [393, 270] on span "Sélectionnez la piste à partir de laquelle pré-remplir" at bounding box center [574, 260] width 401 height 45
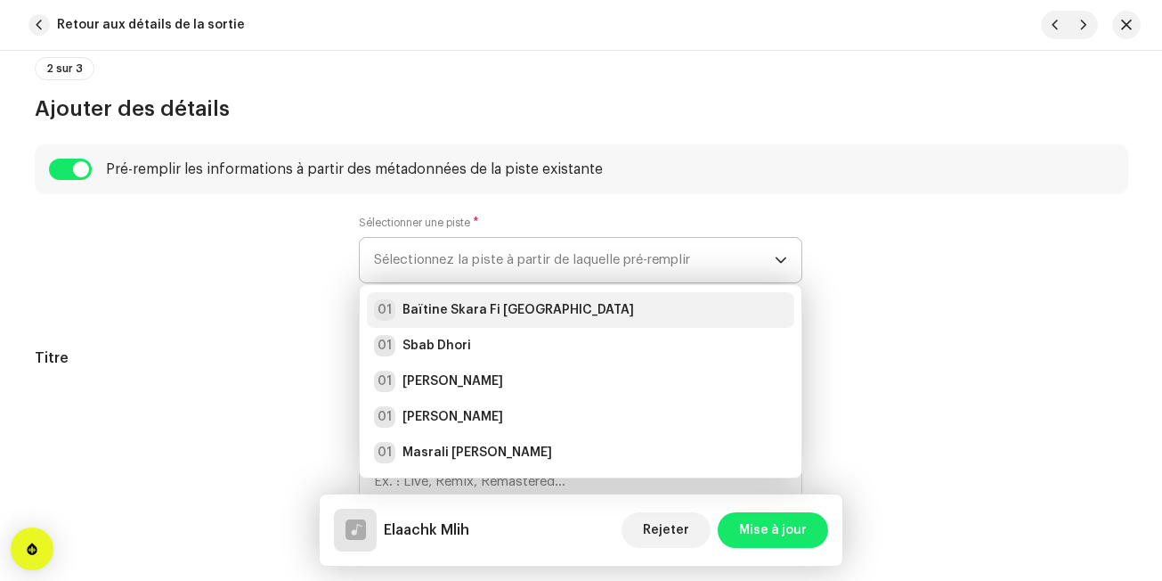
click at [398, 309] on div "01 Baïtine Skara Fi [GEOGRAPHIC_DATA]" at bounding box center [504, 309] width 260 height 21
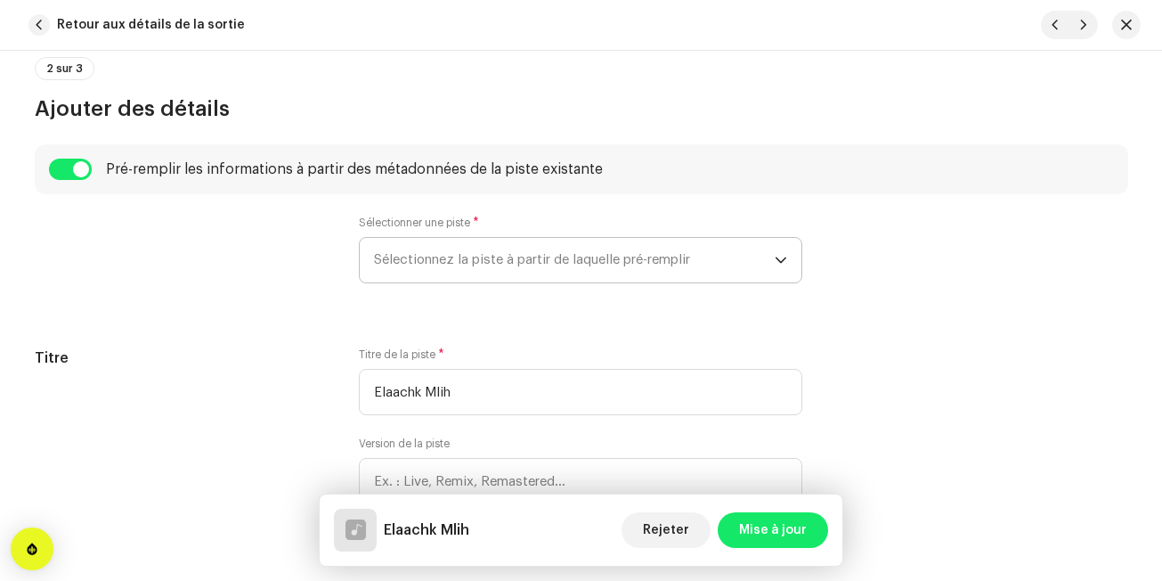
radio input "true"
type input "Edition Noudjoum El-Wanchariss"
checkbox input "true"
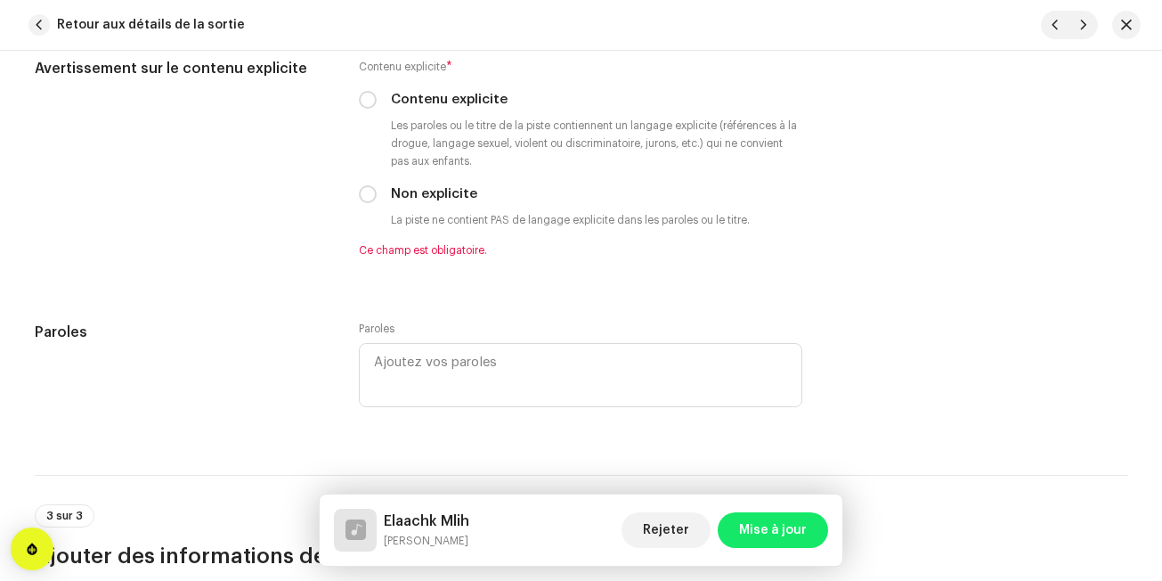
scroll to position [3313, 0]
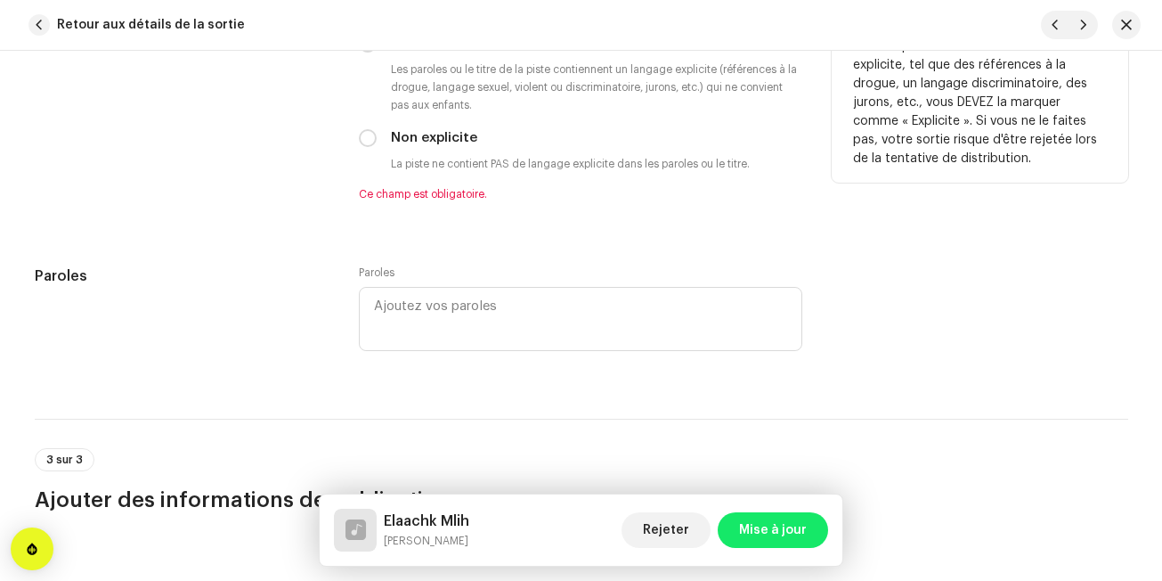
click at [376, 140] on div "Non explicite" at bounding box center [581, 138] width 444 height 20
click at [371, 140] on input "Non explicite" at bounding box center [368, 138] width 18 height 18
radio input "true"
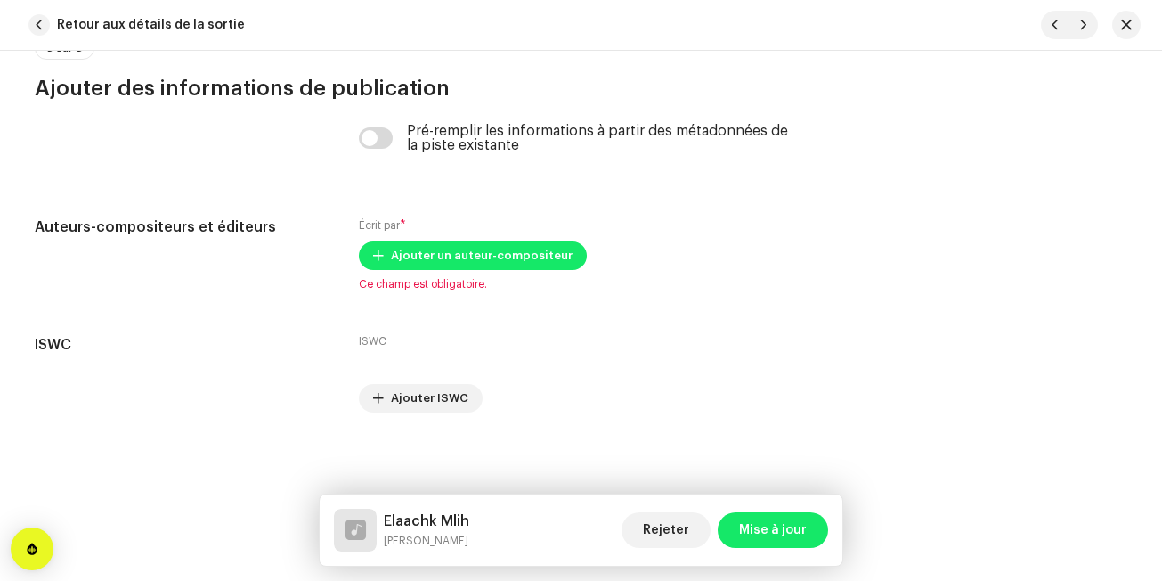
scroll to position [3706, 0]
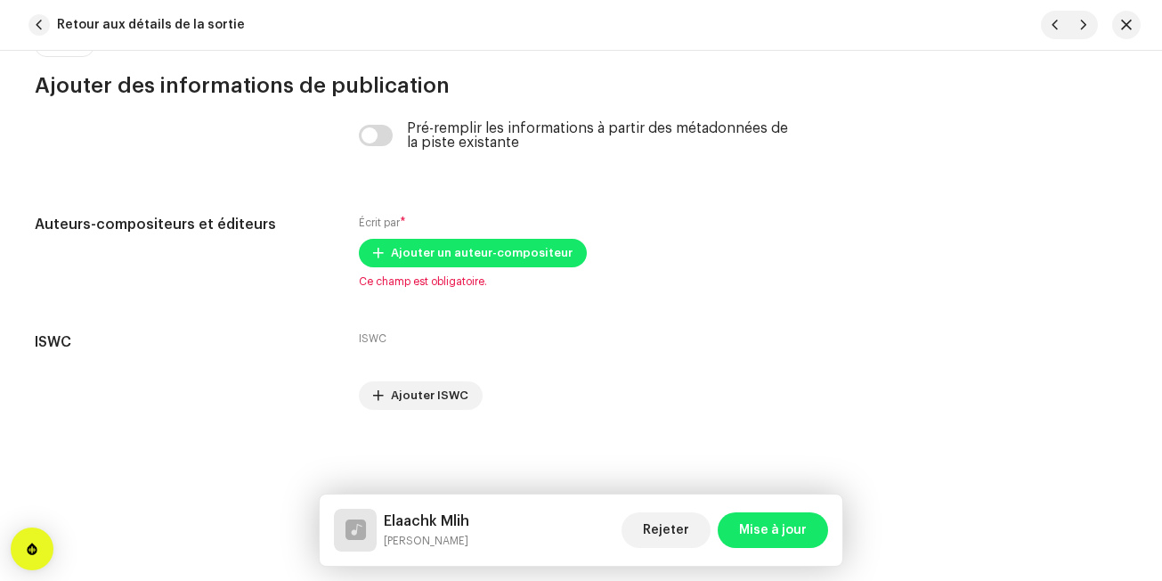
click at [379, 124] on div "Pré-remplir les informations à partir des métadonnées de la piste existante" at bounding box center [581, 135] width 444 height 29
click at [379, 134] on input "checkbox" at bounding box center [376, 135] width 34 height 21
checkbox input "true"
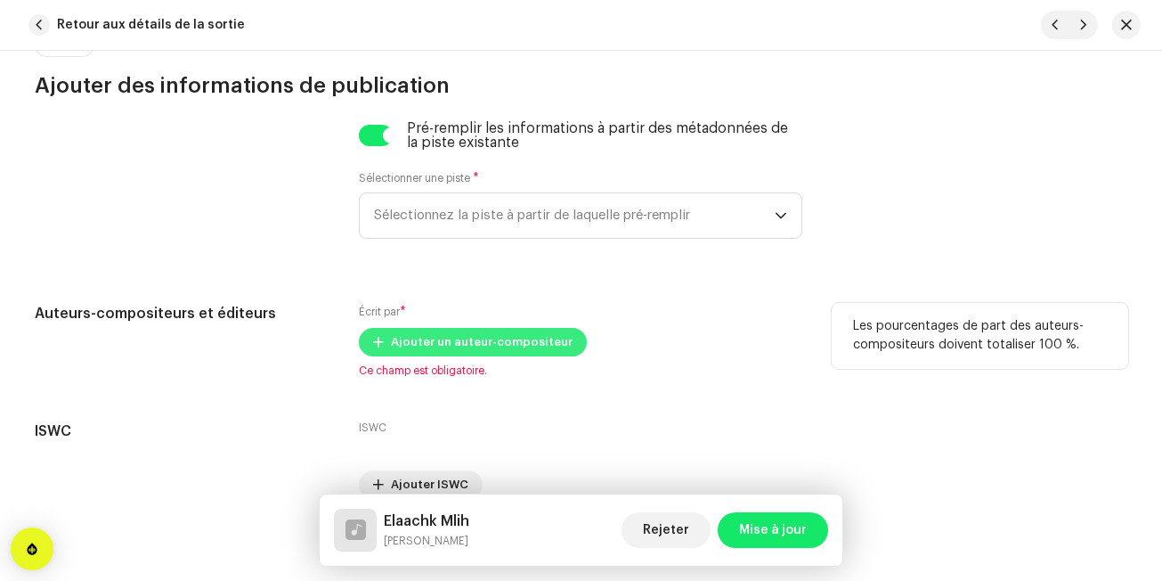
click at [396, 329] on span "Ajouter un auteur-compositeur" at bounding box center [482, 342] width 182 height 36
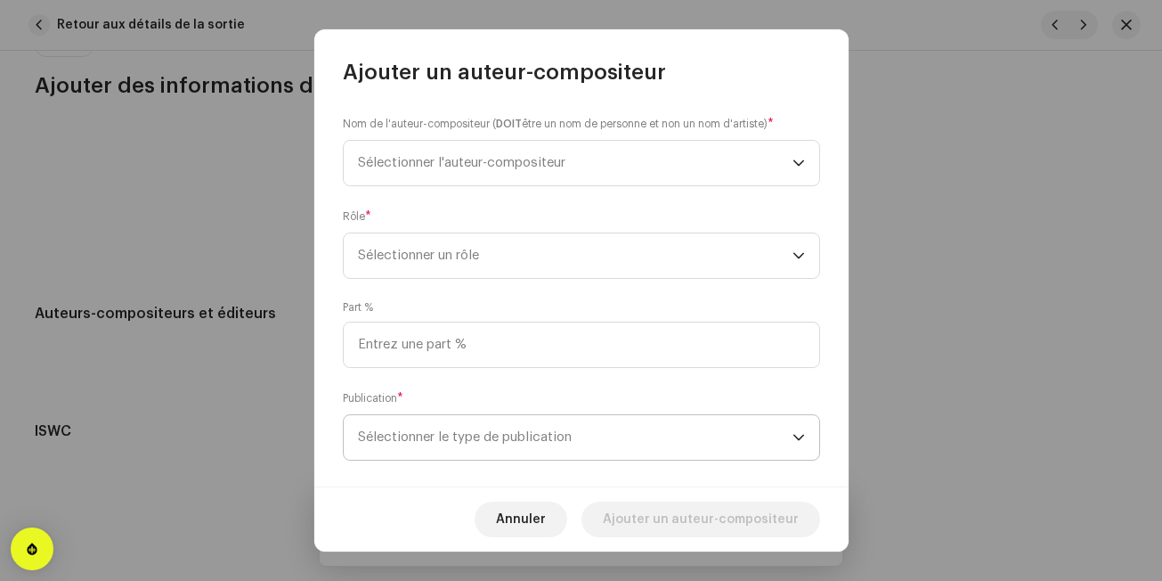
click at [396, 435] on span "Sélectionner le type de publication" at bounding box center [575, 437] width 435 height 45
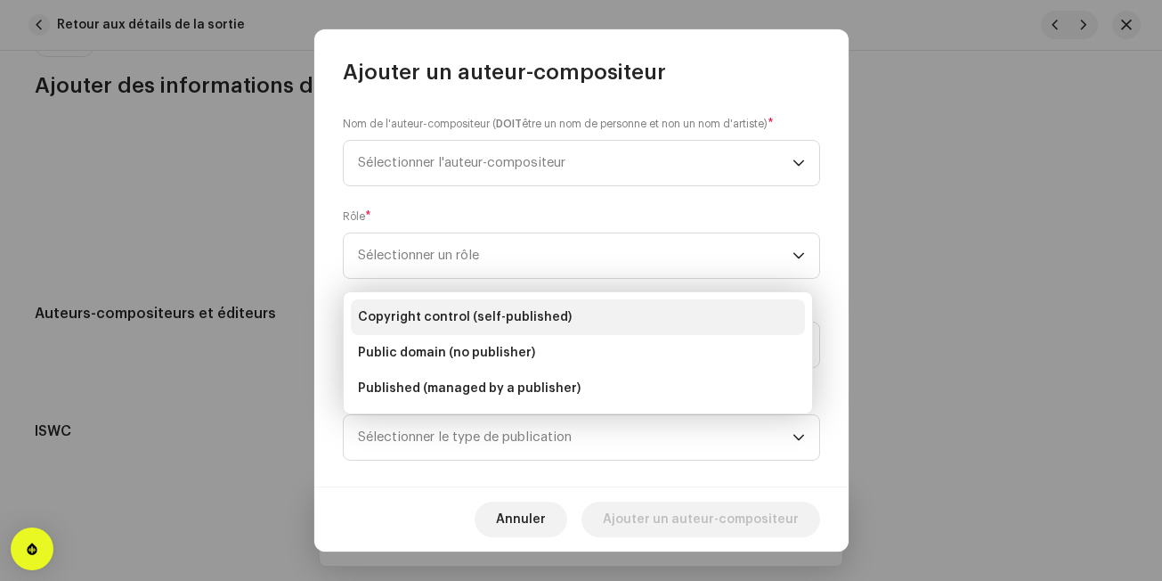
click at [450, 323] on span "Copyright control (self-published)" at bounding box center [465, 317] width 214 height 18
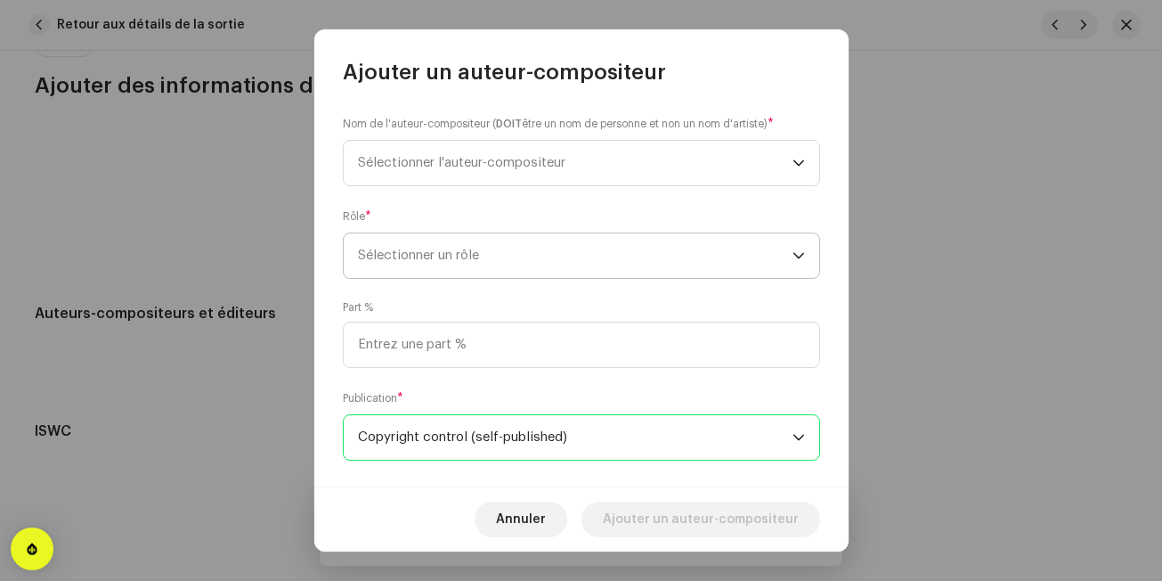
click at [483, 255] on span "Sélectionner un rôle" at bounding box center [575, 255] width 435 height 45
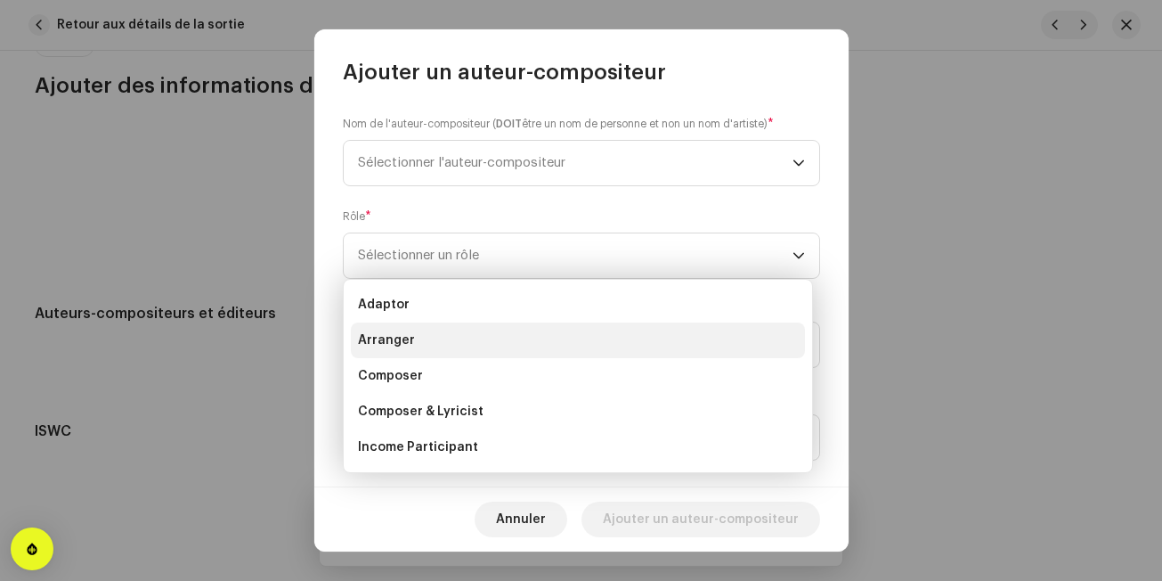
click at [453, 346] on li "Arranger" at bounding box center [578, 340] width 454 height 36
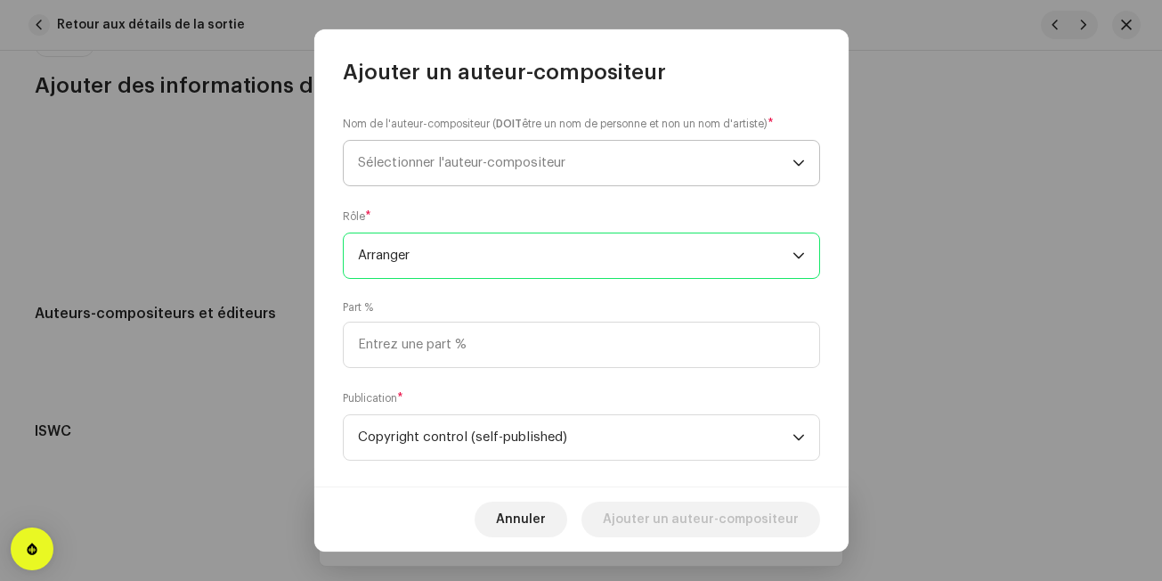
click at [499, 175] on span "Sélectionner l'auteur-compositeur" at bounding box center [575, 163] width 435 height 45
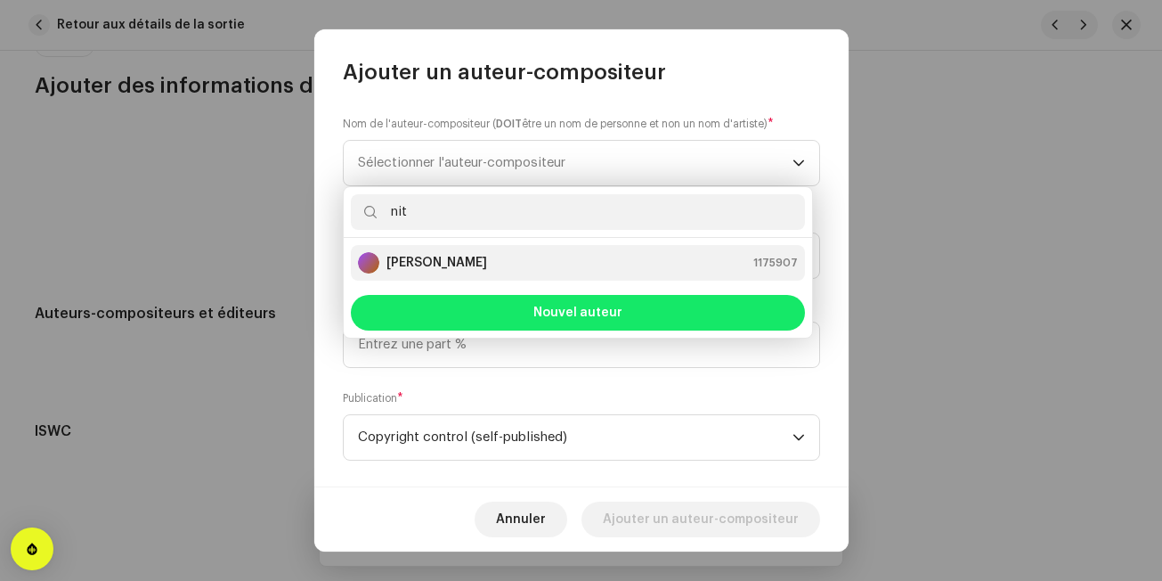
type input "nit"
click at [470, 258] on strong "[PERSON_NAME]" at bounding box center [437, 263] width 101 height 18
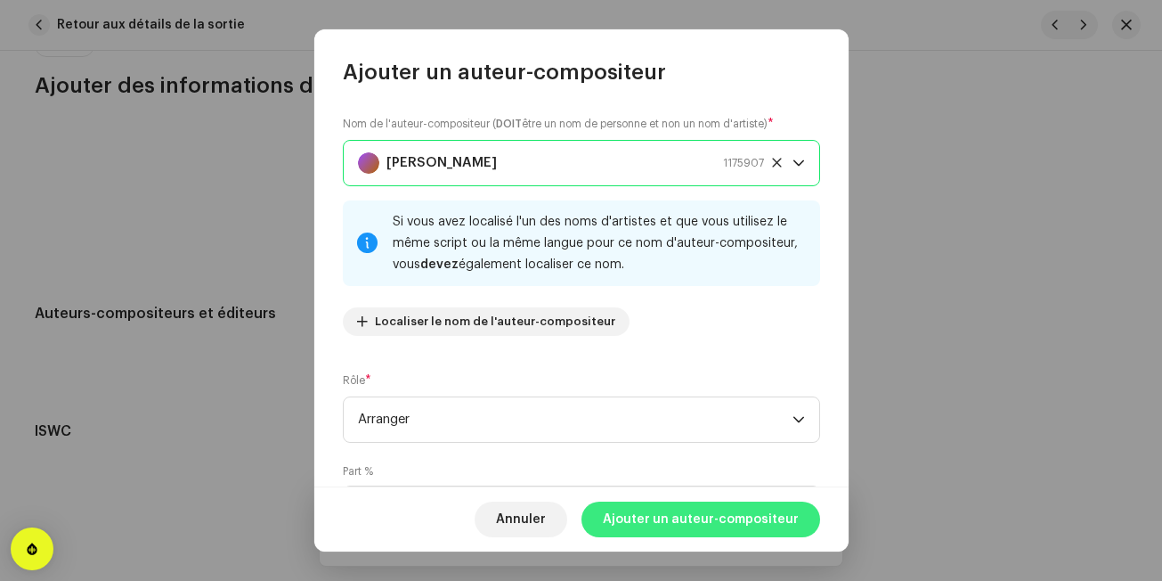
click at [666, 534] on span "Ajouter un auteur-compositeur" at bounding box center [701, 519] width 196 height 36
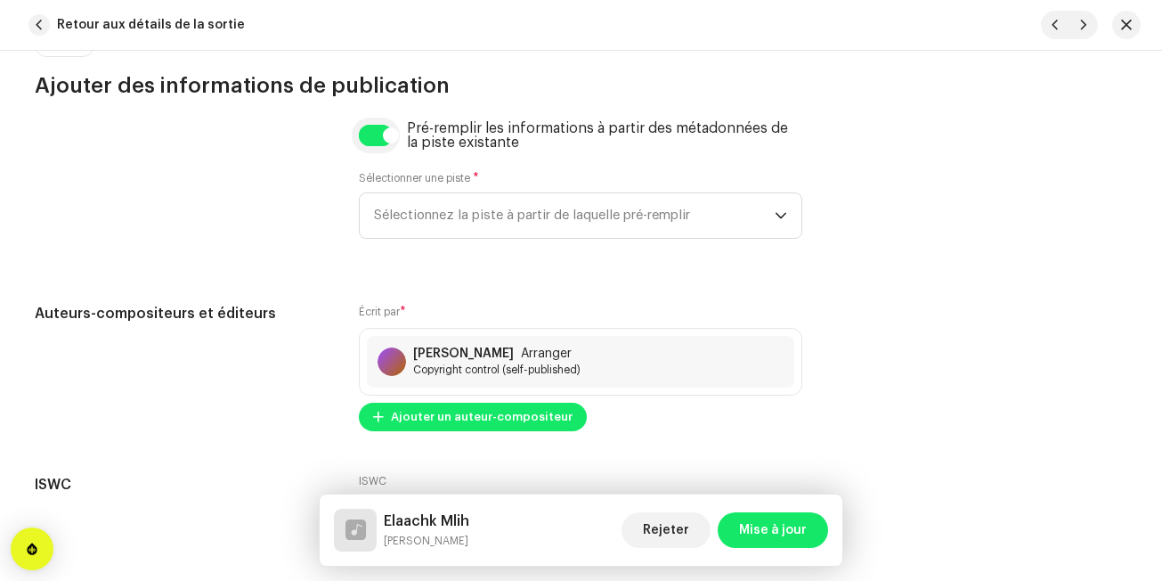
click at [379, 144] on input "checkbox" at bounding box center [376, 135] width 34 height 21
checkbox input "false"
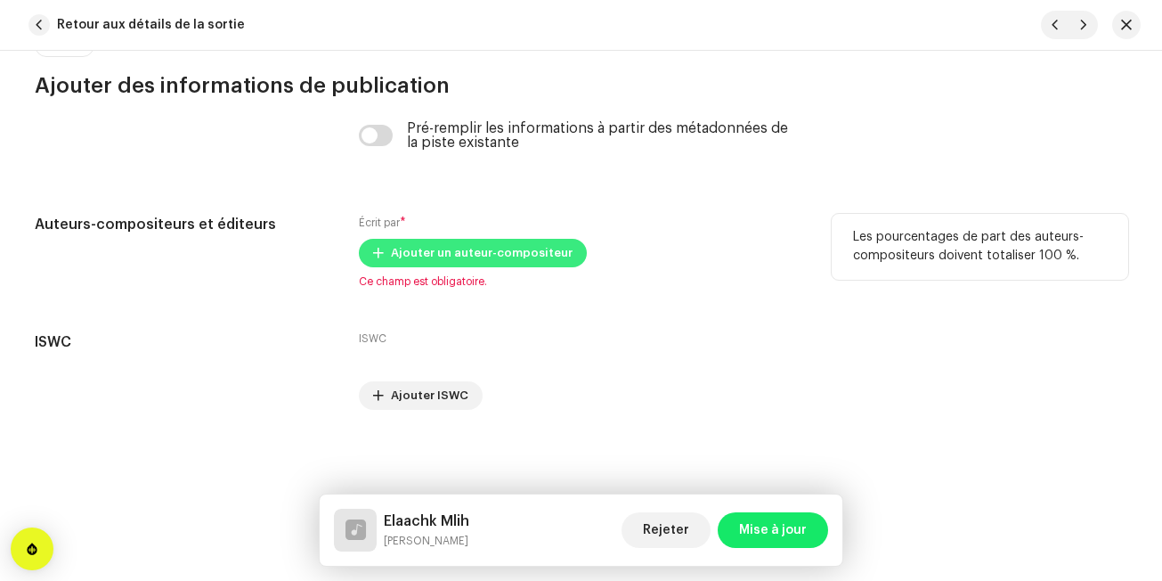
click at [417, 240] on span "Ajouter un auteur-compositeur" at bounding box center [482, 253] width 182 height 36
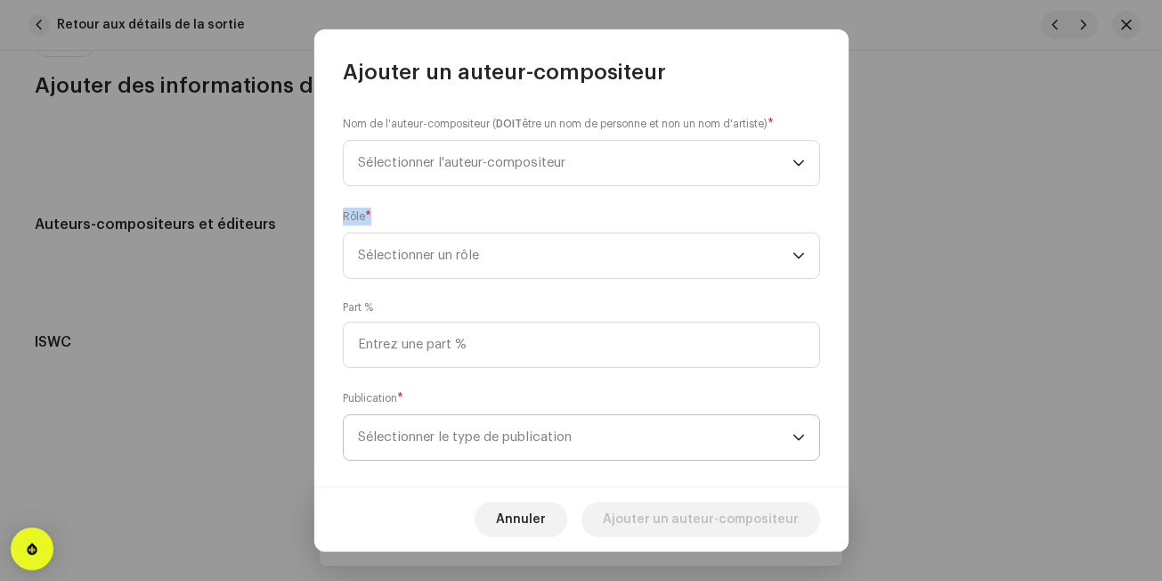
click at [420, 429] on span "Sélectionner le type de publication" at bounding box center [575, 437] width 435 height 45
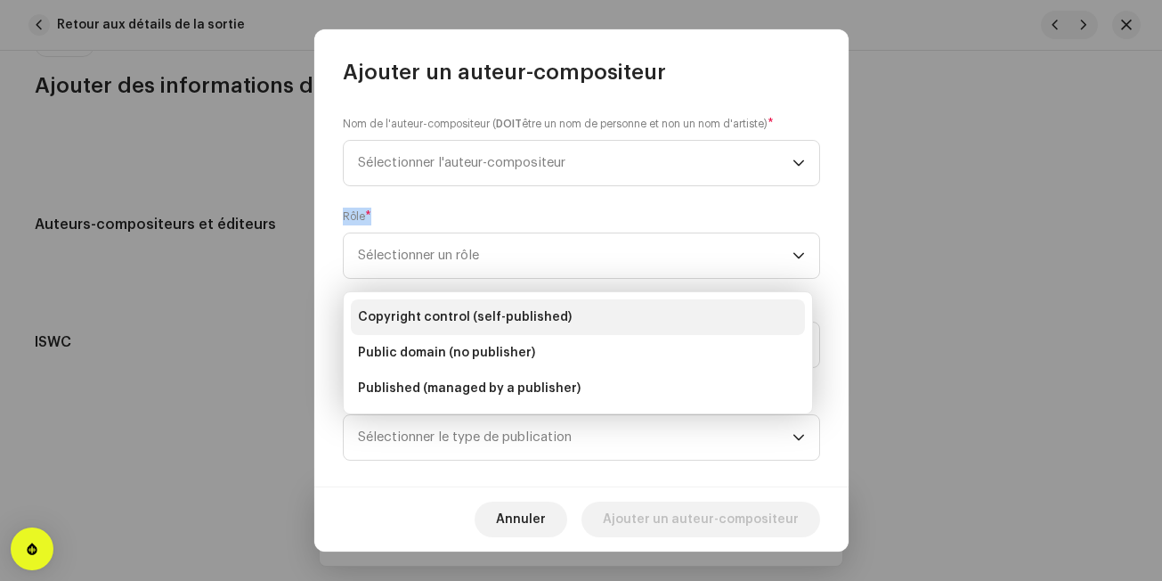
click at [466, 314] on span "Copyright control (self-published)" at bounding box center [465, 317] width 214 height 18
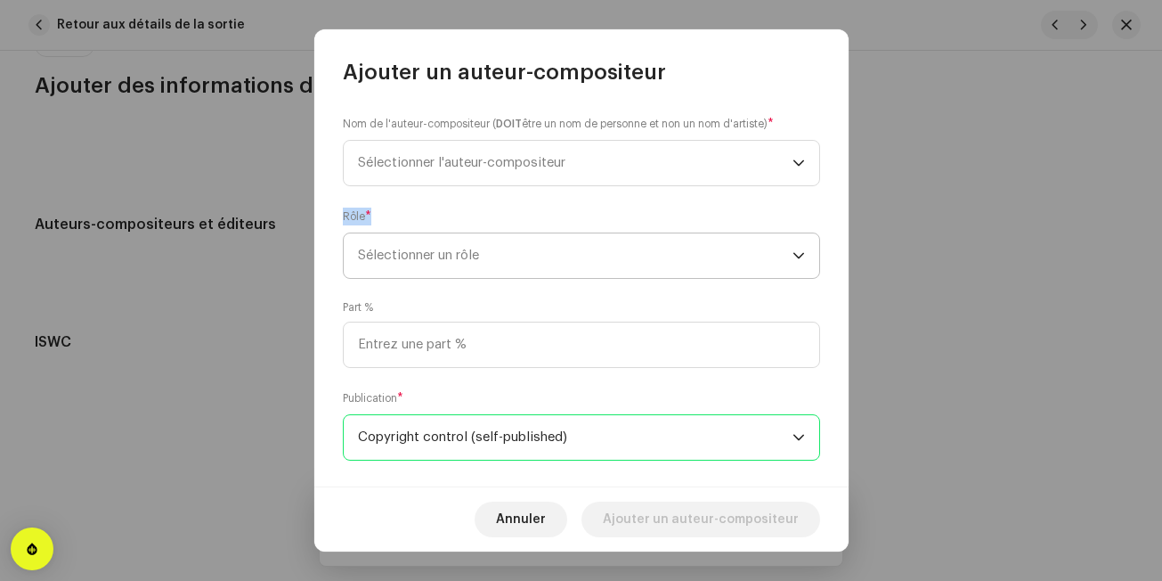
click at [493, 273] on span "Sélectionner un rôle" at bounding box center [575, 255] width 435 height 45
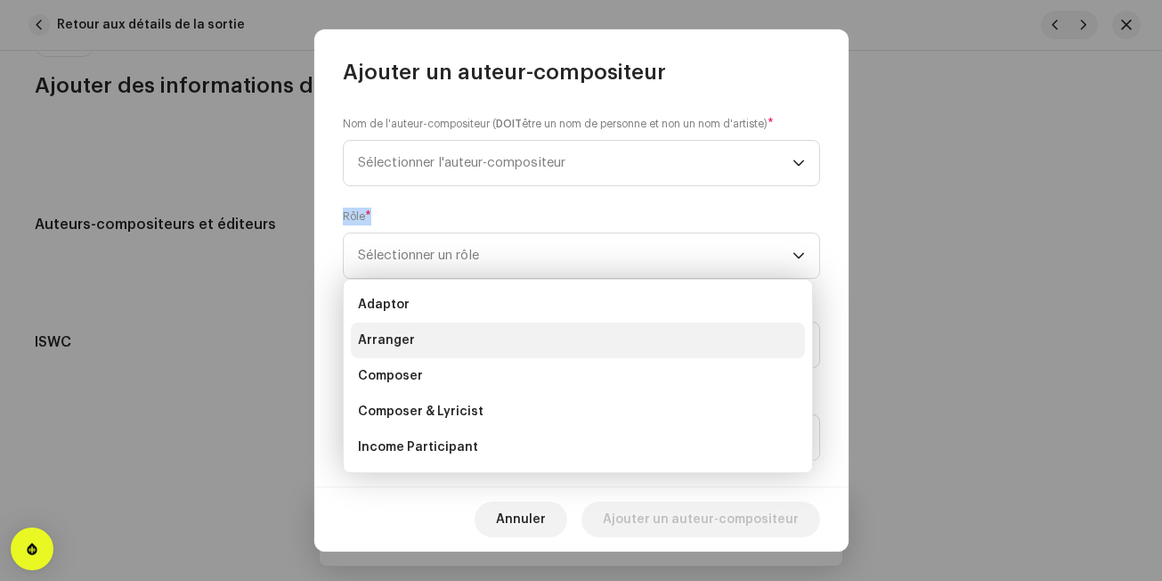
click at [467, 338] on li "Arranger" at bounding box center [578, 340] width 454 height 36
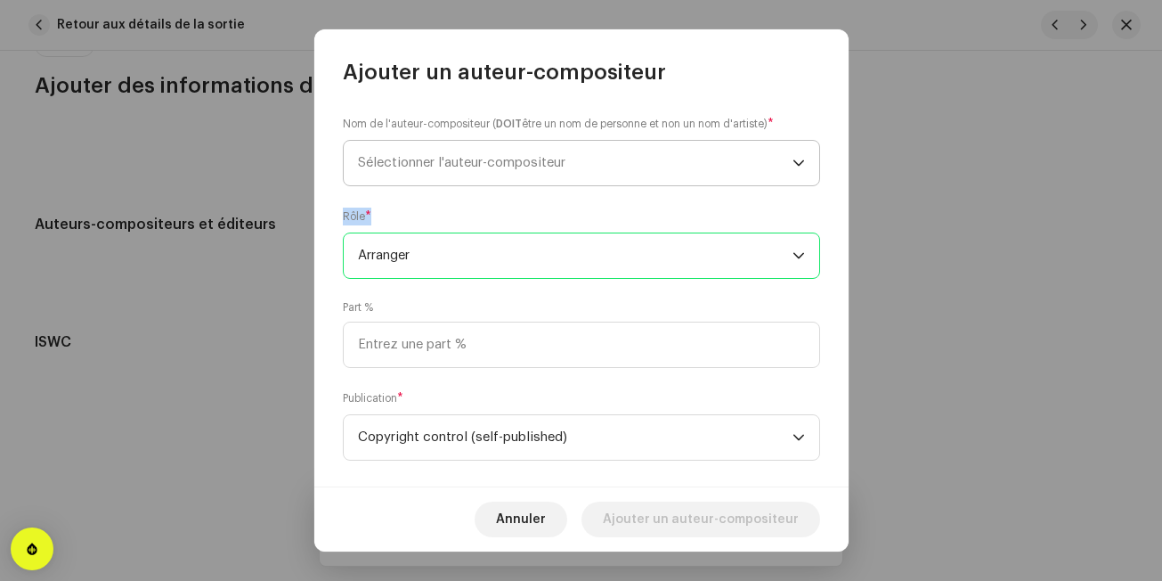
click at [520, 173] on span "Sélectionner l'auteur-compositeur" at bounding box center [575, 163] width 435 height 45
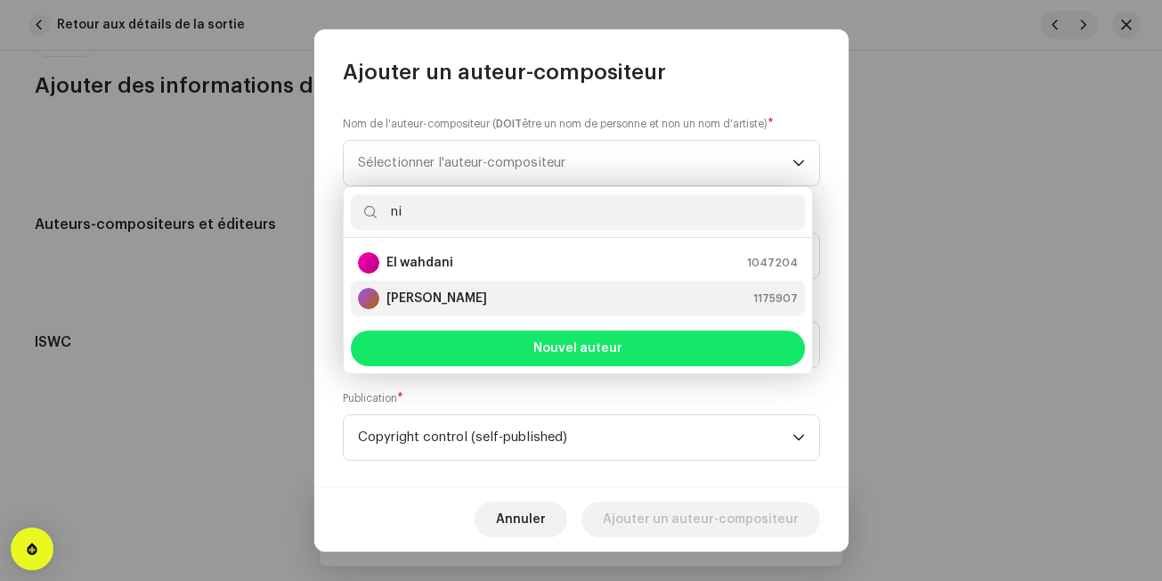
type input "ni"
click at [489, 292] on div "[PERSON_NAME] 1175907" at bounding box center [578, 298] width 440 height 21
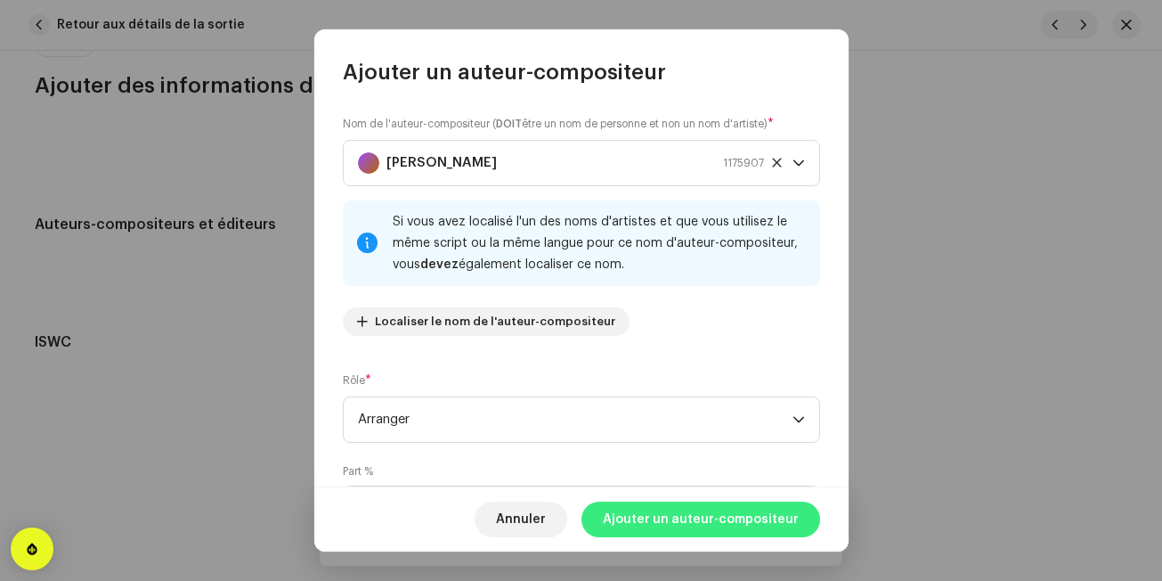
click at [692, 515] on span "Ajouter un auteur-compositeur" at bounding box center [701, 519] width 196 height 36
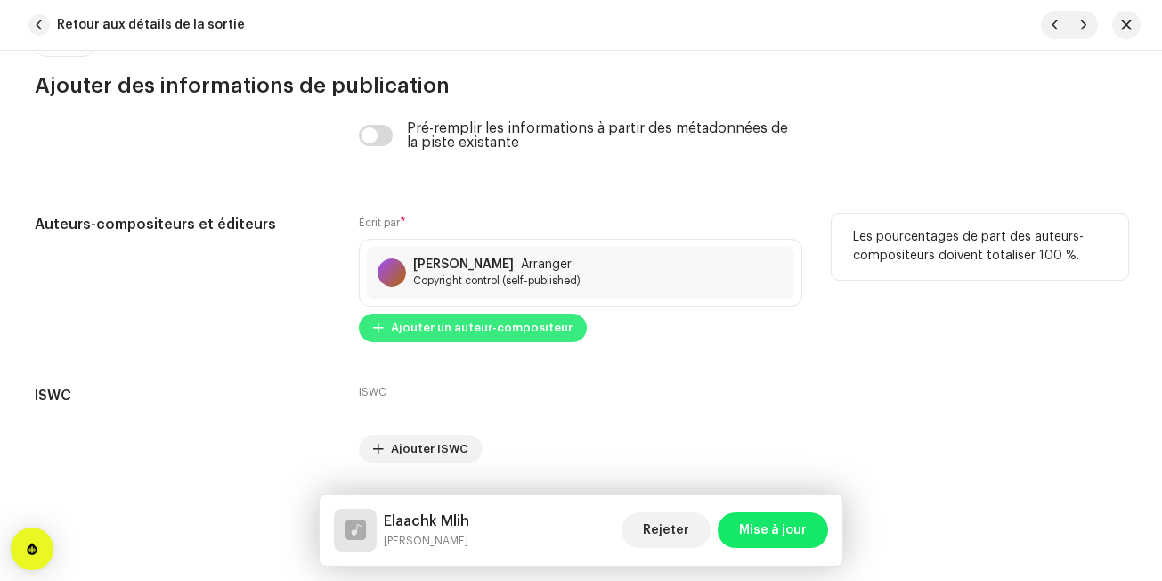
click at [551, 336] on span "Ajouter un auteur-compositeur" at bounding box center [482, 328] width 182 height 36
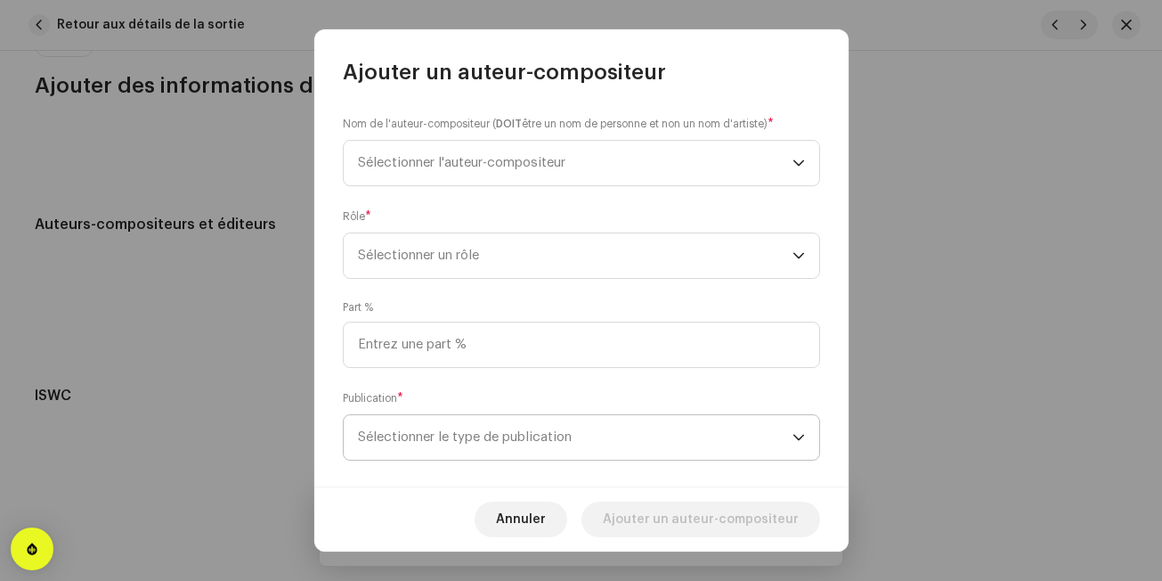
click at [513, 443] on span "Sélectionner le type de publication" at bounding box center [575, 437] width 435 height 45
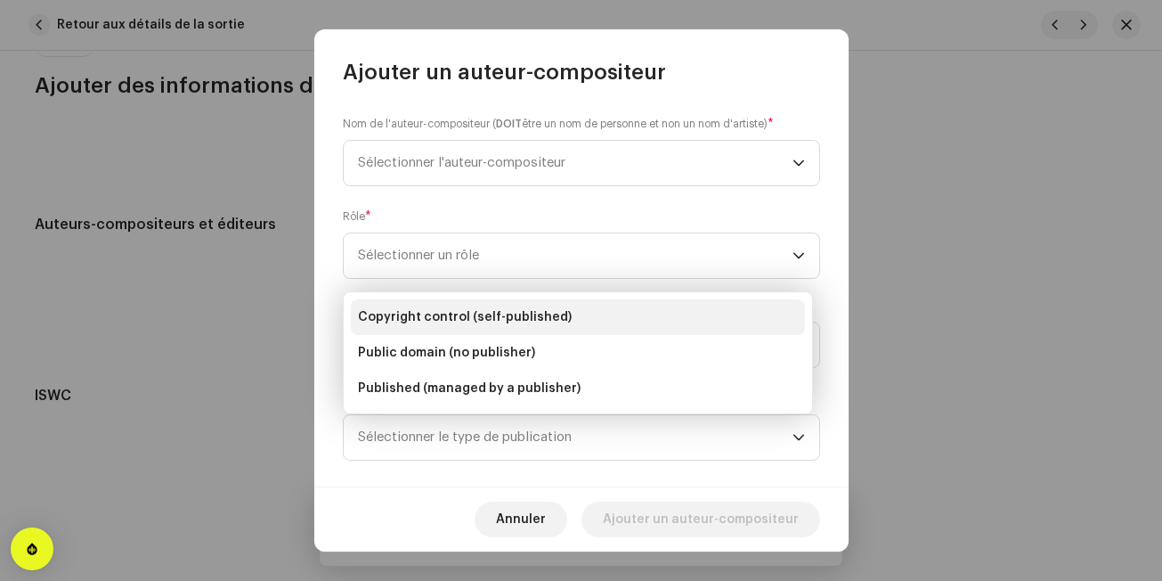
click at [544, 301] on li "Copyright control (self-published)" at bounding box center [578, 317] width 454 height 36
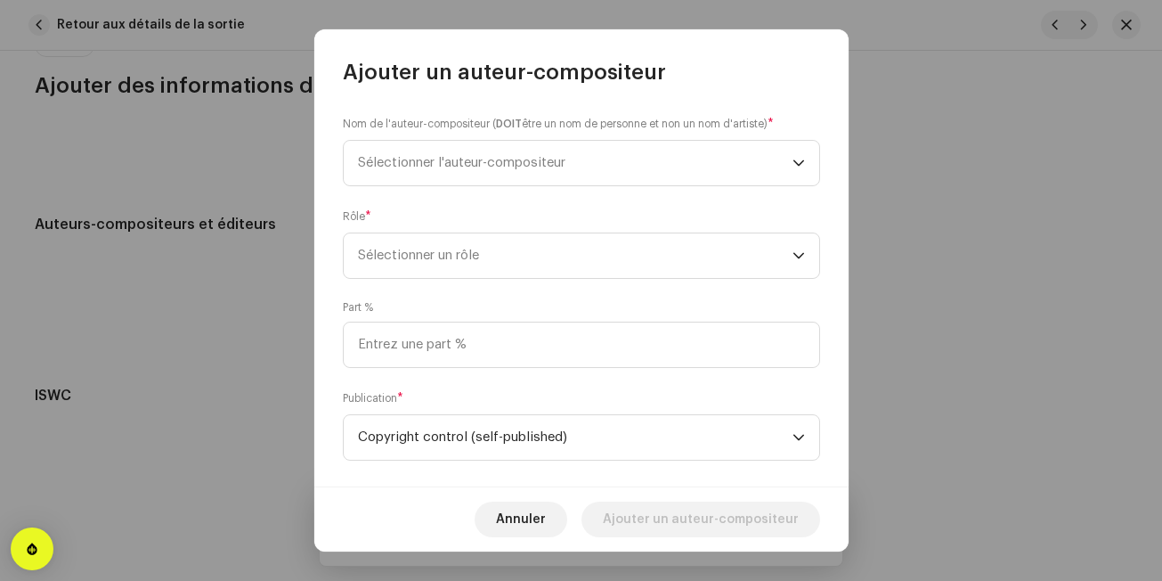
click at [544, 301] on div "Part %" at bounding box center [581, 334] width 477 height 68
click at [557, 264] on span "Sélectionner un rôle" at bounding box center [575, 255] width 435 height 45
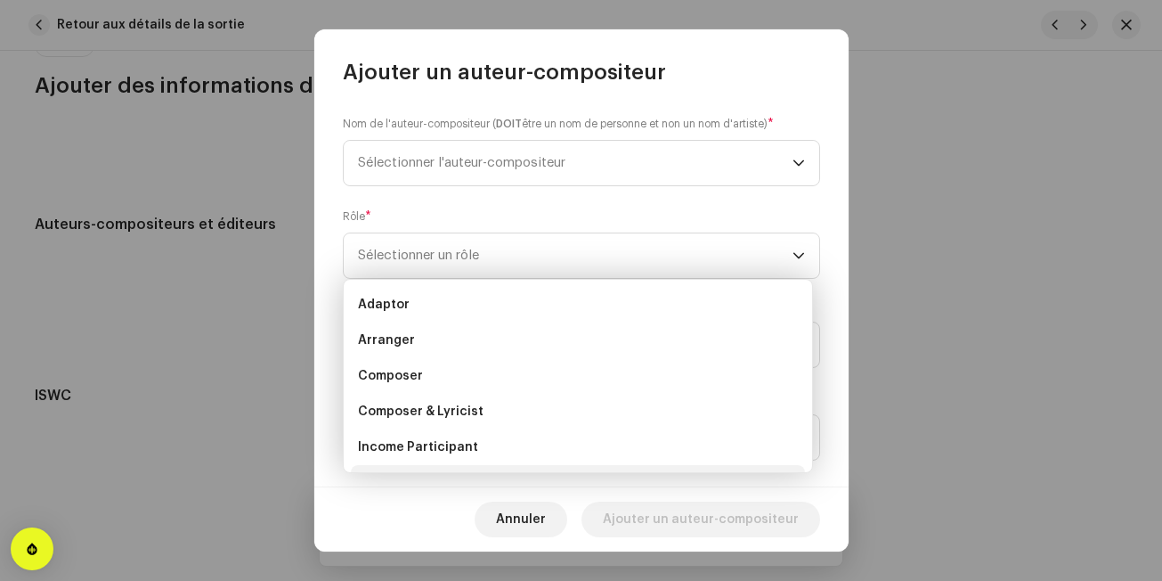
scroll to position [29, 0]
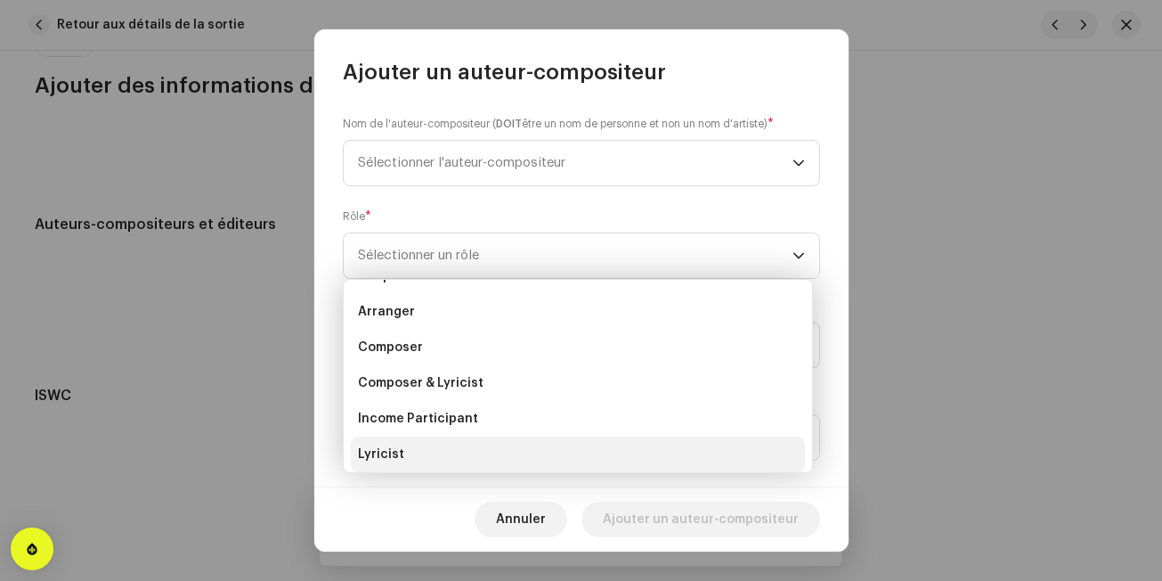
click at [488, 452] on li "Lyricist" at bounding box center [578, 454] width 454 height 36
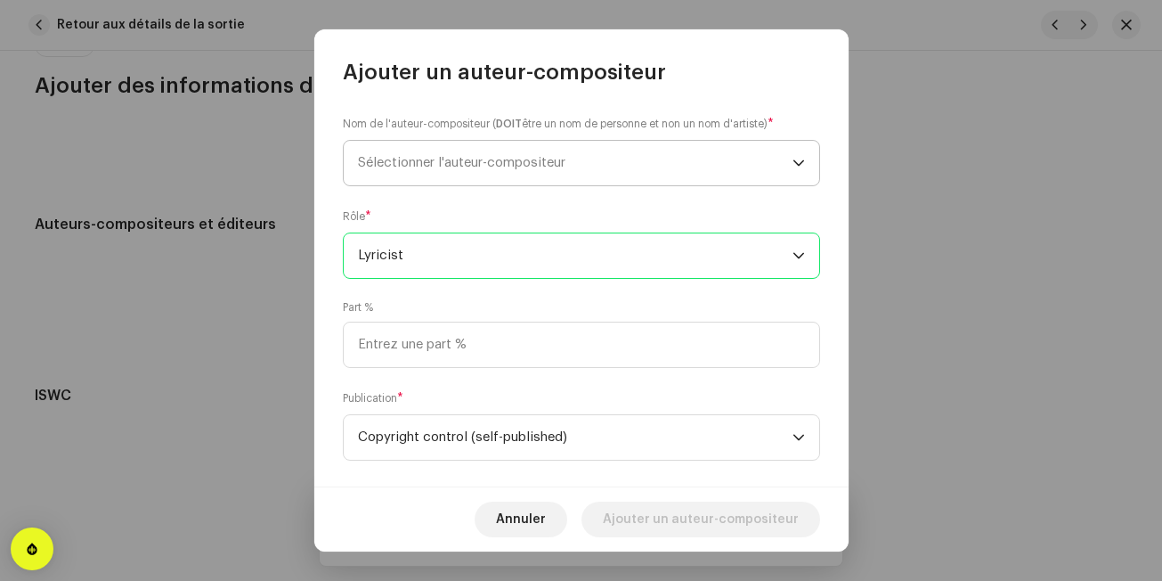
click at [581, 149] on span "Sélectionner l'auteur-compositeur" at bounding box center [575, 163] width 435 height 45
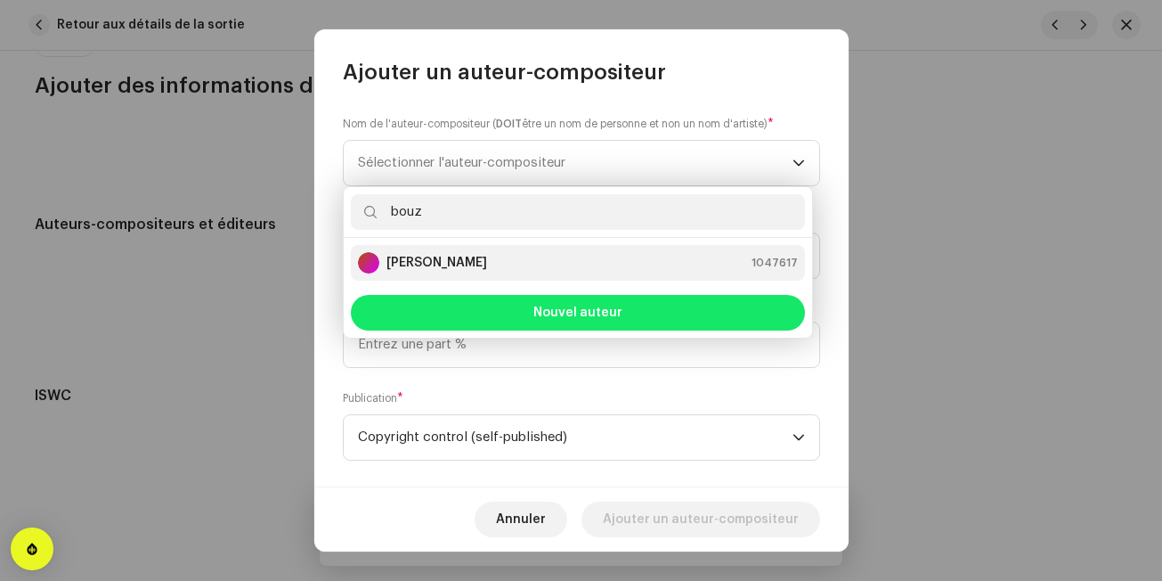
type input "bouz"
click at [513, 261] on div "[PERSON_NAME] 1047617" at bounding box center [578, 262] width 440 height 21
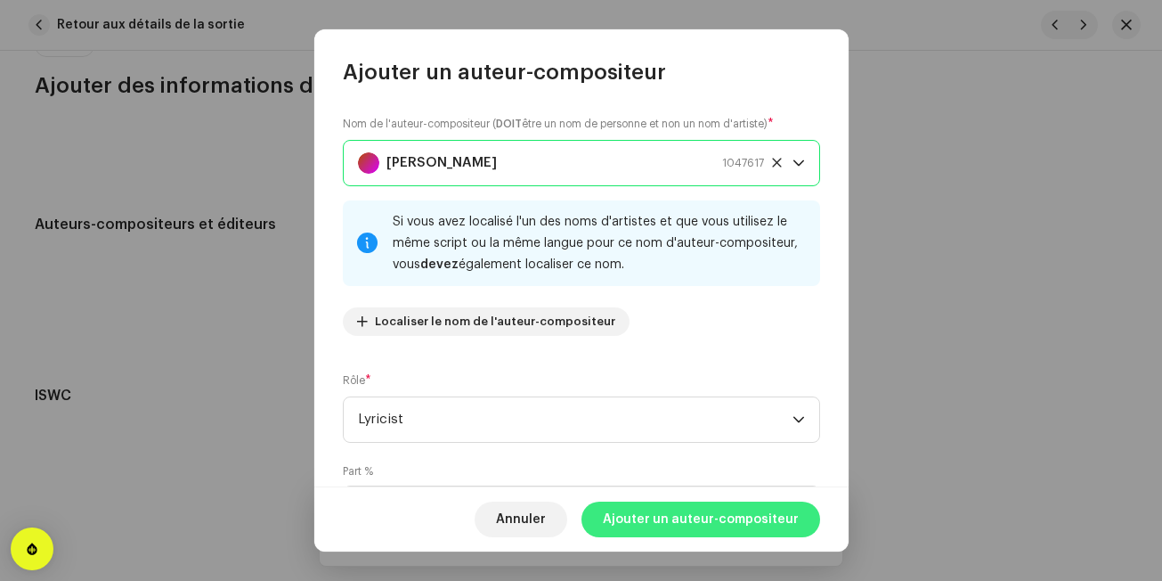
click at [680, 509] on span "Ajouter un auteur-compositeur" at bounding box center [701, 519] width 196 height 36
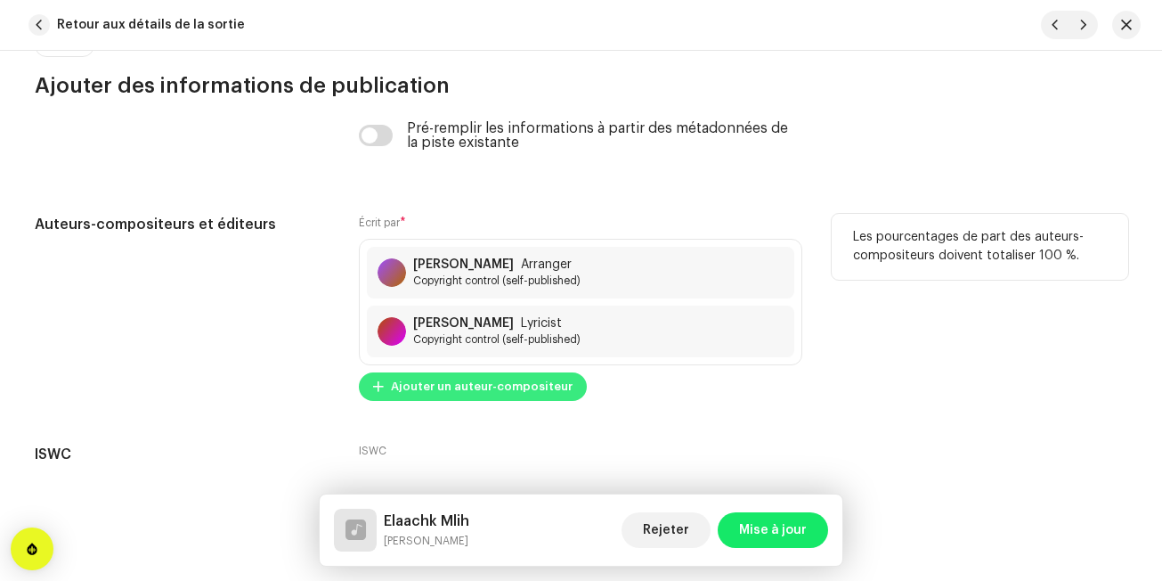
click at [524, 393] on span "Ajouter un auteur-compositeur" at bounding box center [482, 387] width 182 height 36
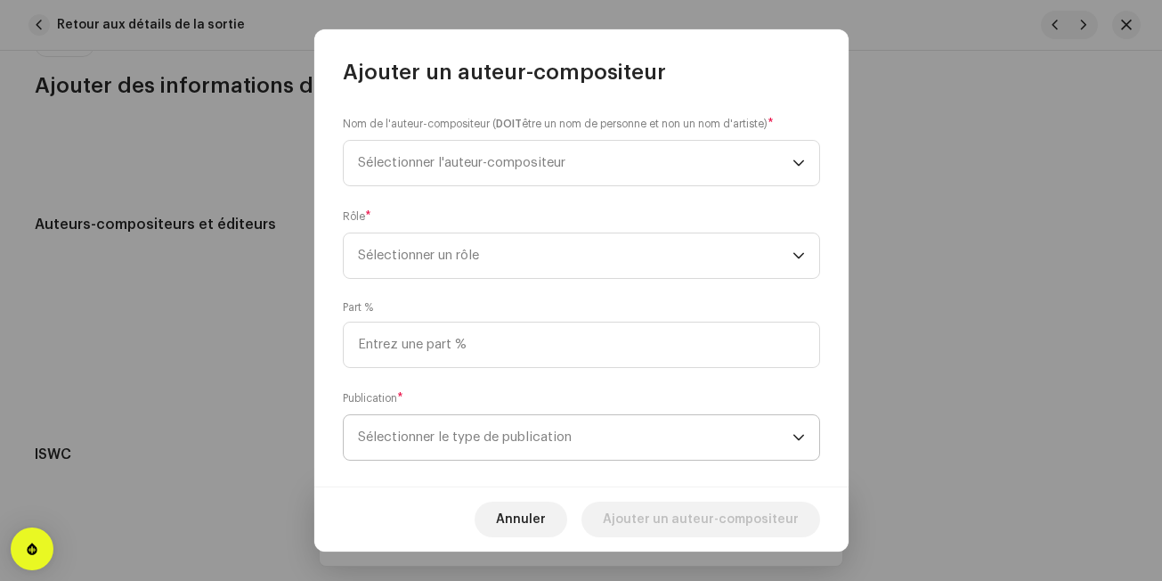
click at [500, 444] on span "Sélectionner le type de publication" at bounding box center [575, 437] width 435 height 45
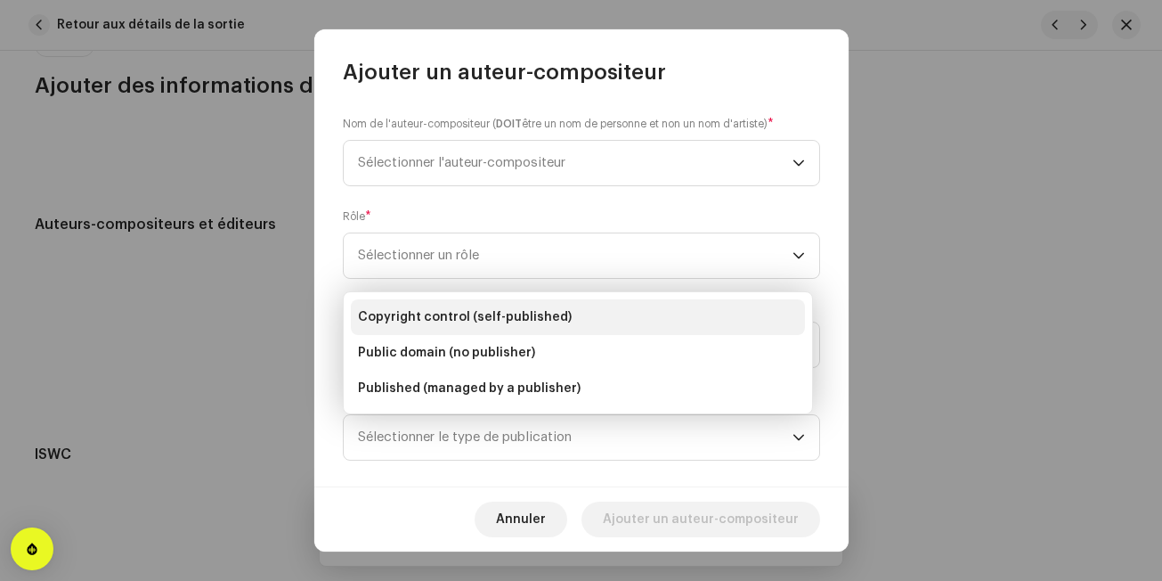
click at [539, 325] on span "Copyright control (self-published)" at bounding box center [465, 317] width 214 height 18
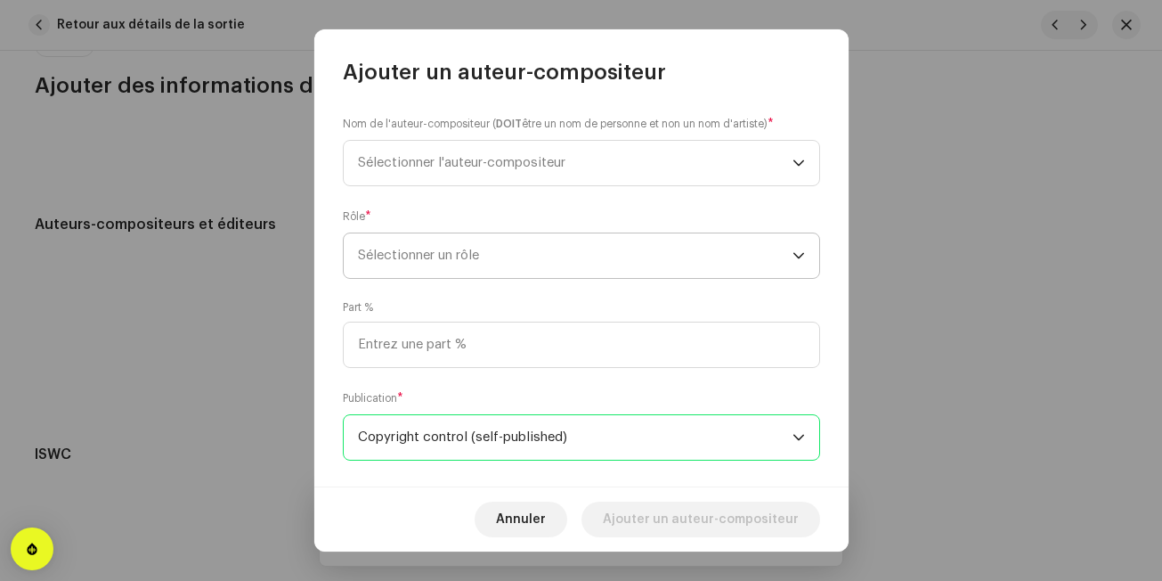
click at [557, 262] on span "Sélectionner un rôle" at bounding box center [575, 255] width 435 height 45
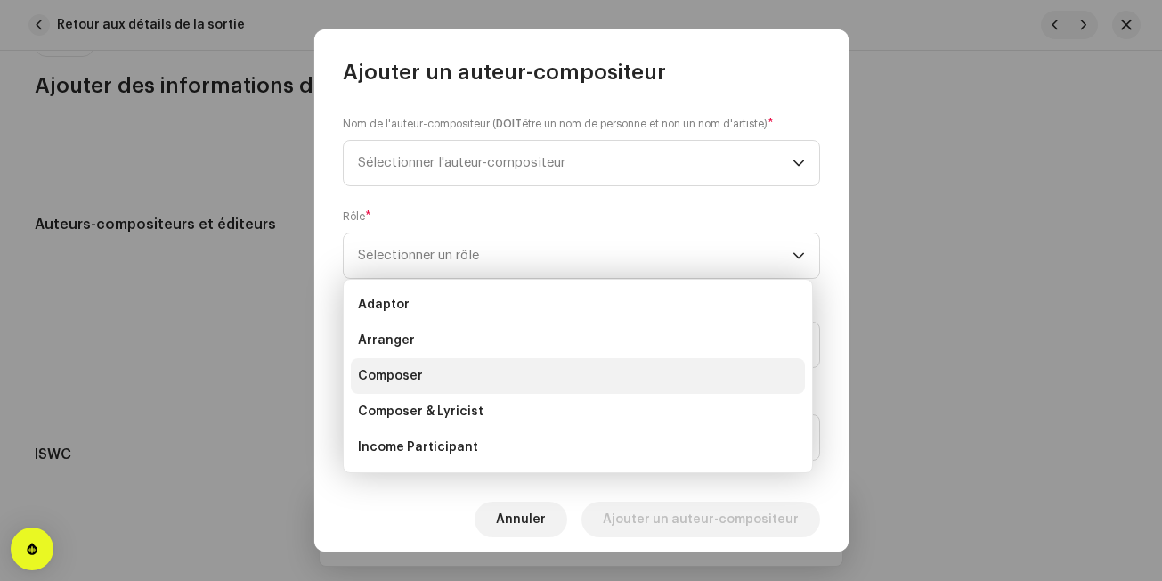
click at [481, 371] on li "Composer" at bounding box center [578, 376] width 454 height 36
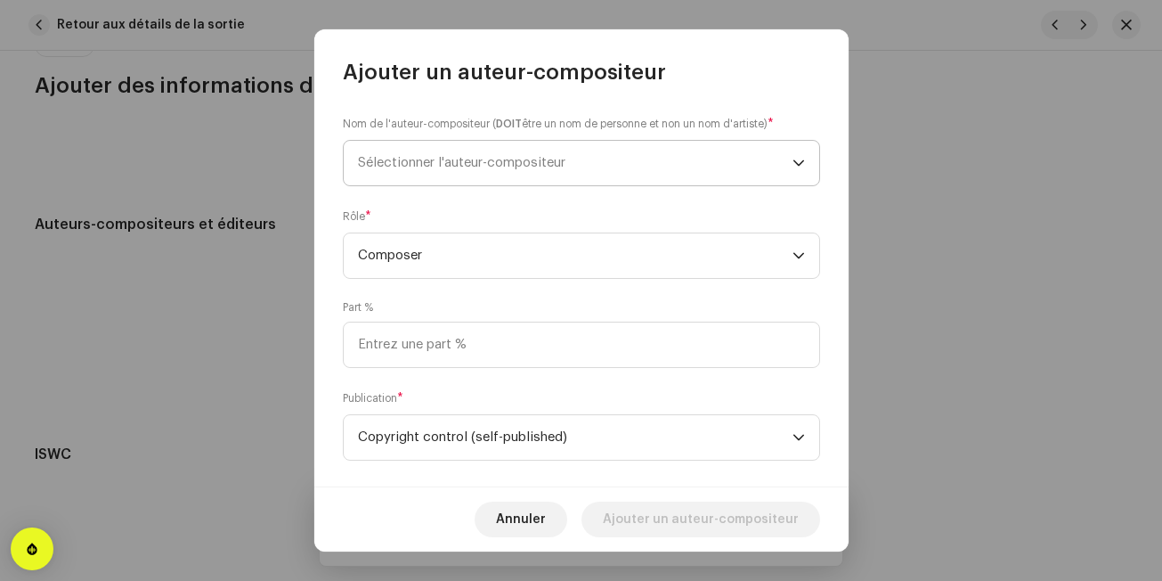
click at [577, 176] on span "Sélectionner l'auteur-compositeur" at bounding box center [575, 163] width 435 height 45
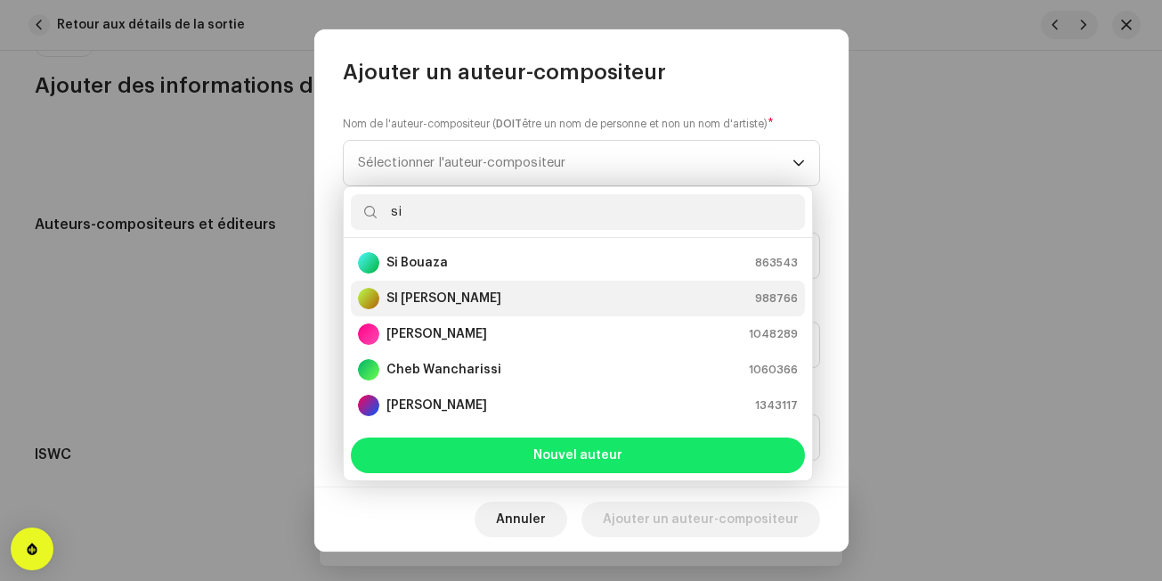
type input "si"
click at [542, 296] on div "SI [PERSON_NAME] 988766" at bounding box center [578, 298] width 440 height 21
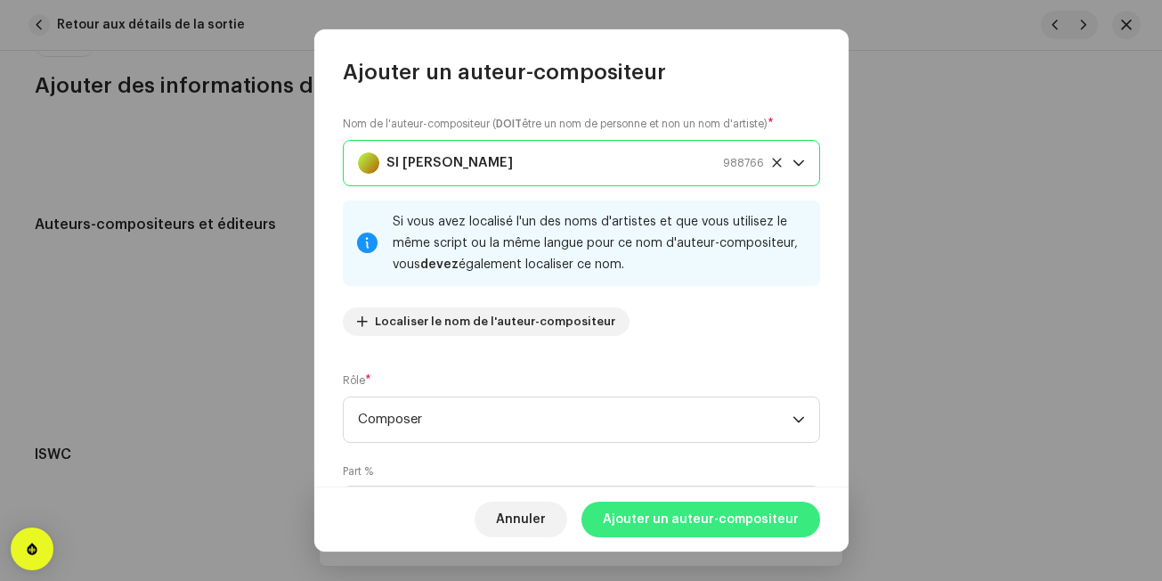
click at [698, 529] on span "Ajouter un auteur-compositeur" at bounding box center [701, 519] width 196 height 36
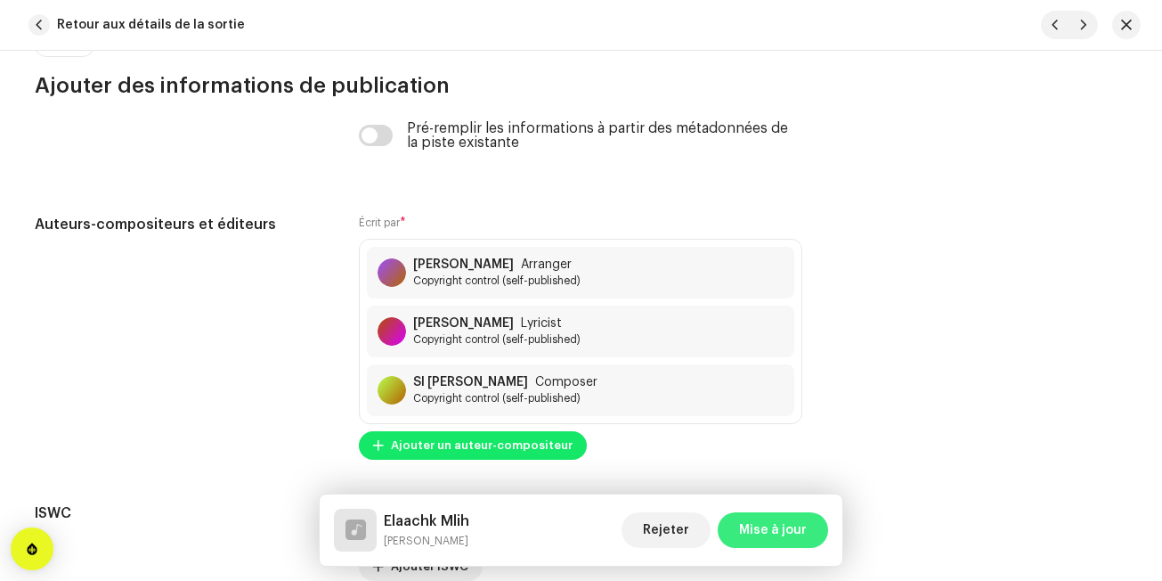
click at [737, 524] on button "Mise à jour" at bounding box center [773, 530] width 110 height 36
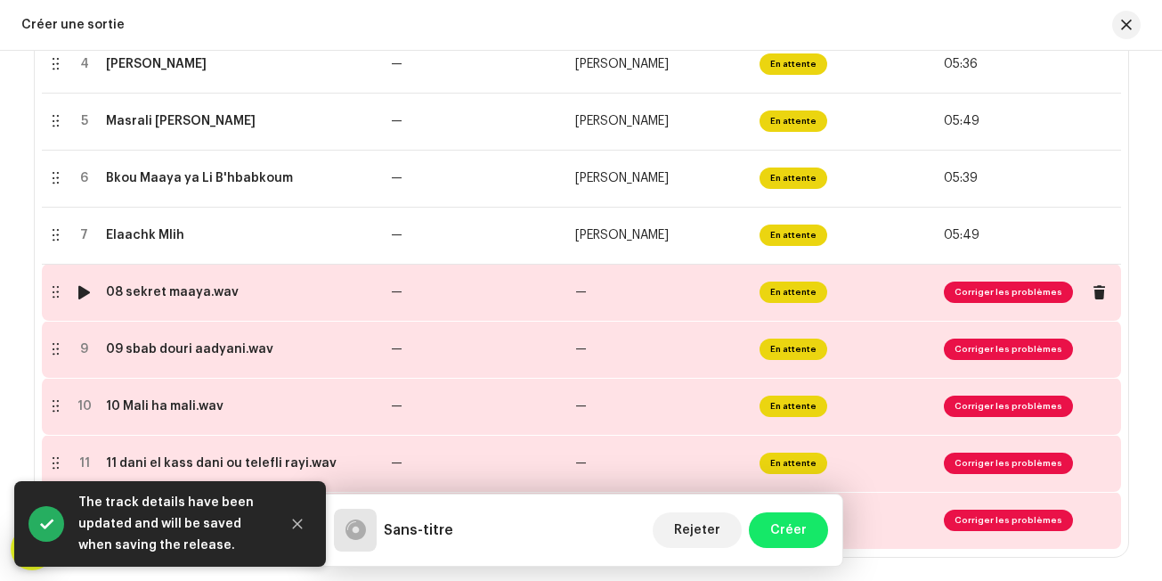
click at [648, 295] on td "—" at bounding box center [660, 292] width 184 height 57
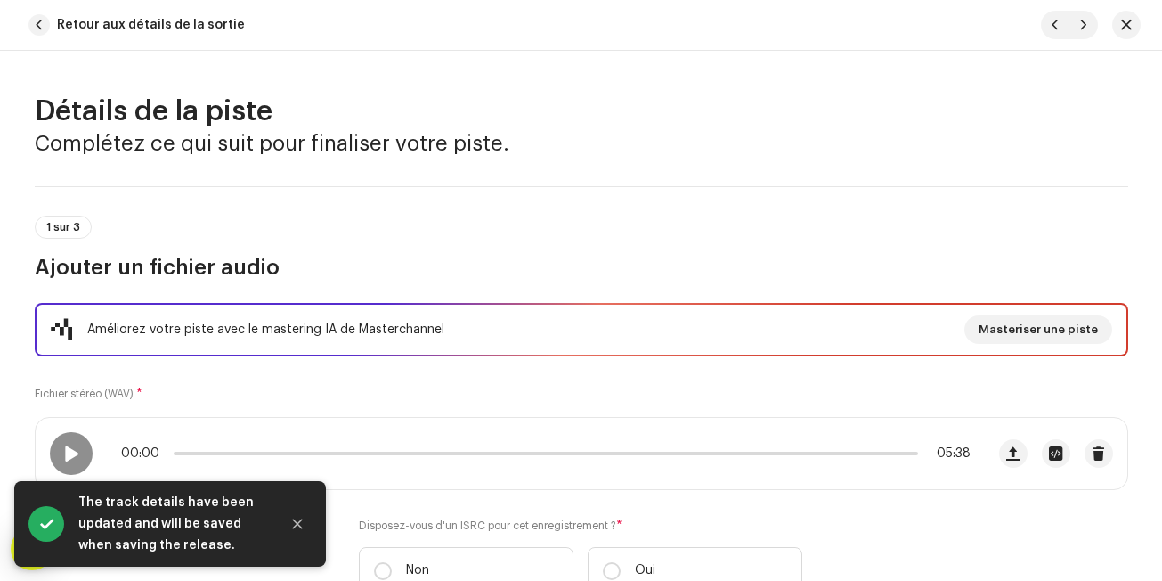
click at [660, 262] on h3 "Ajouter un fichier audio" at bounding box center [582, 267] width 1094 height 29
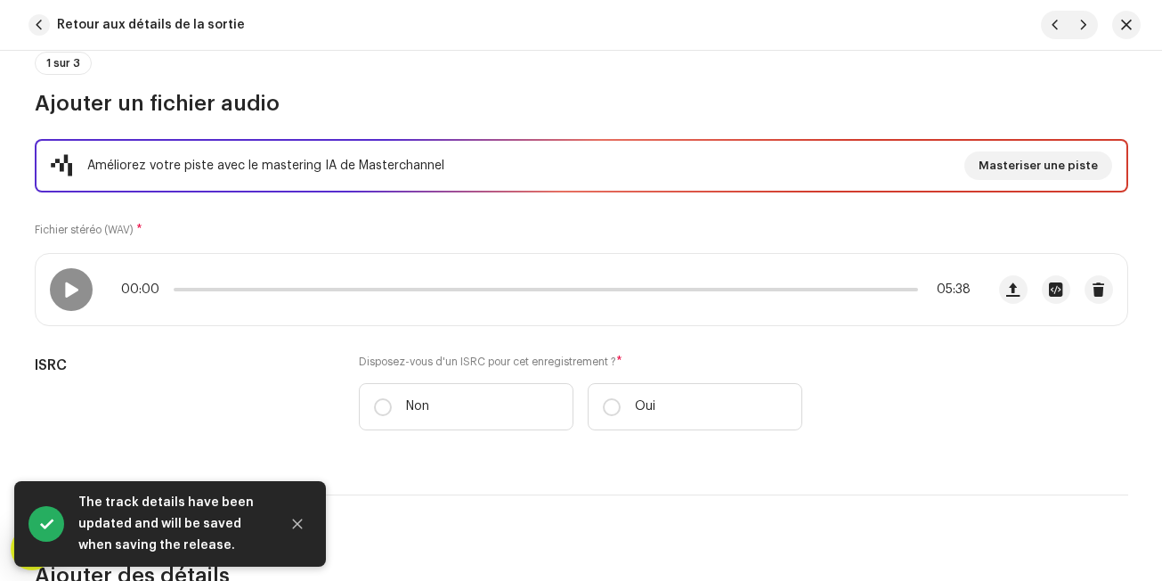
scroll to position [249, 0]
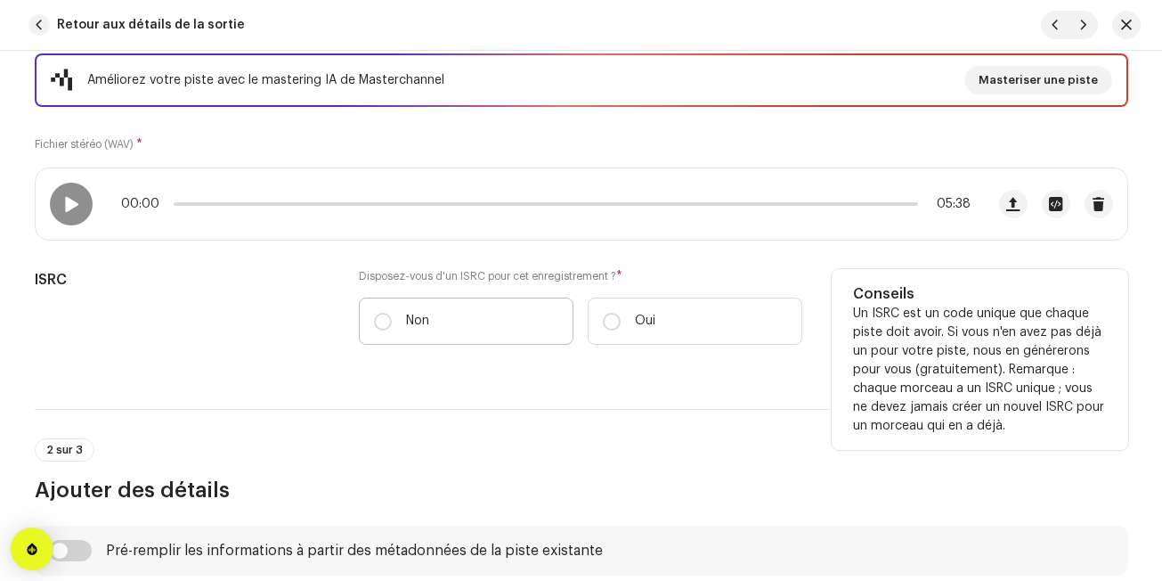
click at [562, 308] on label "Non" at bounding box center [466, 320] width 215 height 47
click at [392, 313] on input "Non" at bounding box center [383, 322] width 18 height 18
radio input "true"
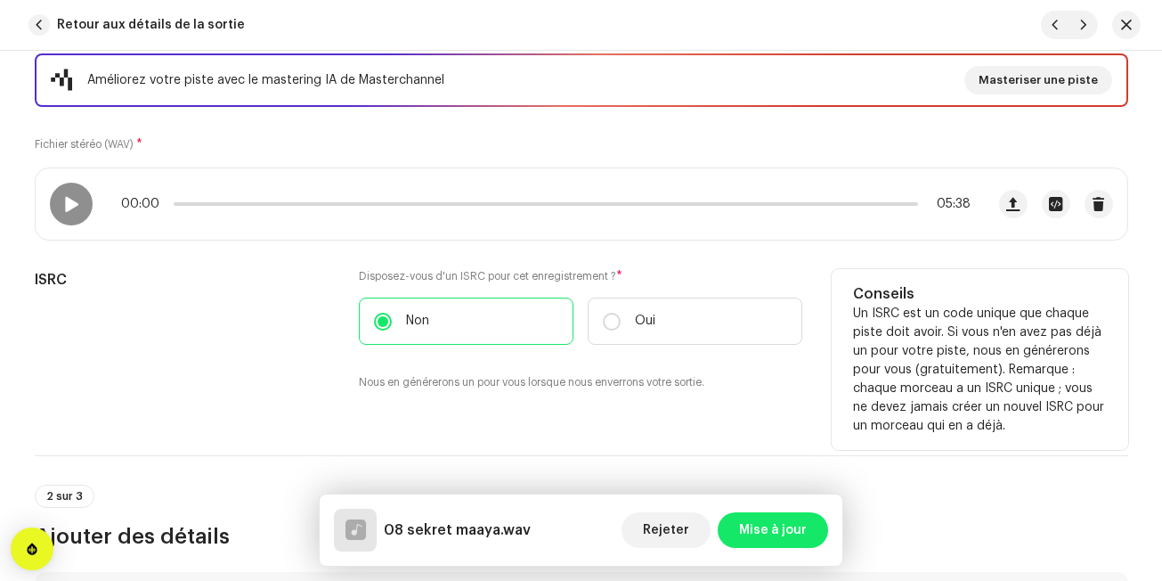
click at [486, 382] on small "Nous en générerons un pour vous lorsque nous enverrons votre sortie." at bounding box center [532, 382] width 346 height 18
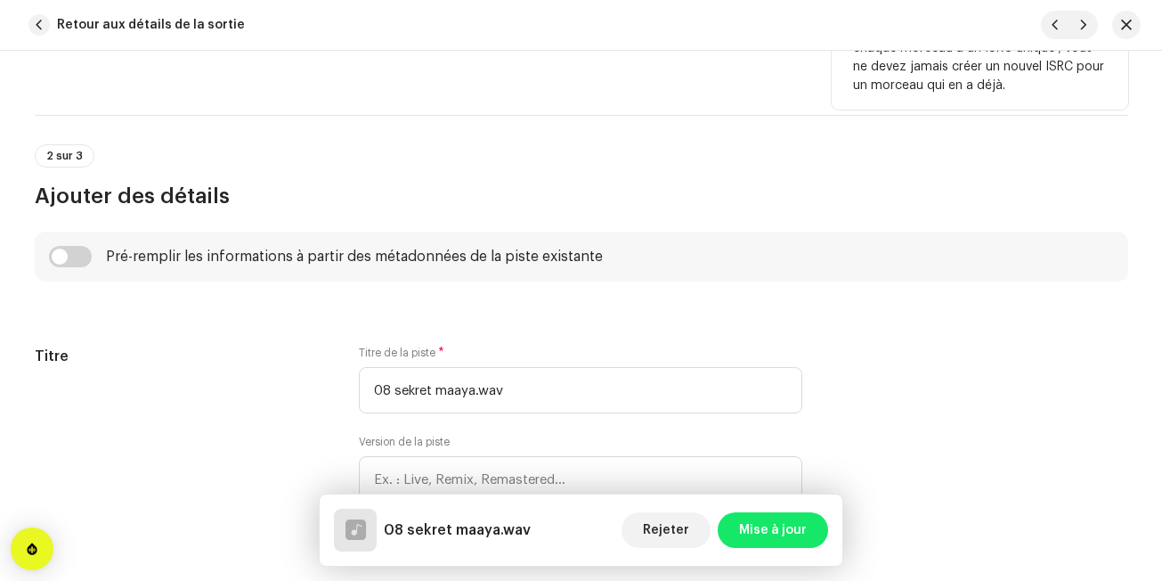
scroll to position [606, 0]
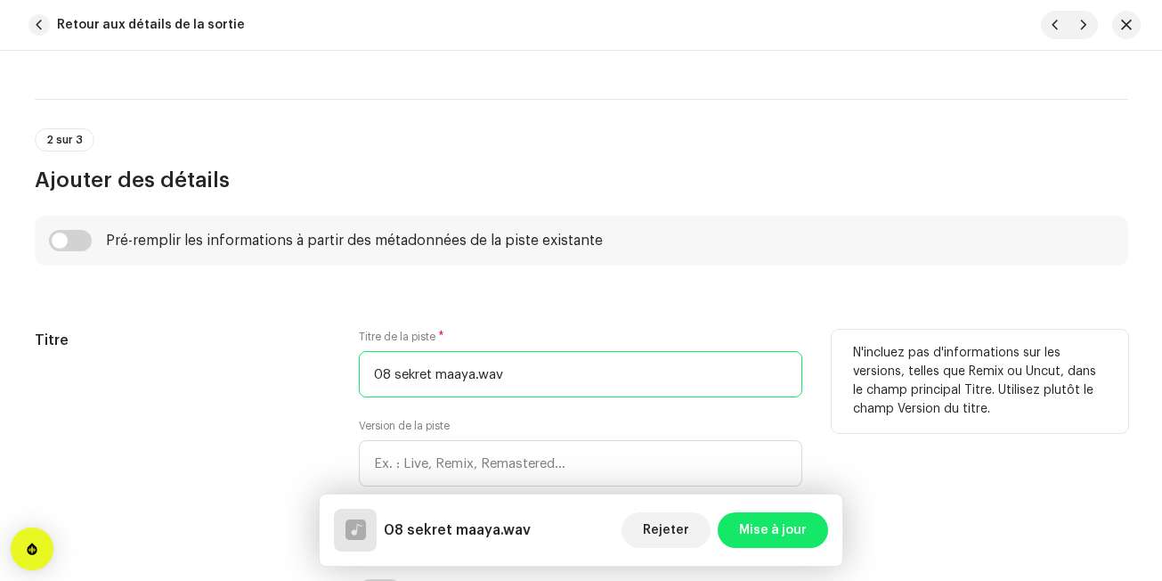
click at [509, 365] on input "08 sekret maaya.wav" at bounding box center [581, 374] width 444 height 46
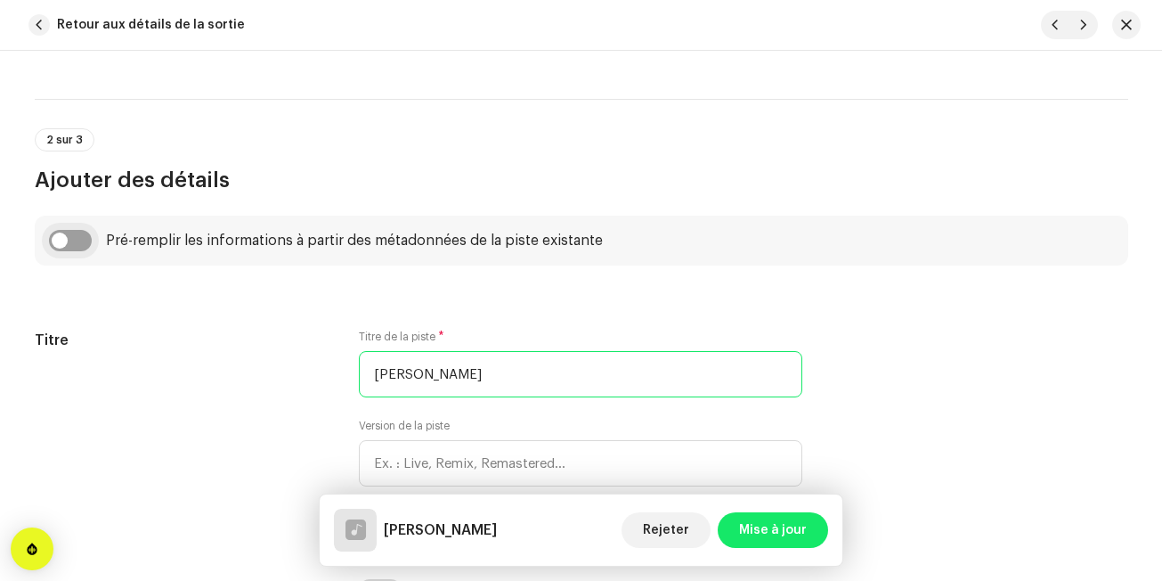
type input "[PERSON_NAME]"
click at [72, 233] on input "checkbox" at bounding box center [70, 240] width 43 height 21
checkbox input "true"
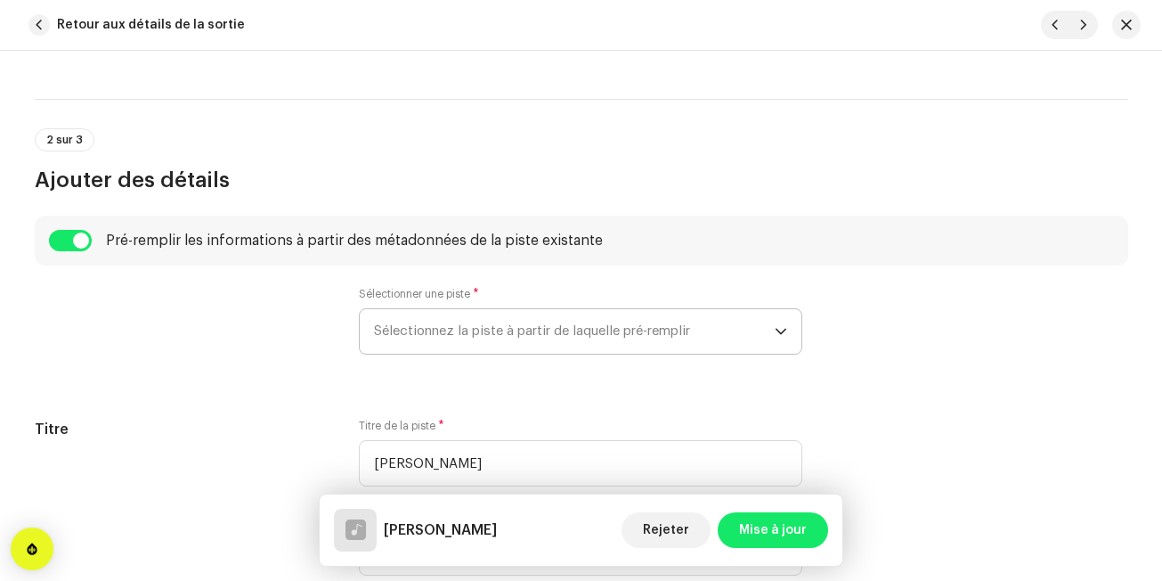
click at [380, 338] on span "Sélectionnez la piste à partir de laquelle pré-remplir" at bounding box center [574, 331] width 401 height 45
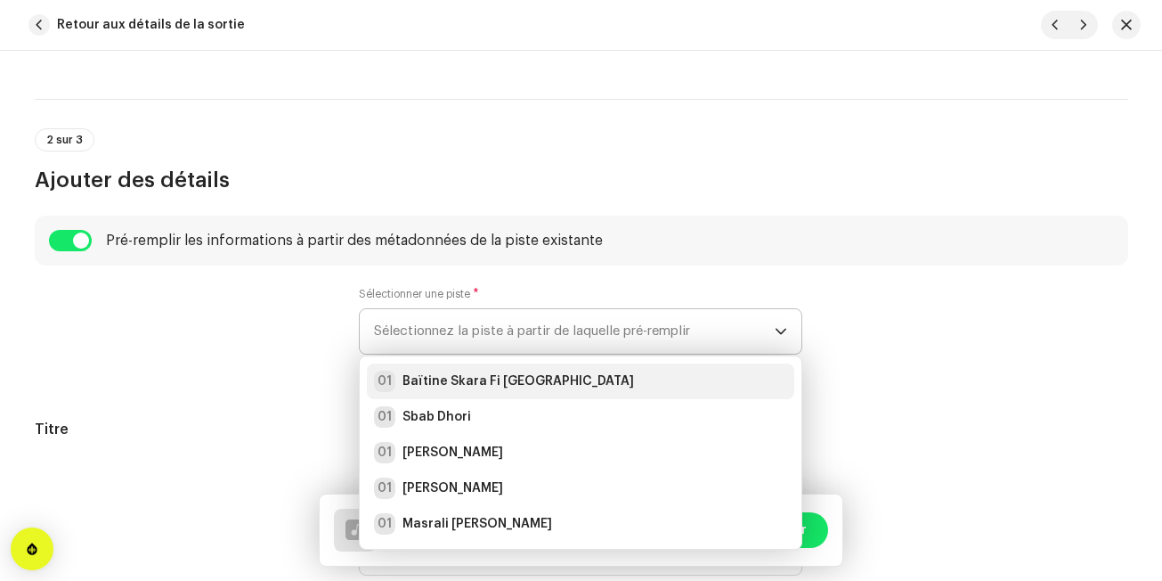
click at [387, 369] on li "01 Baïtine Skara Fi [GEOGRAPHIC_DATA]" at bounding box center [581, 381] width 428 height 36
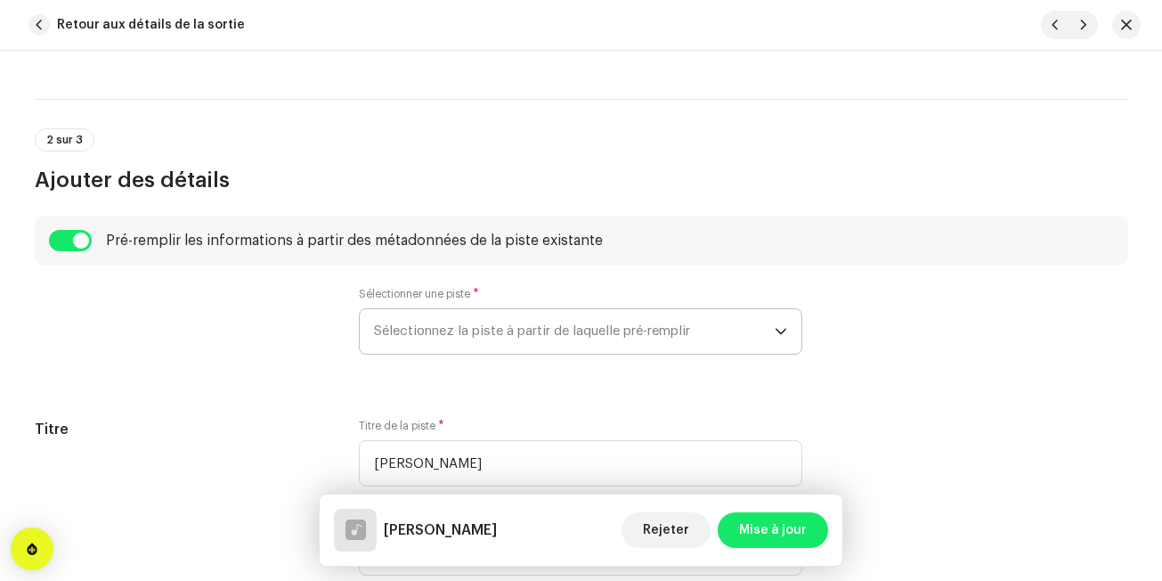
radio input "true"
type input "Edition Noudjoum El-Wanchariss"
checkbox input "true"
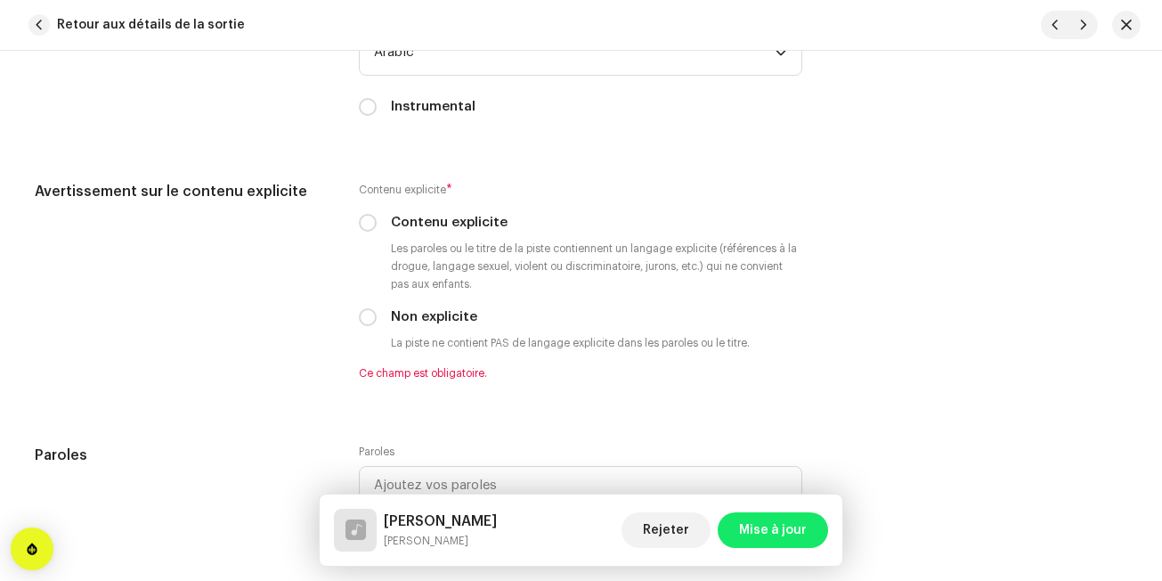
scroll to position [3313, 0]
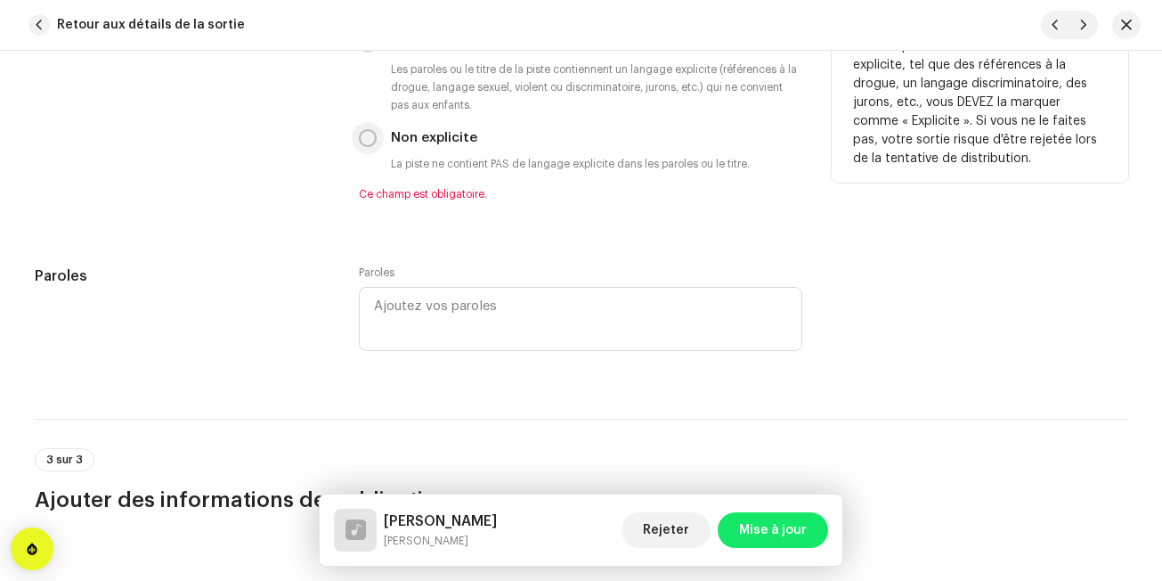
click at [373, 144] on p-radiobutton at bounding box center [368, 138] width 18 height 18
click at [367, 143] on input "Non explicite" at bounding box center [368, 138] width 18 height 18
radio input "true"
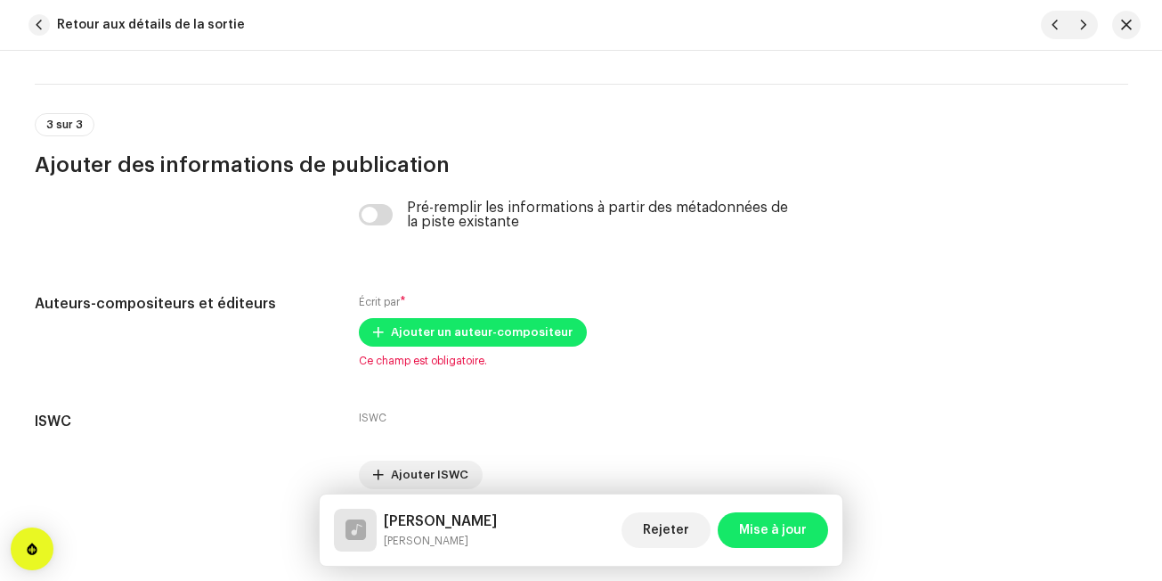
scroll to position [3670, 0]
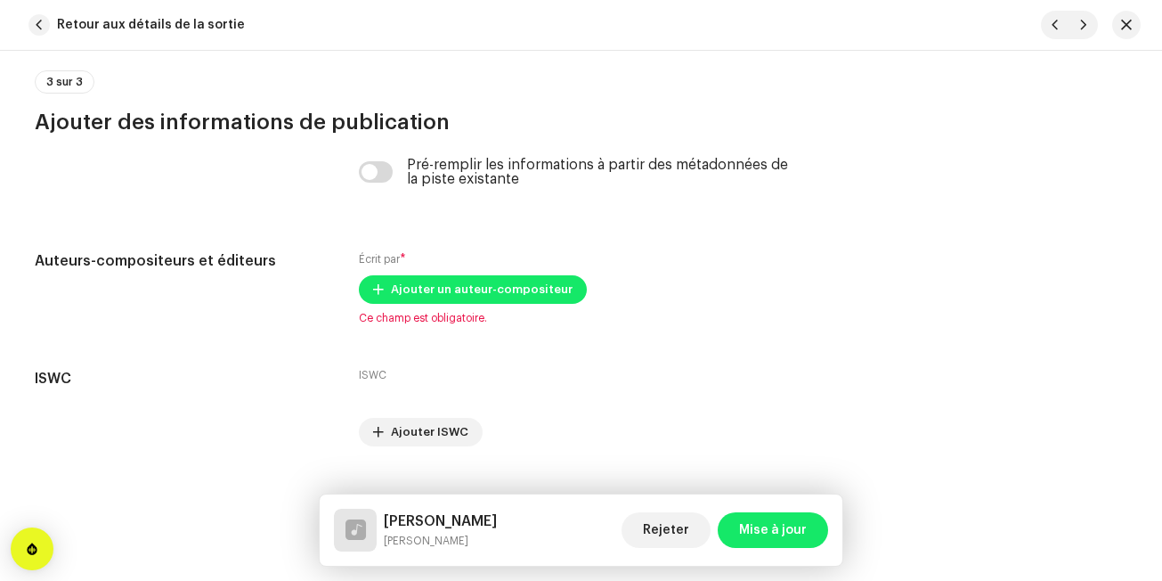
click at [372, 183] on div "Pré-remplir les informations à partir des métadonnées de la piste existante" at bounding box center [581, 172] width 444 height 29
click at [379, 176] on input "checkbox" at bounding box center [376, 171] width 34 height 21
checkbox input "true"
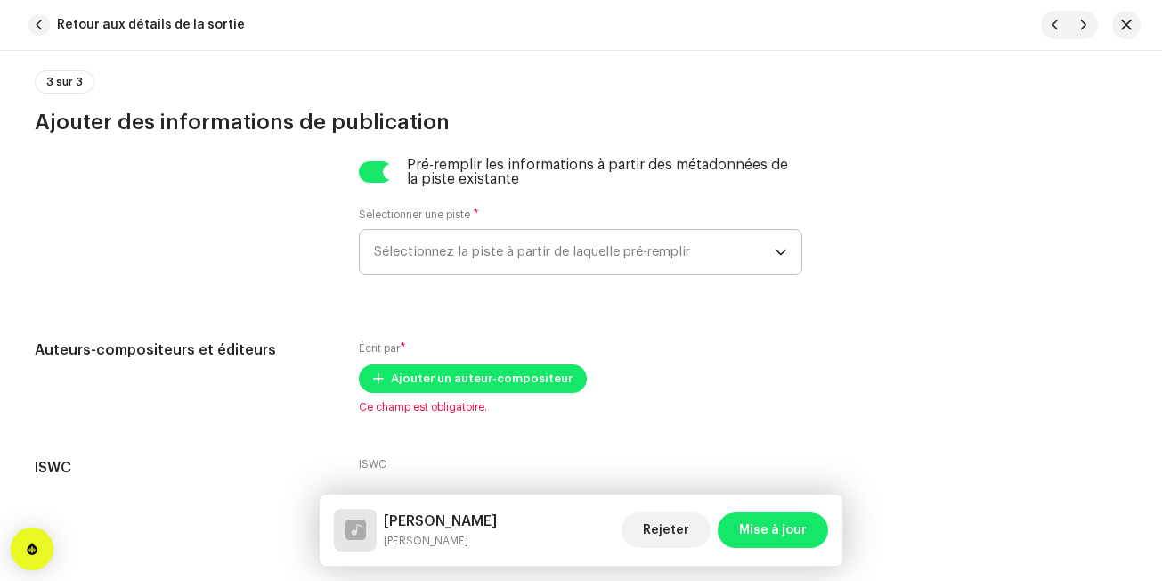
click at [404, 234] on span "Sélectionnez la piste à partir de laquelle pré-remplir" at bounding box center [574, 252] width 401 height 45
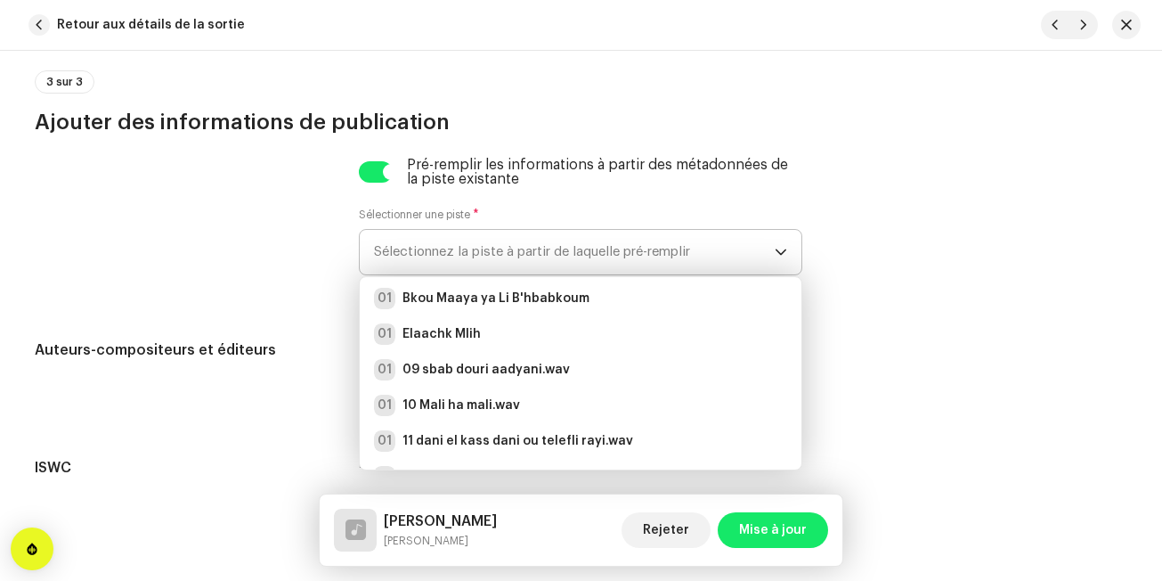
scroll to position [214, 0]
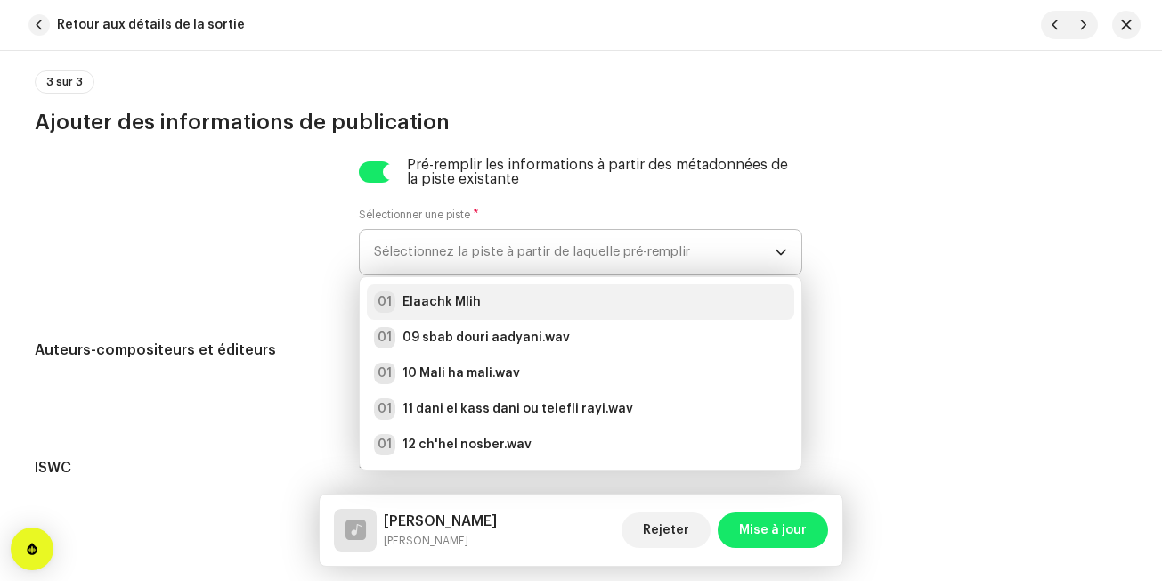
click at [667, 313] on li "01 [PERSON_NAME]" at bounding box center [581, 302] width 428 height 36
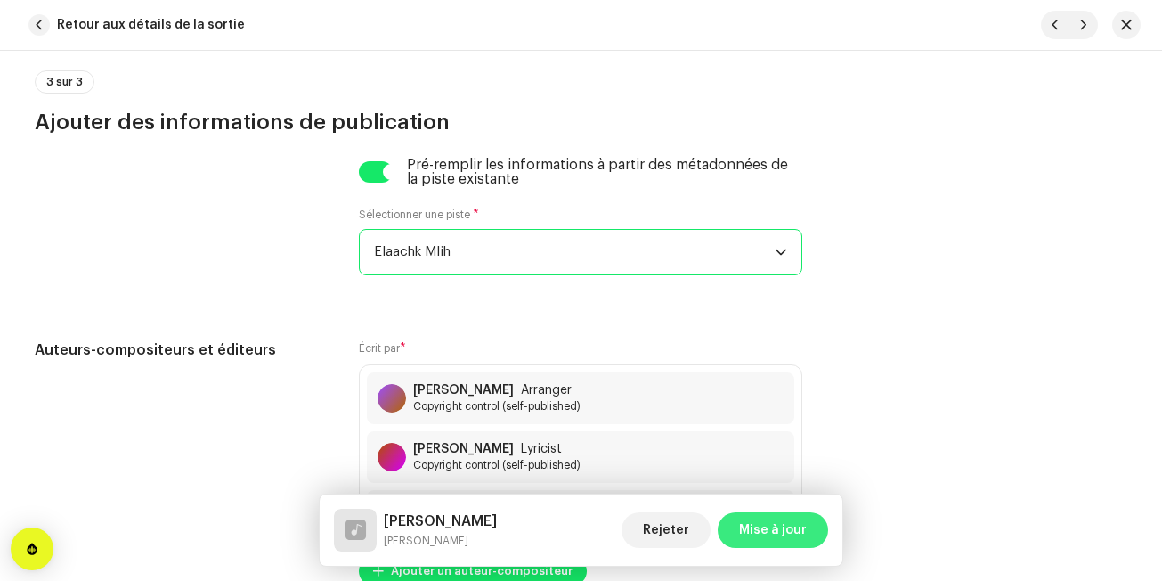
click at [805, 524] on span "Mise à jour" at bounding box center [773, 530] width 68 height 36
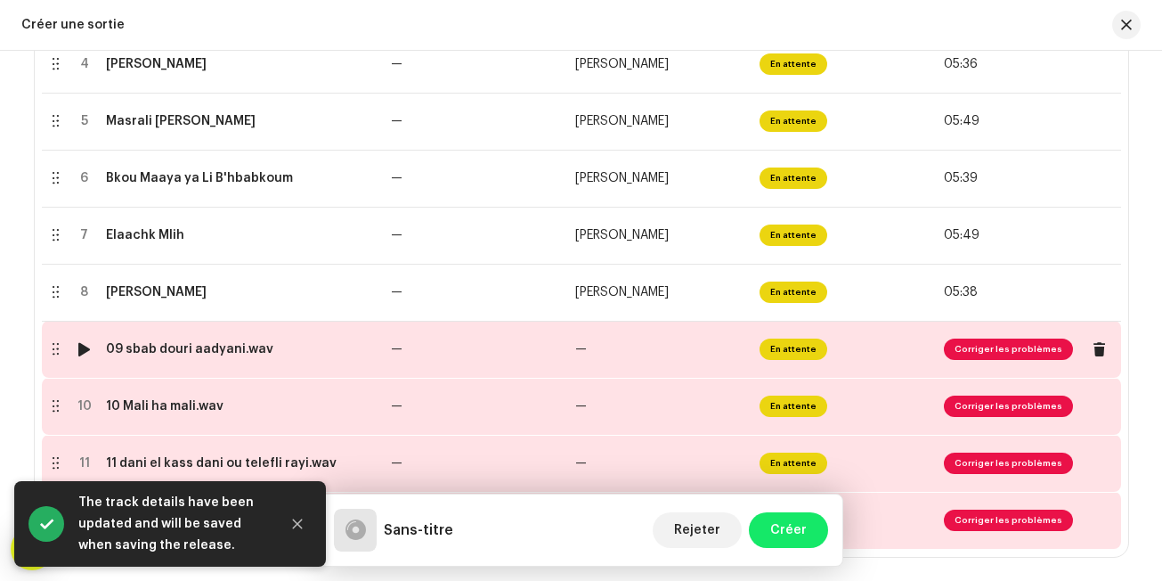
click at [550, 354] on td "—" at bounding box center [476, 349] width 184 height 57
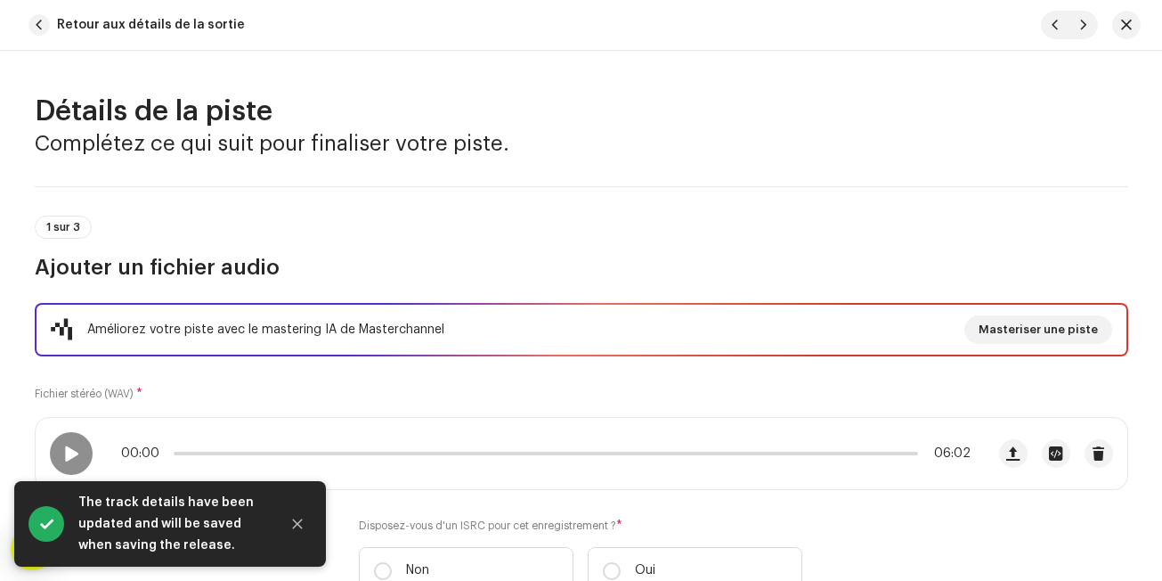
click at [616, 265] on h3 "Ajouter un fichier audio" at bounding box center [582, 267] width 1094 height 29
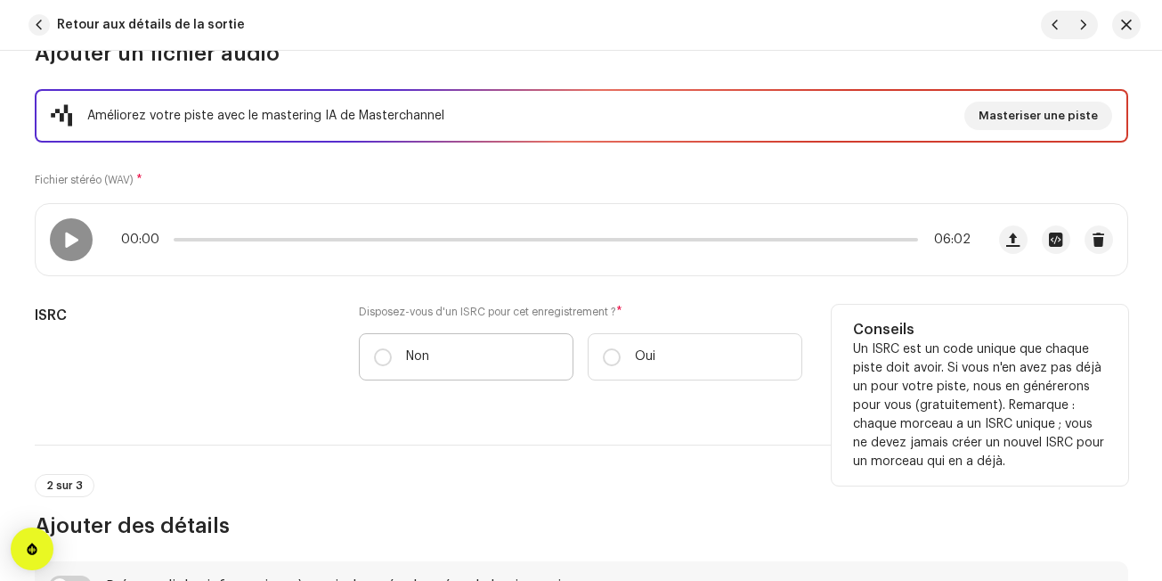
click at [551, 346] on label "Non" at bounding box center [466, 356] width 215 height 47
click at [392, 348] on input "Non" at bounding box center [383, 357] width 18 height 18
radio input "true"
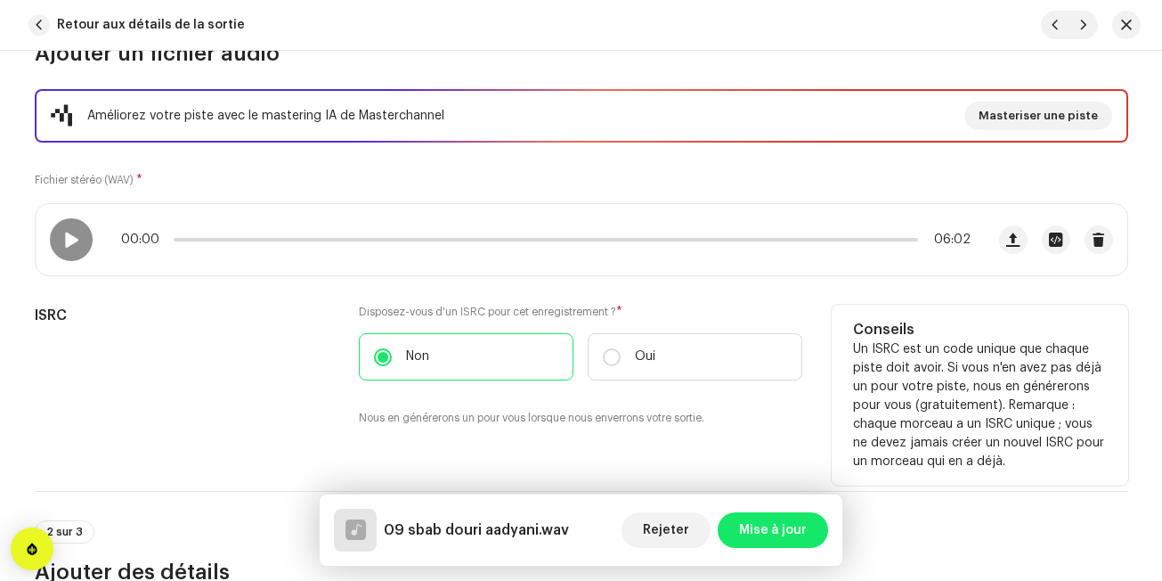
click at [540, 430] on div "Disposez-vous d'un ISRC pour cet enregistrement ? * Non Oui Nous en générerons …" at bounding box center [581, 376] width 444 height 143
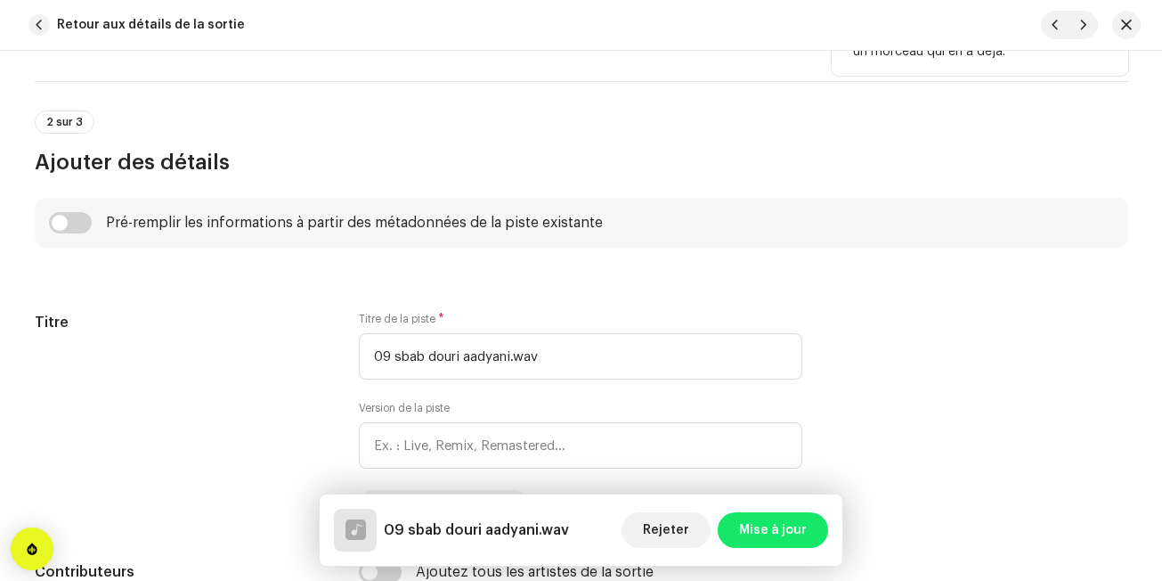
scroll to position [677, 0]
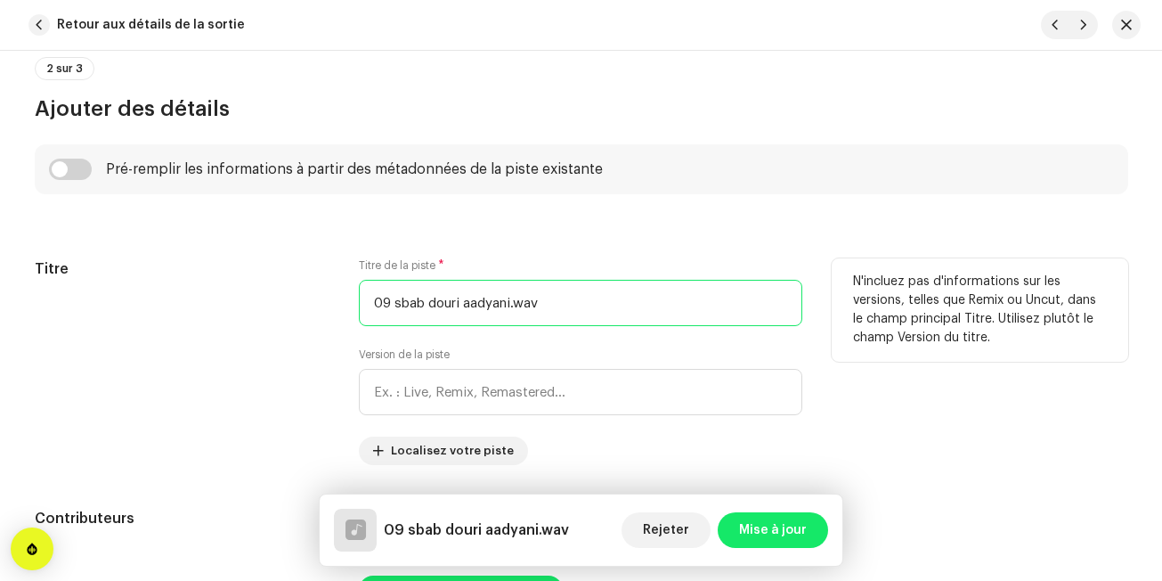
click at [607, 295] on input "09 sbab douri aadyani.wav" at bounding box center [581, 303] width 444 height 46
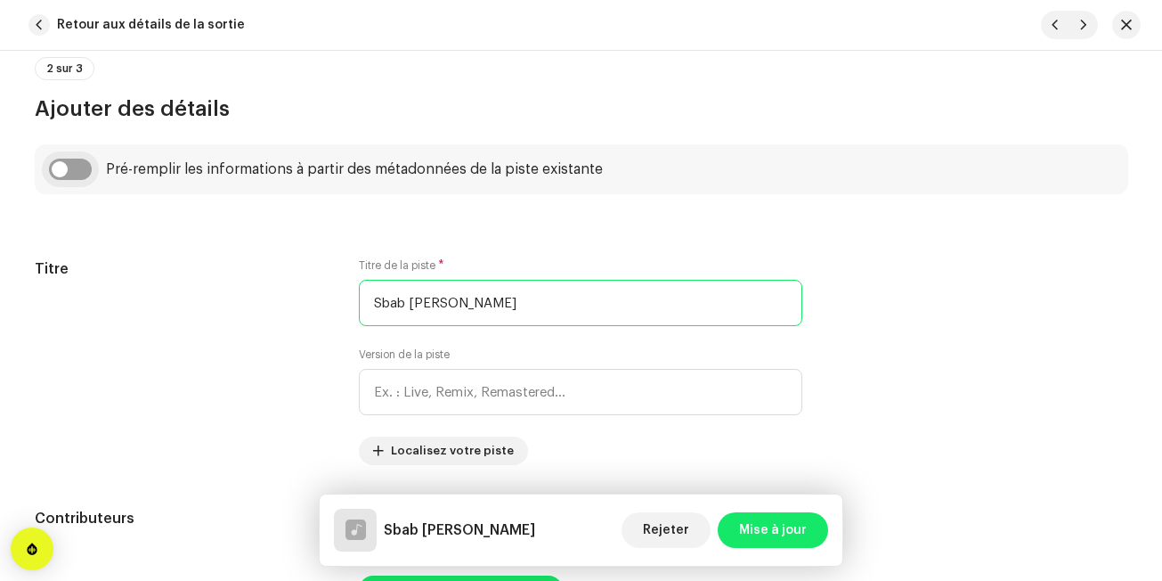
type input "Sbab [PERSON_NAME]"
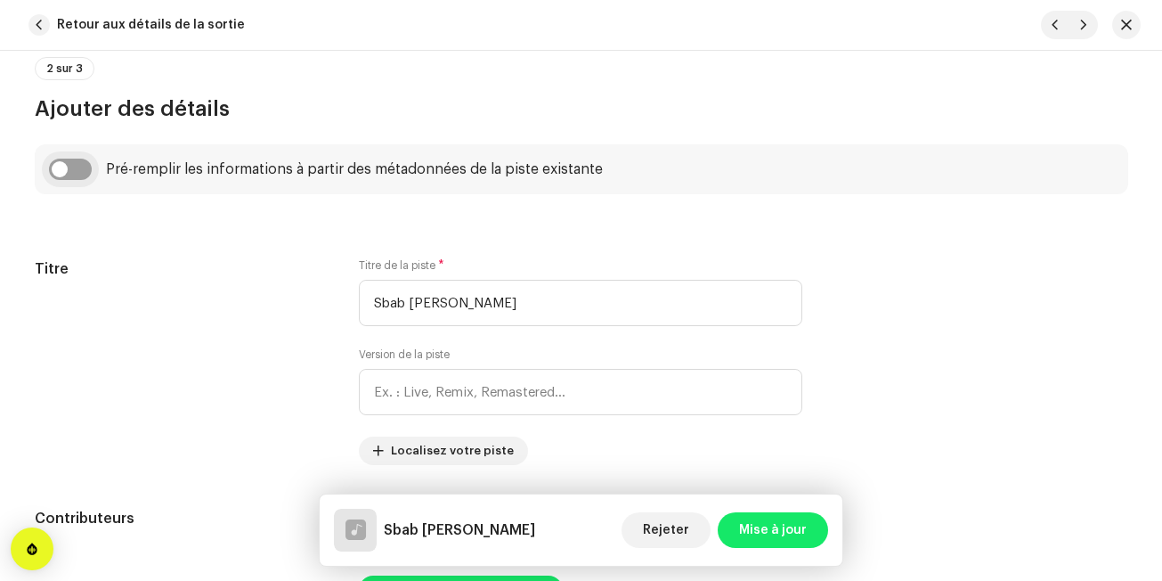
click at [77, 171] on input "checkbox" at bounding box center [70, 169] width 43 height 21
checkbox input "true"
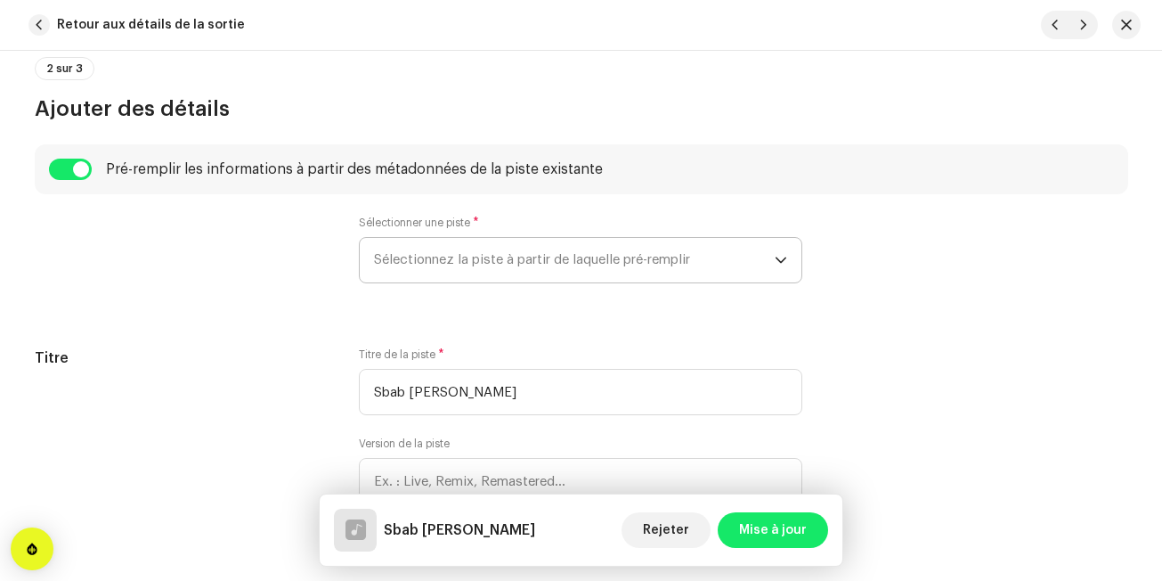
click at [410, 260] on span "Sélectionnez la piste à partir de laquelle pré-remplir" at bounding box center [574, 260] width 401 height 45
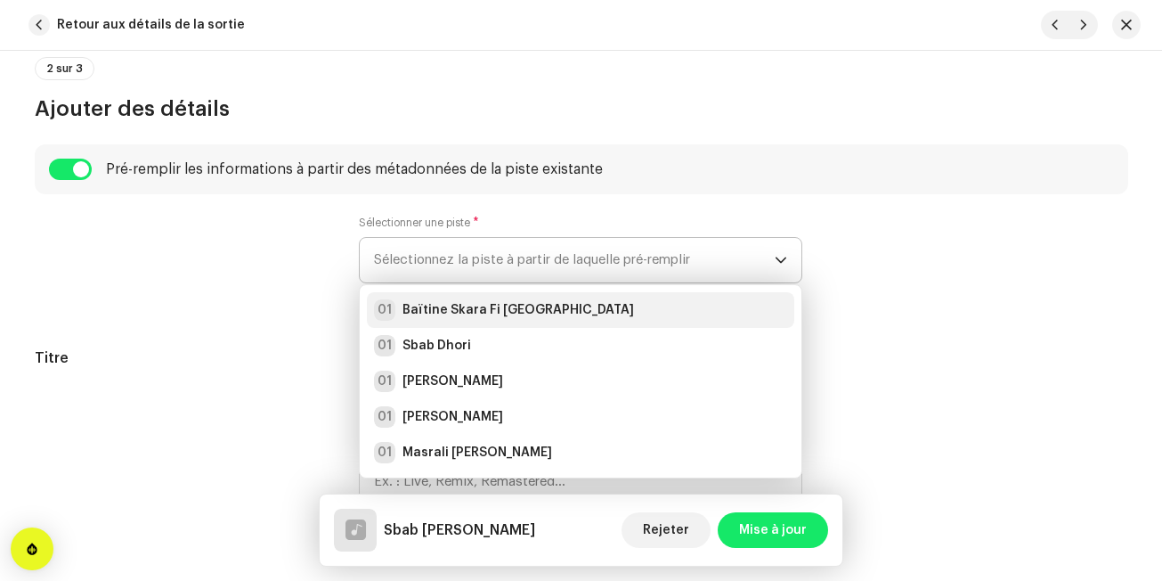
click at [406, 310] on strong "Baïtine Skara Fi [GEOGRAPHIC_DATA]" at bounding box center [519, 310] width 232 height 18
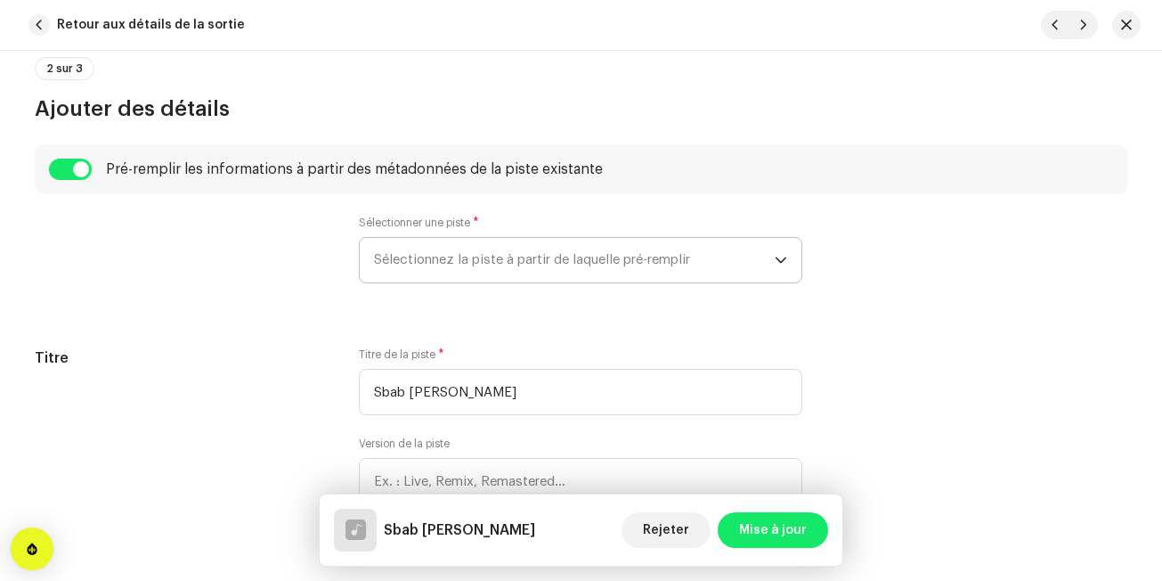
radio input "true"
type input "Edition Noudjoum El-Wanchariss"
checkbox input "true"
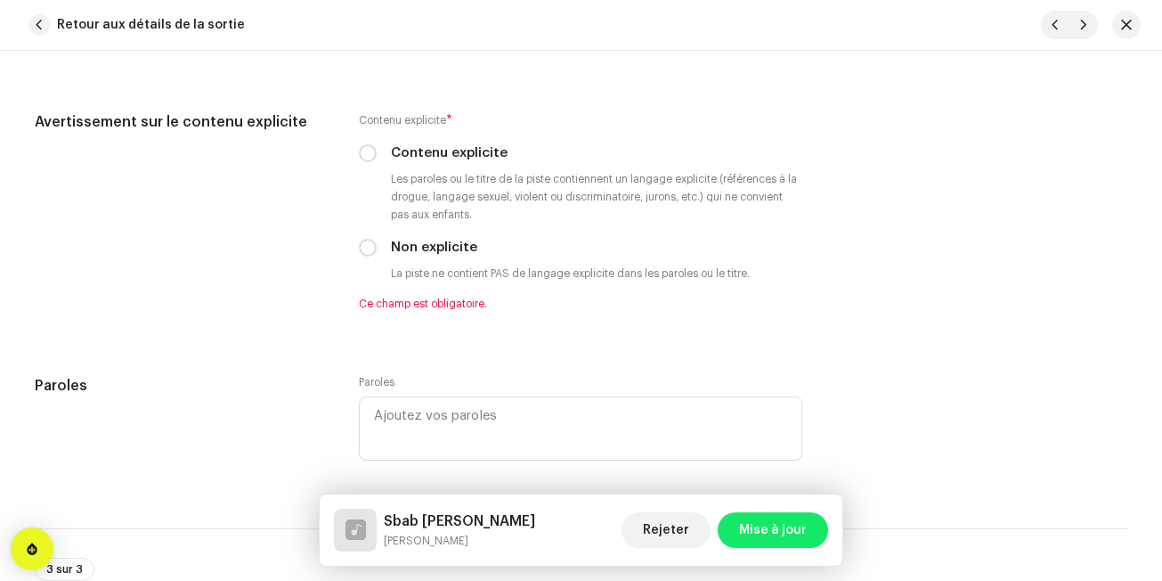
scroll to position [3242, 0]
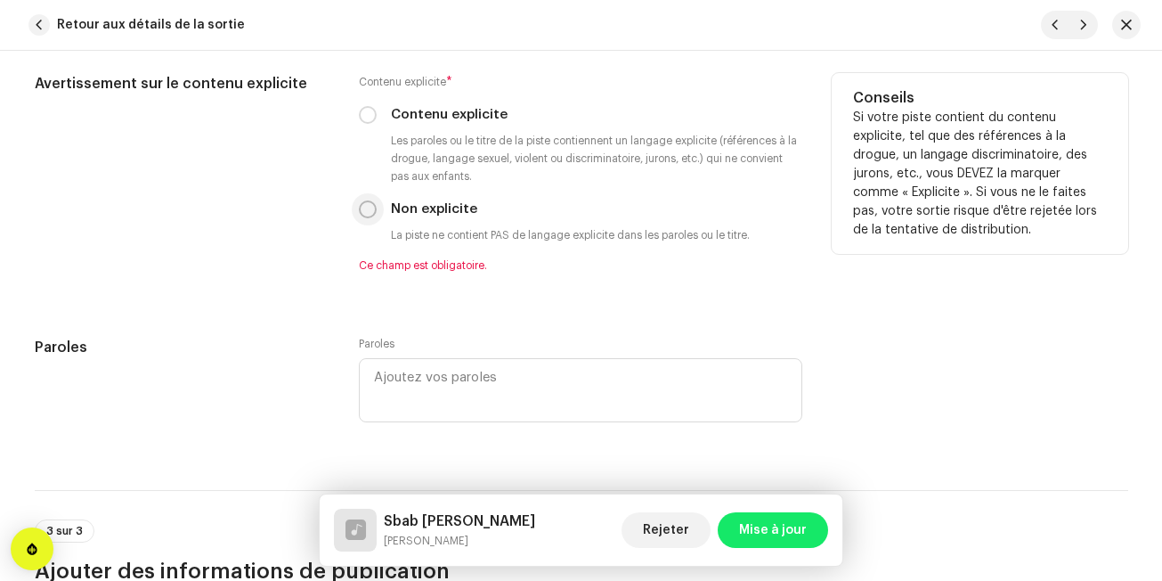
click at [371, 203] on input "Non explicite" at bounding box center [368, 209] width 18 height 18
radio input "true"
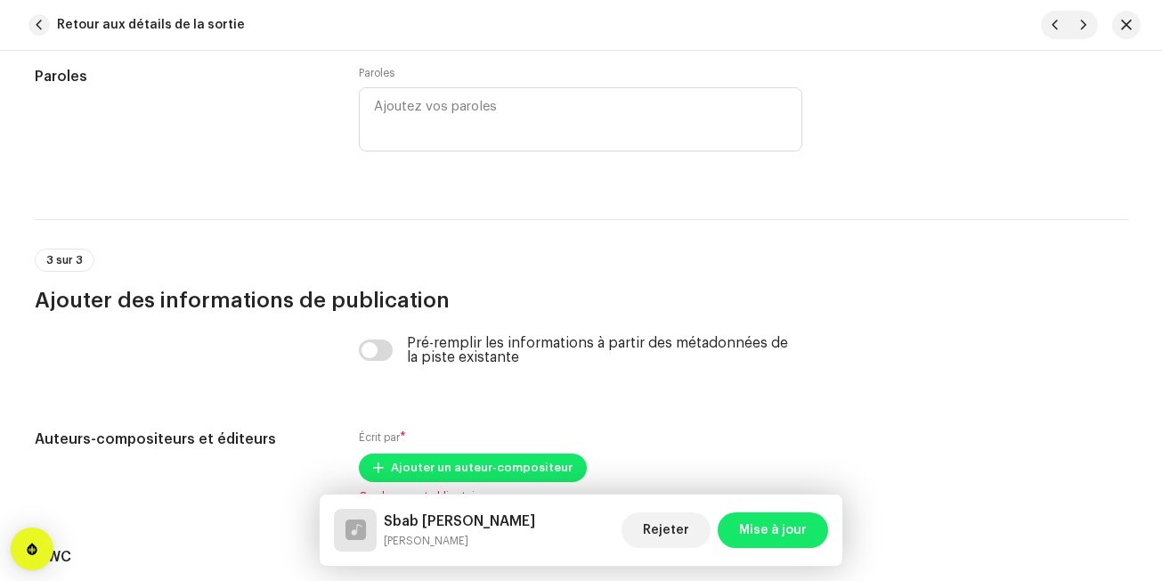
scroll to position [3527, 0]
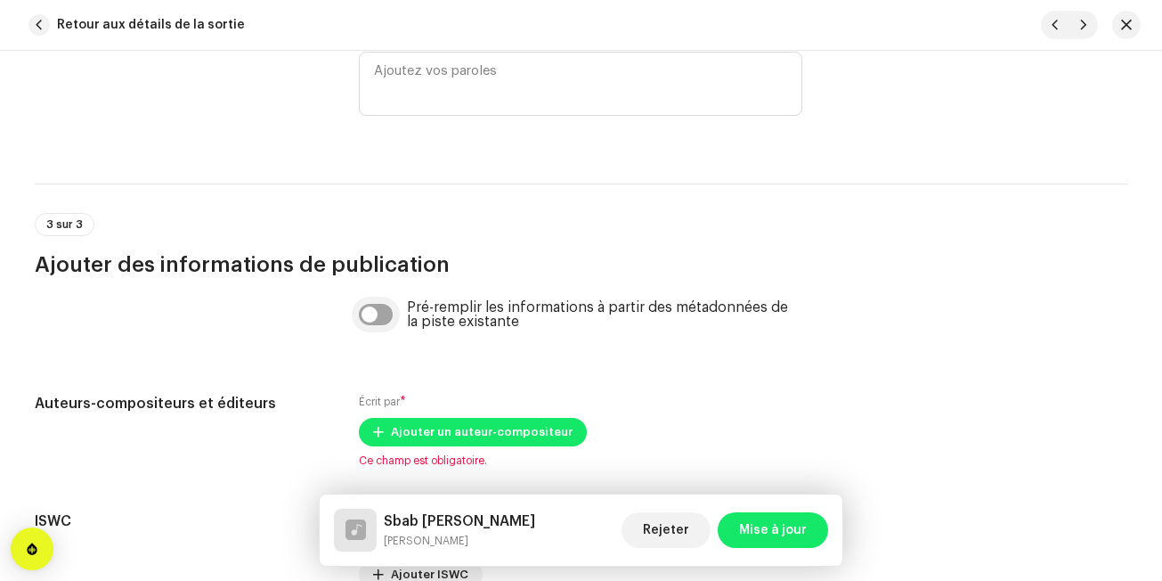
click at [375, 319] on input "checkbox" at bounding box center [376, 314] width 34 height 21
checkbox input "true"
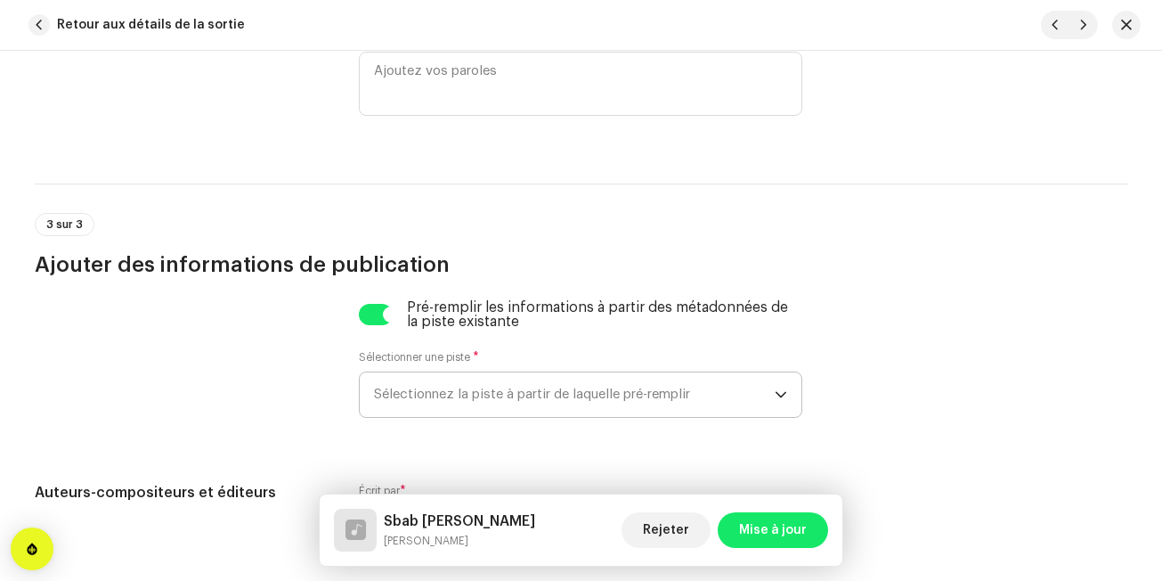
click at [444, 389] on span "Sélectionnez la piste à partir de laquelle pré-remplir" at bounding box center [574, 394] width 401 height 45
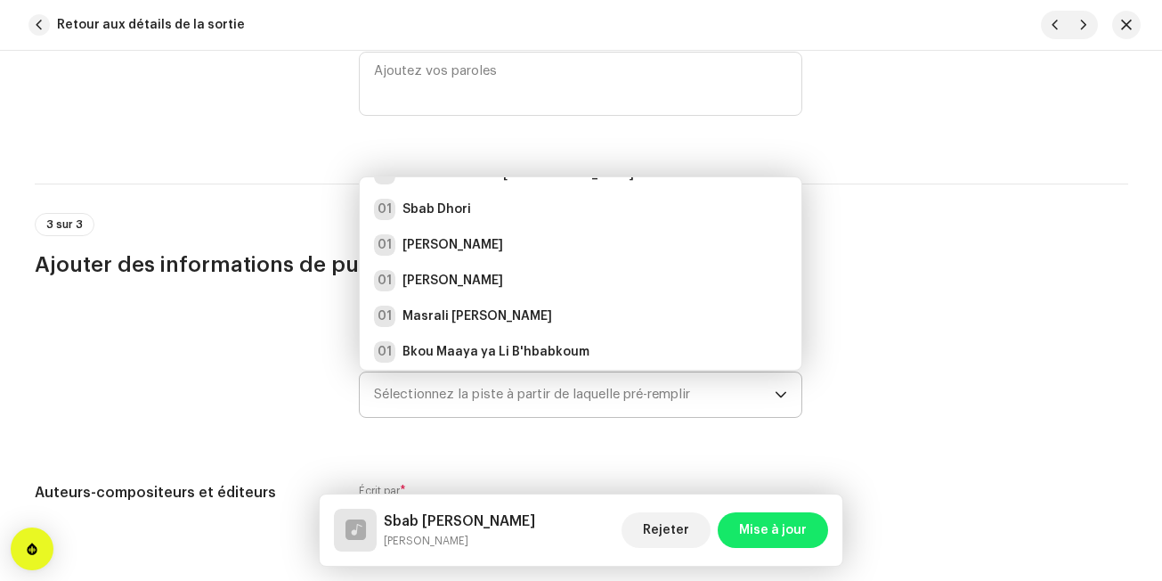
scroll to position [197, 0]
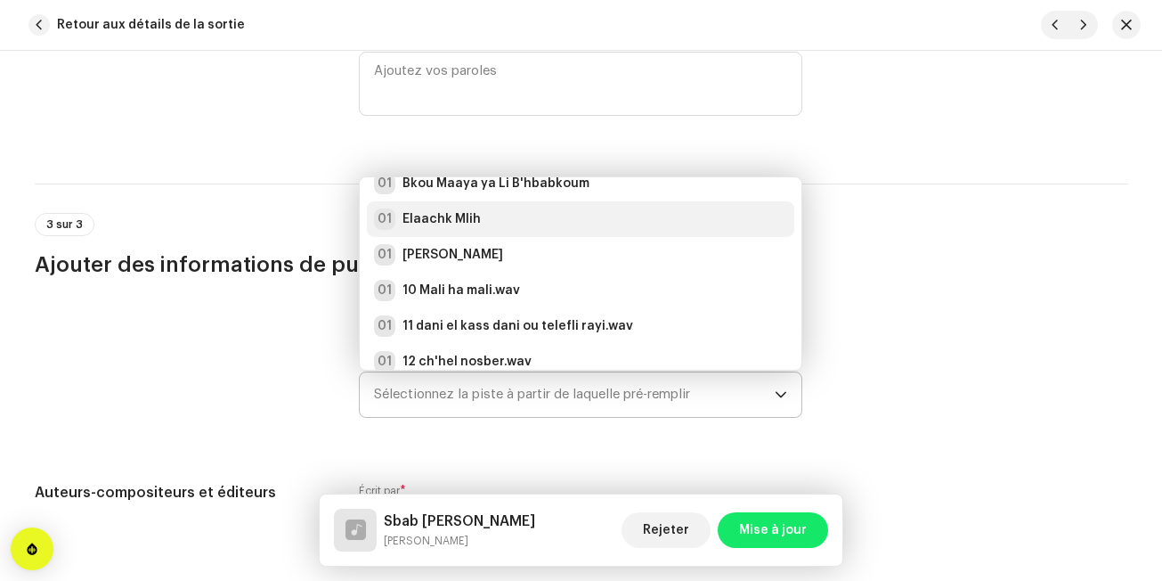
click at [572, 223] on div "01 [PERSON_NAME]" at bounding box center [580, 218] width 413 height 21
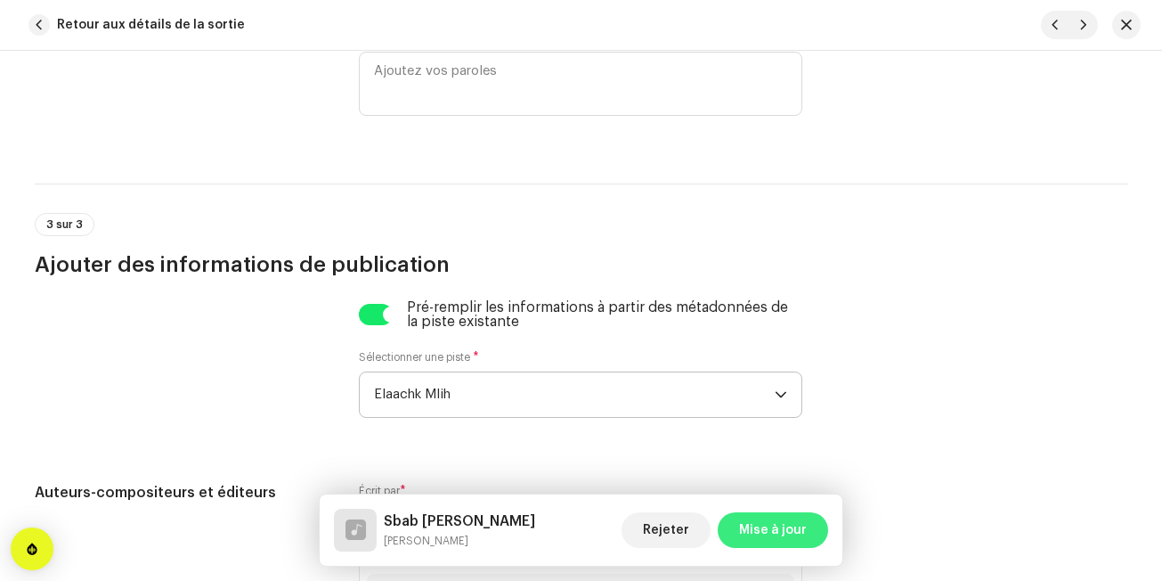
click at [743, 526] on span "Mise à jour" at bounding box center [773, 530] width 68 height 36
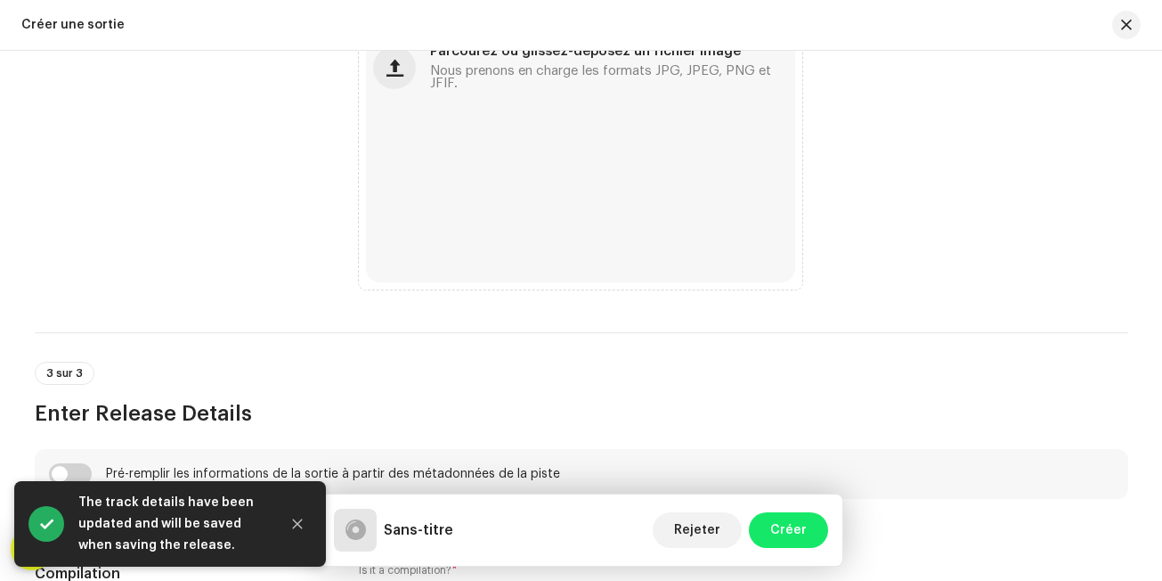
scroll to position [1539, 0]
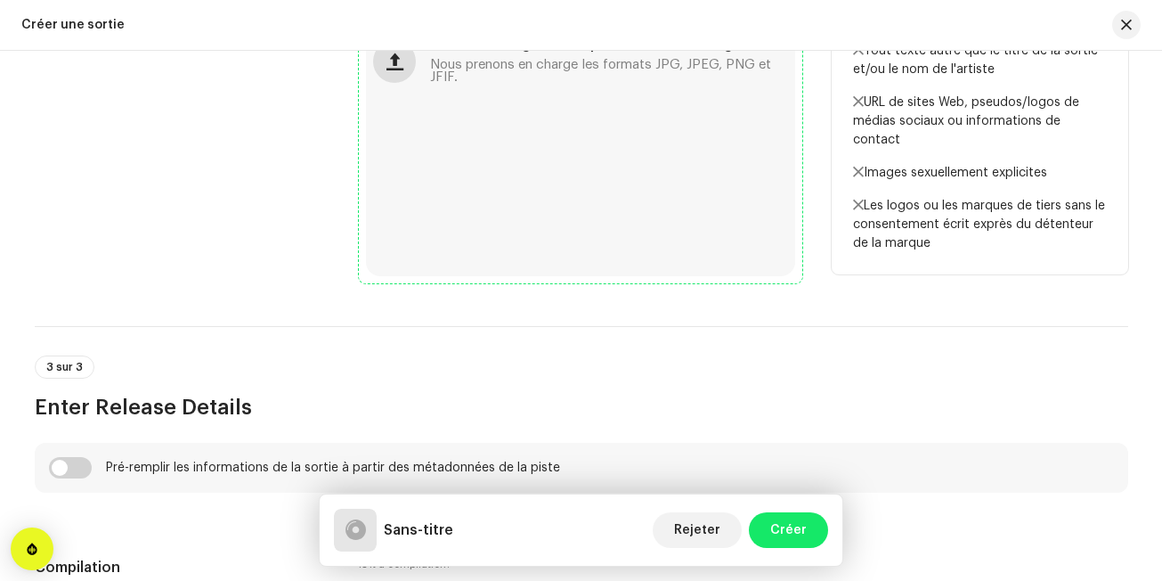
click at [381, 70] on button "button" at bounding box center [394, 61] width 43 height 43
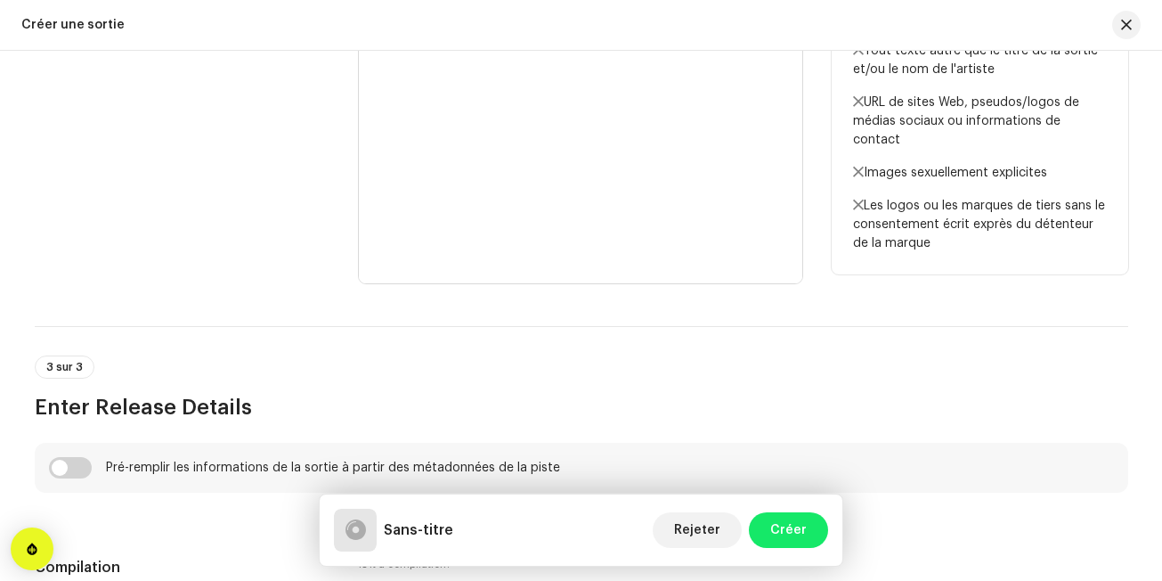
click at [265, 259] on div "Cover artwork" at bounding box center [183, 62] width 297 height 444
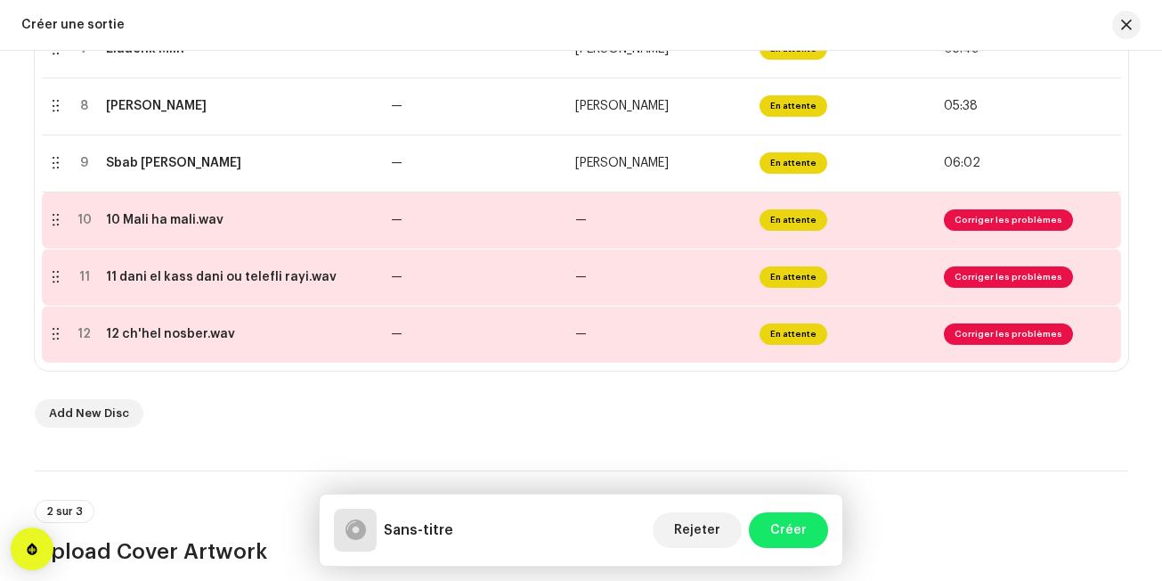
scroll to position [791, 0]
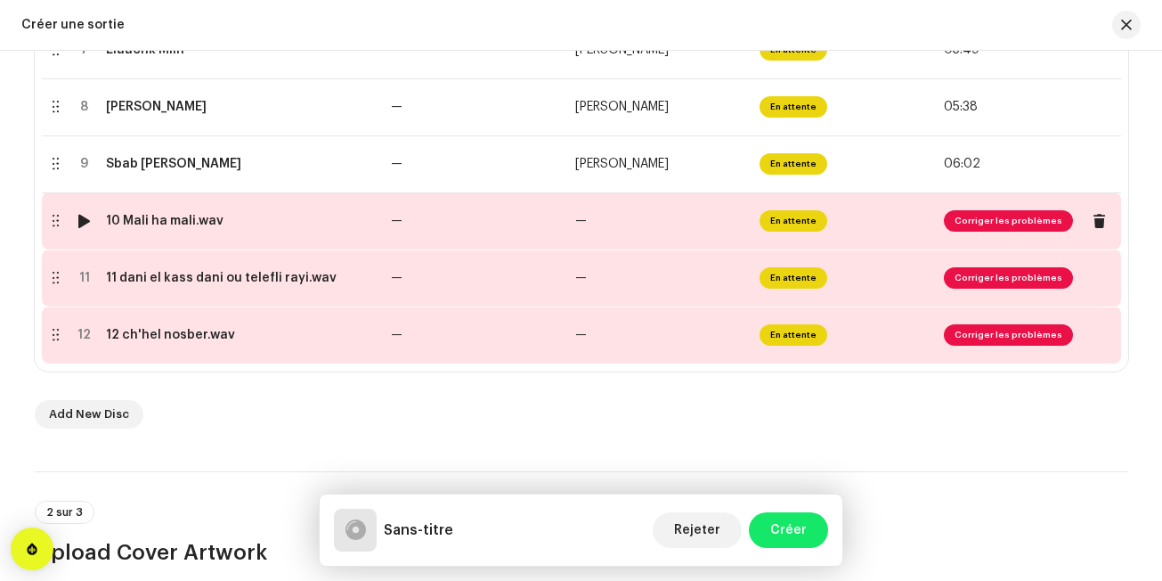
click at [276, 228] on td "10 Mali ha mali.wav" at bounding box center [241, 220] width 285 height 57
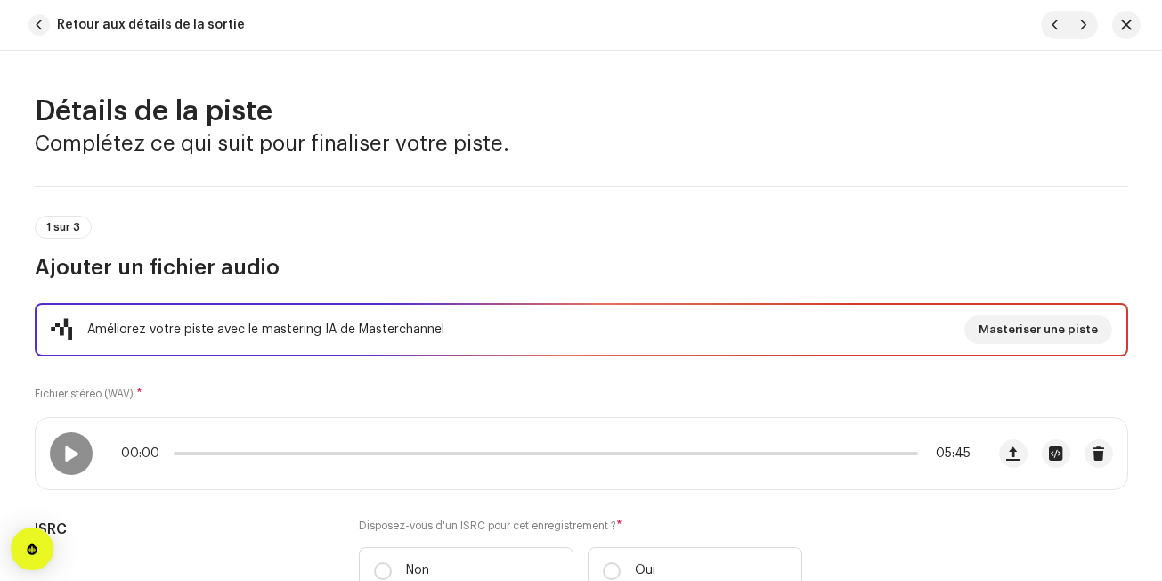
click at [308, 237] on div "1 sur 3 Ajouter un fichier audio" at bounding box center [582, 249] width 1094 height 66
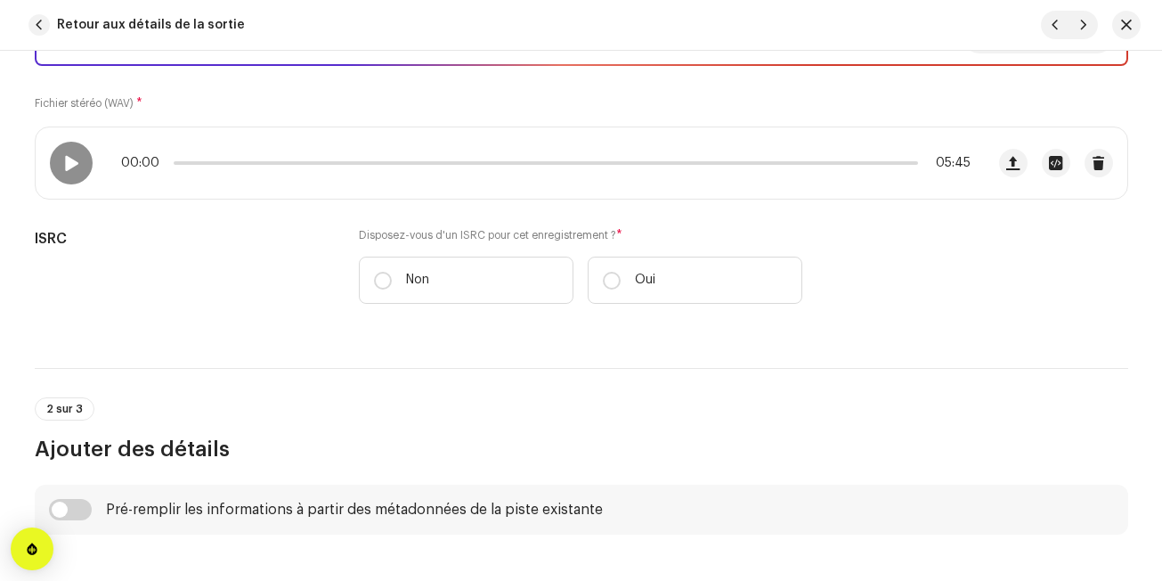
scroll to position [356, 0]
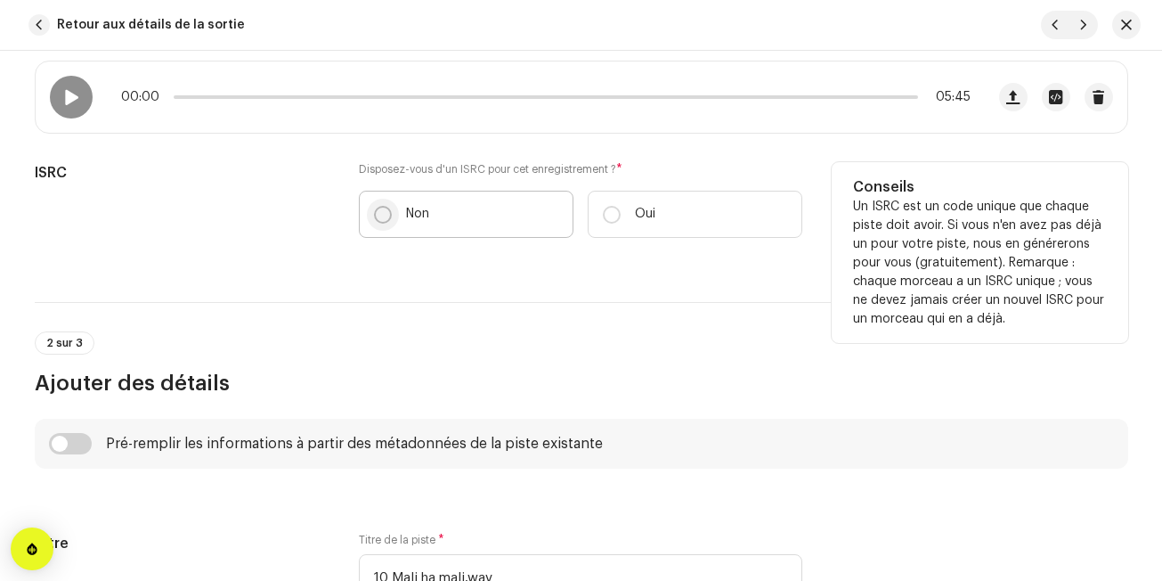
click at [374, 223] on p-radiobutton at bounding box center [383, 215] width 18 height 18
click at [374, 223] on input "Non" at bounding box center [383, 215] width 18 height 18
radio input "true"
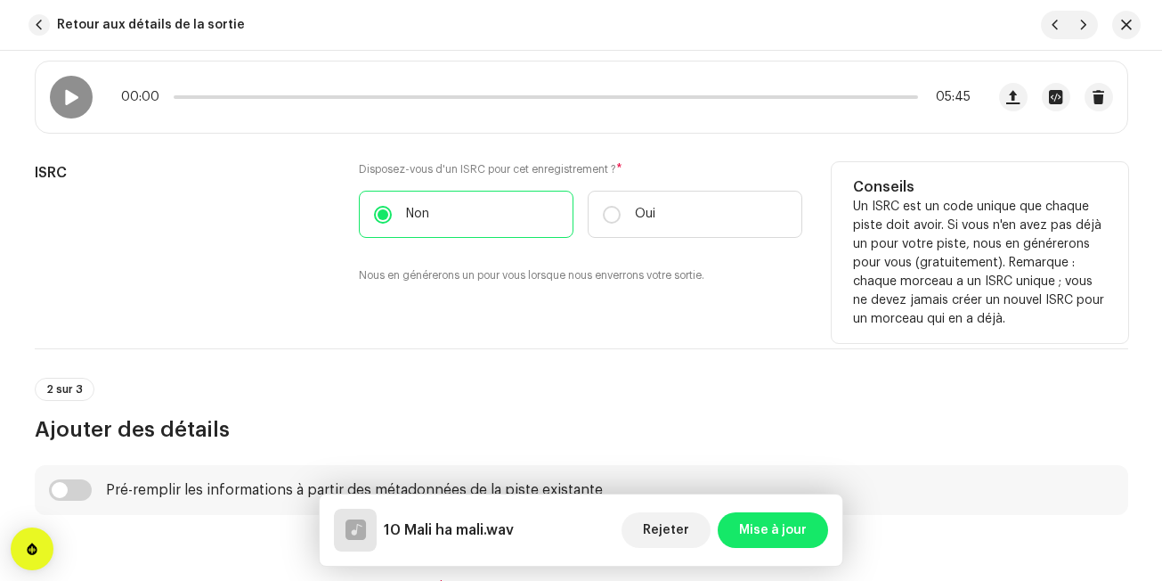
click at [338, 296] on div "ISRC Disposez-vous d'un ISRC pour cet enregistrement ? * Non Oui Nous en génére…" at bounding box center [582, 233] width 1094 height 143
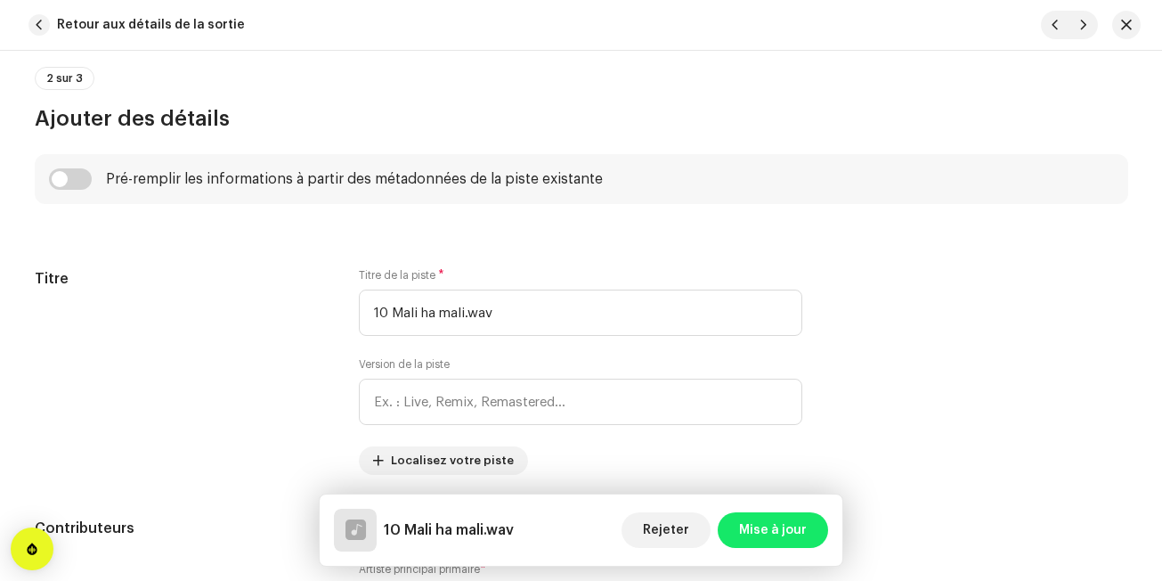
scroll to position [713, 0]
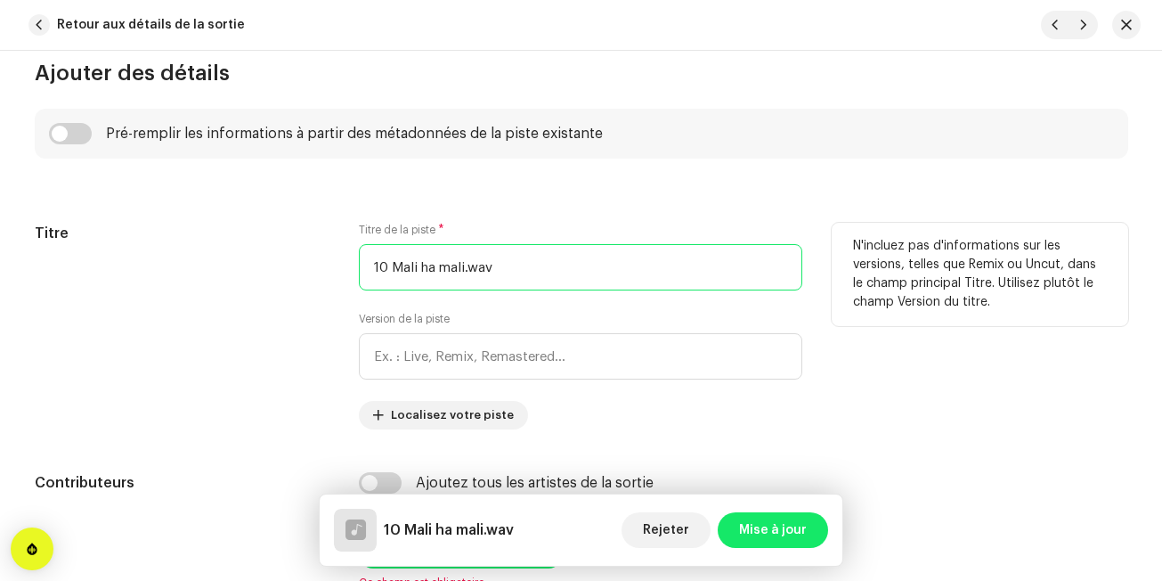
click at [535, 281] on input "10 Mali ha mali.wav" at bounding box center [581, 267] width 444 height 46
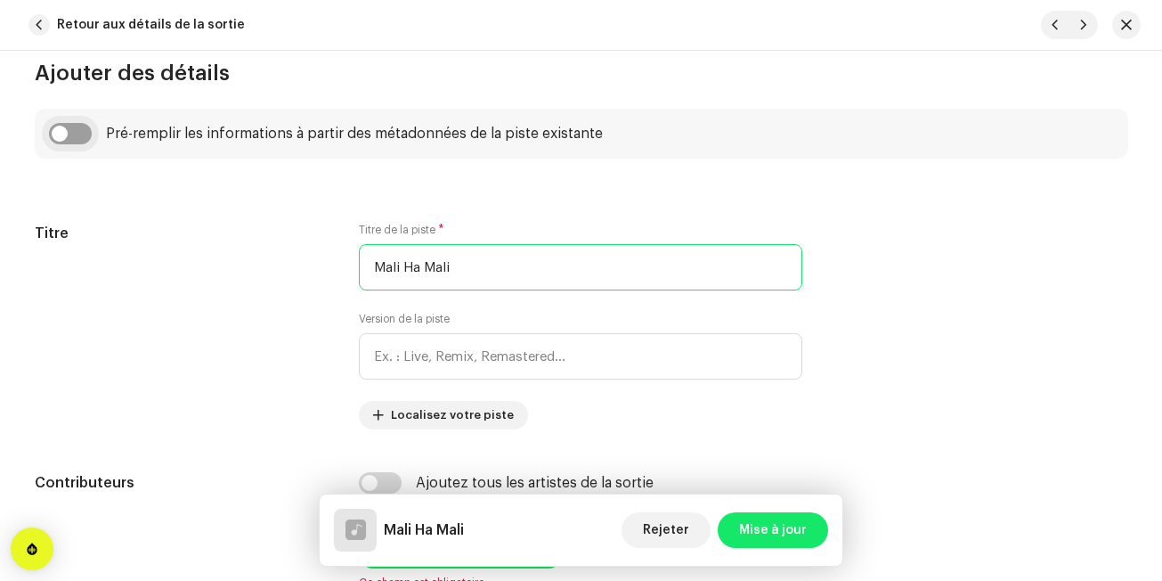
type input "Mali Ha Mali"
click at [77, 127] on input "checkbox" at bounding box center [70, 133] width 43 height 21
checkbox input "true"
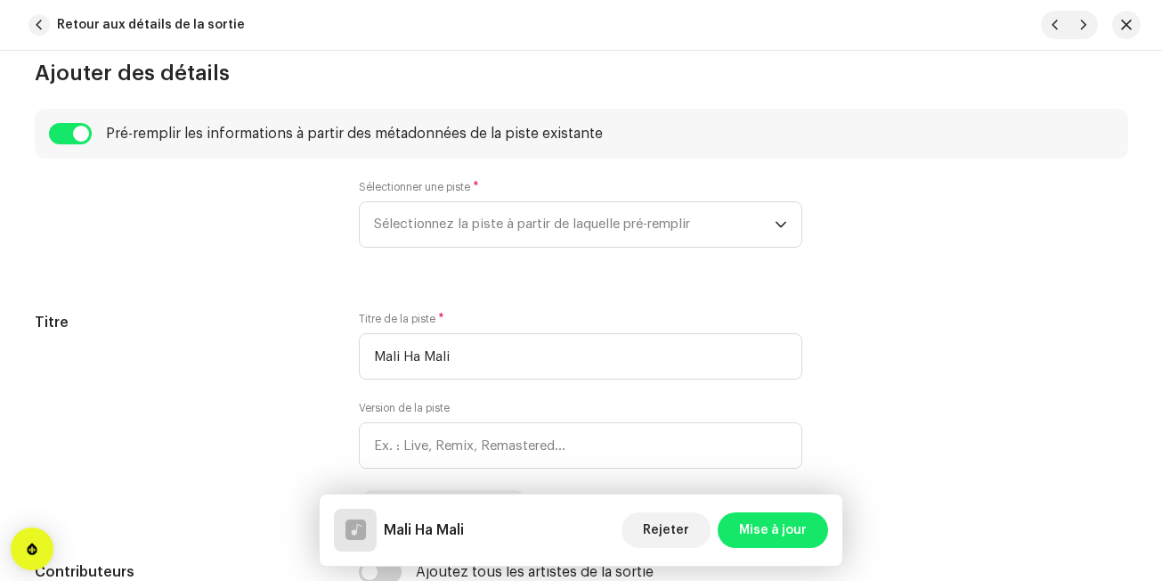
click at [350, 211] on div "Sélectionner une piste * Sélectionnez la piste à partir de laquelle pré-remplir" at bounding box center [582, 224] width 1094 height 89
click at [370, 216] on p-select "Sélectionnez la piste à partir de laquelle pré-remplir" at bounding box center [581, 224] width 444 height 46
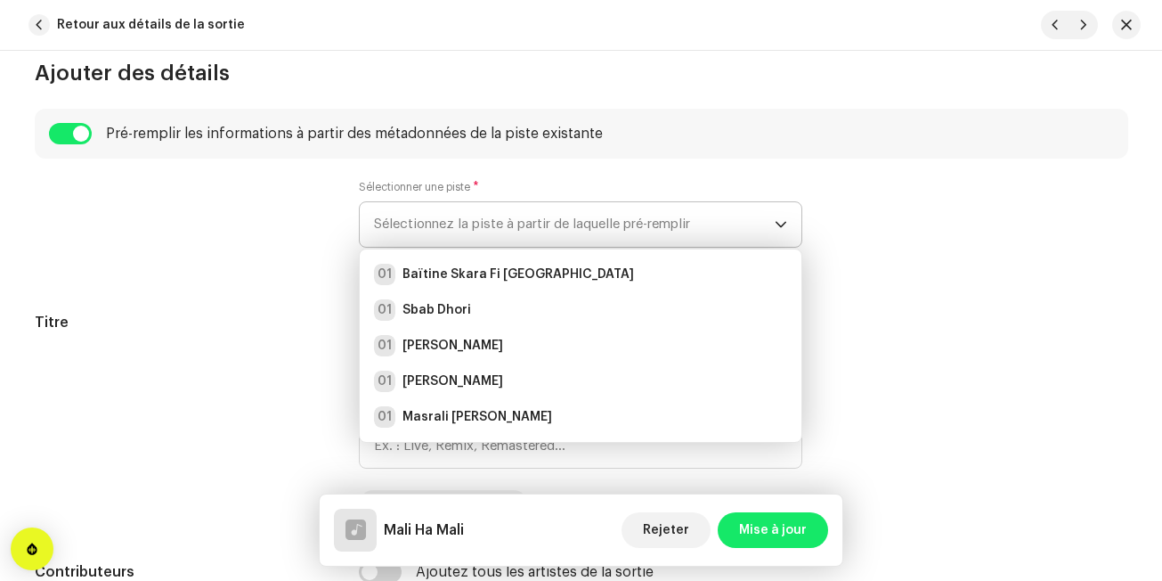
click at [370, 256] on ul "01 Baïtine Skara Fi Oued Kbir 01 Sbab Dhori 01 Zine Mlih 01 [PERSON_NAME] 01 Ma…" at bounding box center [581, 452] width 442 height 406
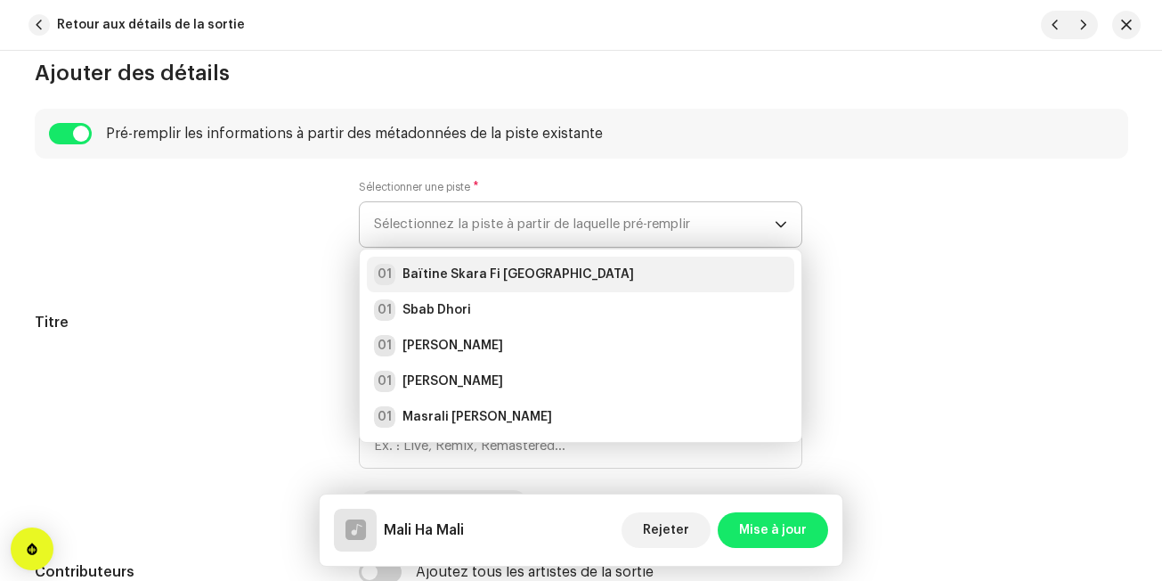
click at [376, 273] on div "01" at bounding box center [384, 274] width 21 height 21
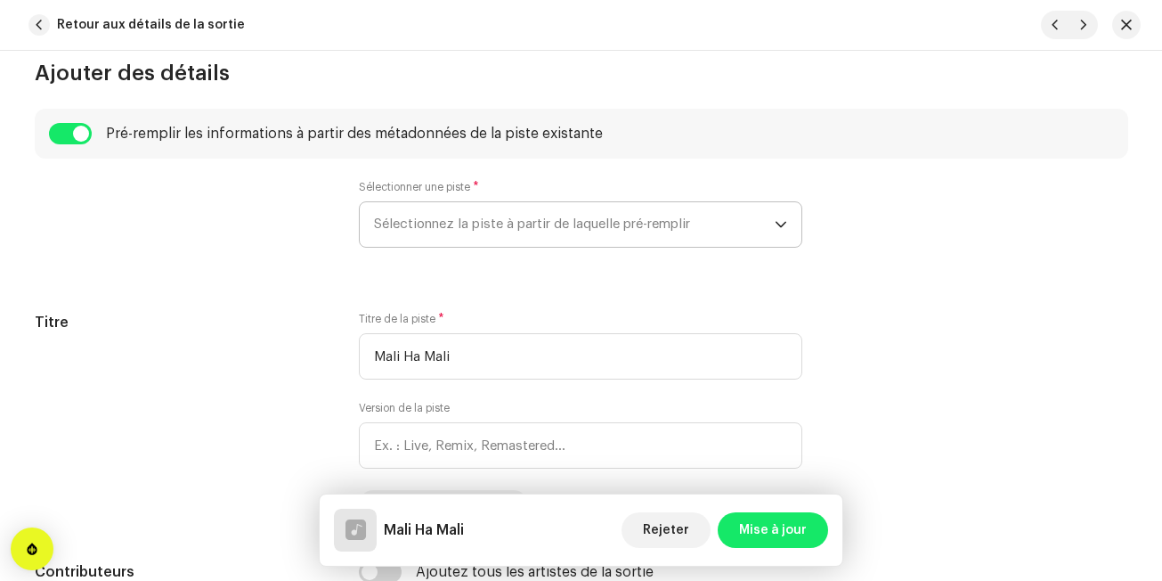
radio input "true"
type input "Edition Noudjoum El-Wanchariss"
checkbox input "true"
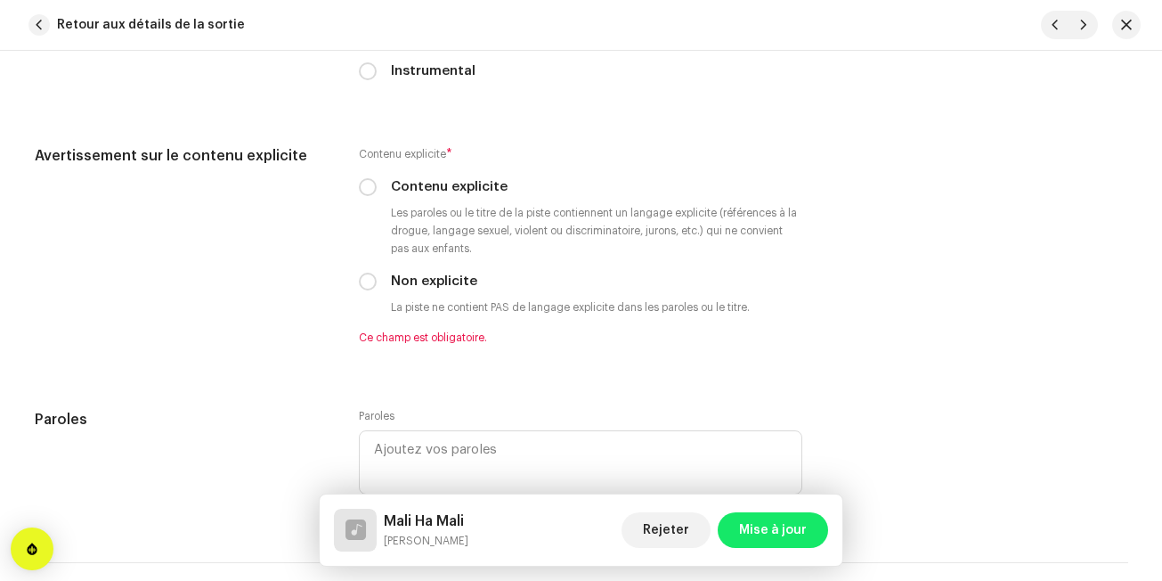
scroll to position [3171, 0]
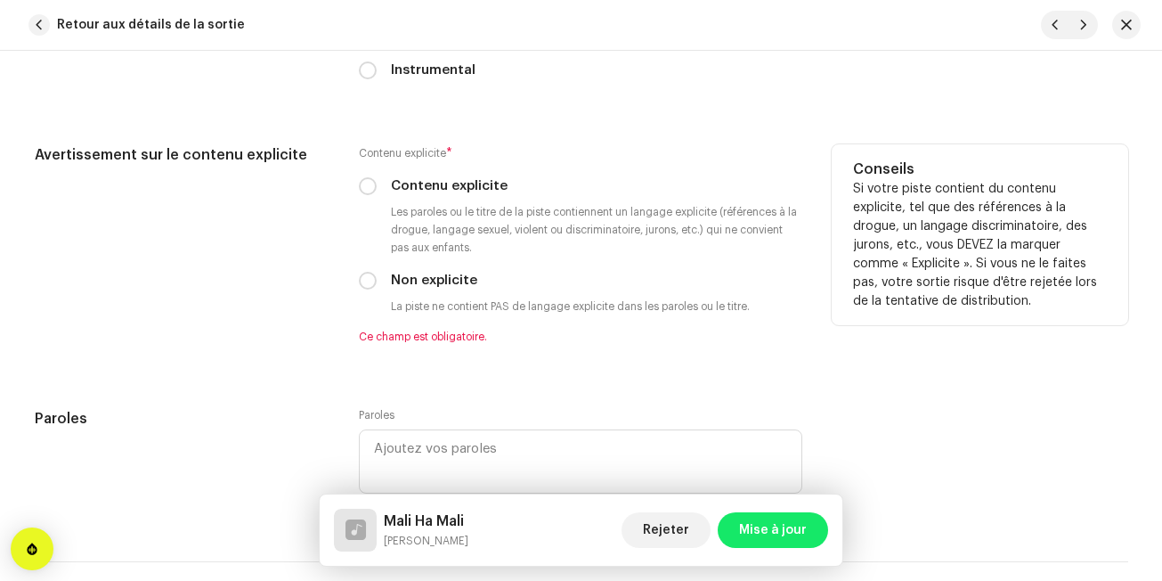
click at [354, 278] on div "Avertissement sur le contenu explicite Contenu explicite * Contenu explicite Le…" at bounding box center [582, 254] width 1094 height 221
drag, startPoint x: 363, startPoint y: 278, endPoint x: 314, endPoint y: 305, distance: 55.8
click at [314, 305] on div "Avertissement sur le contenu explicite Contenu explicite * Contenu explicite Le…" at bounding box center [582, 254] width 1094 height 221
click at [314, 305] on div "Avertissement sur le contenu explicite" at bounding box center [183, 254] width 297 height 221
click at [362, 286] on input "Non explicite" at bounding box center [368, 281] width 18 height 18
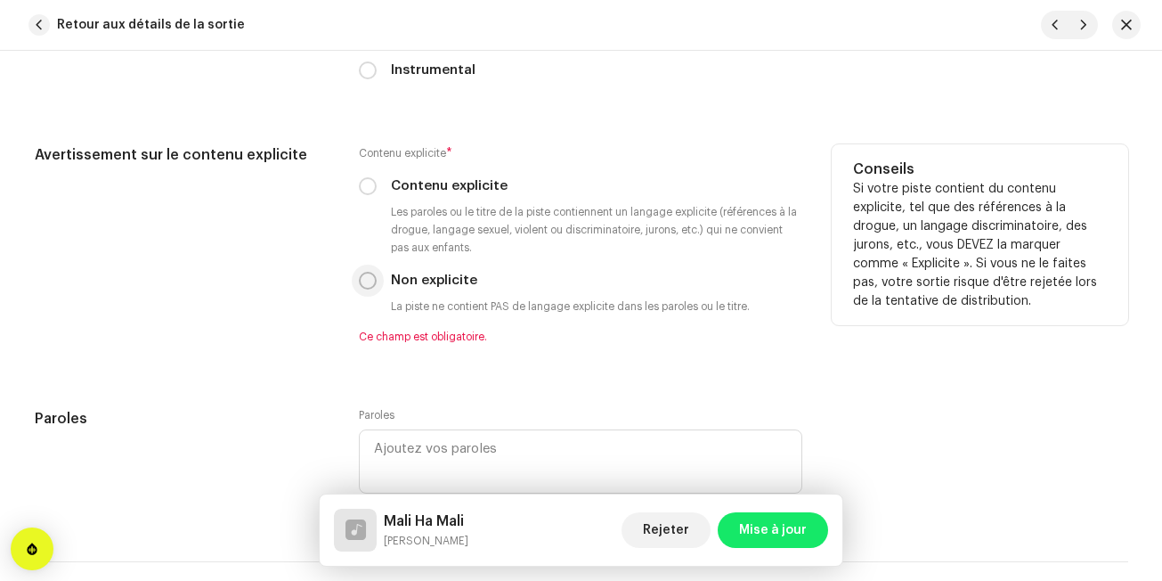
radio input "true"
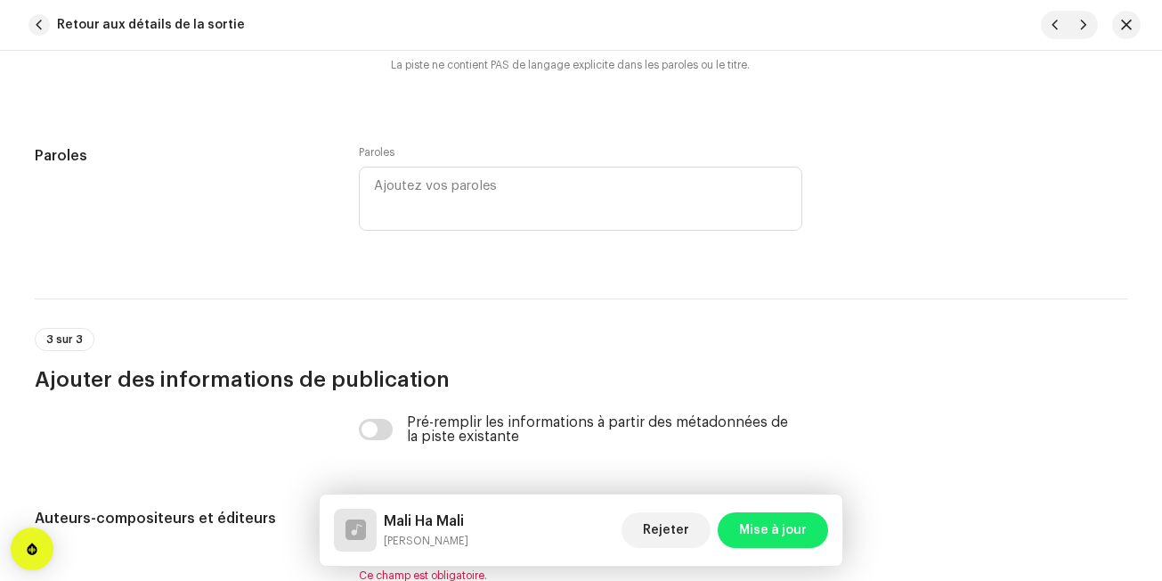
scroll to position [3634, 0]
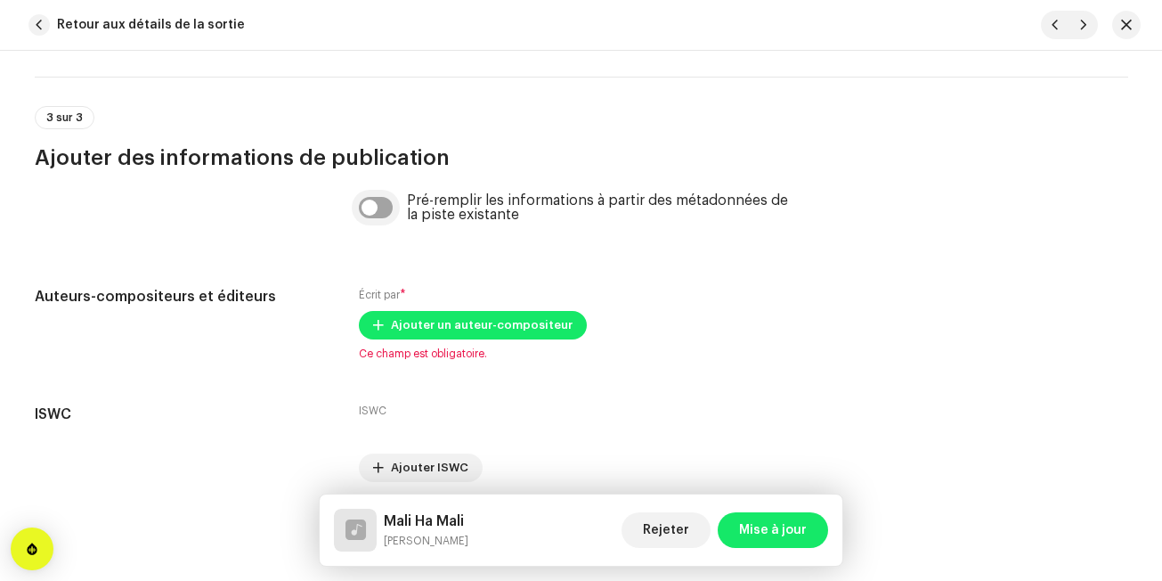
click at [386, 211] on input "checkbox" at bounding box center [376, 207] width 34 height 21
checkbox input "true"
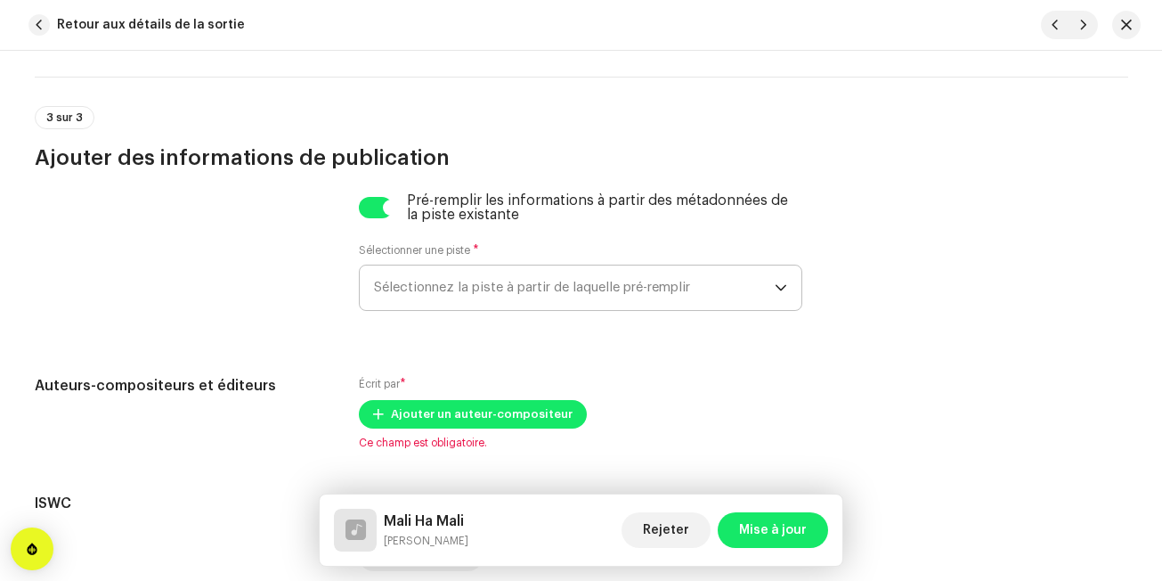
click at [461, 287] on span "Sélectionnez la piste à partir de laquelle pré-remplir" at bounding box center [574, 287] width 401 height 45
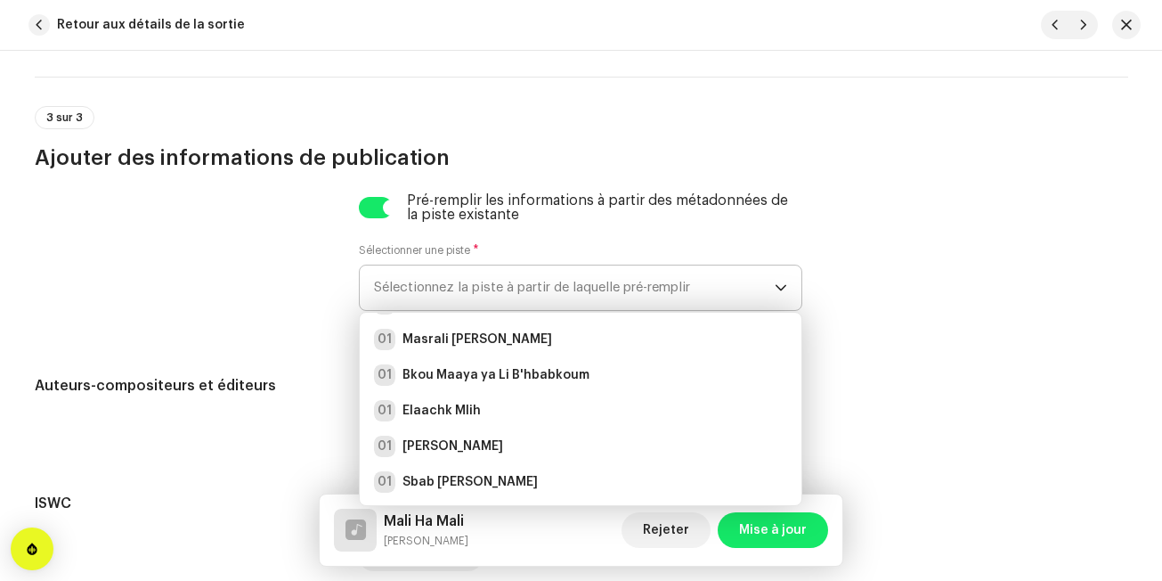
scroll to position [157, 0]
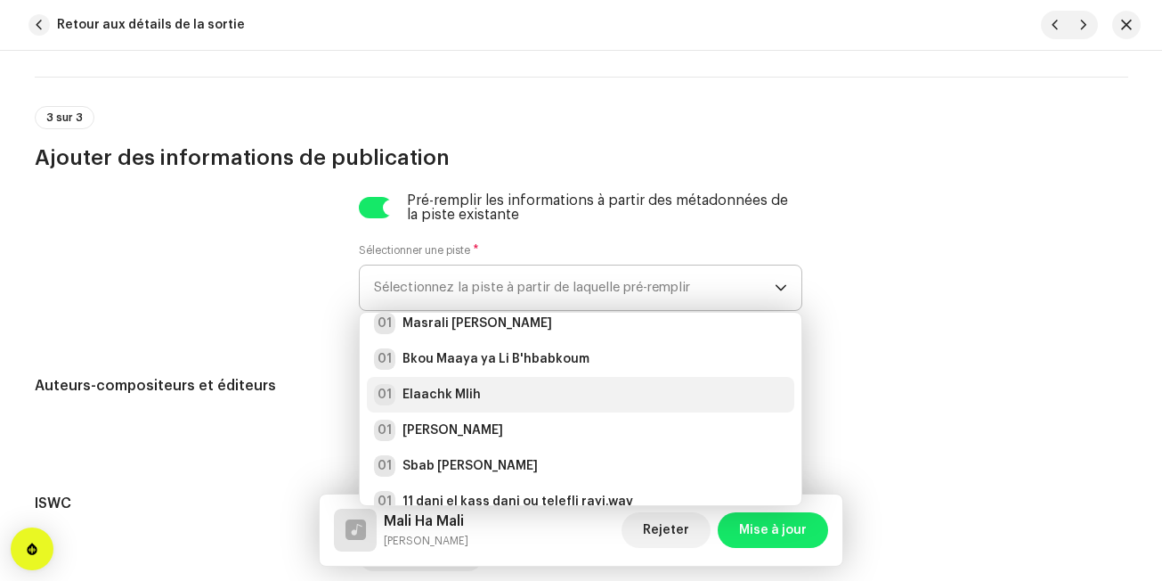
click at [719, 379] on li "01 [PERSON_NAME]" at bounding box center [581, 395] width 428 height 36
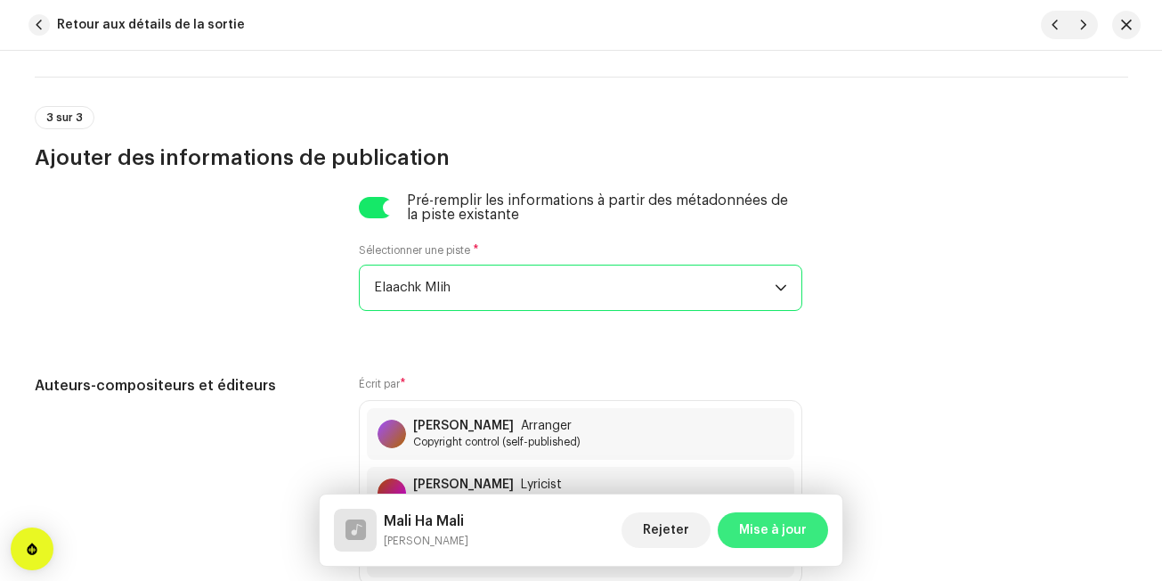
click at [753, 531] on span "Mise à jour" at bounding box center [773, 530] width 68 height 36
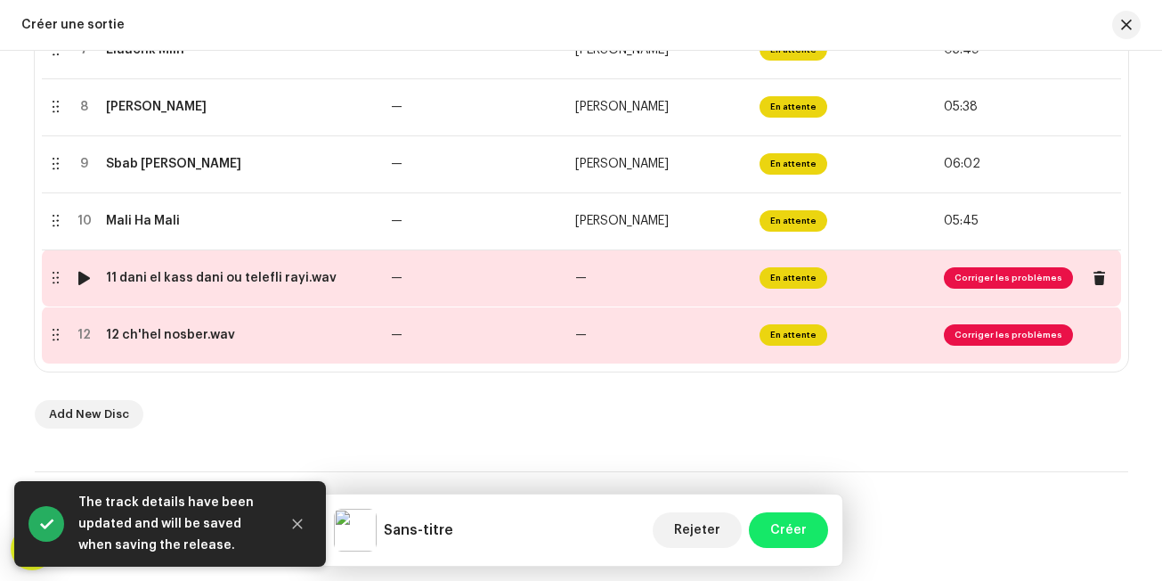
click at [759, 291] on td "En attente" at bounding box center [845, 277] width 184 height 57
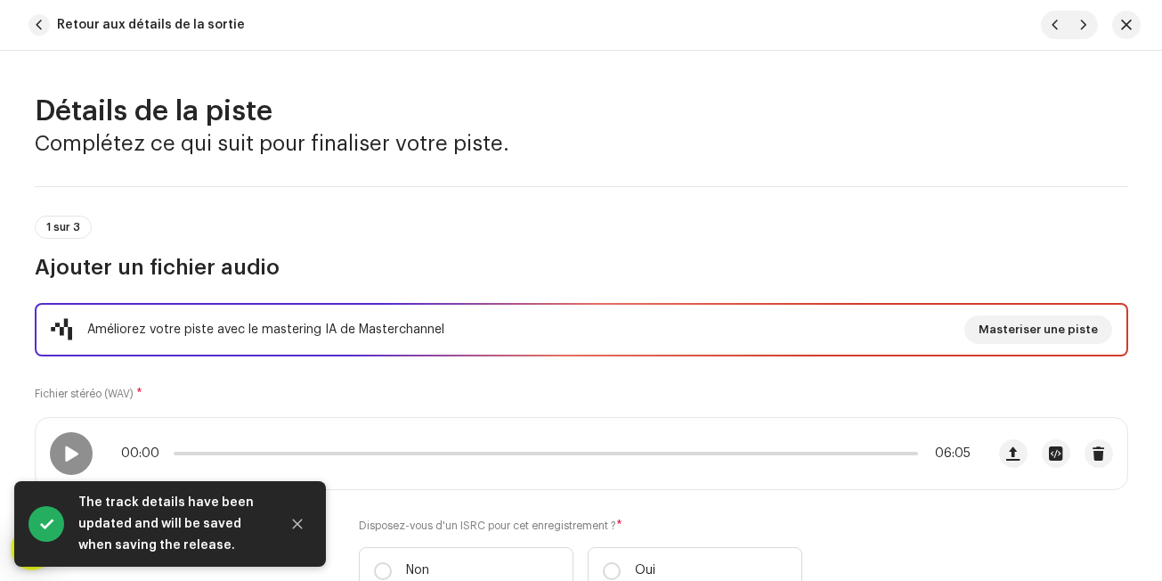
click at [762, 272] on h3 "Ajouter un fichier audio" at bounding box center [582, 267] width 1094 height 29
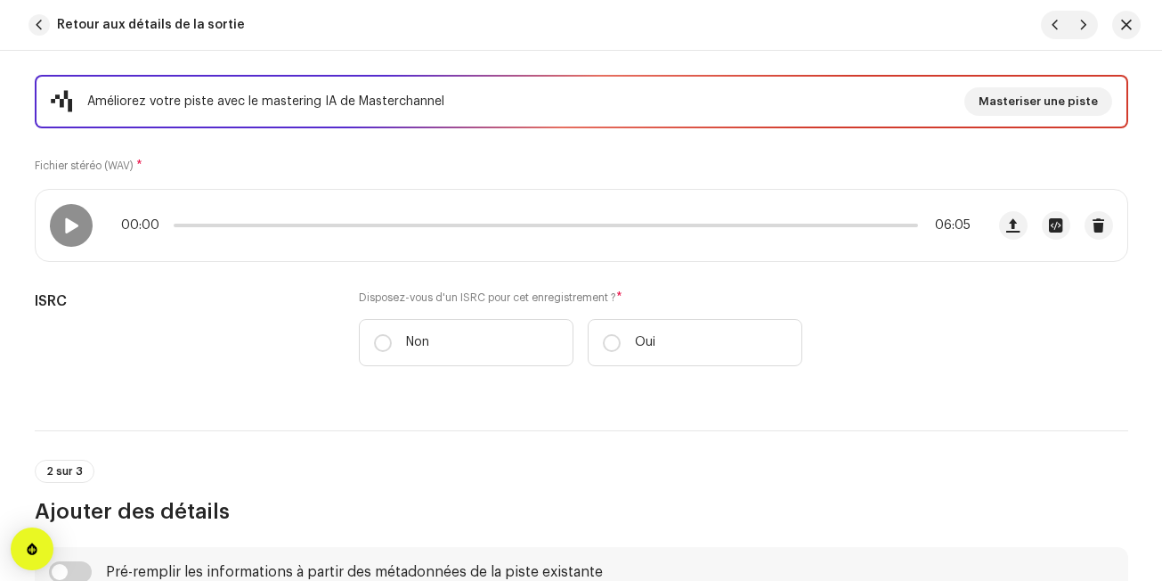
scroll to position [249, 0]
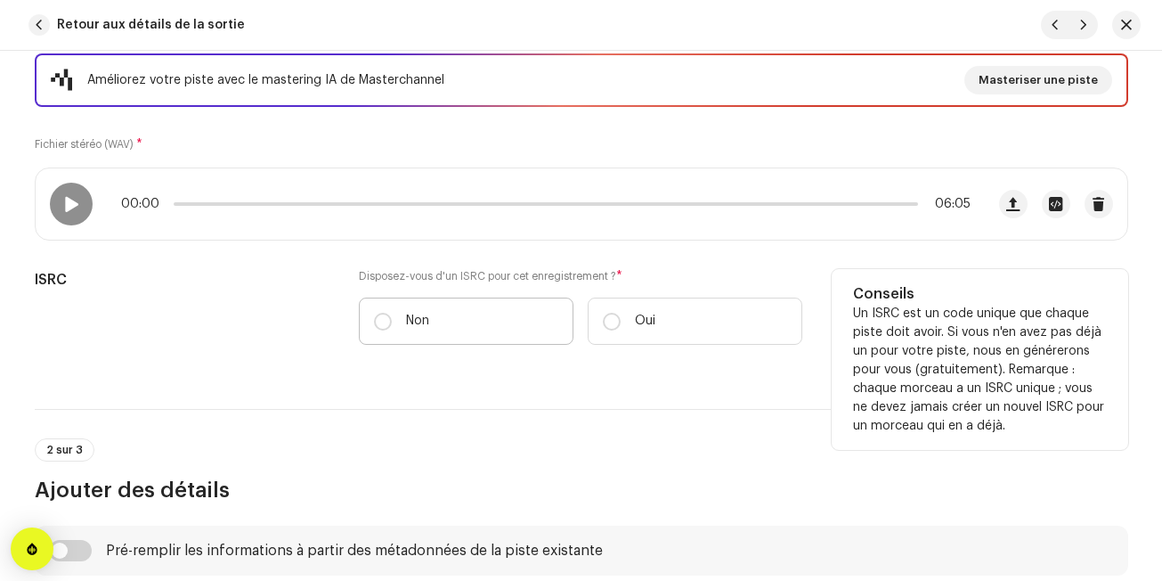
click at [512, 315] on label "Non" at bounding box center [466, 320] width 215 height 47
click at [392, 315] on input "Non" at bounding box center [383, 322] width 18 height 18
radio input "true"
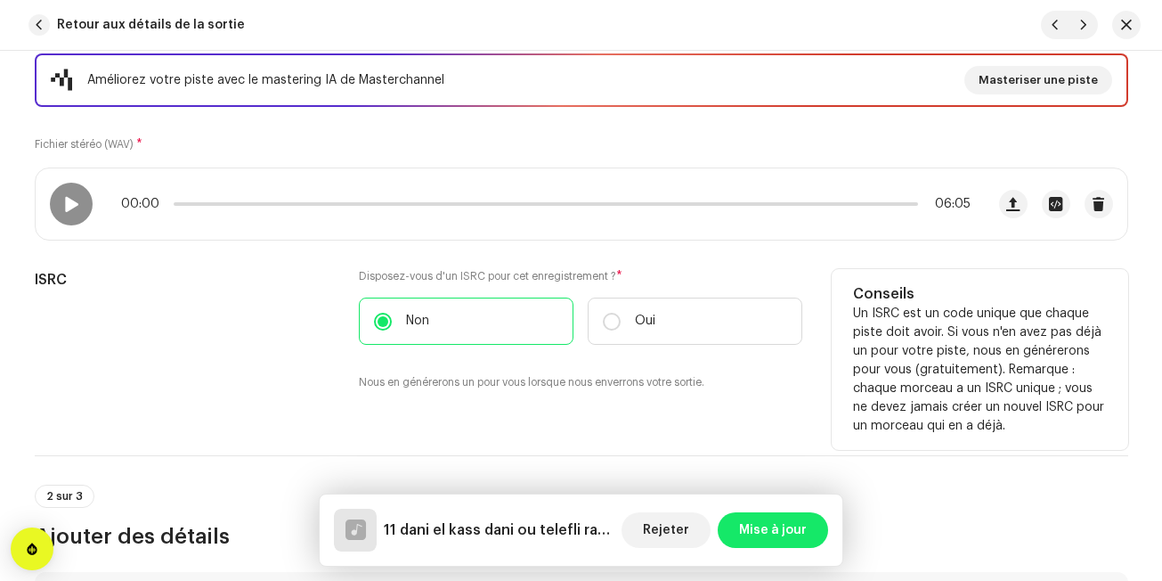
click at [488, 409] on div "Disposez-vous d'un ISRC pour cet enregistrement ? * Non Oui Nous en générerons …" at bounding box center [581, 340] width 444 height 143
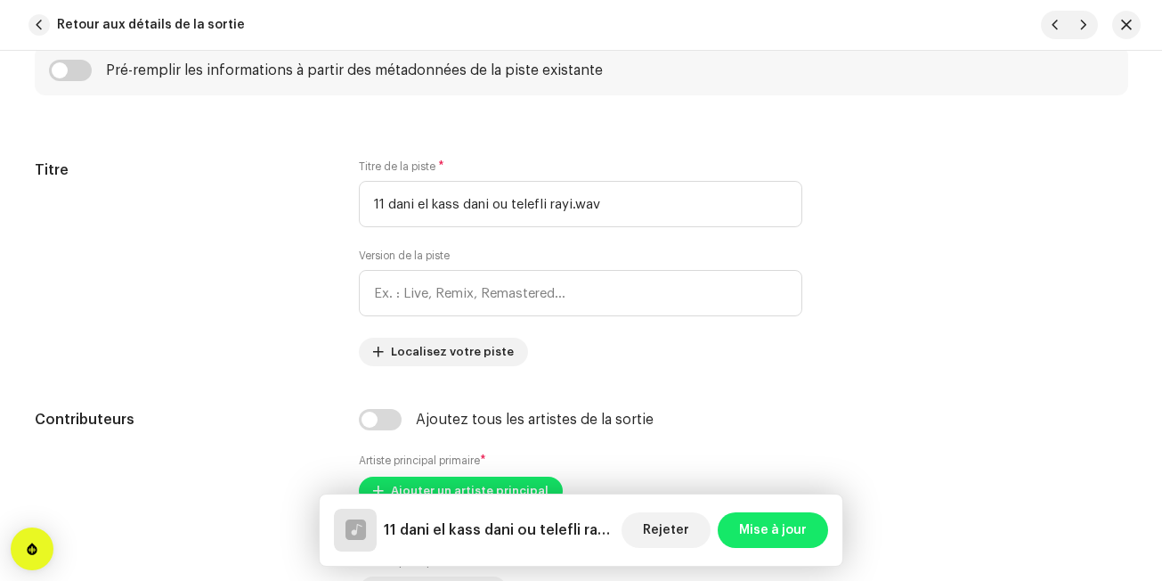
scroll to position [784, 0]
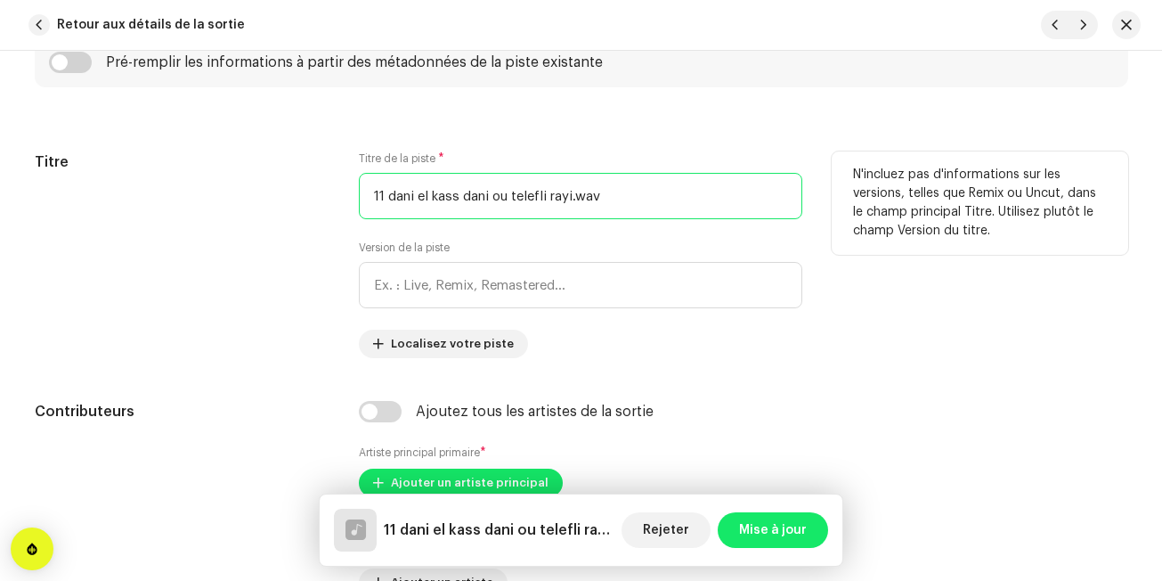
click at [673, 192] on input "11 dani el kass dani ou telefli rayi.wav" at bounding box center [581, 196] width 444 height 46
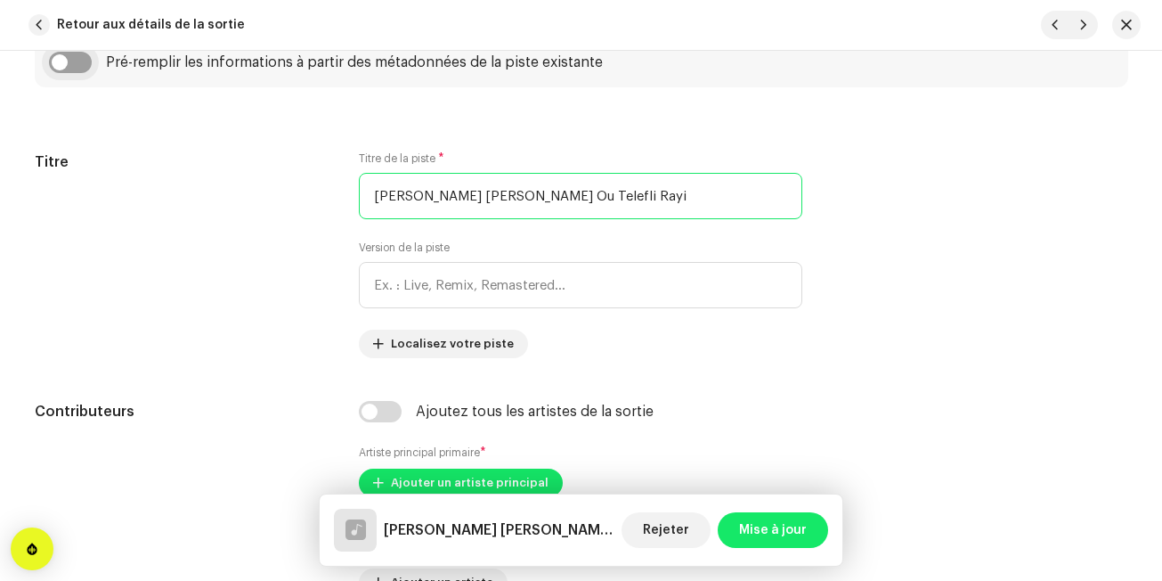
type input "[PERSON_NAME] [PERSON_NAME] Ou Telefli Rayi"
click at [69, 69] on input "checkbox" at bounding box center [70, 62] width 43 height 21
checkbox input "true"
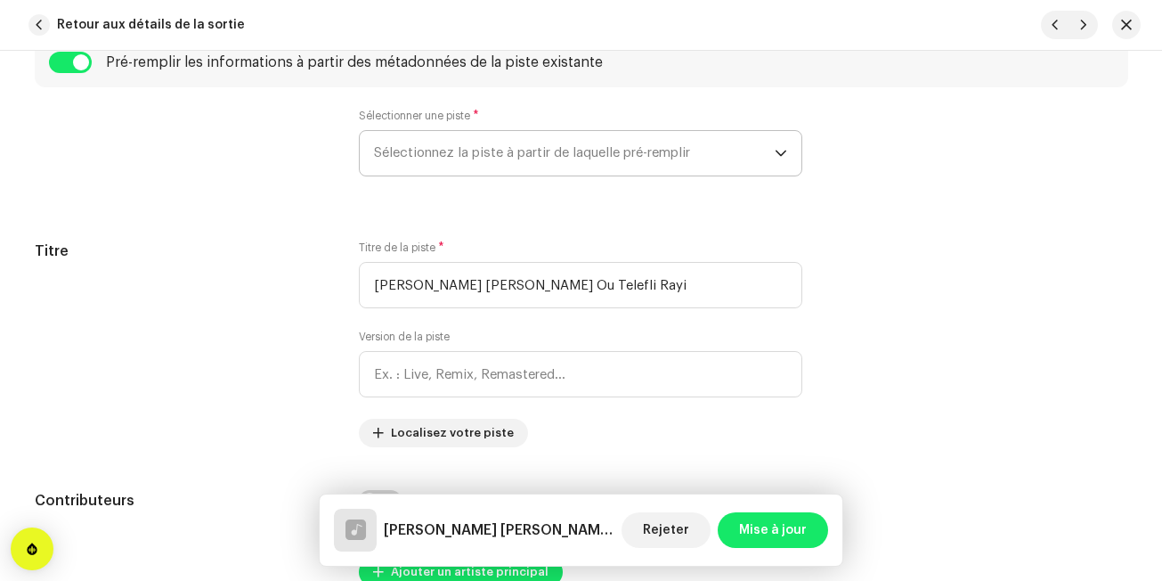
click at [384, 151] on span "Sélectionnez la piste à partir de laquelle pré-remplir" at bounding box center [574, 153] width 401 height 45
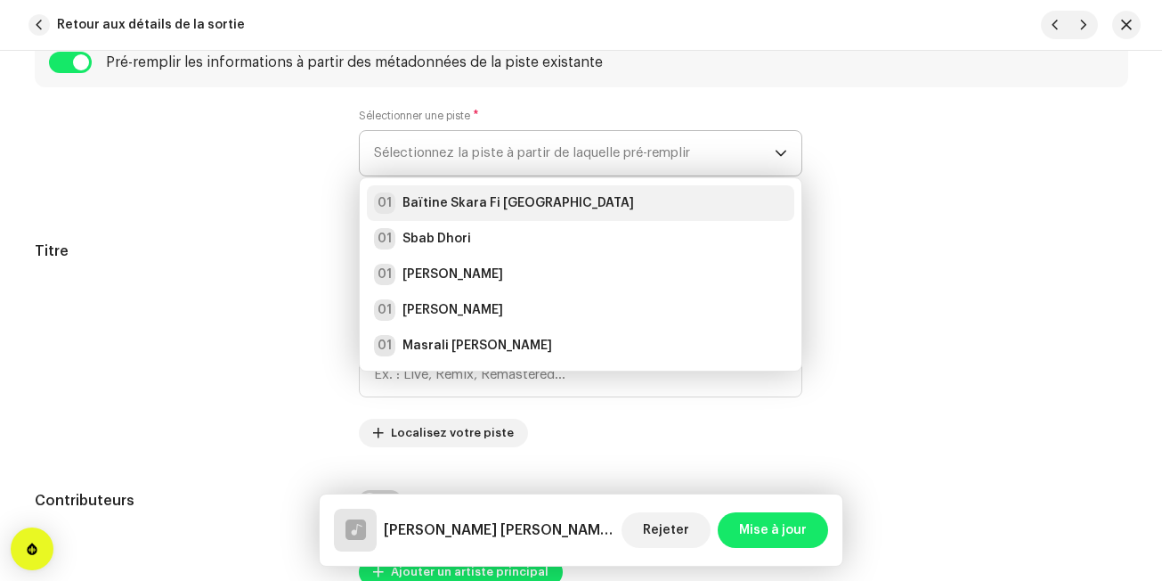
click at [388, 201] on div "01" at bounding box center [384, 202] width 21 height 21
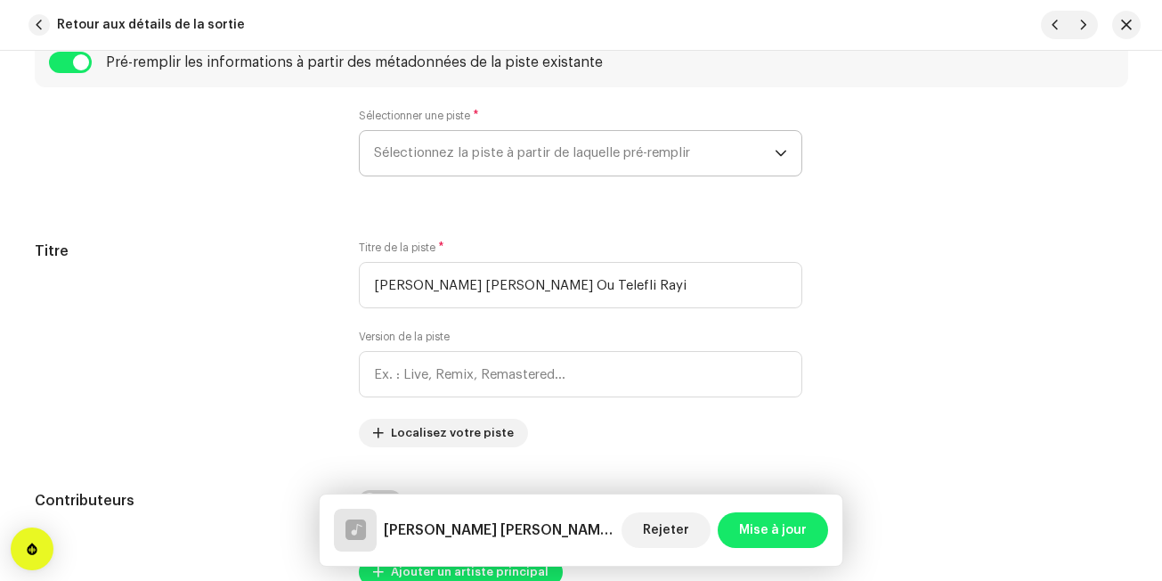
radio input "true"
type input "Edition Noudjoum El-Wanchariss"
checkbox input "true"
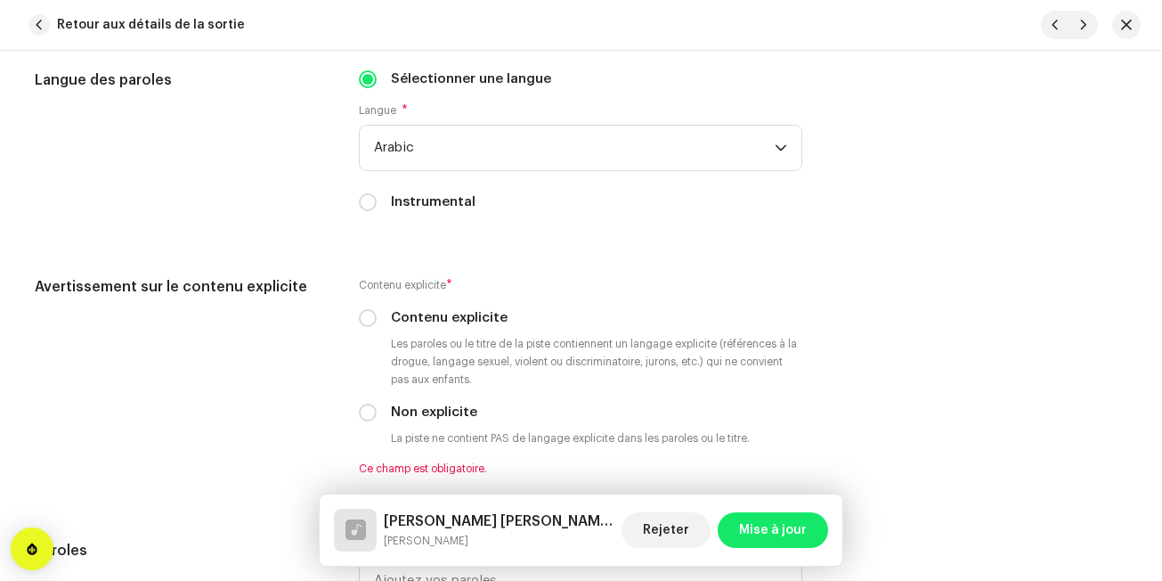
scroll to position [3100, 0]
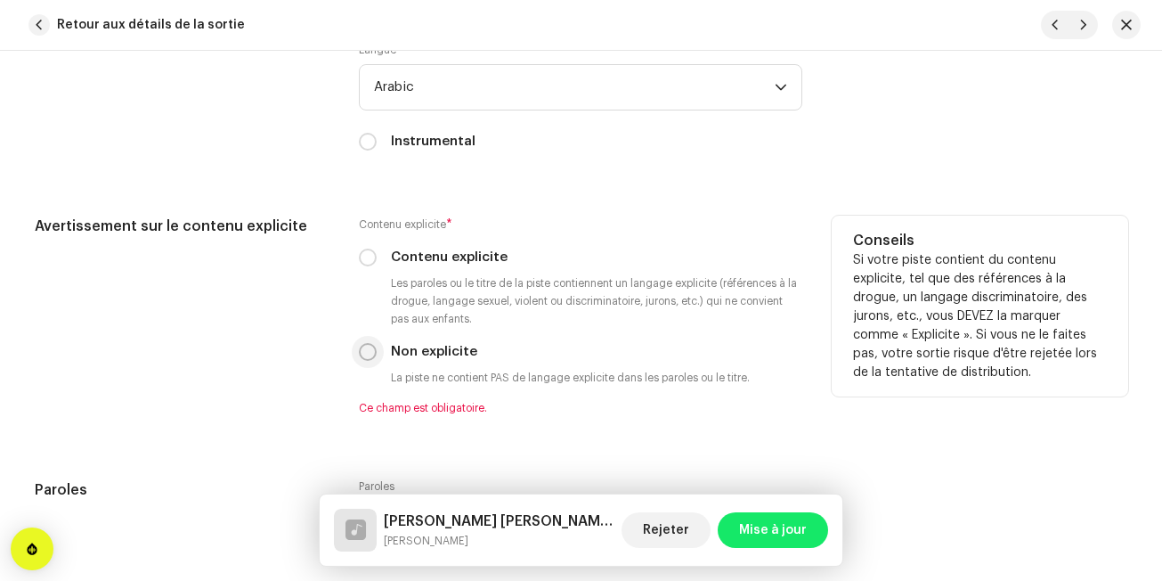
click at [369, 348] on input "Non explicite" at bounding box center [368, 352] width 18 height 18
radio input "true"
click at [311, 356] on div "Avertissement sur le contenu explicite" at bounding box center [183, 316] width 297 height 200
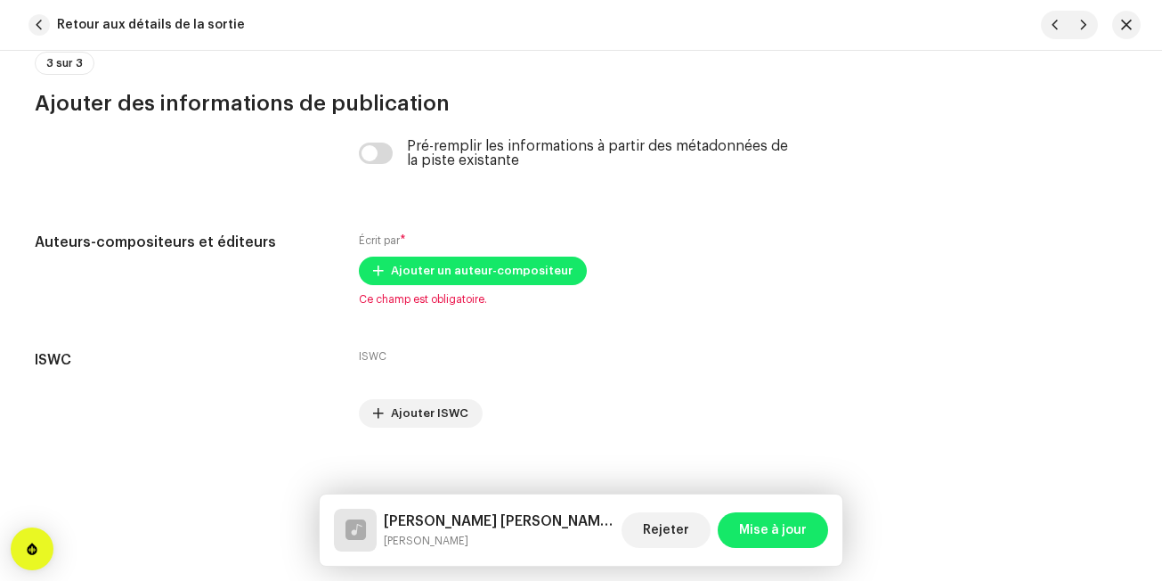
scroll to position [3706, 0]
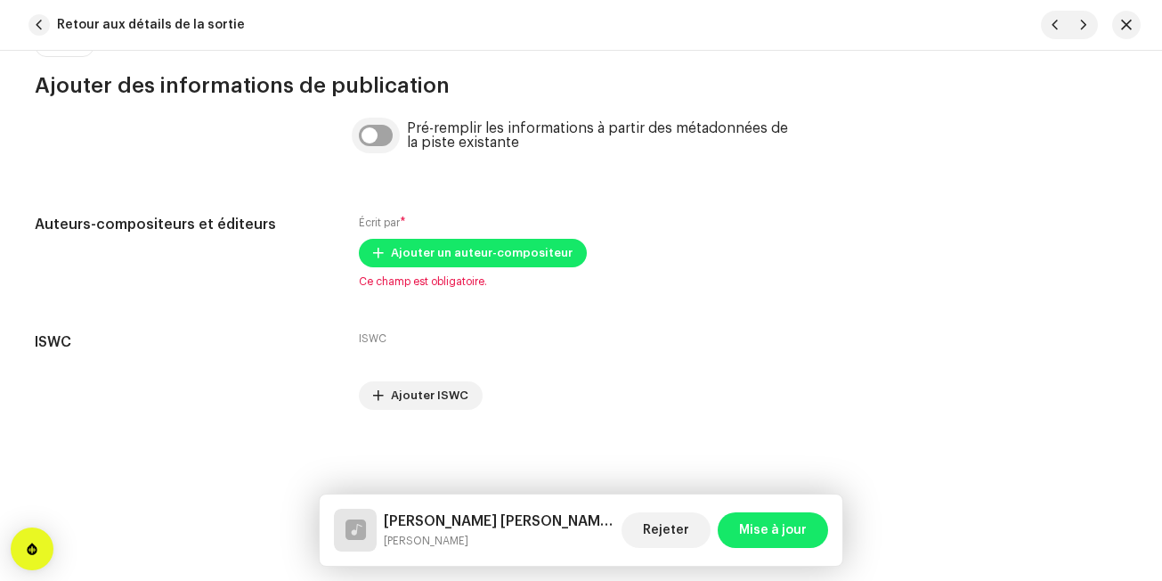
click at [375, 142] on input "checkbox" at bounding box center [376, 135] width 34 height 21
checkbox input "true"
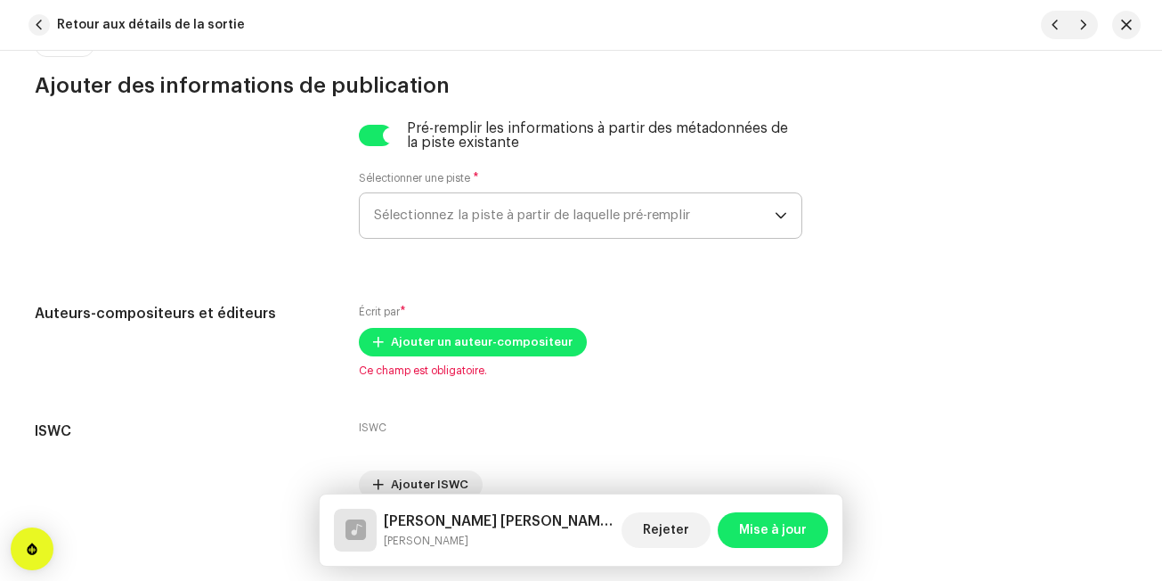
click at [428, 213] on span "Sélectionnez la piste à partir de laquelle pré-remplir" at bounding box center [574, 215] width 401 height 45
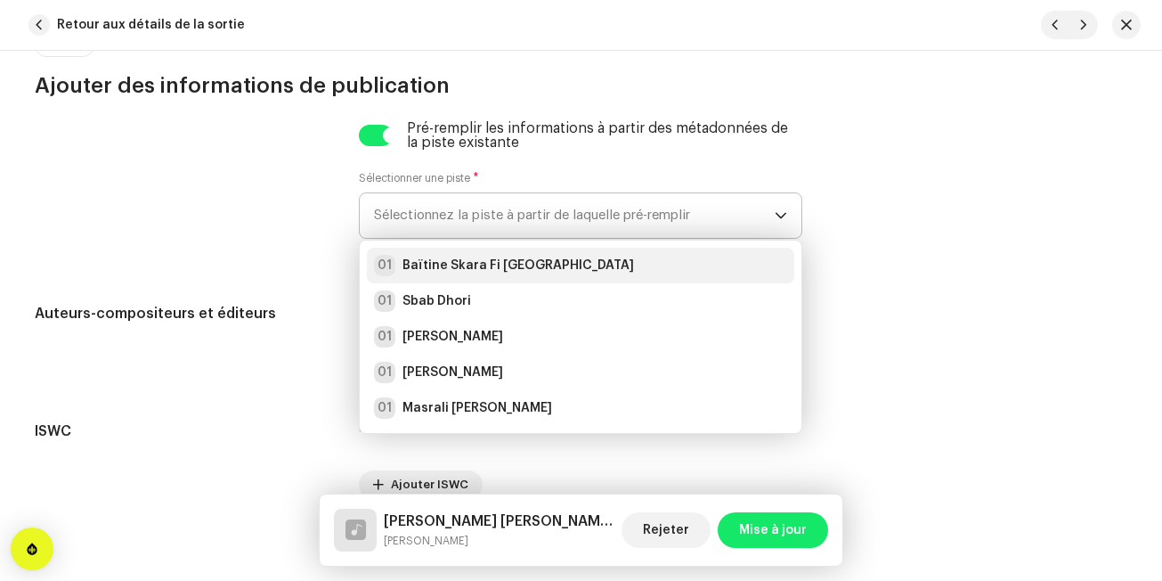
click at [427, 256] on div "01 Baïtine Skara Fi [GEOGRAPHIC_DATA]" at bounding box center [504, 265] width 260 height 21
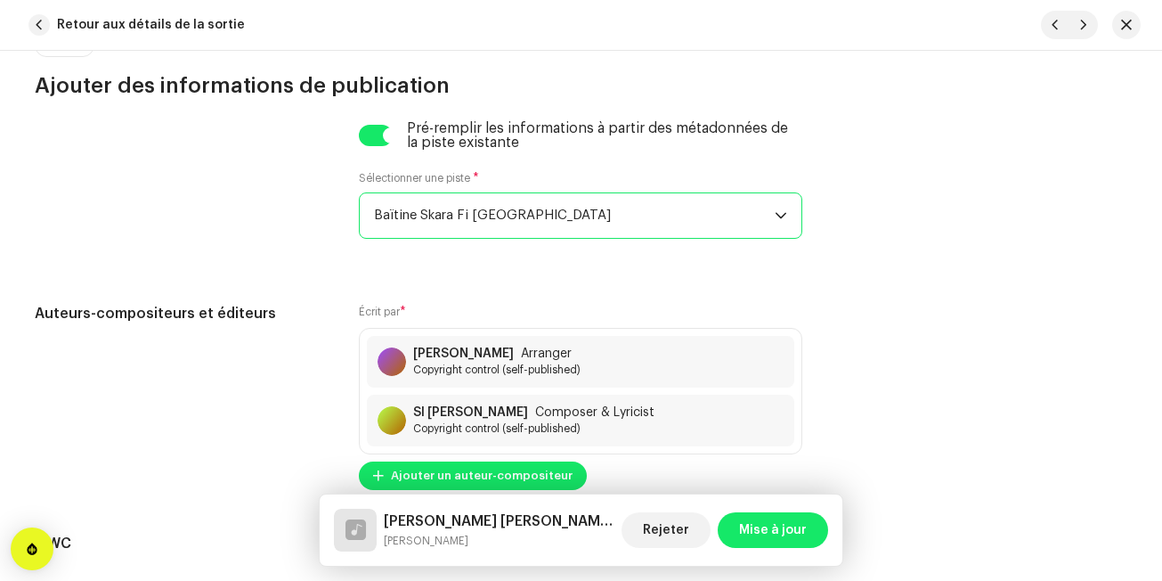
click at [449, 228] on span "Baïtine Skara Fi [GEOGRAPHIC_DATA]" at bounding box center [574, 215] width 401 height 45
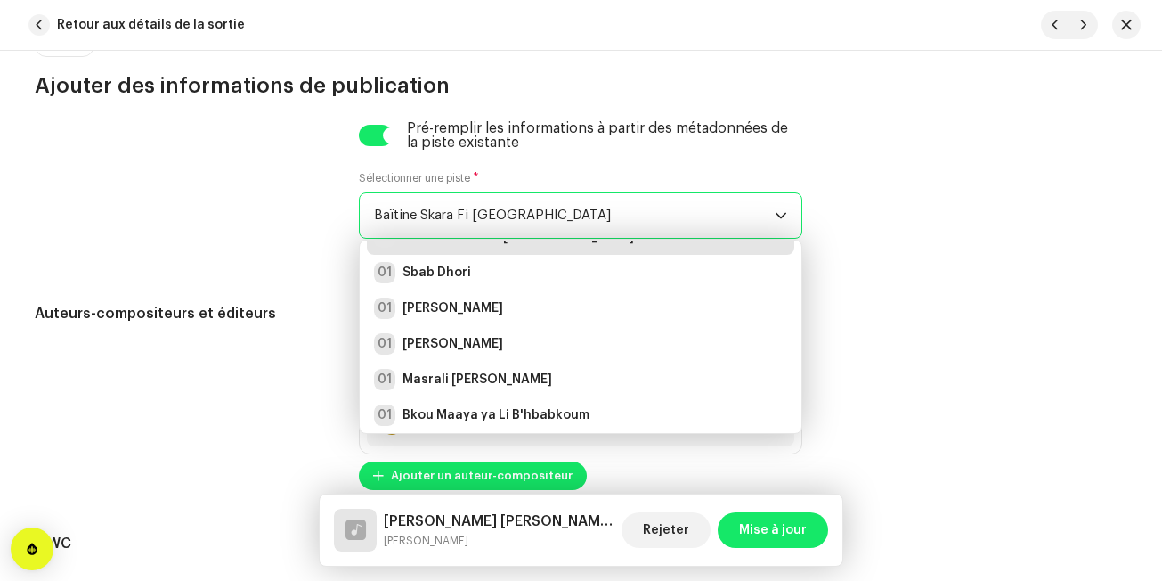
scroll to position [197, 0]
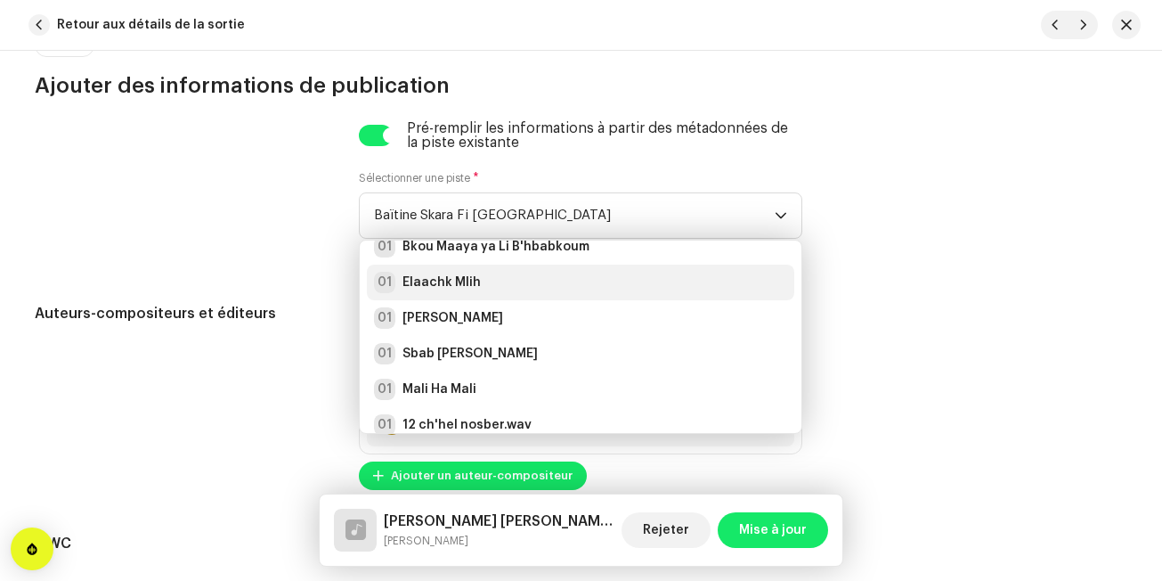
click at [609, 289] on div "01 [PERSON_NAME]" at bounding box center [580, 282] width 413 height 21
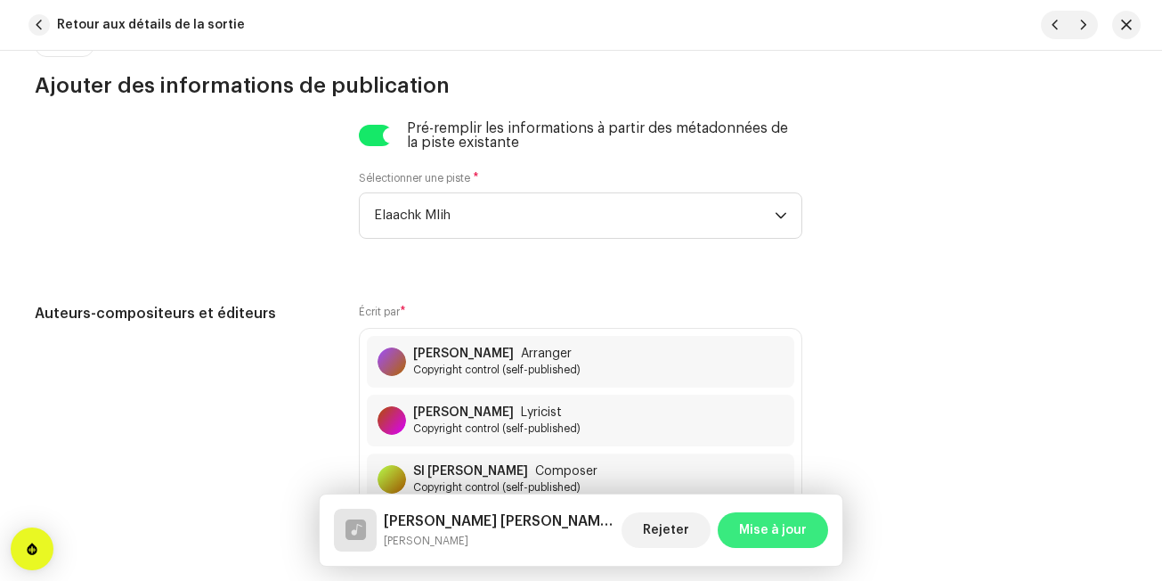
click at [764, 546] on span "Mise à jour" at bounding box center [773, 530] width 68 height 36
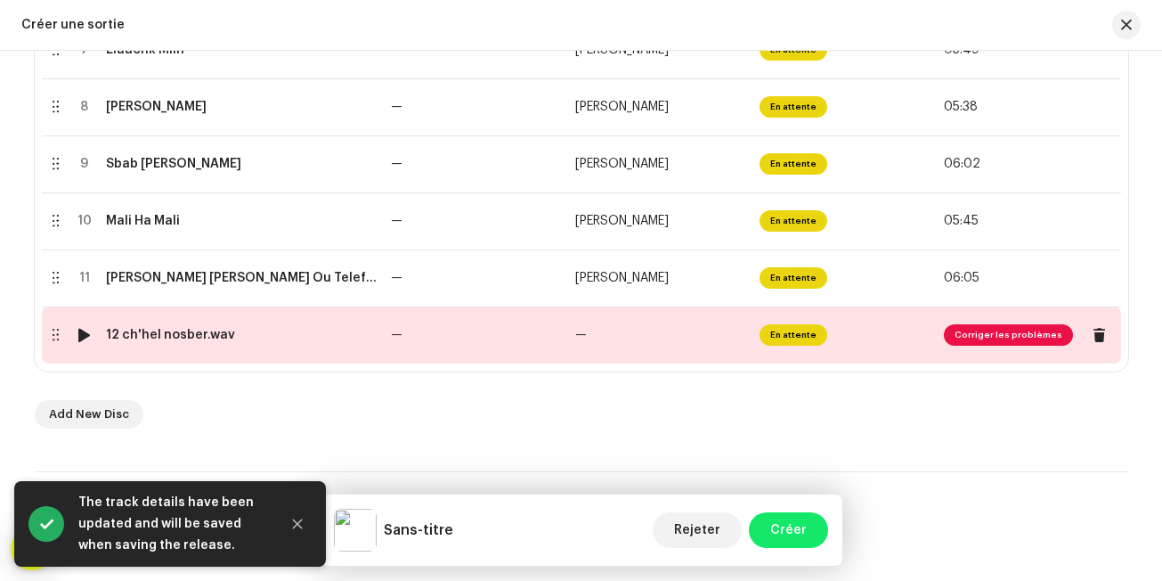
click at [599, 333] on td "—" at bounding box center [660, 334] width 184 height 57
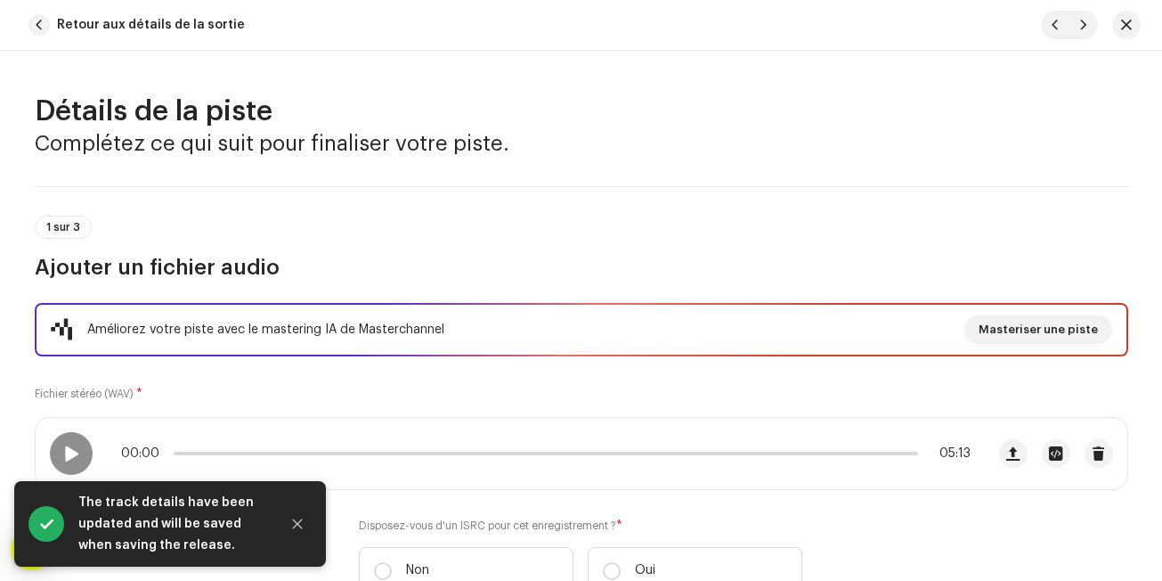
click at [630, 245] on div "1 sur 3 Ajouter un fichier audio" at bounding box center [582, 249] width 1094 height 66
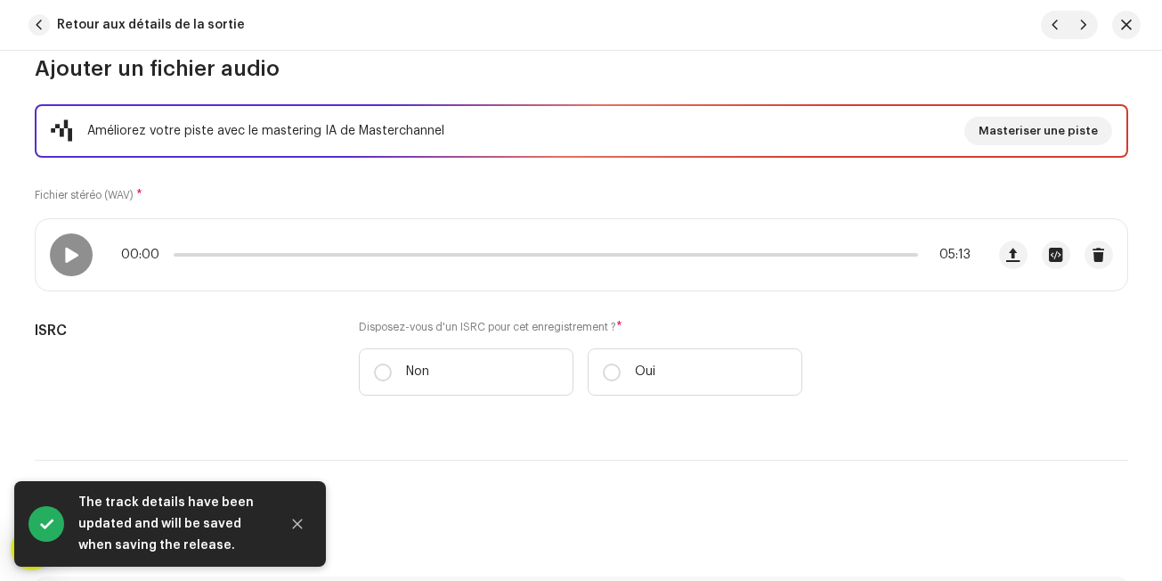
scroll to position [214, 0]
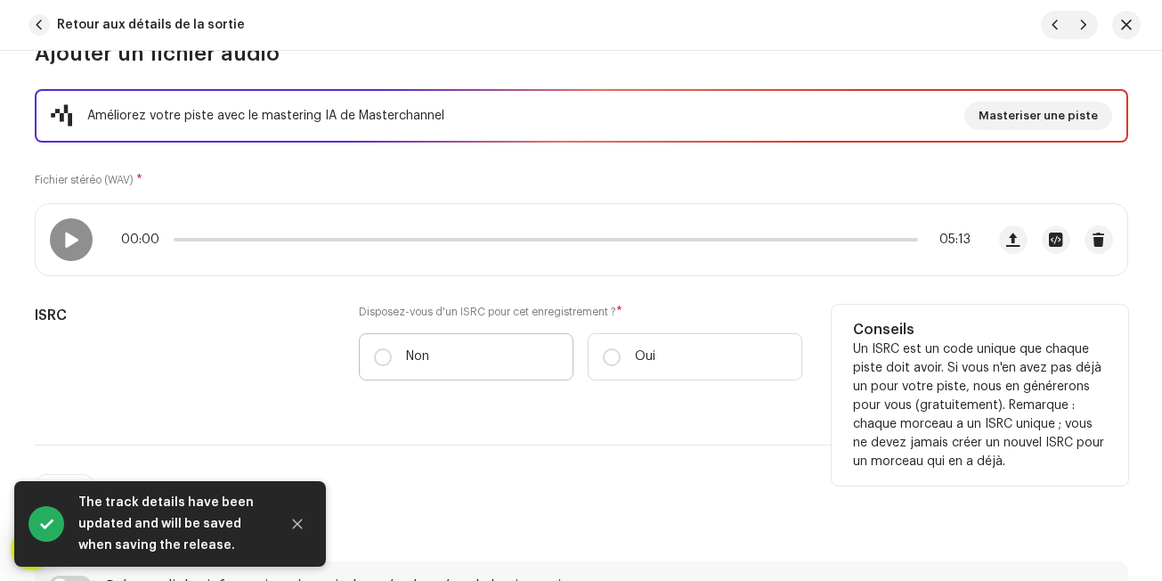
click at [412, 343] on label "Non" at bounding box center [466, 356] width 215 height 47
click at [392, 348] on input "Non" at bounding box center [383, 357] width 18 height 18
radio input "true"
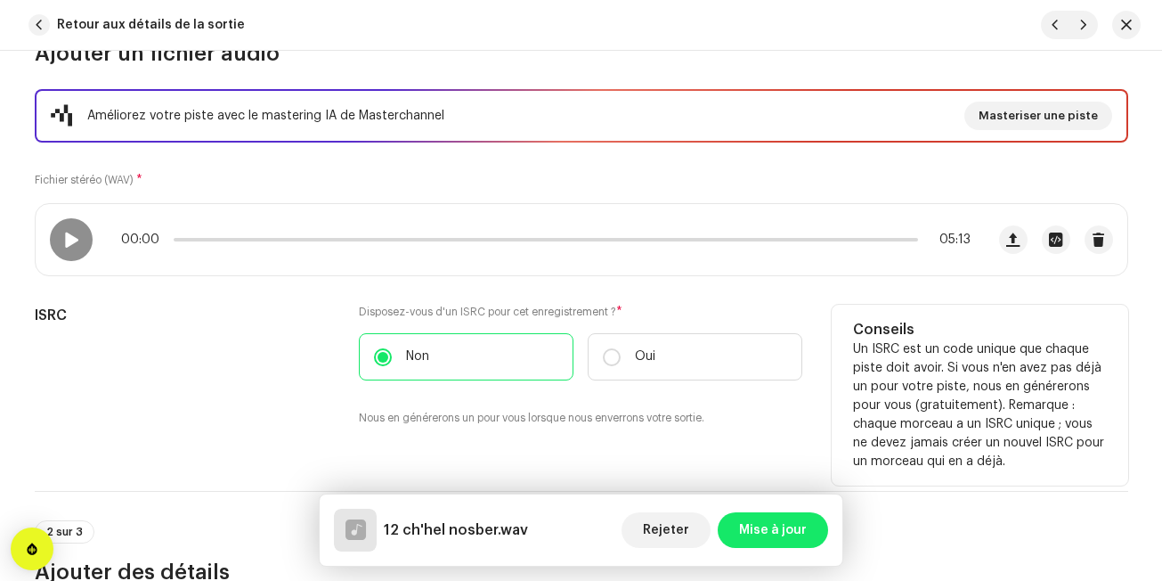
click at [260, 361] on div "ISRC" at bounding box center [183, 376] width 297 height 143
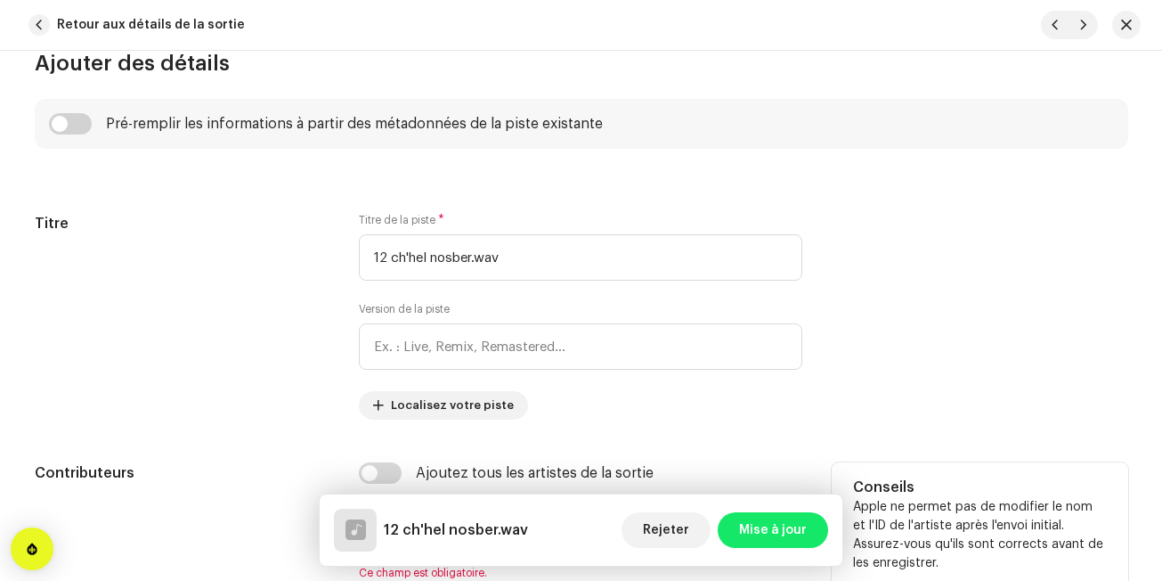
scroll to position [713, 0]
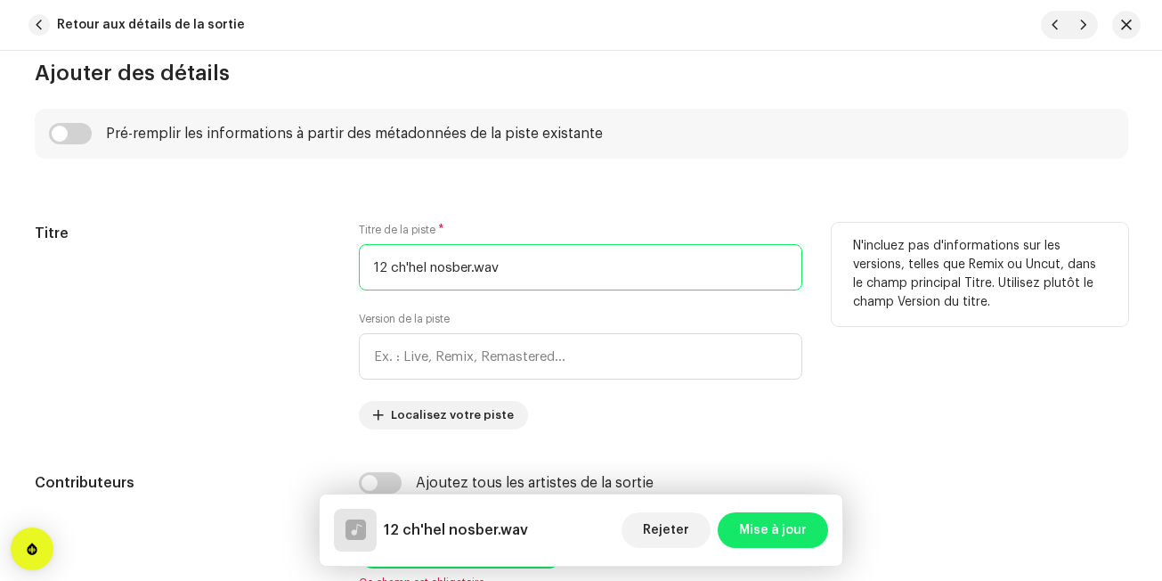
click at [390, 265] on input "12 ch'hel nosber.wav" at bounding box center [581, 267] width 444 height 46
click at [489, 277] on input "ch'hel nosber.wav" at bounding box center [581, 267] width 444 height 46
type input "Ch'hel Nosber"
click at [314, 242] on h5 "Titre" at bounding box center [183, 233] width 297 height 21
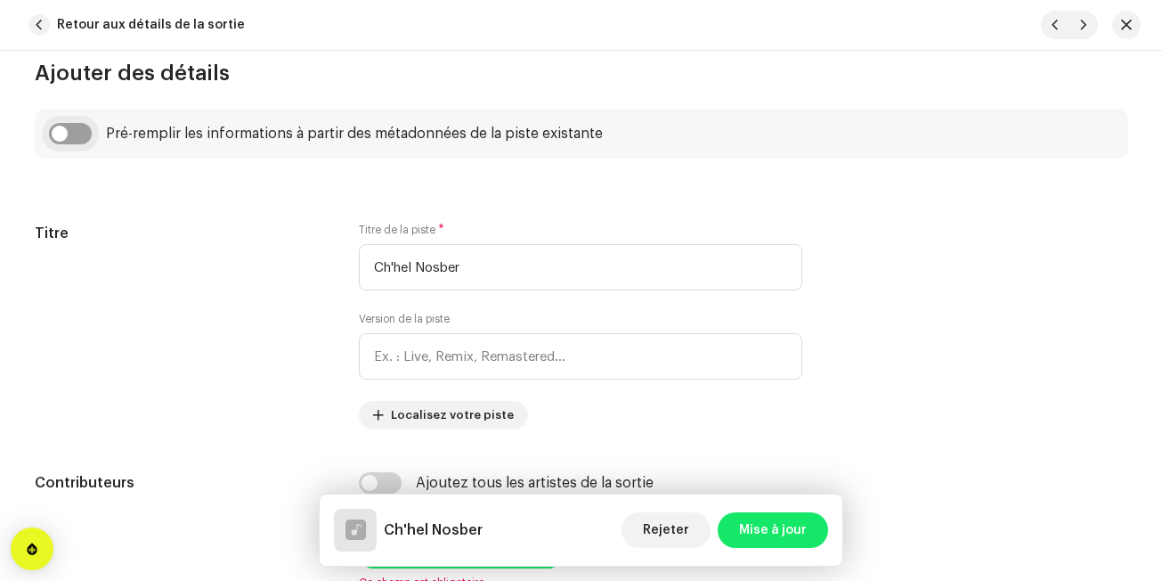
click at [78, 139] on input "checkbox" at bounding box center [70, 133] width 43 height 21
checkbox input "true"
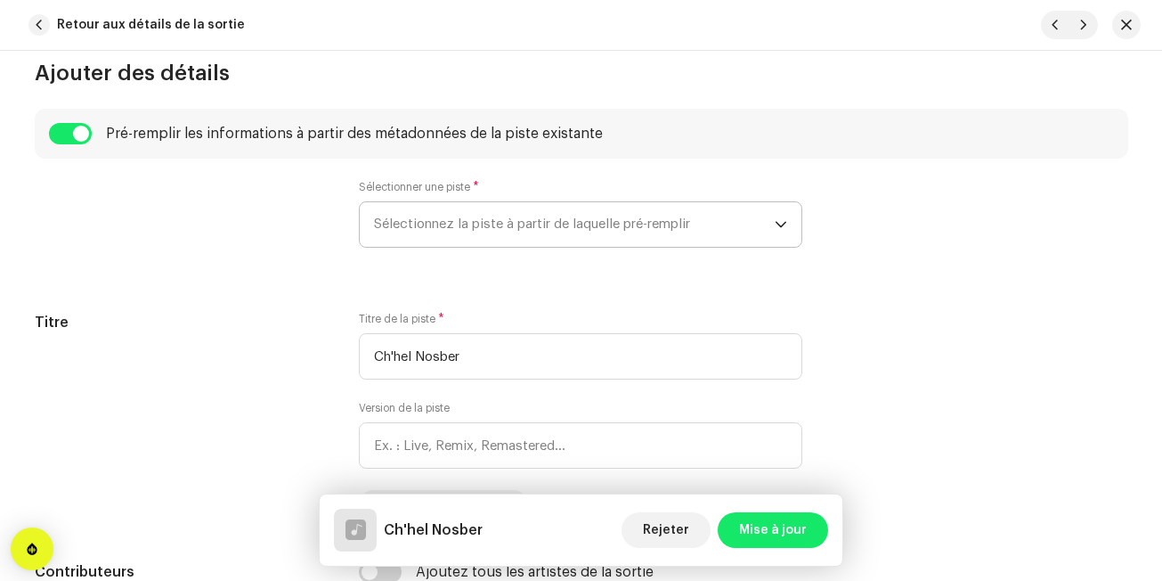
click at [381, 203] on span "Sélectionnez la piste à partir de laquelle pré-remplir" at bounding box center [574, 224] width 401 height 45
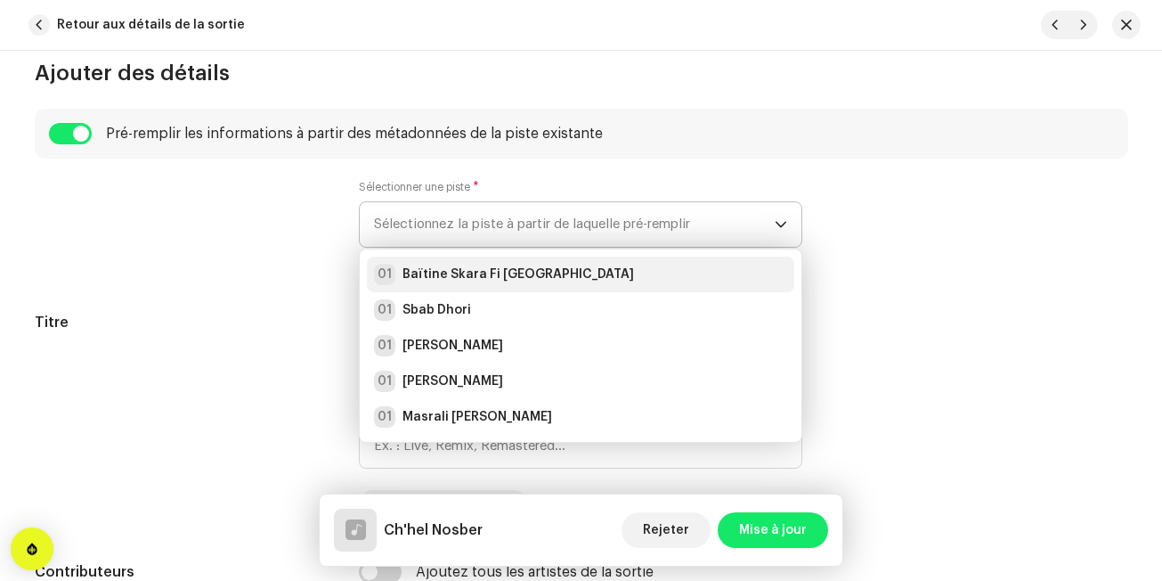
click at [421, 279] on strong "Baïtine Skara Fi [GEOGRAPHIC_DATA]" at bounding box center [519, 274] width 232 height 18
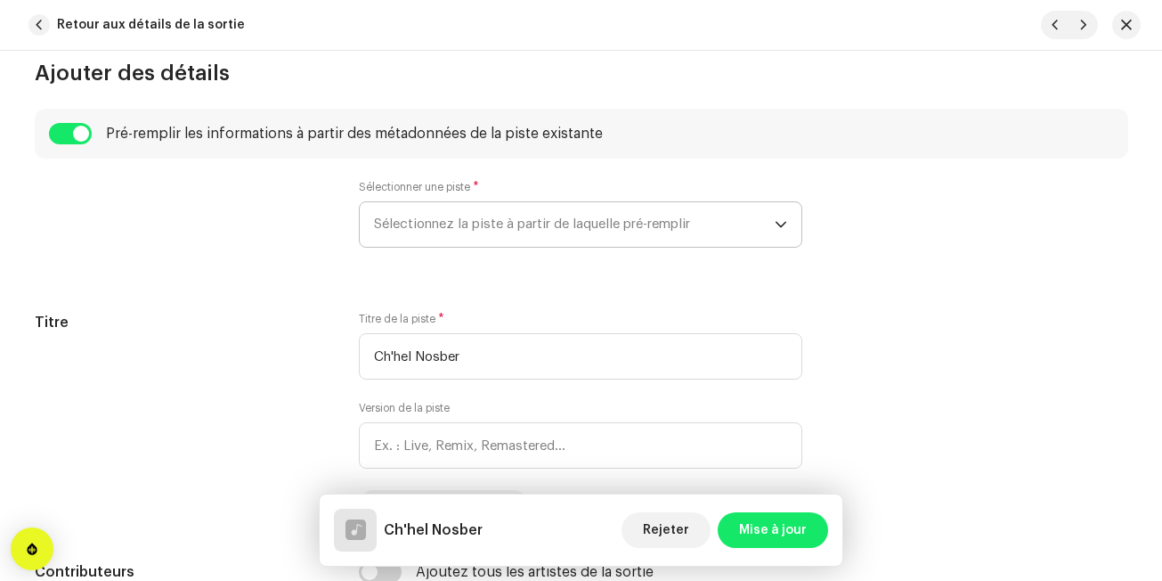
radio input "true"
type input "Edition Noudjoum El-Wanchariss"
checkbox input "true"
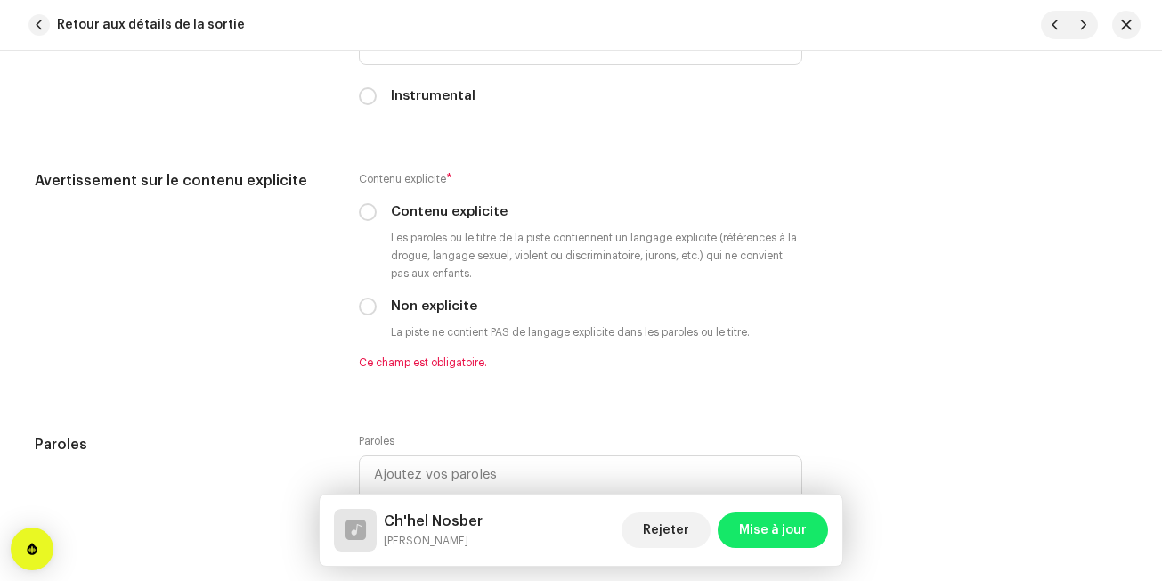
scroll to position [3171, 0]
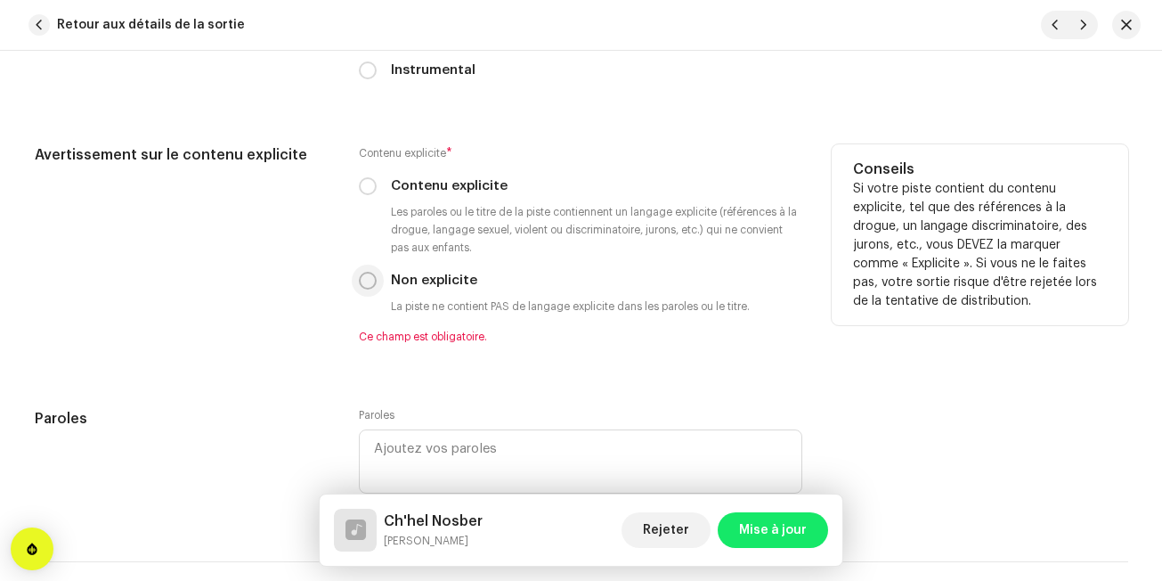
click at [359, 281] on input "Non explicite" at bounding box center [368, 281] width 18 height 18
radio input "true"
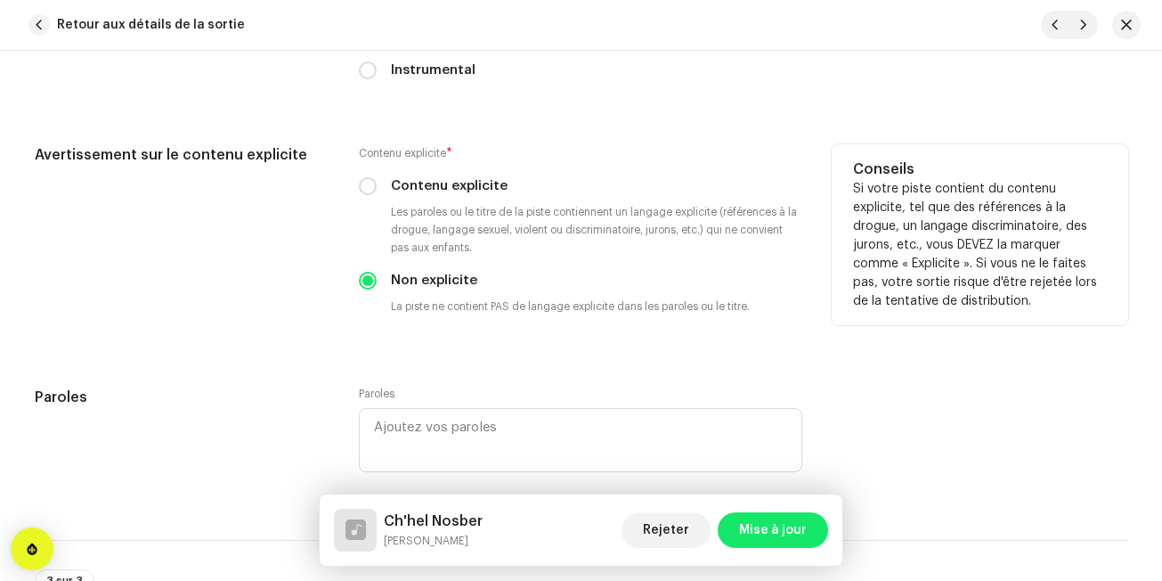
click at [327, 312] on div "Avertissement sur le contenu explicite" at bounding box center [183, 244] width 297 height 200
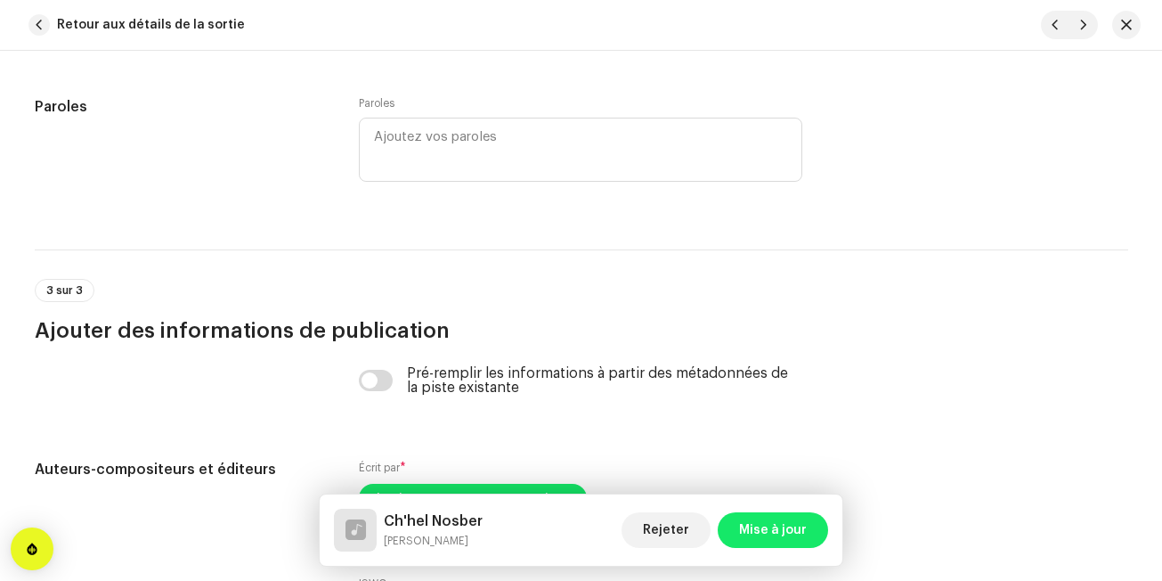
scroll to position [3706, 0]
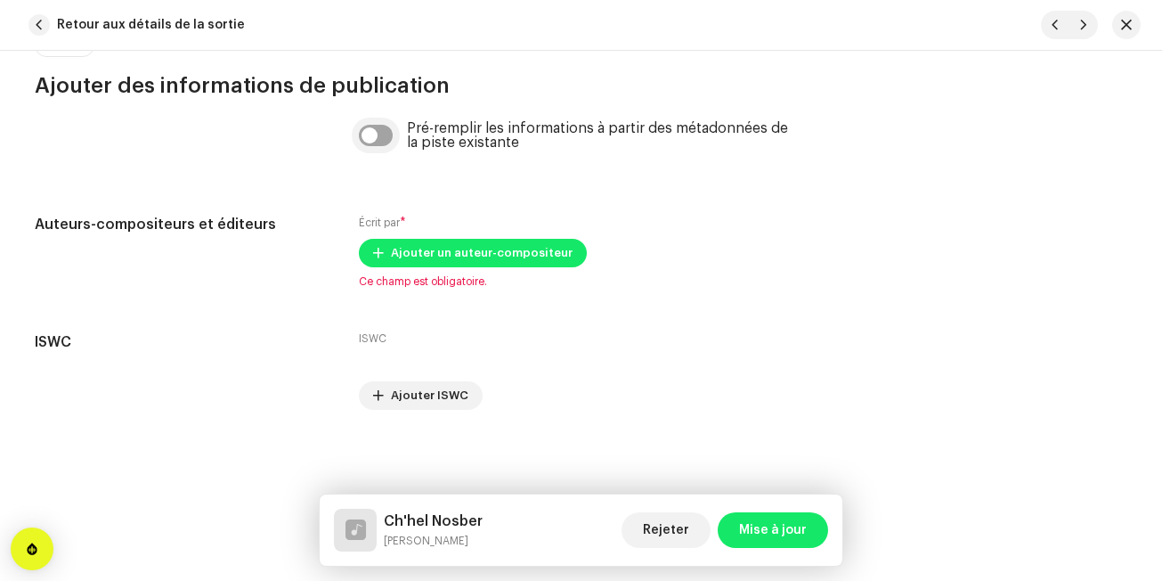
click at [381, 135] on input "checkbox" at bounding box center [376, 135] width 34 height 21
checkbox input "true"
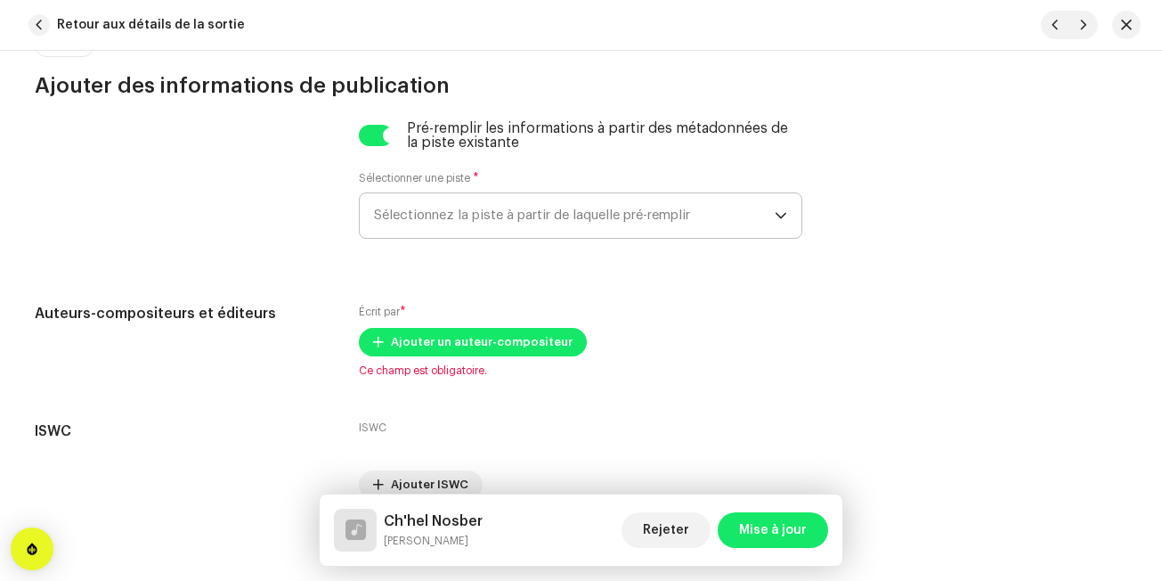
click at [421, 196] on span "Sélectionnez la piste à partir de laquelle pré-remplir" at bounding box center [574, 215] width 401 height 45
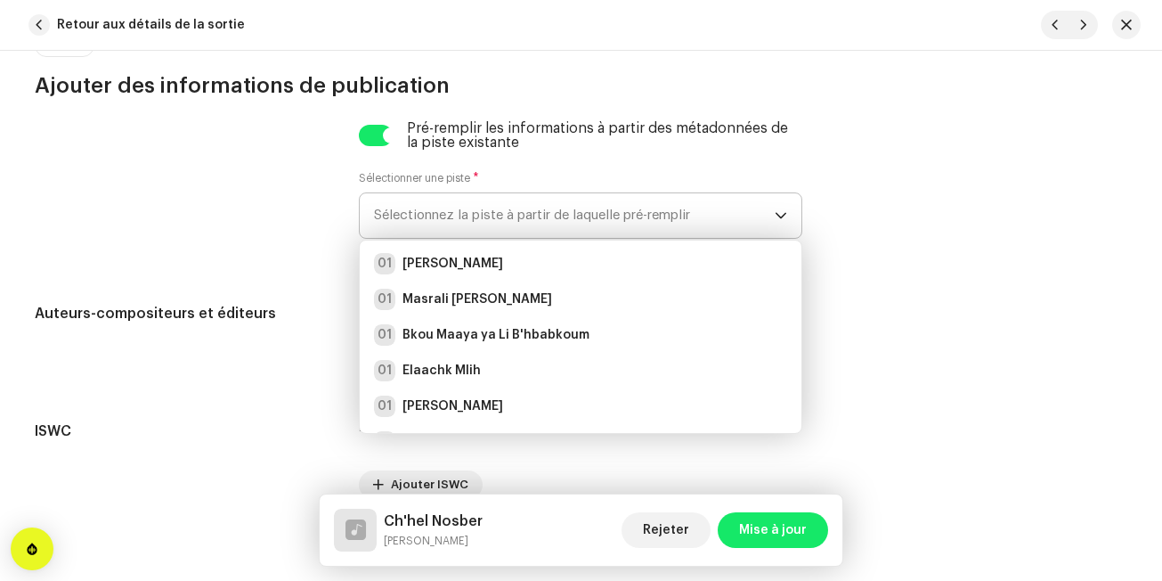
scroll to position [168, 0]
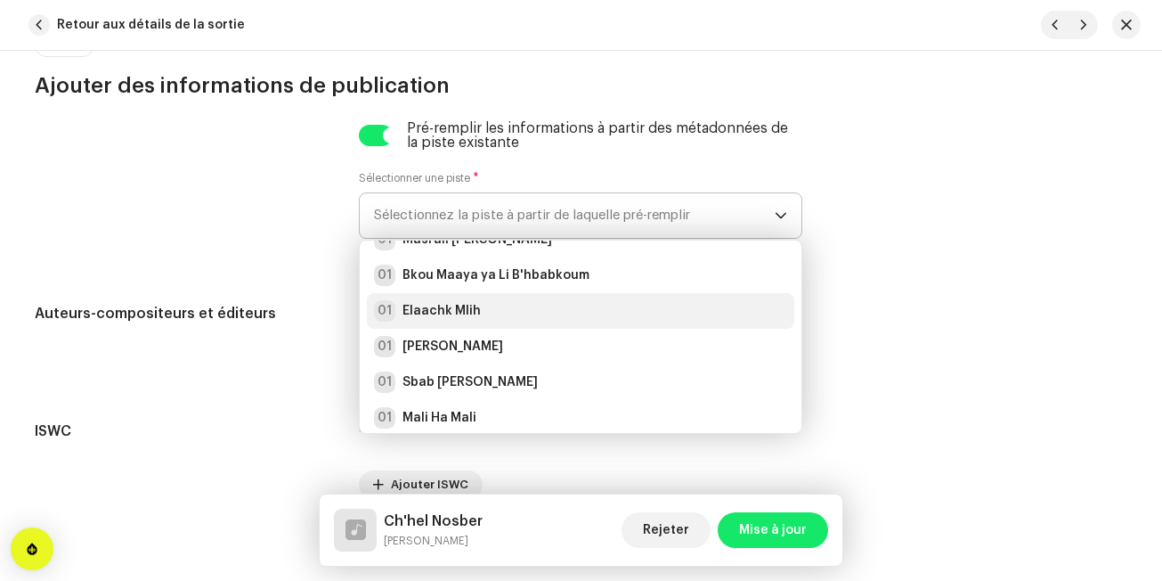
click at [697, 320] on div "01 [PERSON_NAME]" at bounding box center [580, 310] width 413 height 21
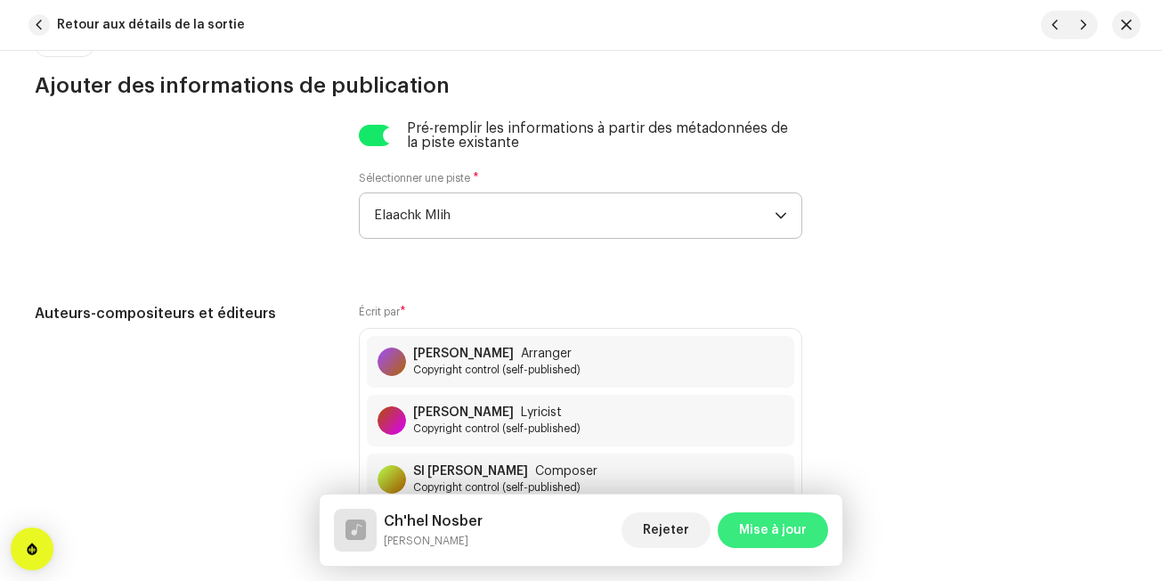
click at [757, 535] on span "Mise à jour" at bounding box center [773, 530] width 68 height 36
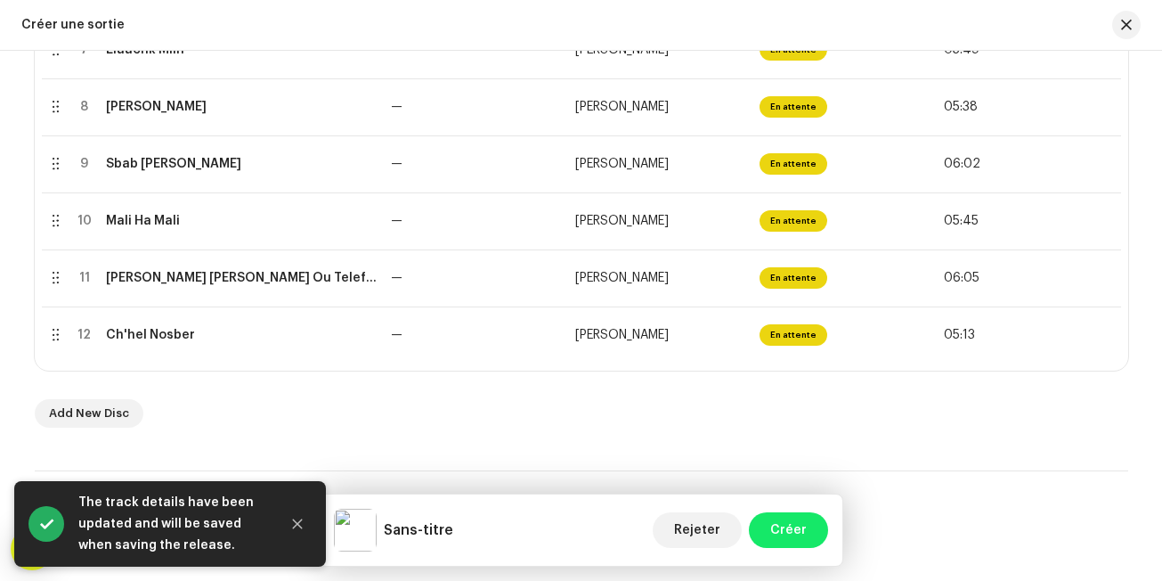
click at [758, 425] on div "Add New Disc" at bounding box center [582, 413] width 1094 height 29
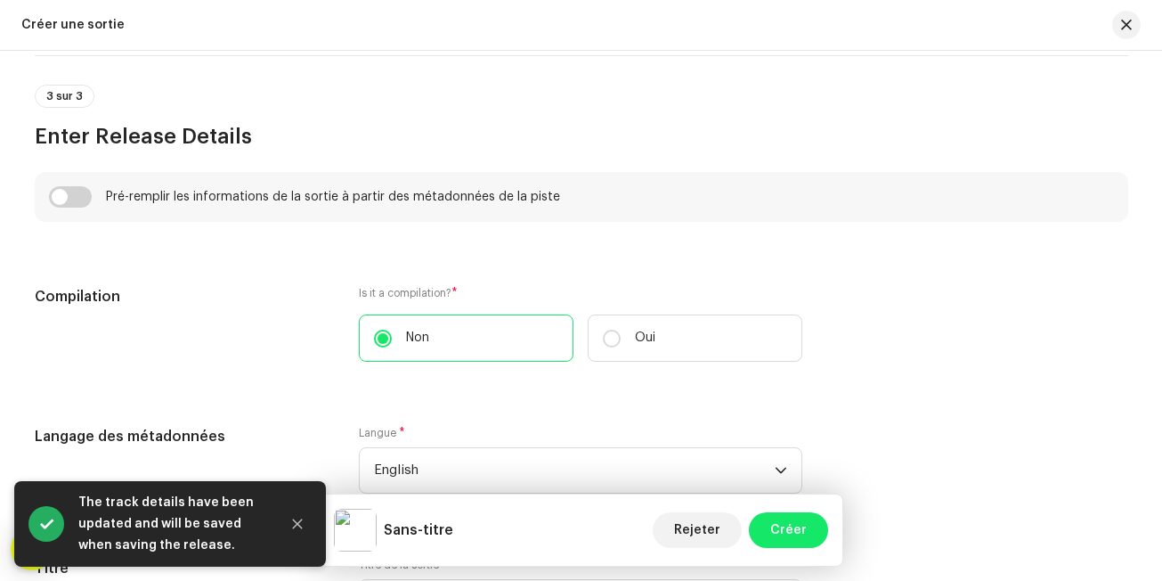
scroll to position [1860, 0]
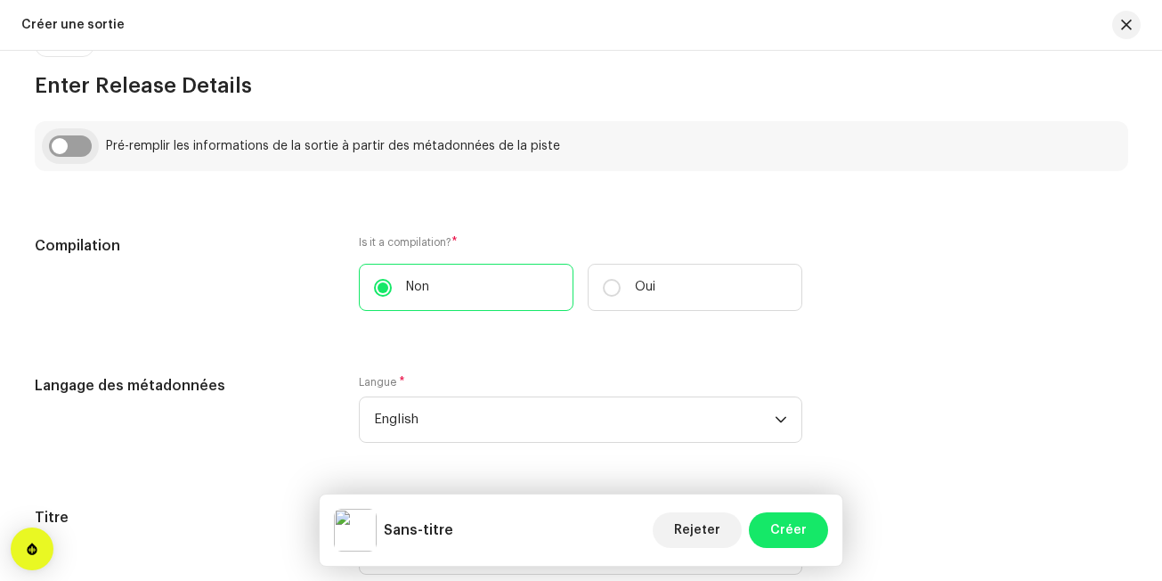
click at [54, 137] on input "checkbox" at bounding box center [70, 145] width 43 height 21
checkbox input "true"
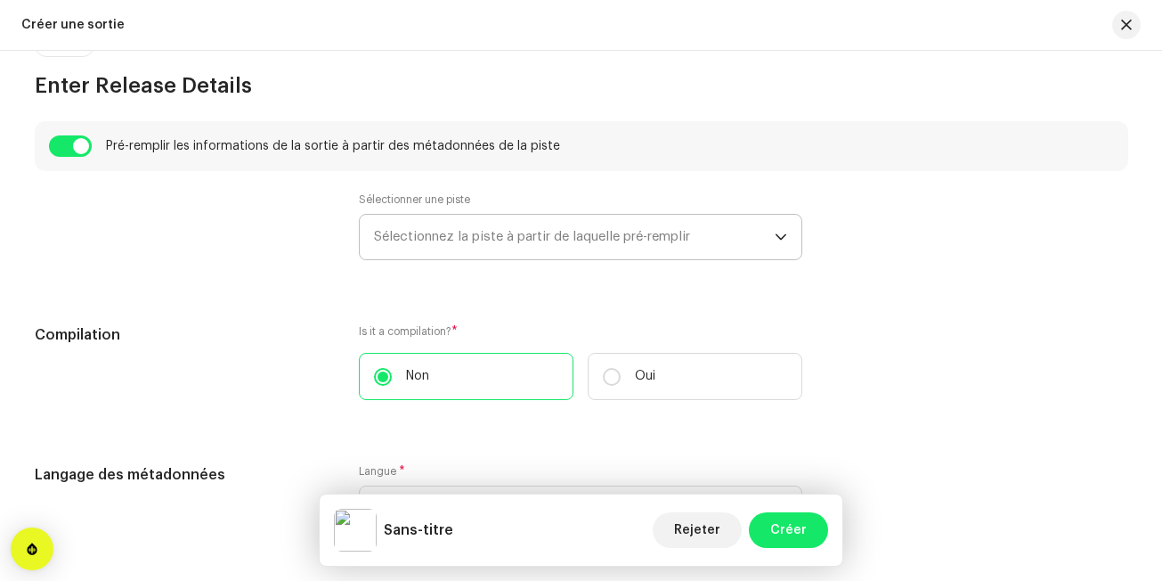
click at [395, 218] on span "Sélectionnez la piste à partir de laquelle pré-remplir" at bounding box center [574, 237] width 401 height 45
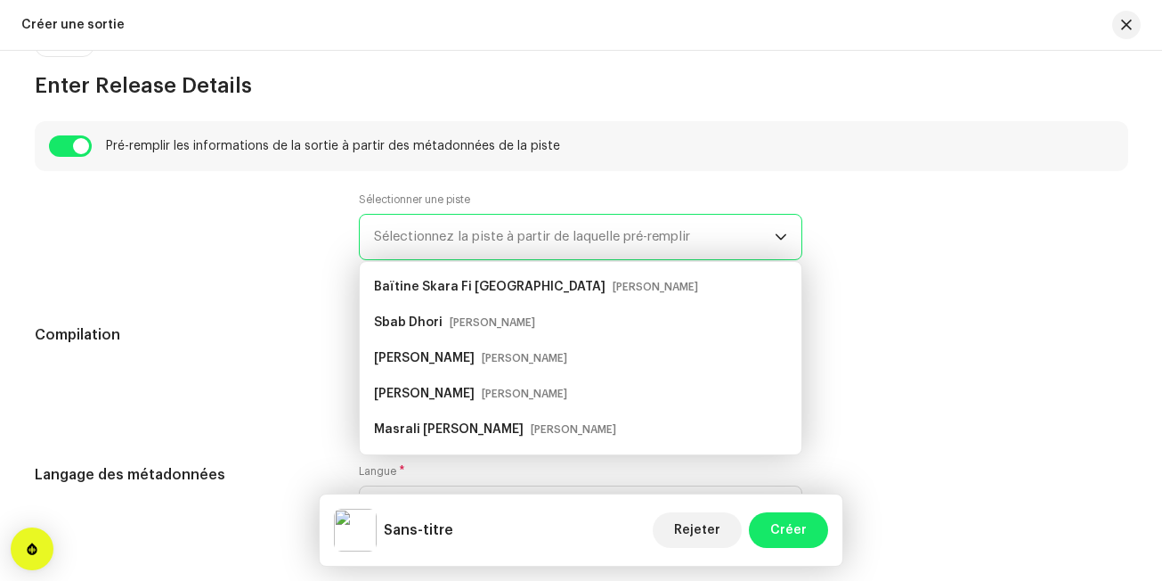
scroll to position [29, 0]
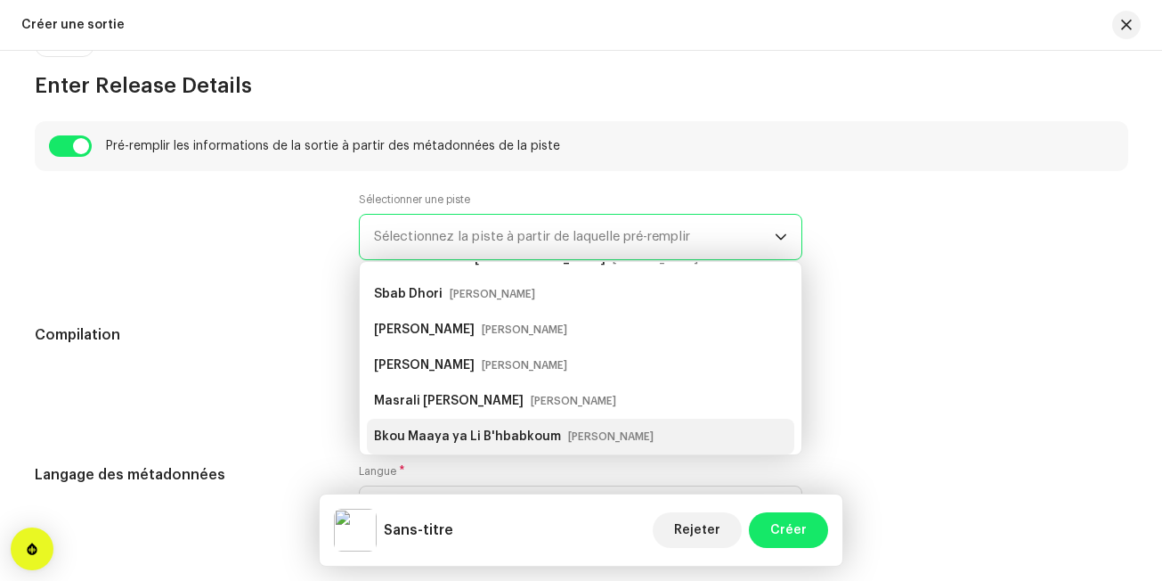
click at [729, 441] on div "Bkou Maaya ya Li B'hbabkoum [PERSON_NAME]" at bounding box center [580, 436] width 413 height 29
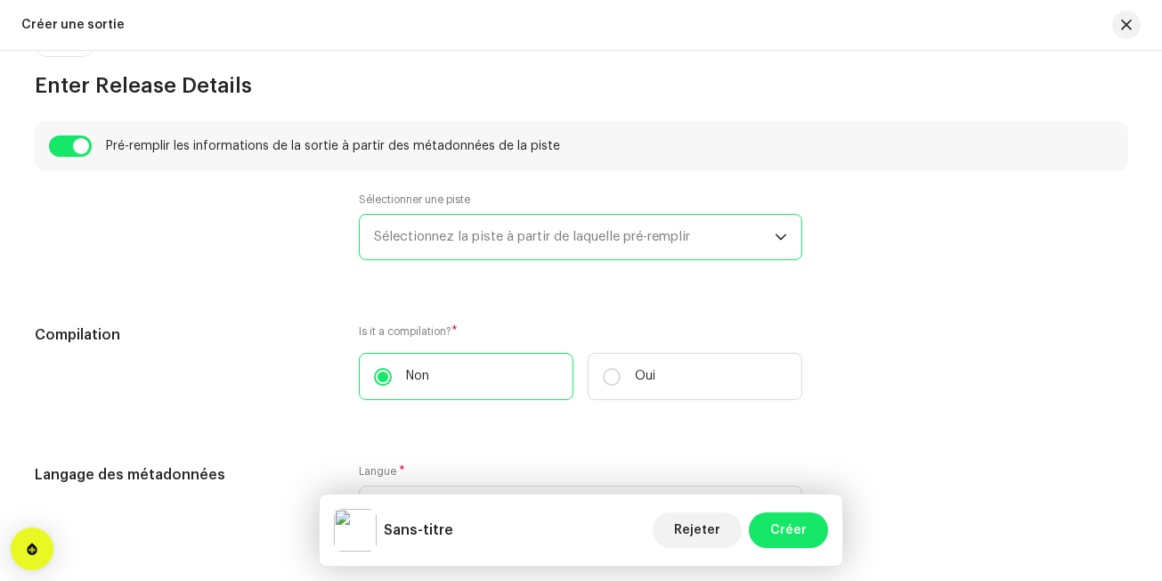
type input "Bkou Maaya ya Li B'hbabkoum"
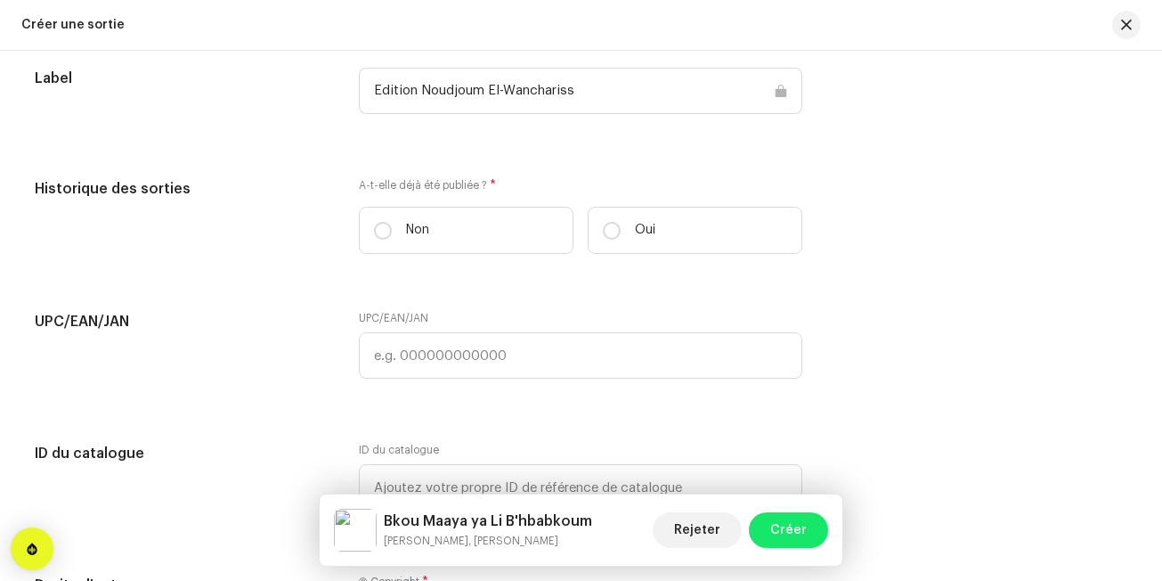
scroll to position [3606, 0]
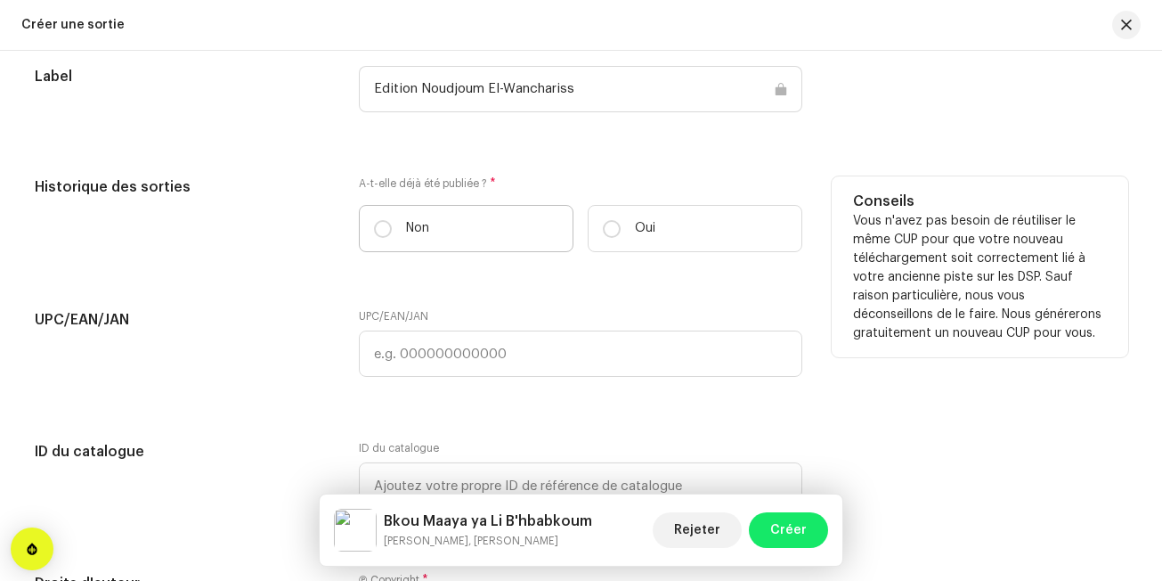
click at [452, 218] on label "Non" at bounding box center [466, 228] width 215 height 47
click at [392, 220] on input "Non" at bounding box center [383, 229] width 18 height 18
radio input "true"
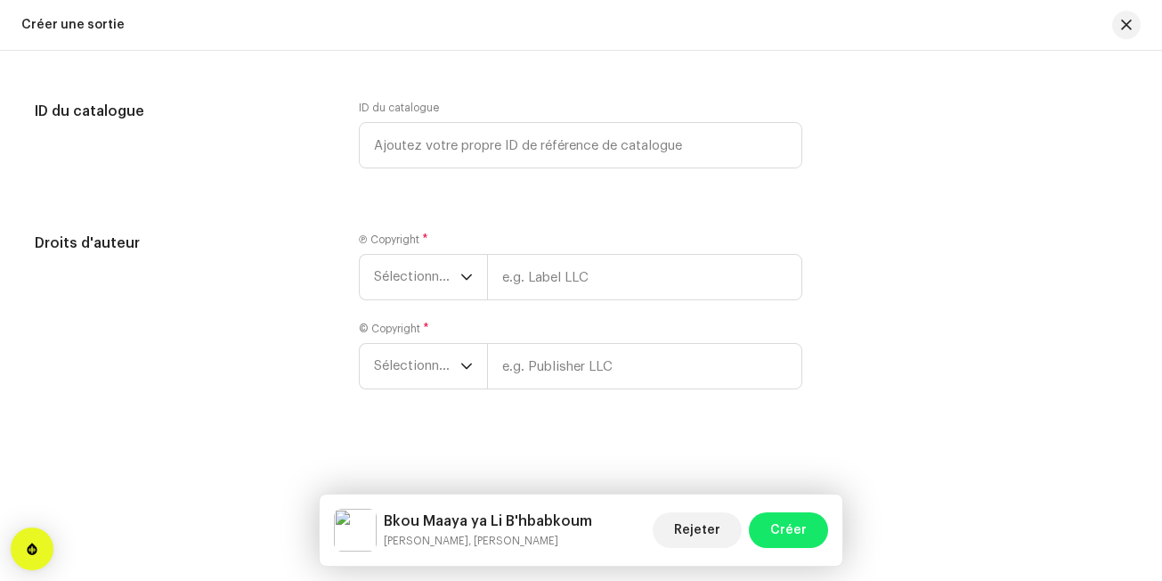
scroll to position [3947, 0]
click at [420, 271] on span "Sélectionner une année" at bounding box center [417, 276] width 86 height 45
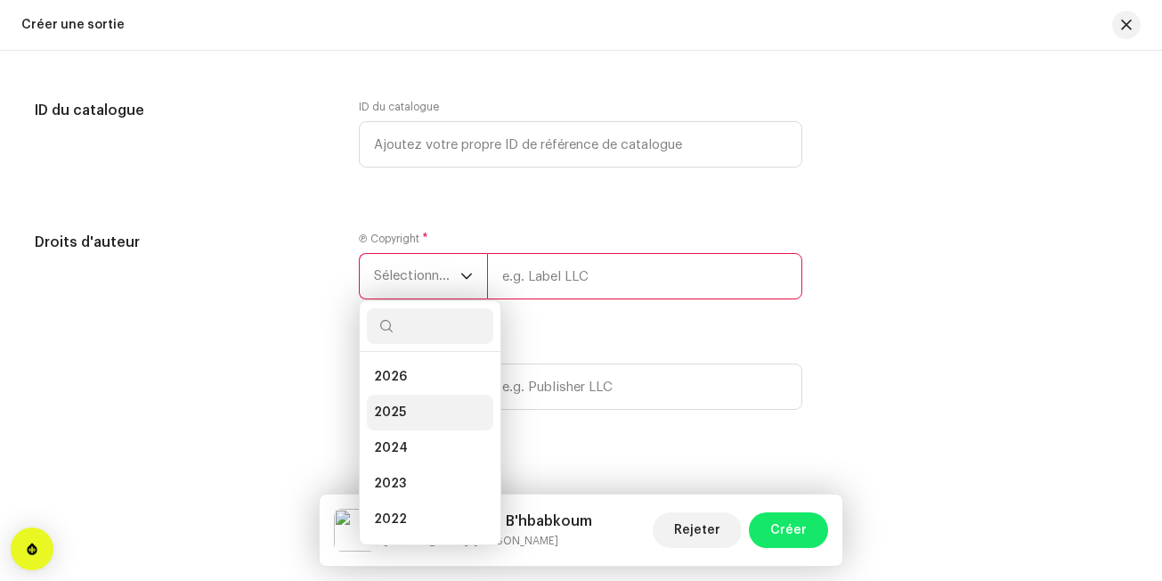
click at [398, 408] on span "2025" at bounding box center [390, 412] width 32 height 18
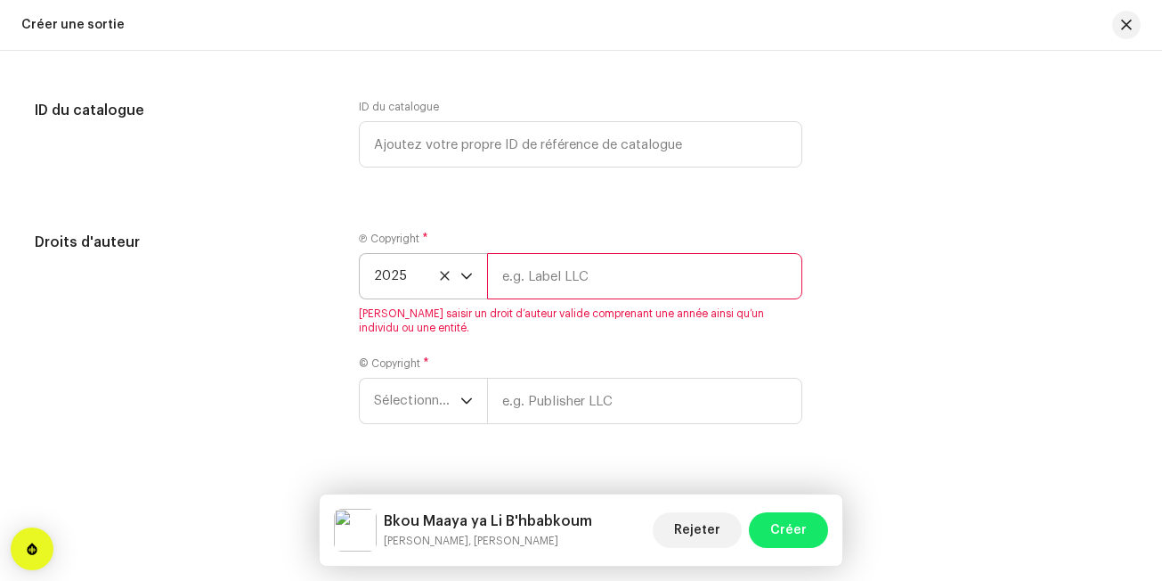
click at [578, 275] on input "text" at bounding box center [644, 276] width 315 height 46
type input "Edition Noudjoum El-Wanchariss"
type input "Edition Noudjoum El-Wancharis"
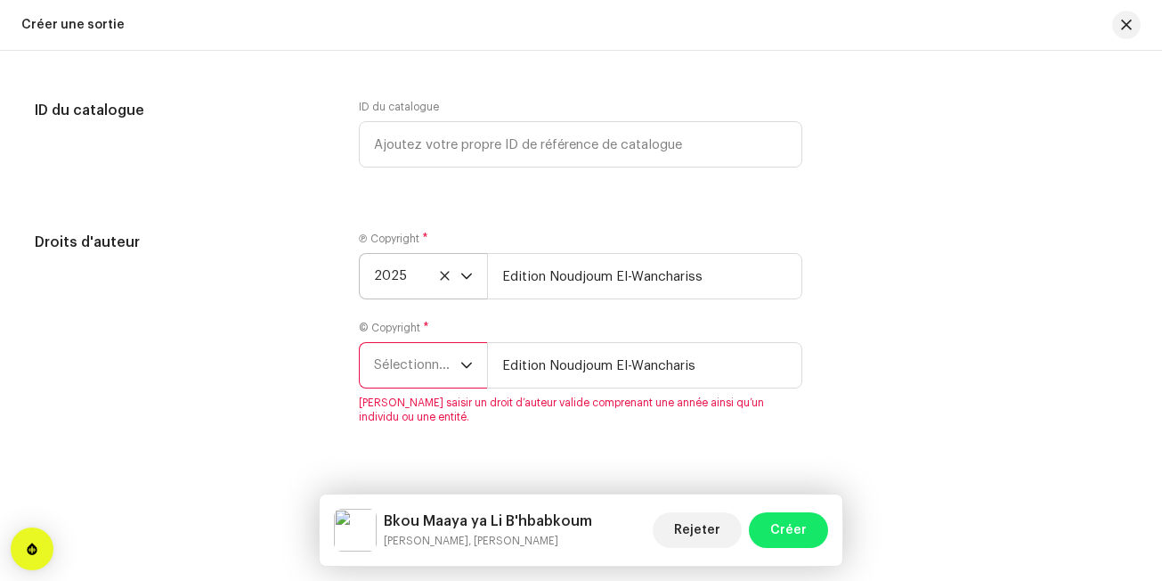
click at [465, 379] on div "dropdown trigger" at bounding box center [466, 365] width 12 height 45
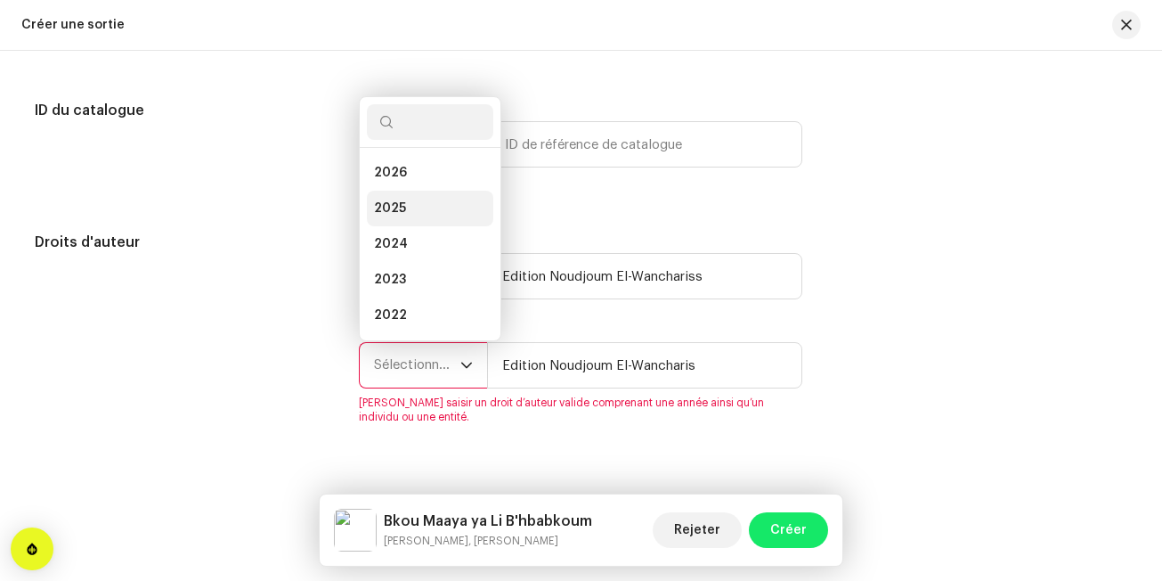
click at [477, 217] on li "2025" at bounding box center [430, 209] width 126 height 36
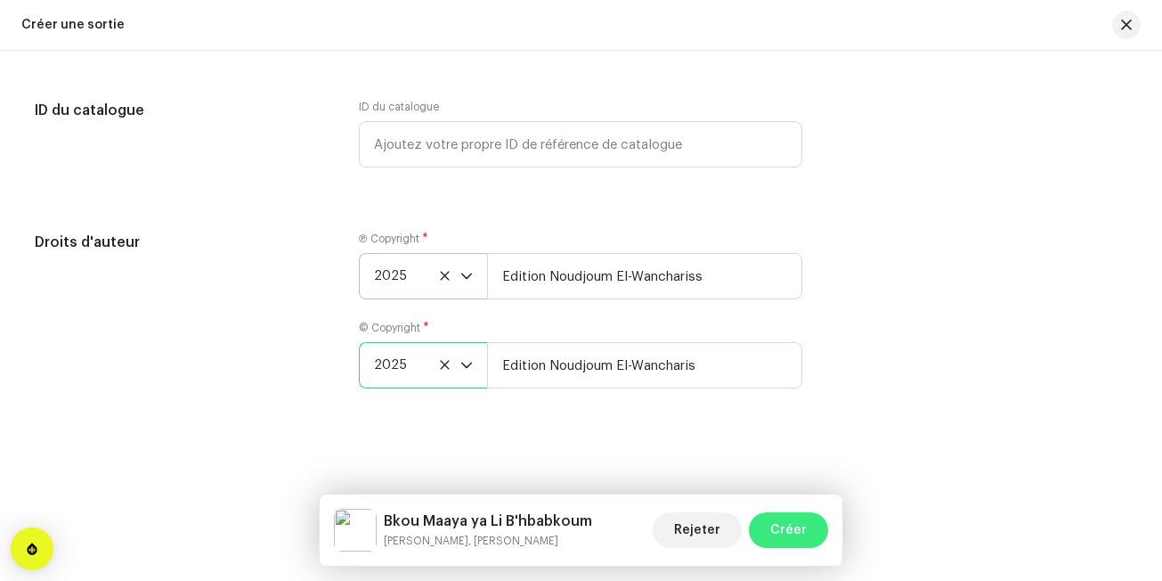
click at [781, 537] on span "Créer" at bounding box center [788, 530] width 37 height 36
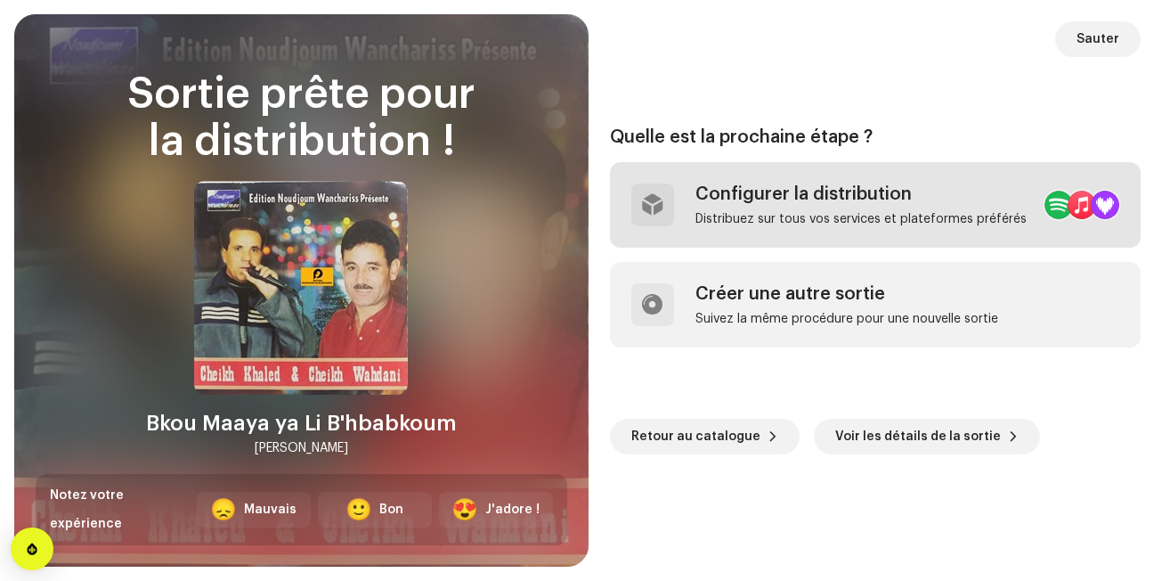
click at [934, 207] on div "Configurer la distribution Distribuez sur tous vos services et plateformes préf…" at bounding box center [861, 204] width 331 height 43
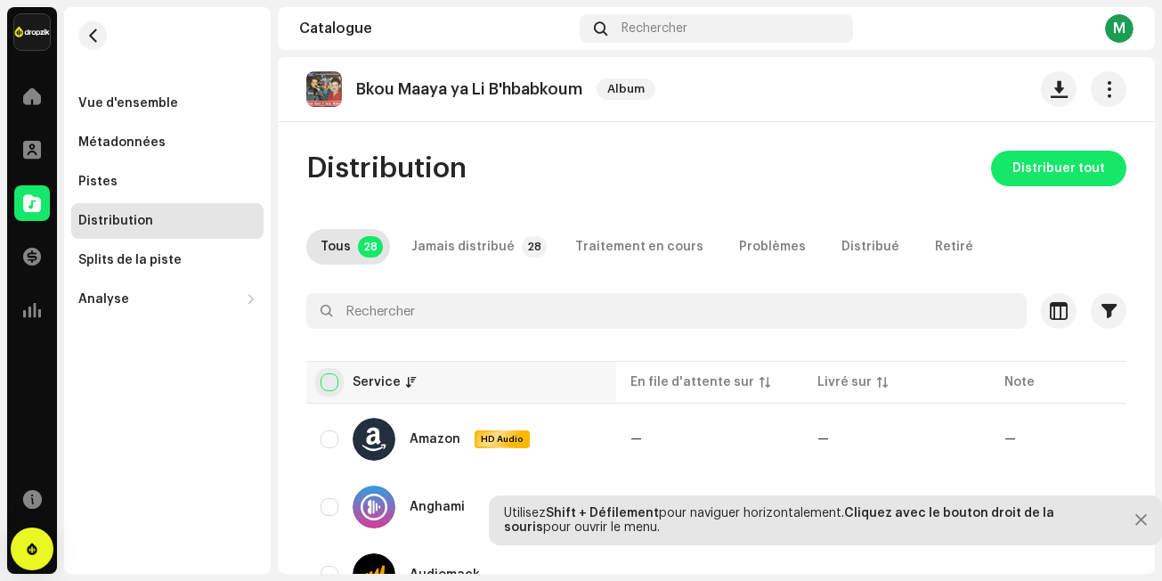
click at [329, 387] on input "checkbox" at bounding box center [330, 382] width 18 height 18
checkbox input "true"
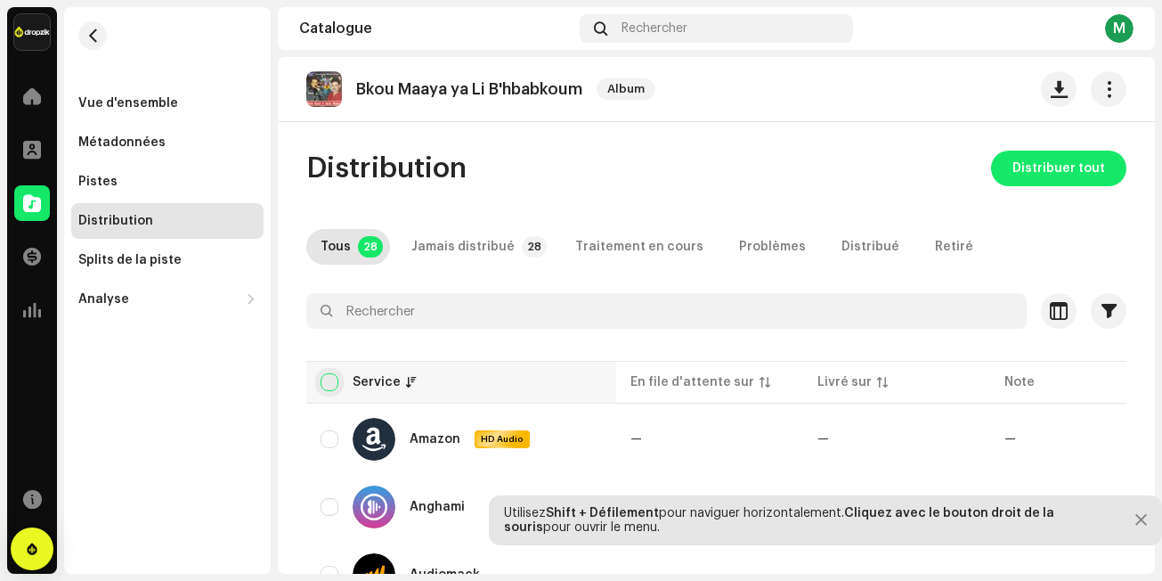
checkbox input "true"
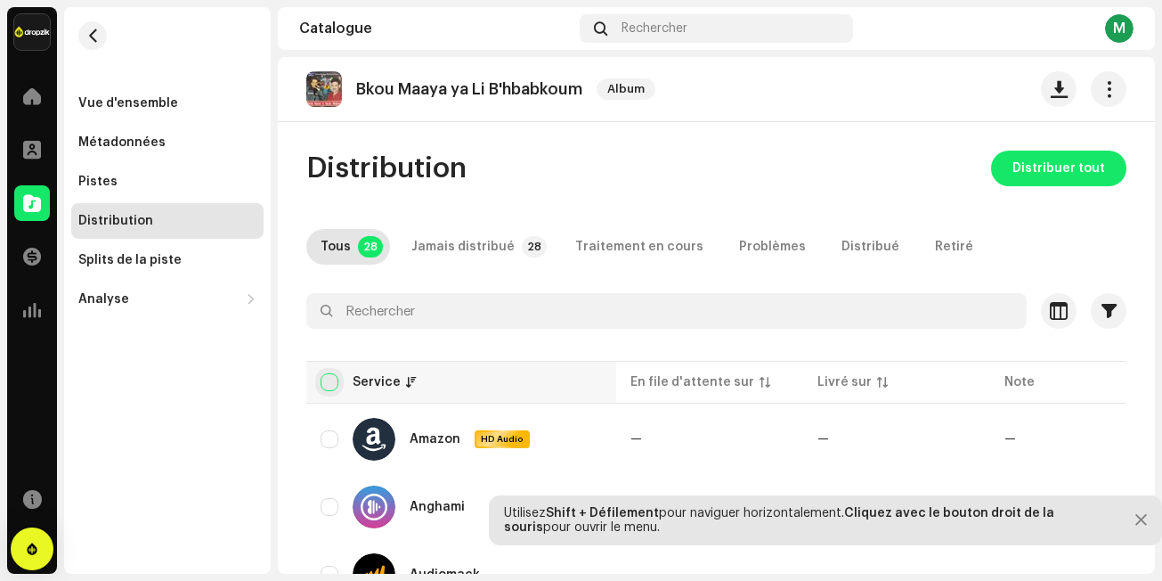
checkbox input "true"
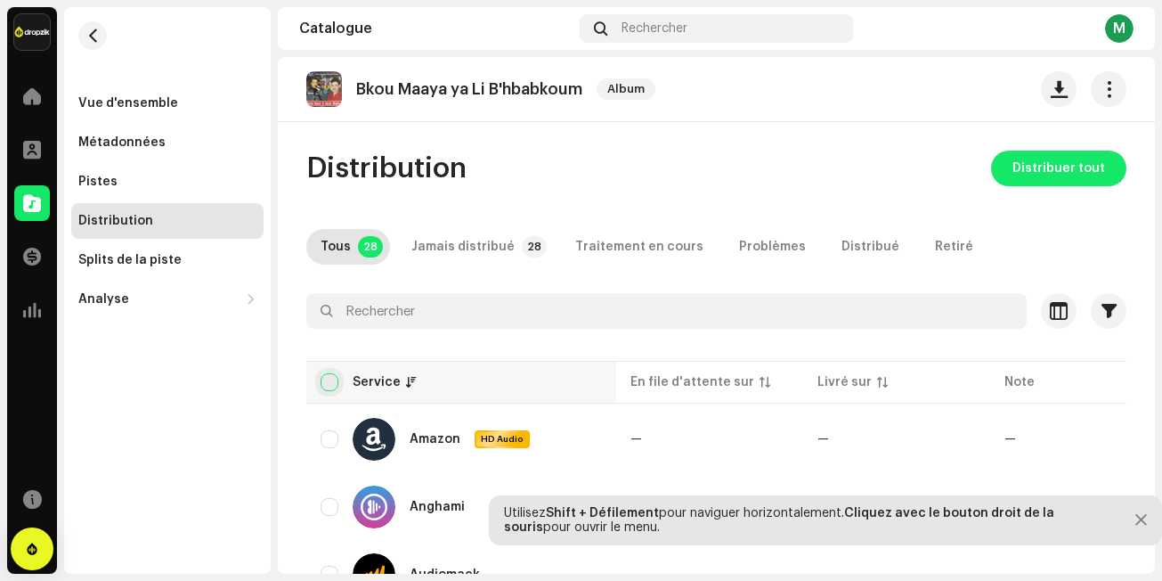
checkbox input "true"
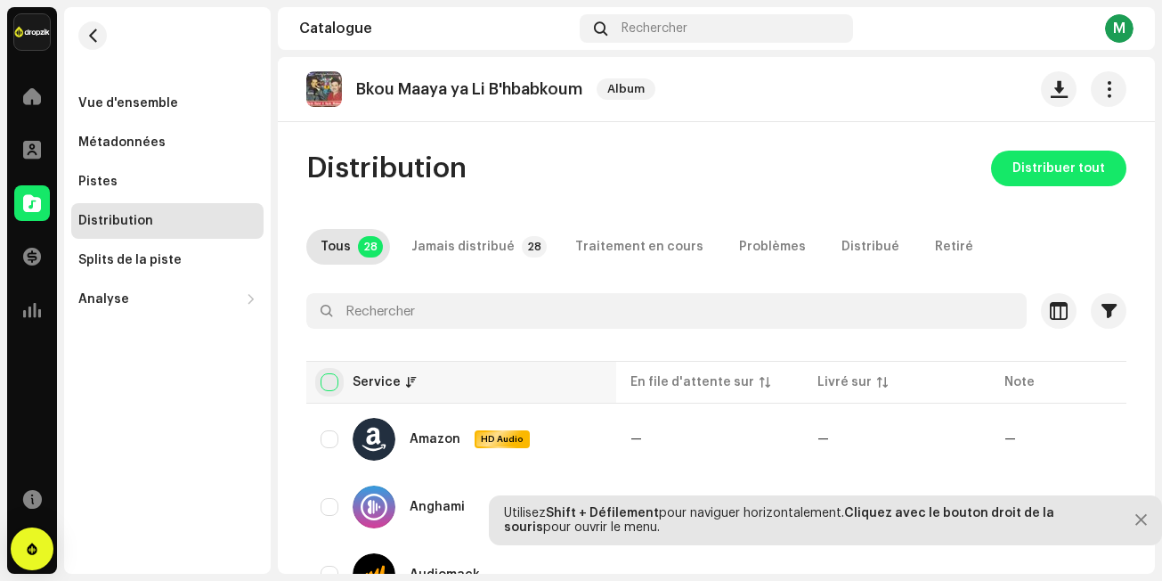
checkbox input "true"
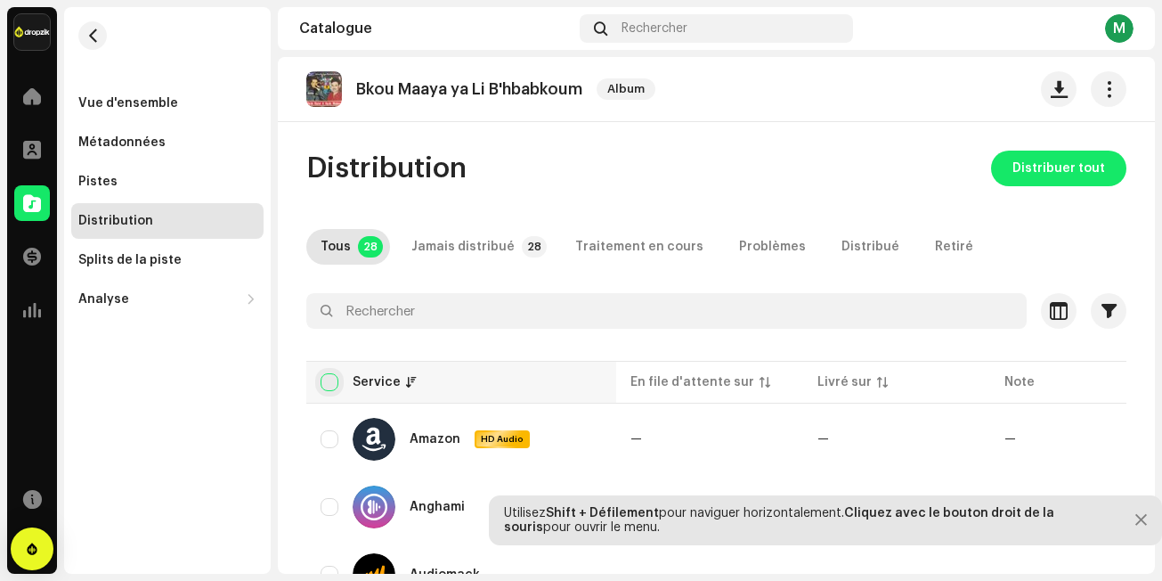
checkbox input "true"
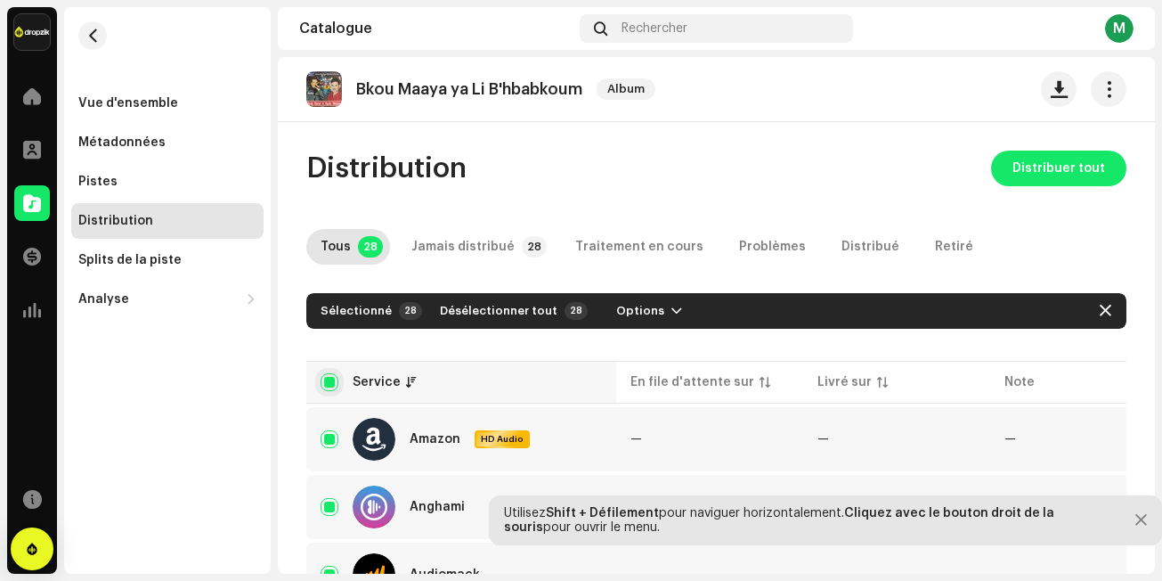
click at [329, 387] on input "checkbox" at bounding box center [330, 382] width 18 height 18
checkbox input "false"
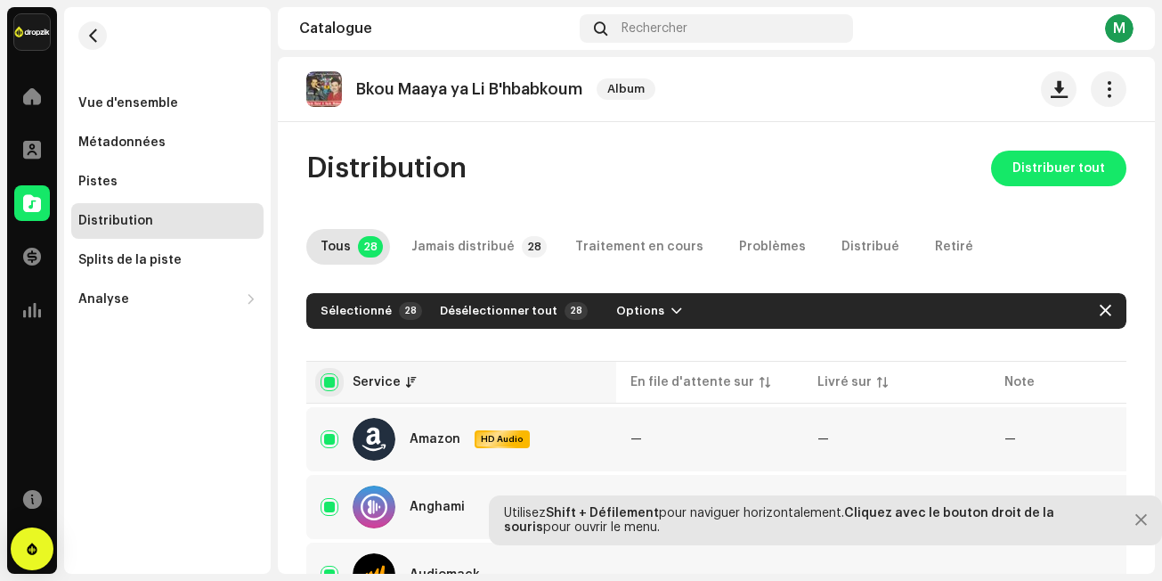
checkbox input "false"
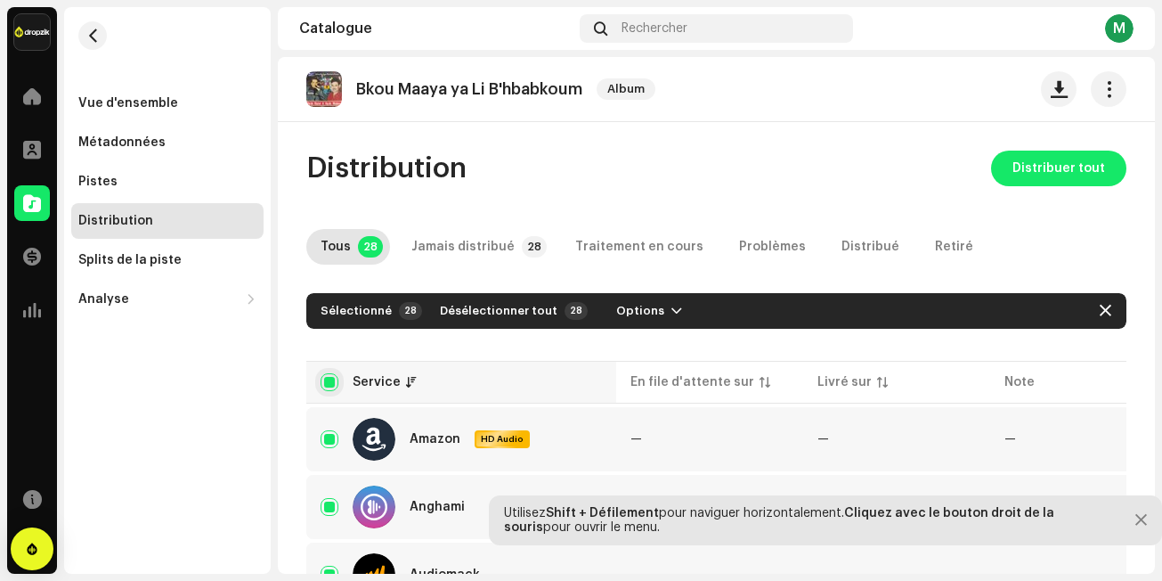
checkbox input "false"
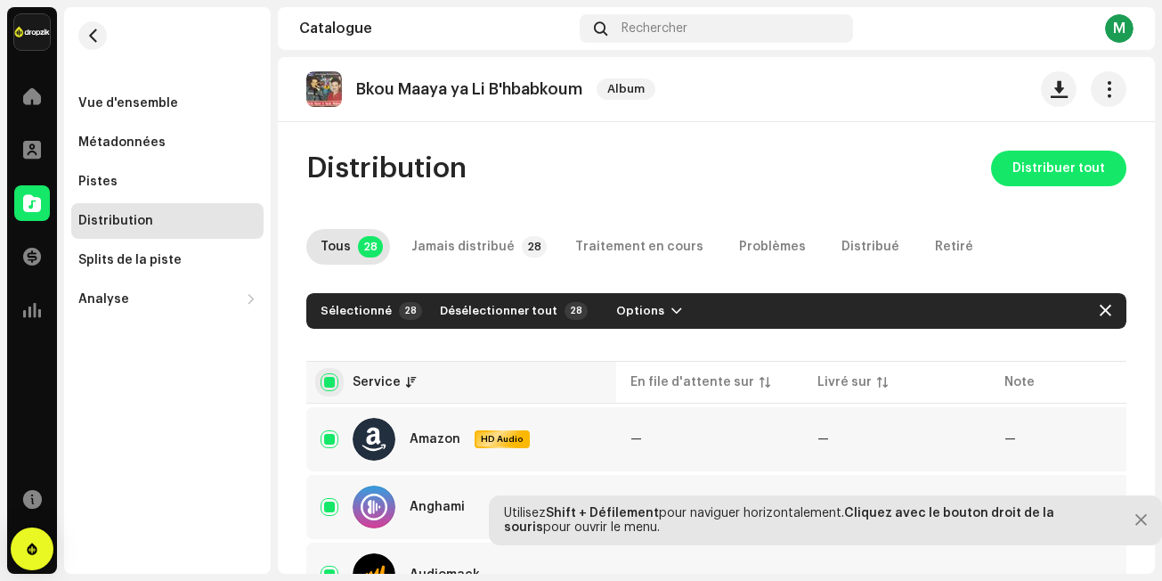
checkbox input "false"
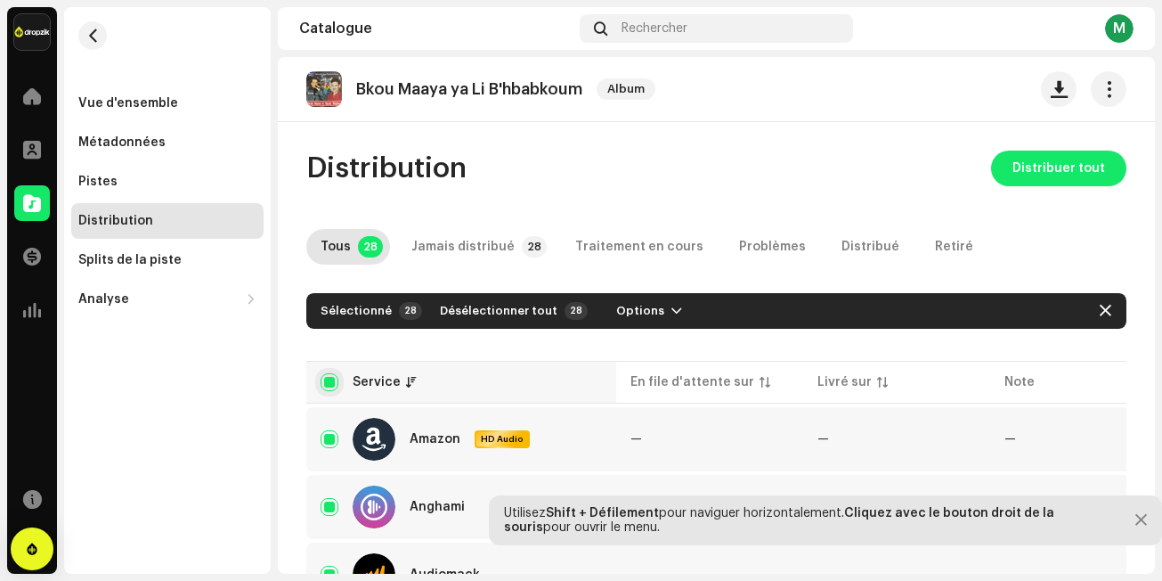
checkbox input "false"
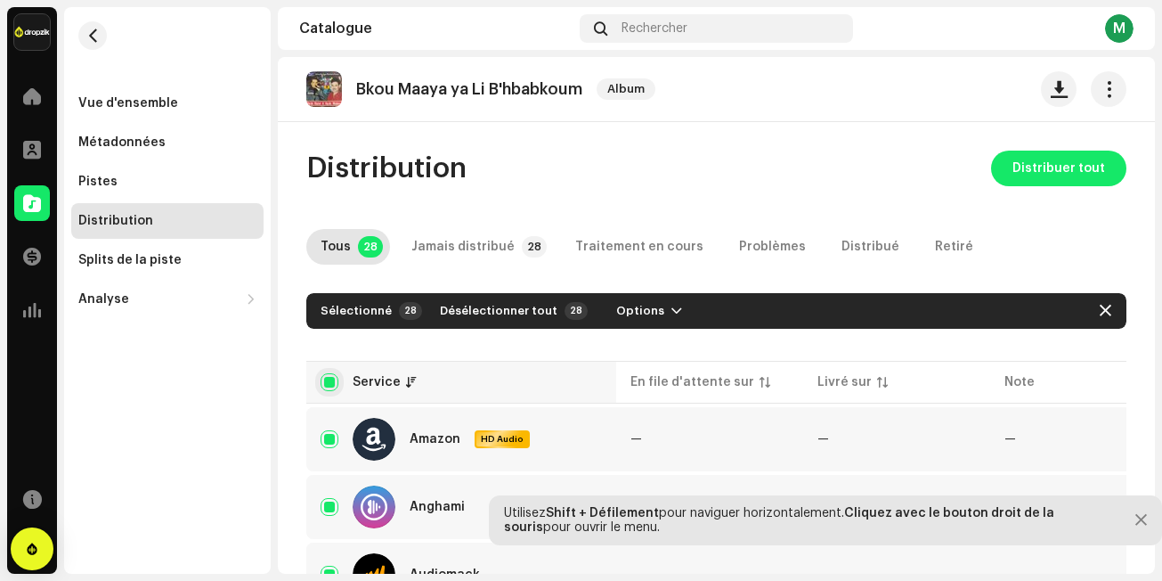
checkbox input "false"
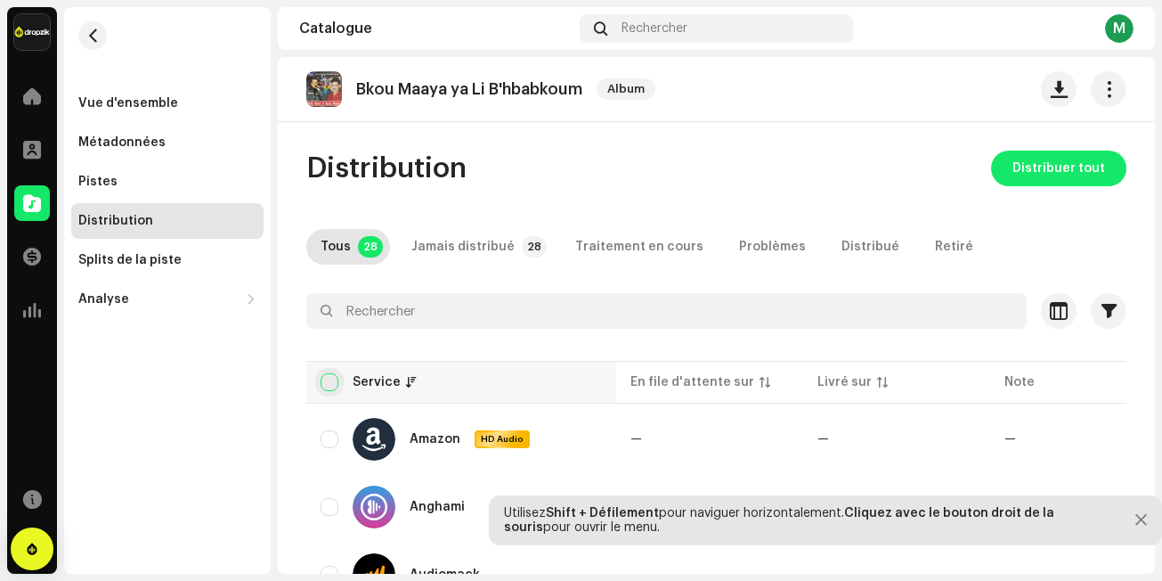
click at [335, 386] on input "checkbox" at bounding box center [330, 382] width 18 height 18
checkbox input "true"
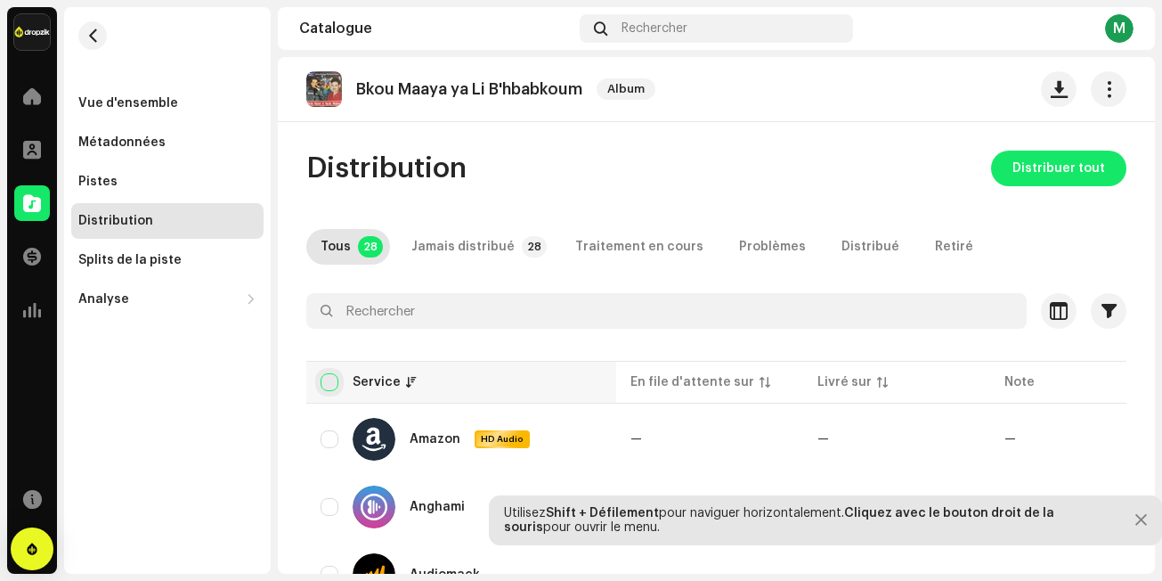
checkbox input "true"
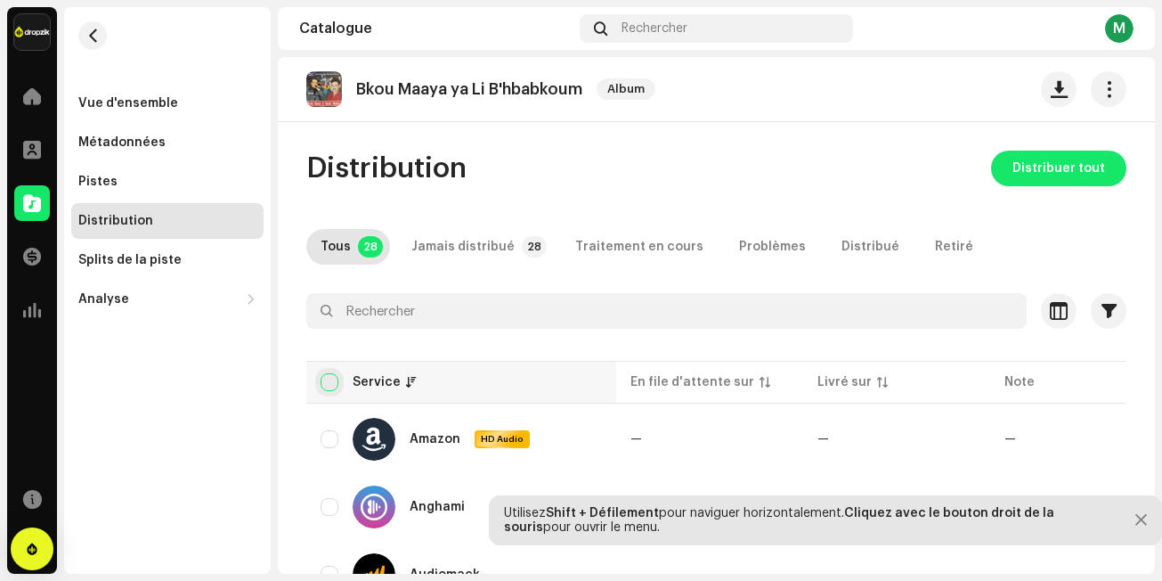
checkbox input "true"
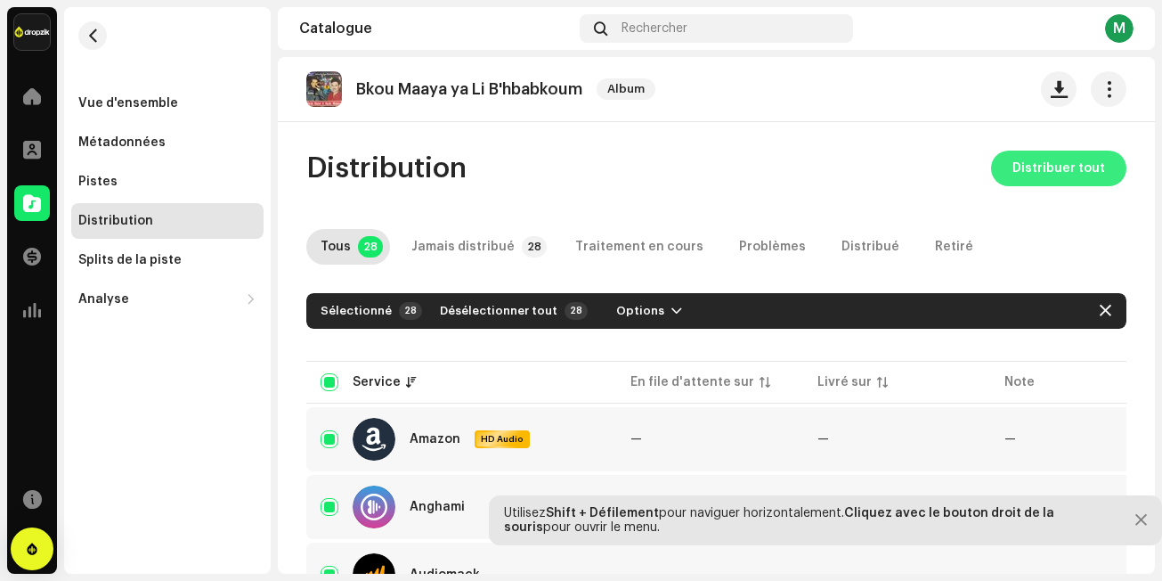
click at [1063, 167] on span "Distribuer tout" at bounding box center [1059, 169] width 93 height 36
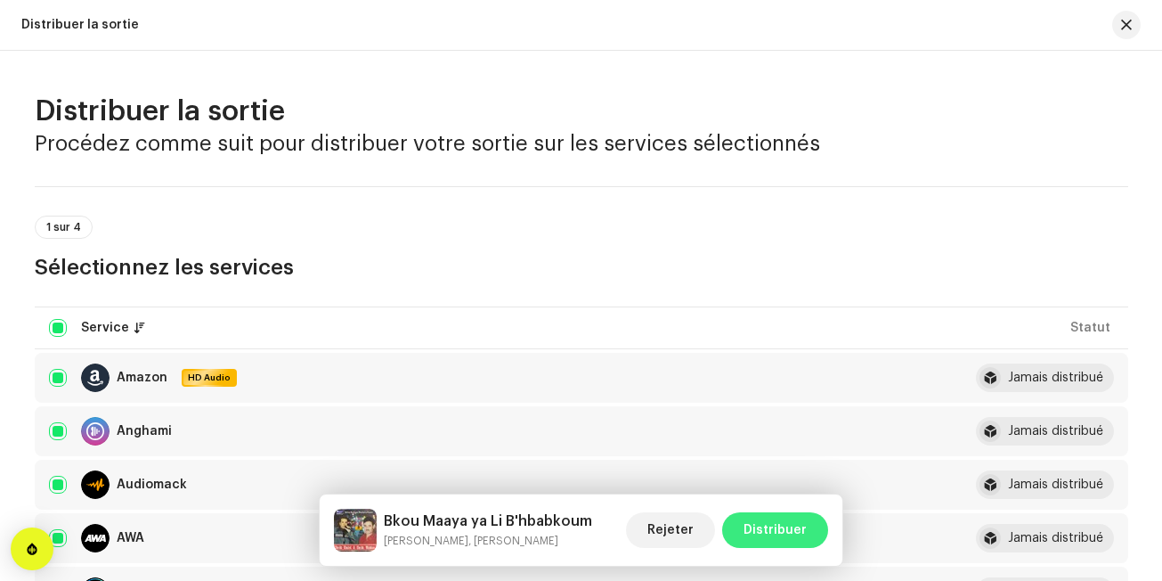
click at [793, 532] on span "Distribuer" at bounding box center [775, 530] width 63 height 36
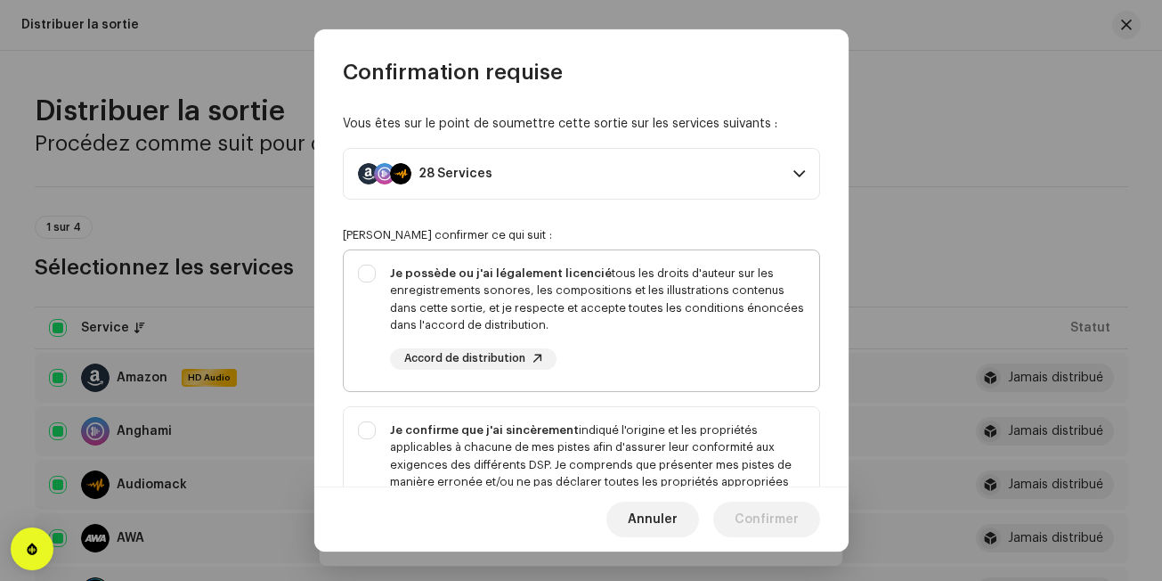
click at [687, 294] on div "Je possède ou j'ai légalement licencié tous les droits d'auteur sur les enregis…" at bounding box center [597, 299] width 415 height 69
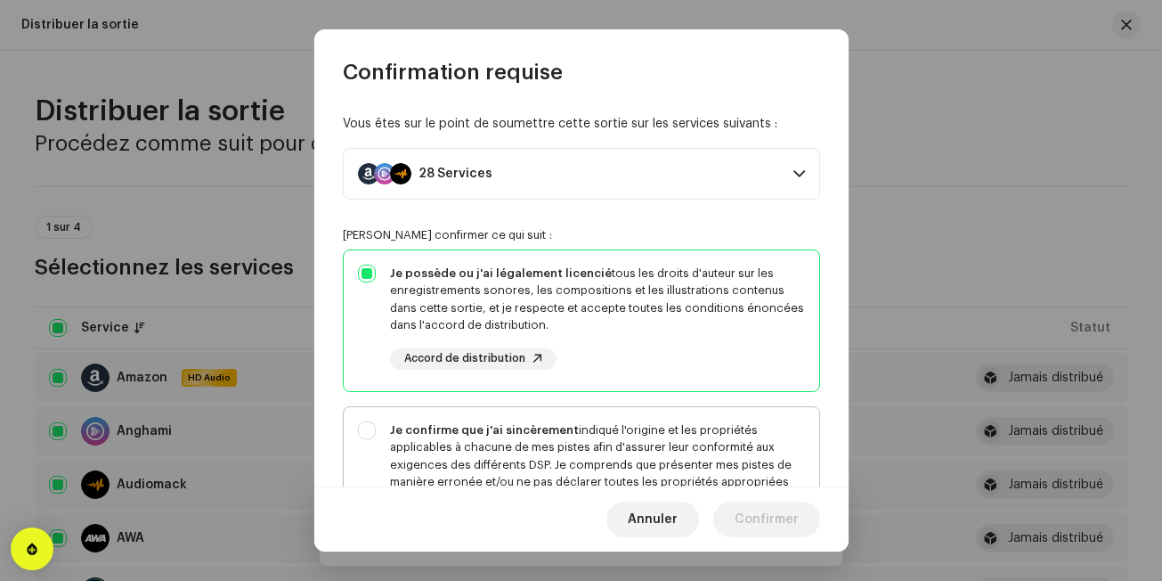
click at [684, 442] on div "Je confirme que j'ai sincèrement indiqué l'origine et les propriétés applicable…" at bounding box center [597, 464] width 415 height 87
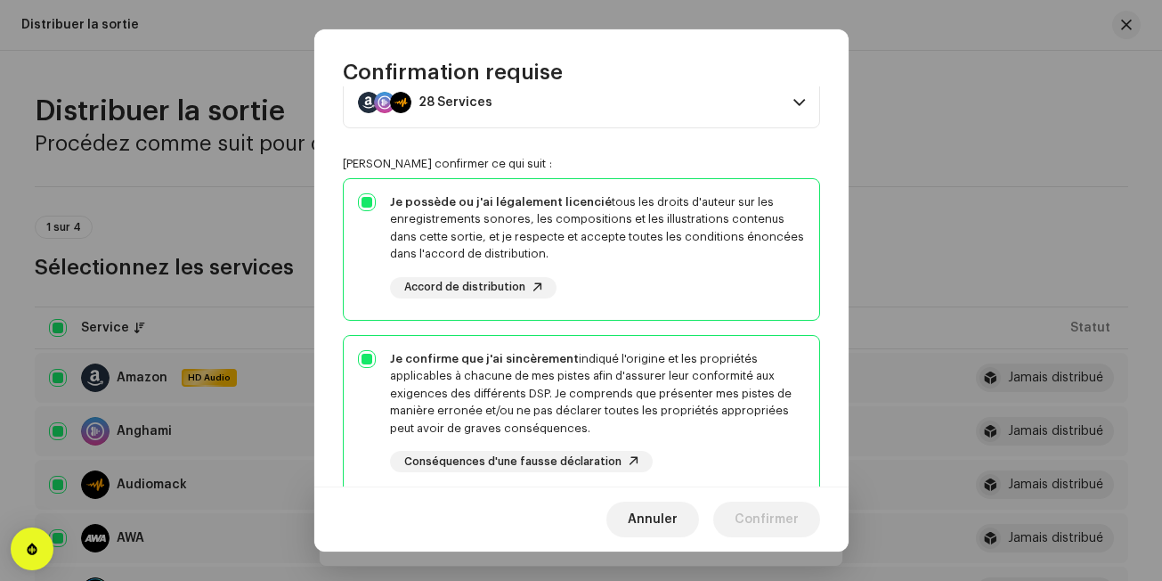
scroll to position [249, 0]
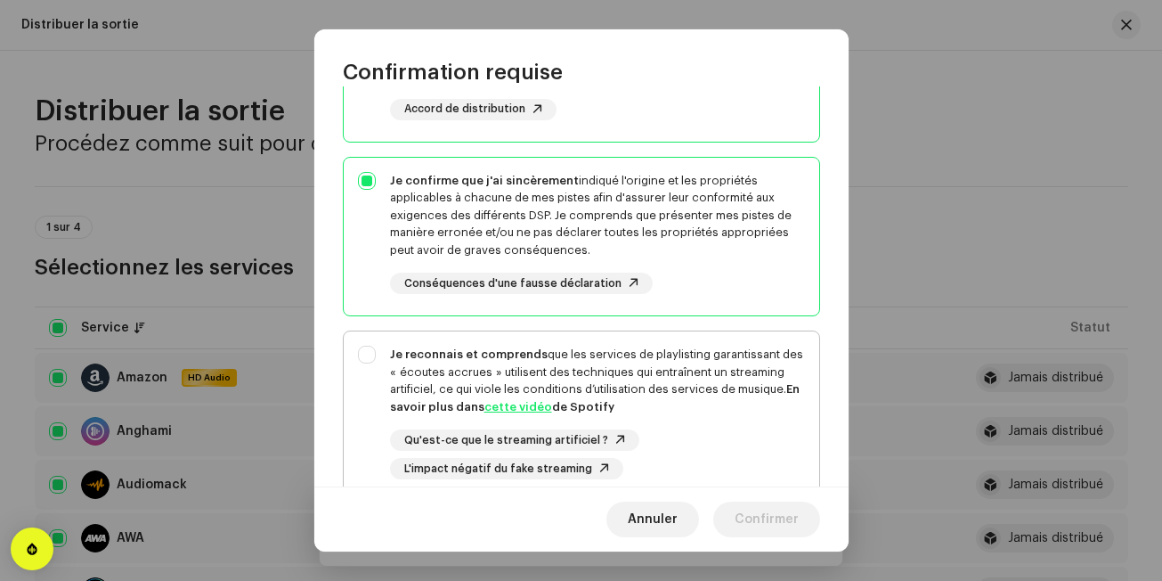
click at [684, 442] on div "Qu'est-ce que le streaming artificiel ? L'impact négatif du fake streaming" at bounding box center [597, 454] width 415 height 50
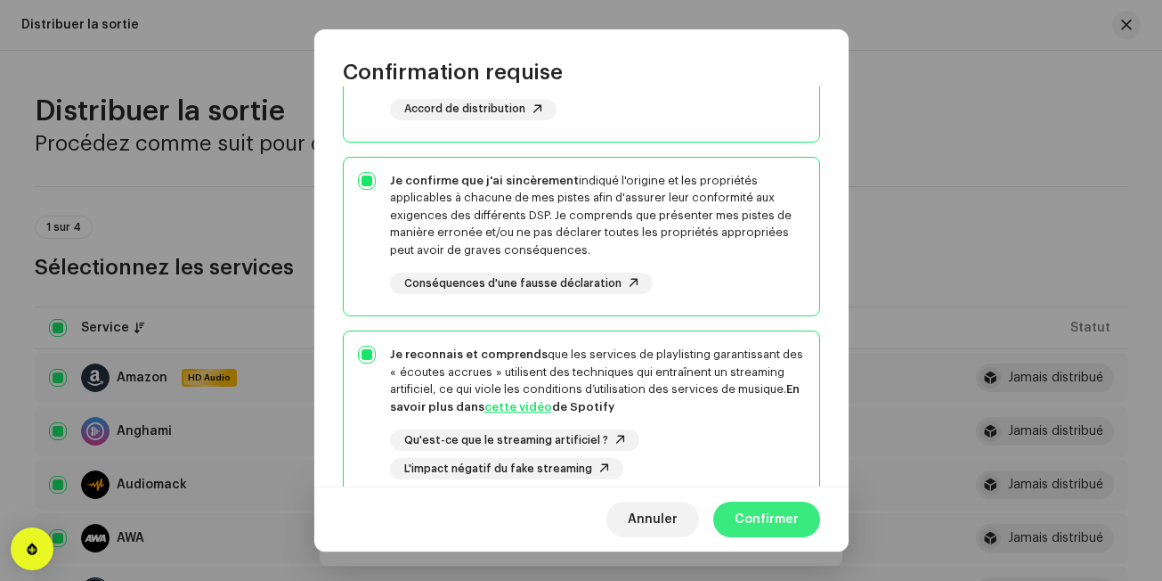
click at [730, 517] on button "Confirmer" at bounding box center [766, 519] width 107 height 36
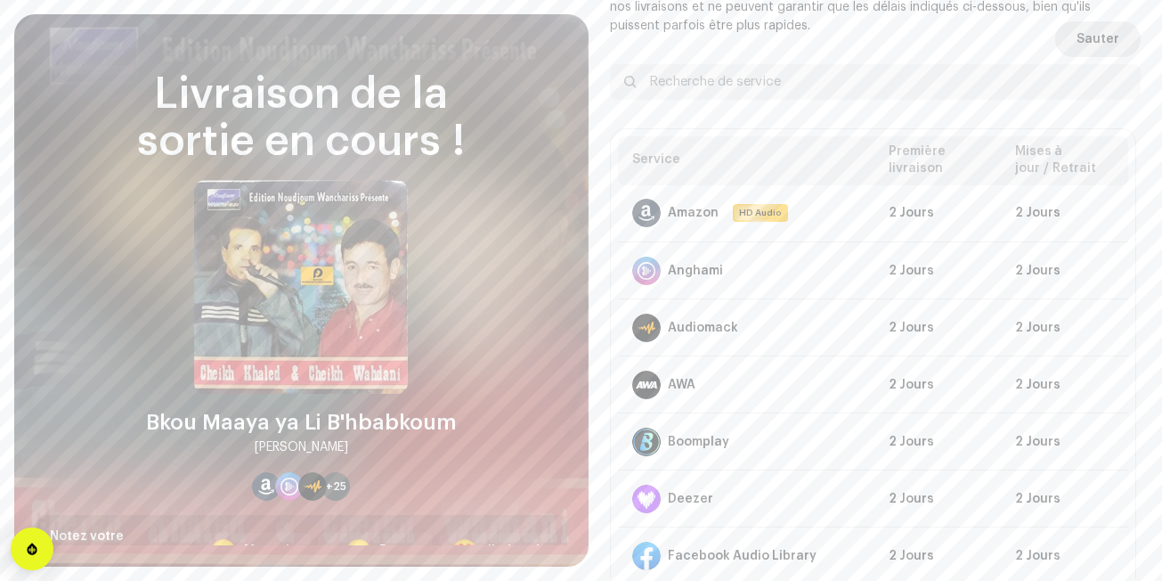
click at [1066, 45] on button "Sauter" at bounding box center [1098, 39] width 86 height 36
